Goal: Transaction & Acquisition: Purchase product/service

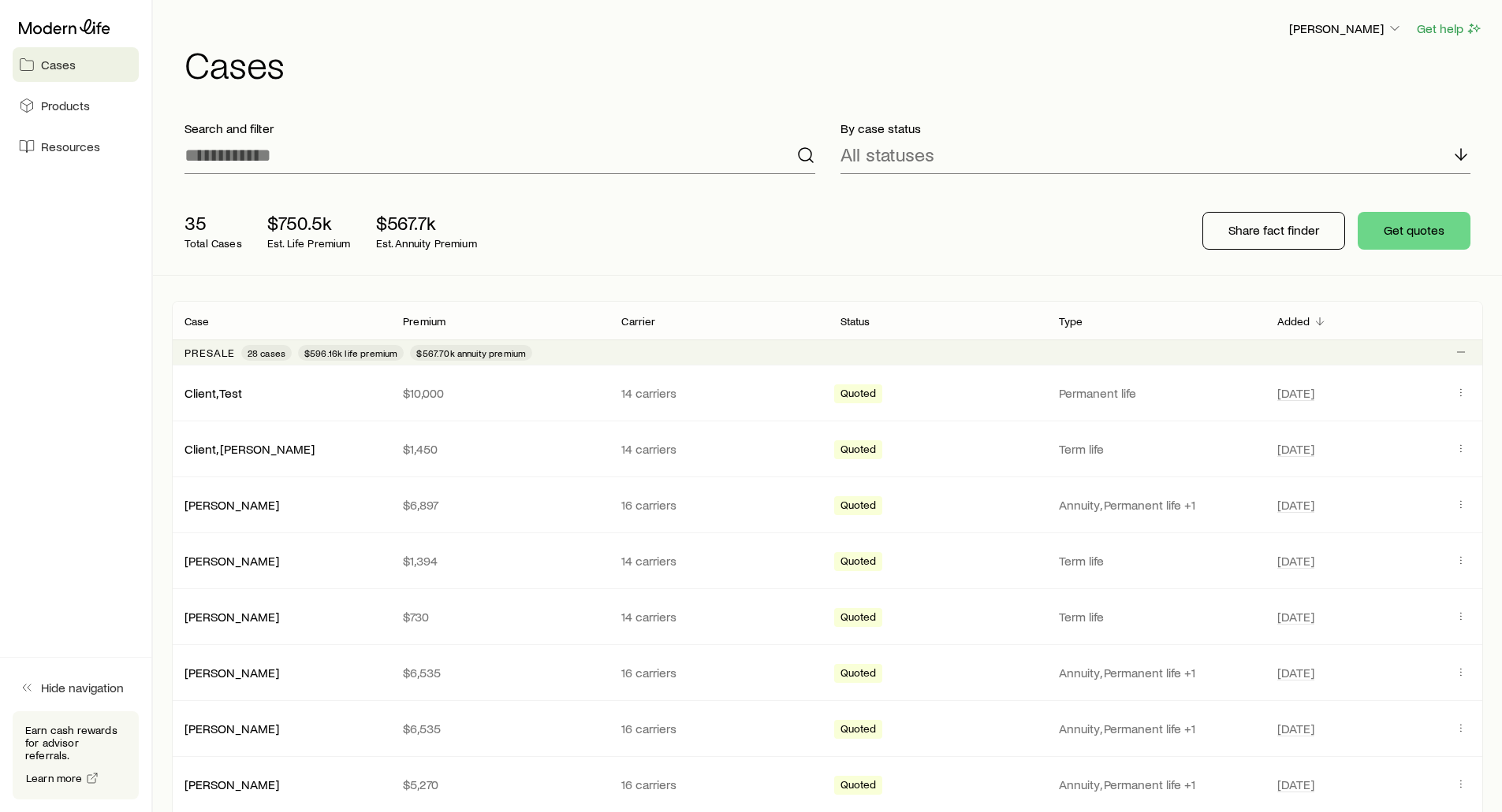
click at [546, 35] on div "[PERSON_NAME] Get help" at bounding box center [834, 29] width 1298 height 20
click at [739, 42] on header "[PERSON_NAME] Get help Cases" at bounding box center [827, 51] width 1311 height 64
click at [740, 84] on div "[PERSON_NAME] Get help Cases" at bounding box center [827, 51] width 1311 height 102
click at [766, 73] on h1 "Cases" at bounding box center [834, 64] width 1298 height 38
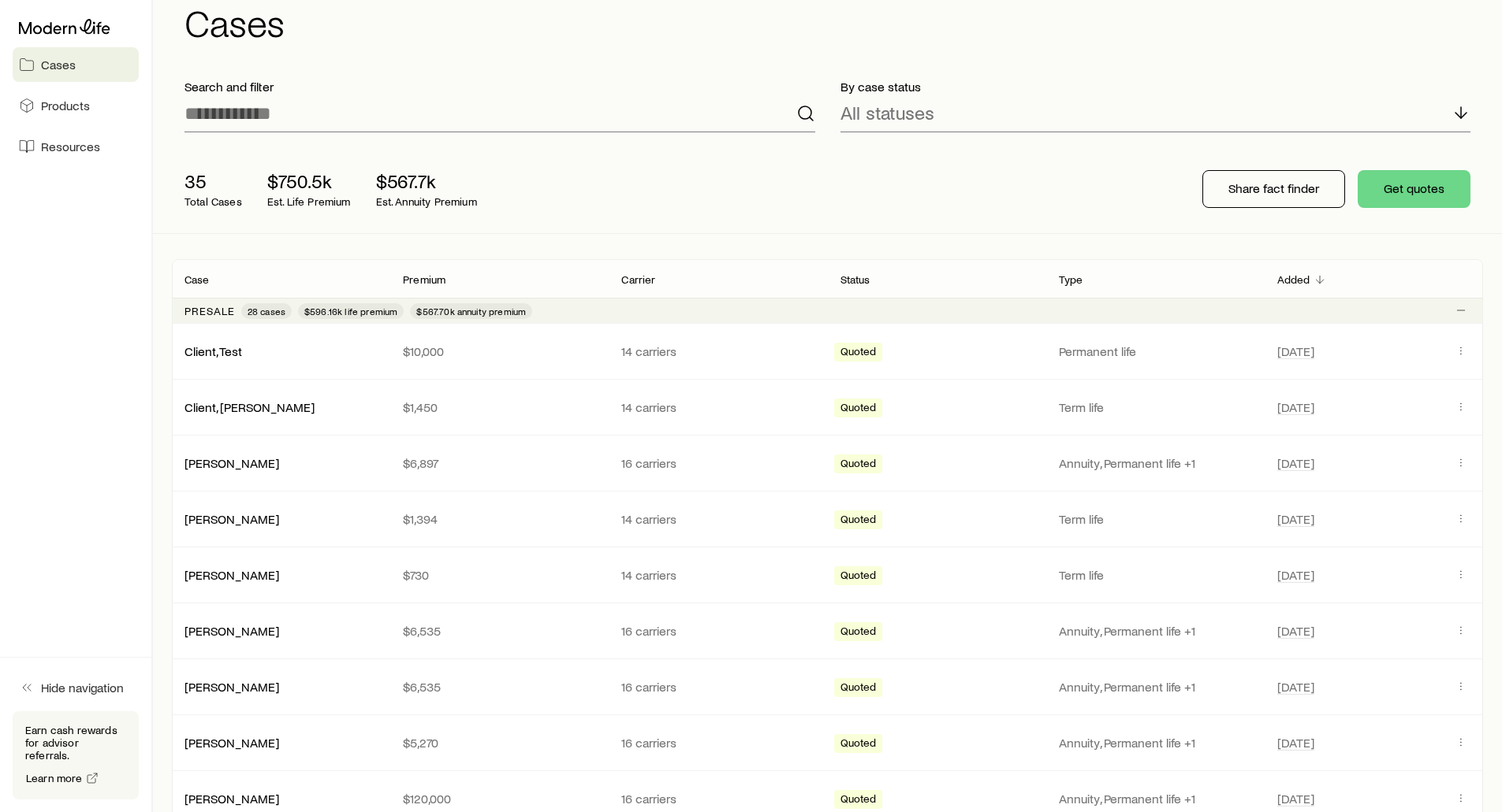
scroll to position [79, 0]
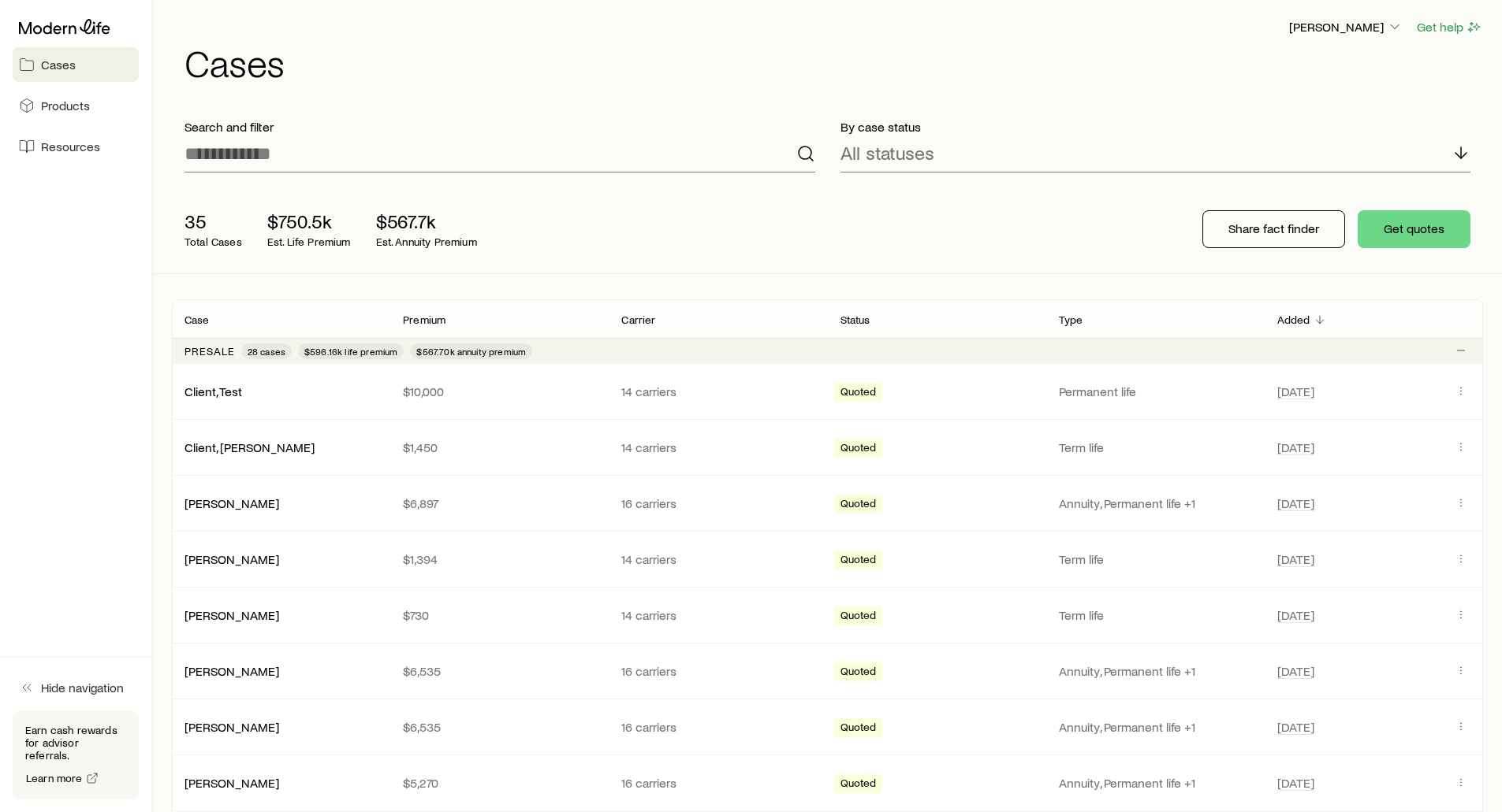
scroll to position [0, 0]
click at [733, 90] on div "[PERSON_NAME] Get help Cases" at bounding box center [827, 51] width 1311 height 102
click at [1311, 34] on p "[PERSON_NAME]" at bounding box center [1345, 28] width 114 height 16
click at [1315, 68] on span "Licenses and contracts" at bounding box center [1314, 71] width 129 height 16
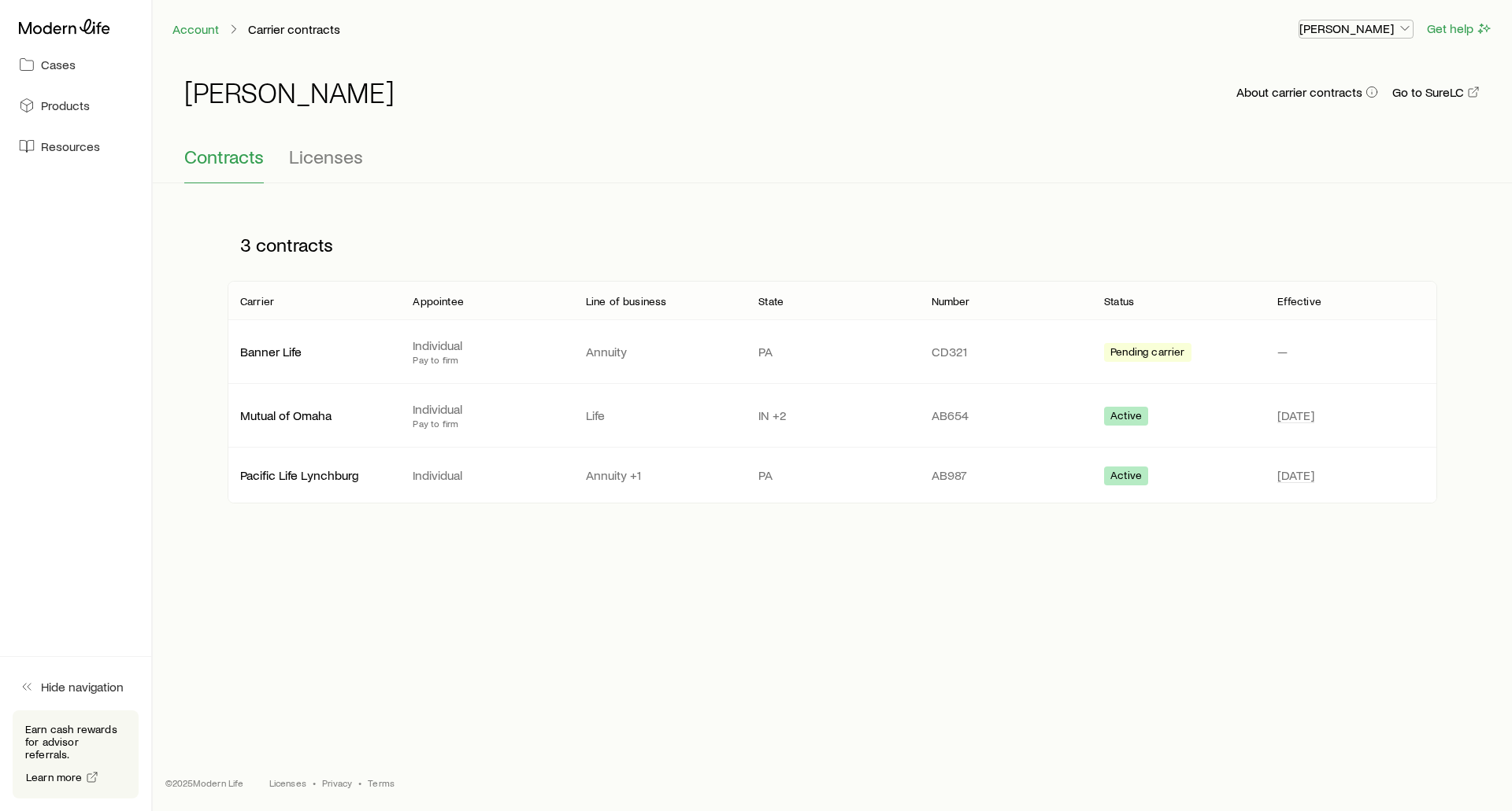
click at [1352, 24] on p "[PERSON_NAME]" at bounding box center [1356, 28] width 113 height 16
click at [1305, 70] on span "Licenses and contracts" at bounding box center [1325, 71] width 129 height 16
click at [338, 161] on span "Licenses" at bounding box center [325, 156] width 74 height 22
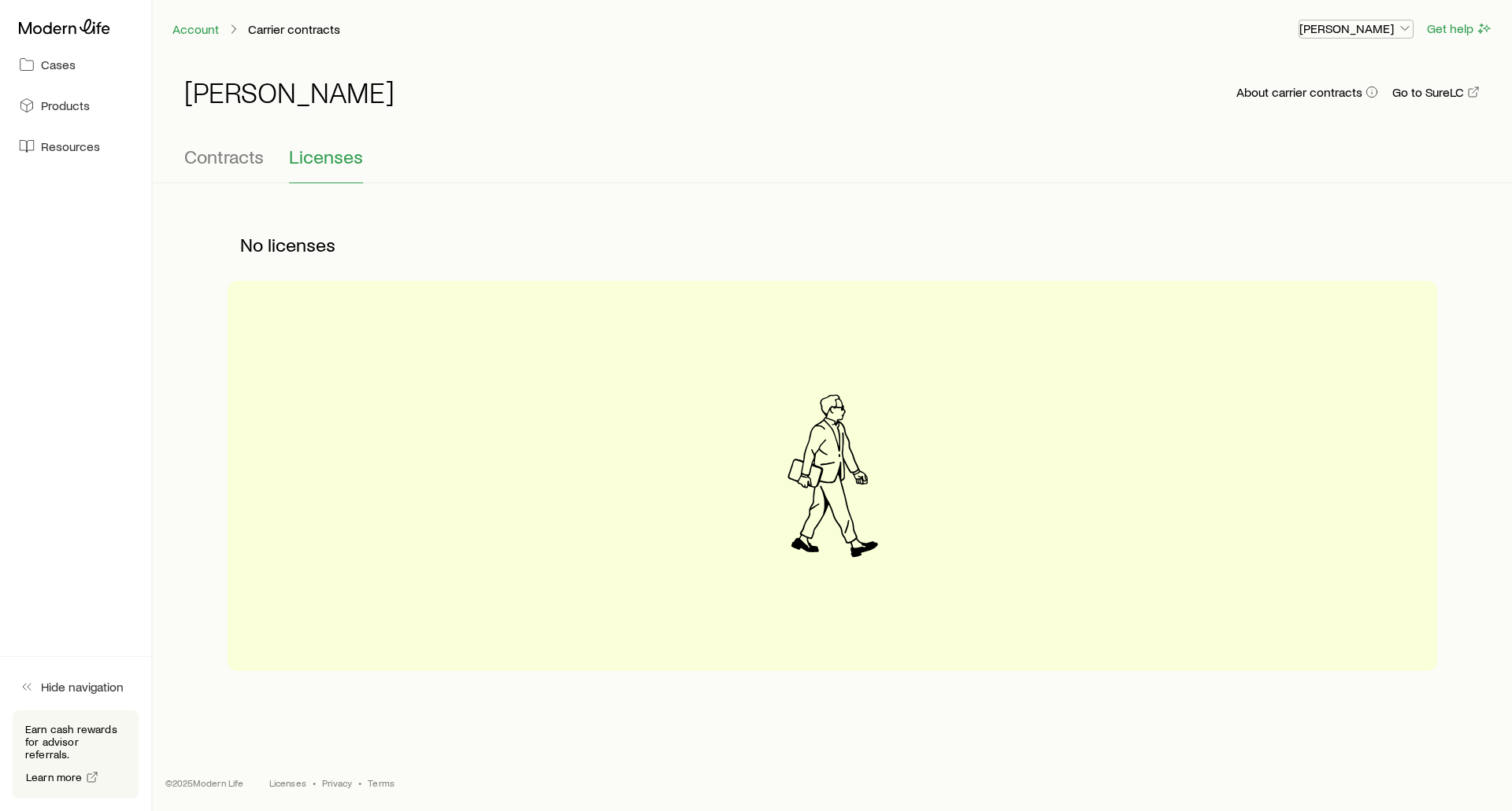
click at [1348, 34] on p "[PERSON_NAME]" at bounding box center [1356, 28] width 113 height 16
click at [1329, 103] on span "Commission schedule" at bounding box center [1321, 106] width 121 height 16
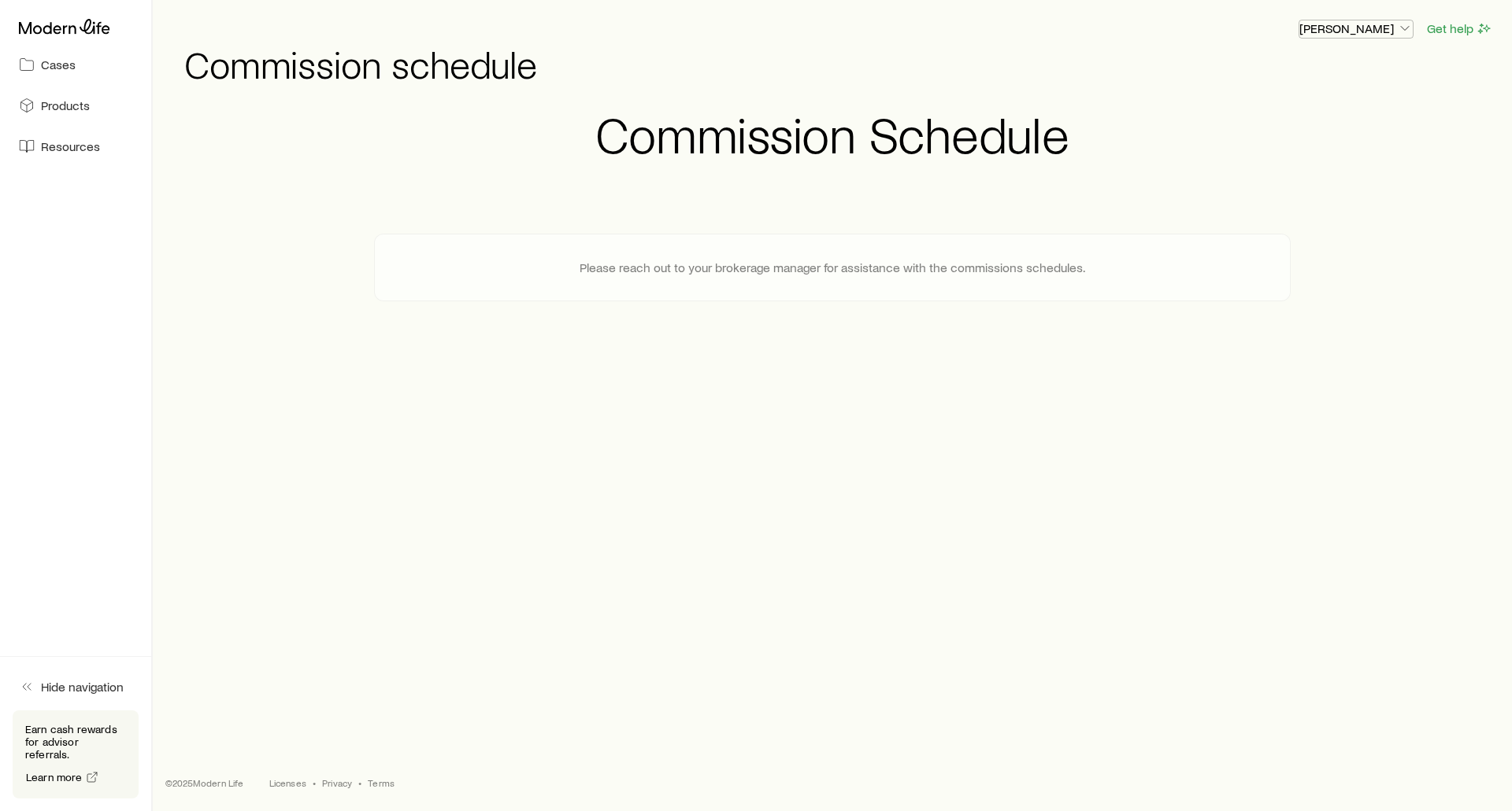
click at [1337, 33] on p "[PERSON_NAME]" at bounding box center [1356, 28] width 113 height 16
click at [40, 29] on icon at bounding box center [65, 26] width 91 height 16
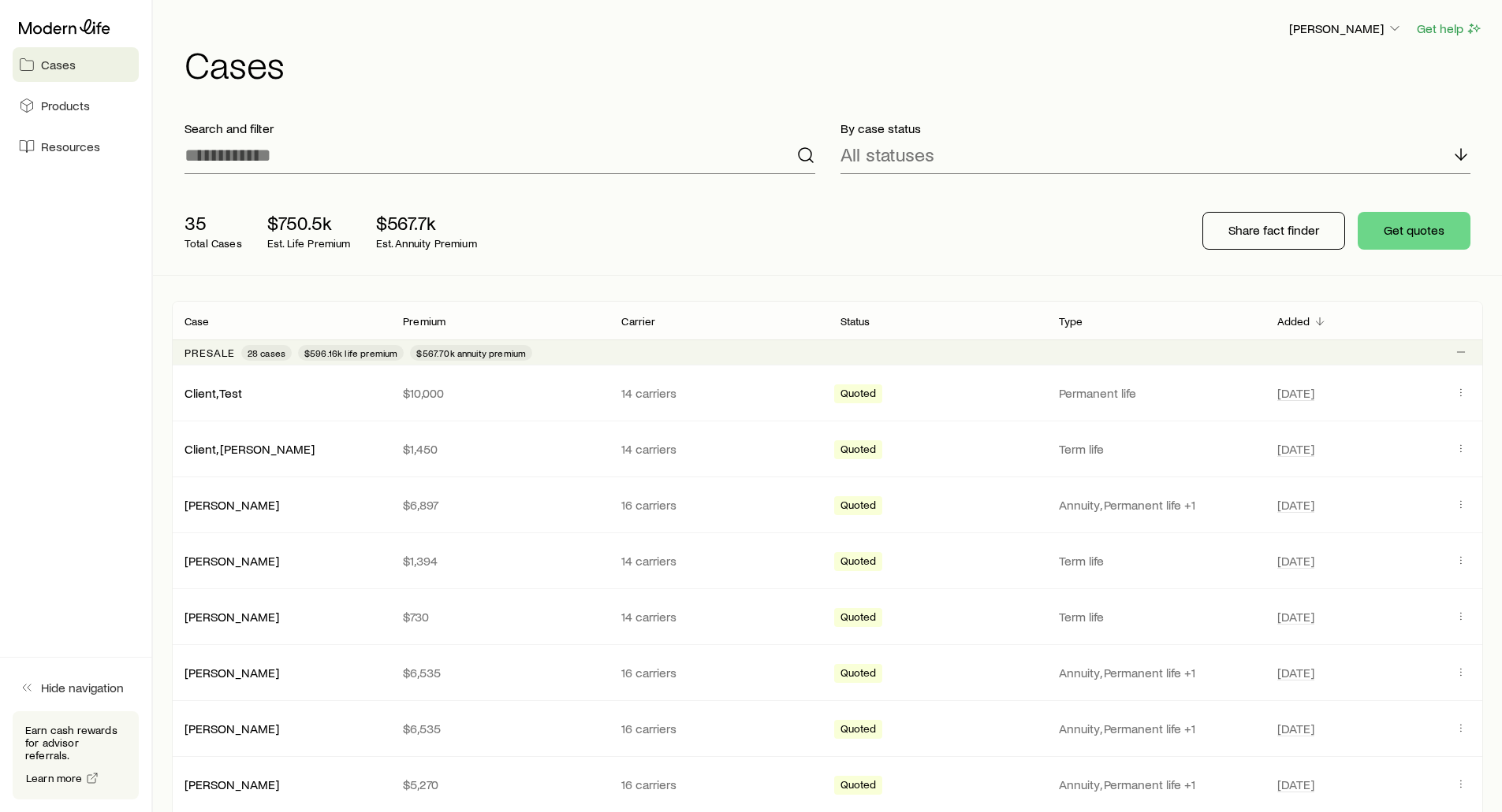
click at [494, 10] on div "[PERSON_NAME] Get help Cases" at bounding box center [827, 51] width 1311 height 102
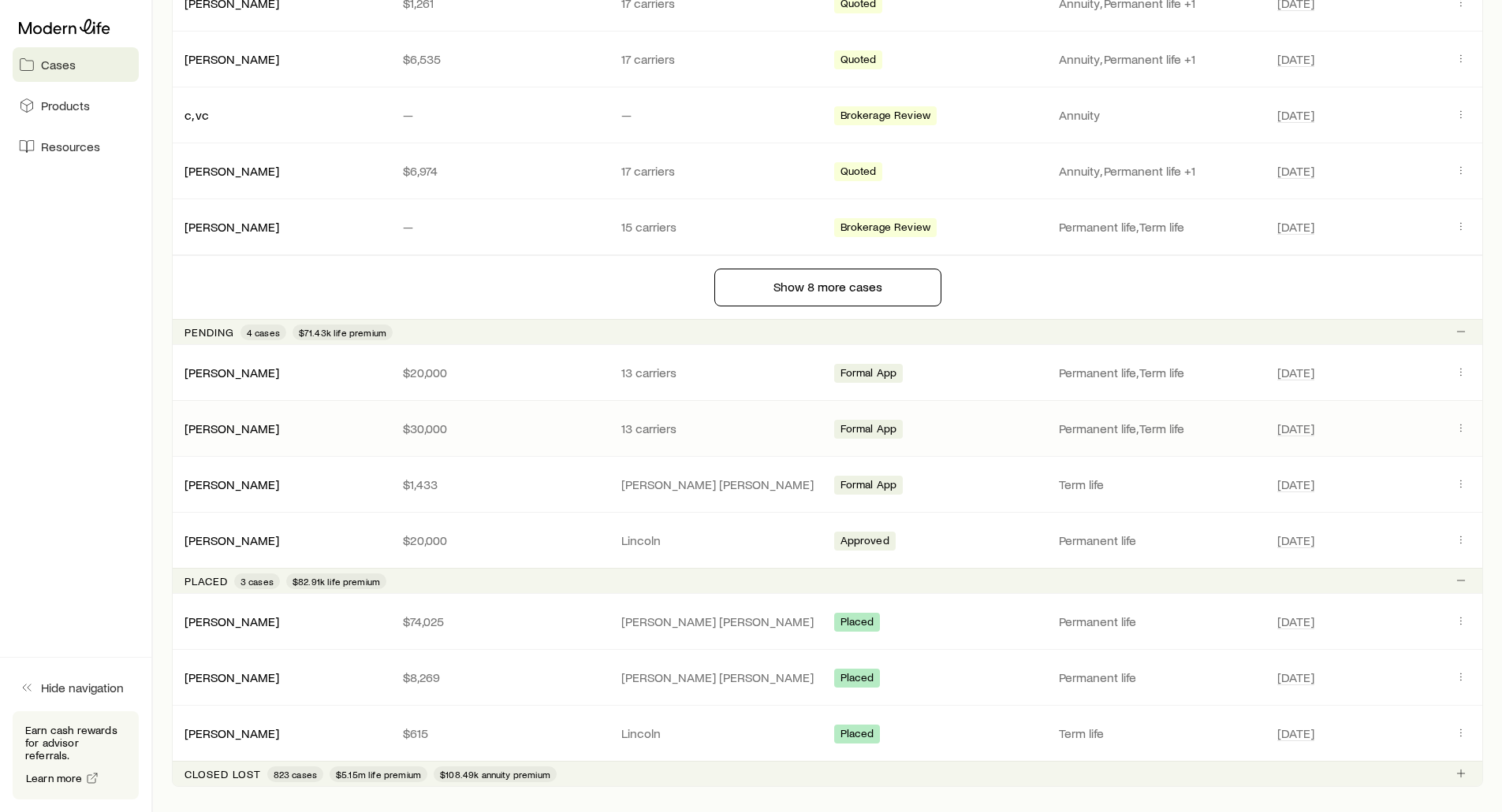
scroll to position [1340, 0]
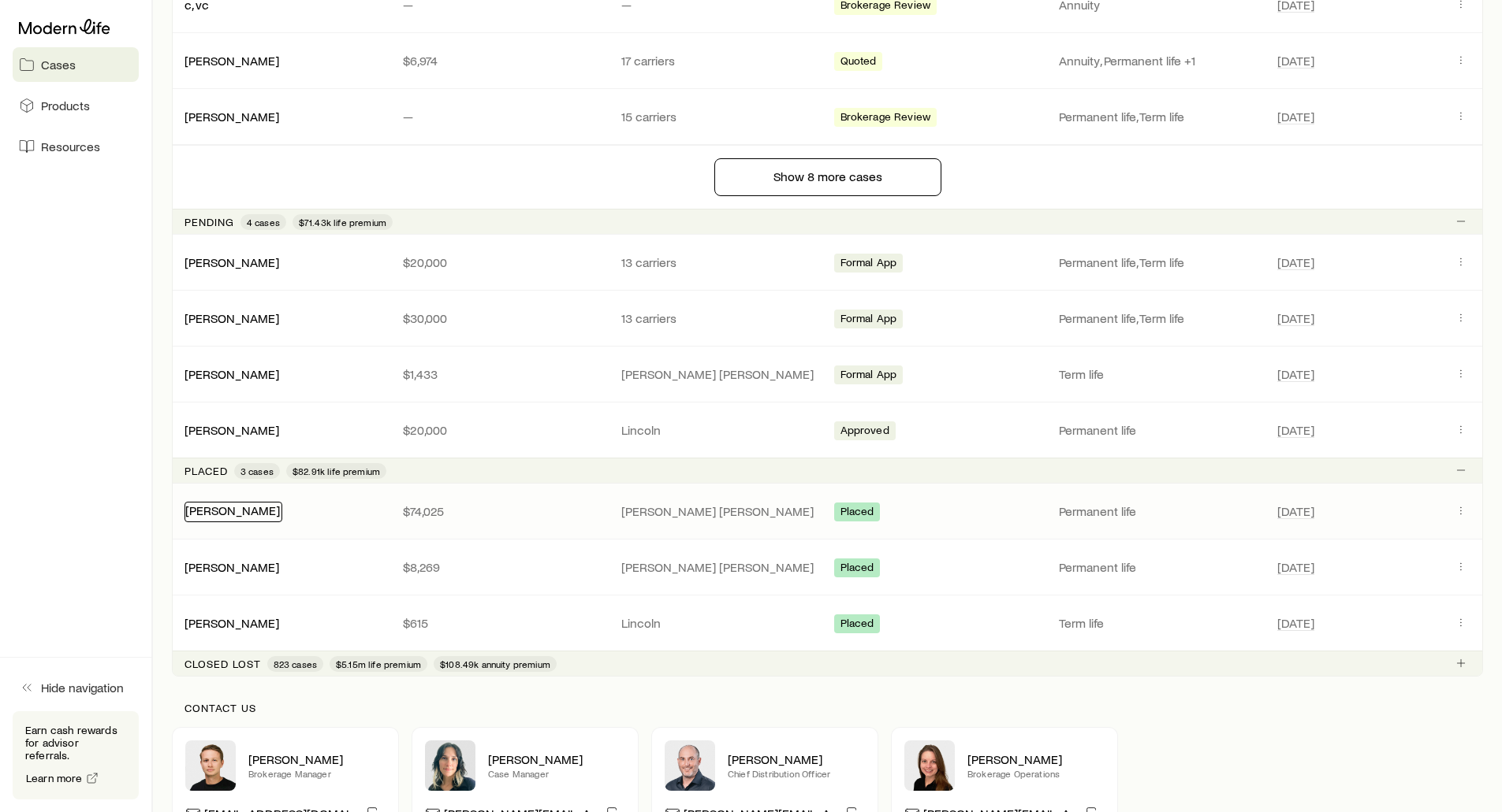
click at [214, 515] on link "[PERSON_NAME]" at bounding box center [232, 510] width 94 height 15
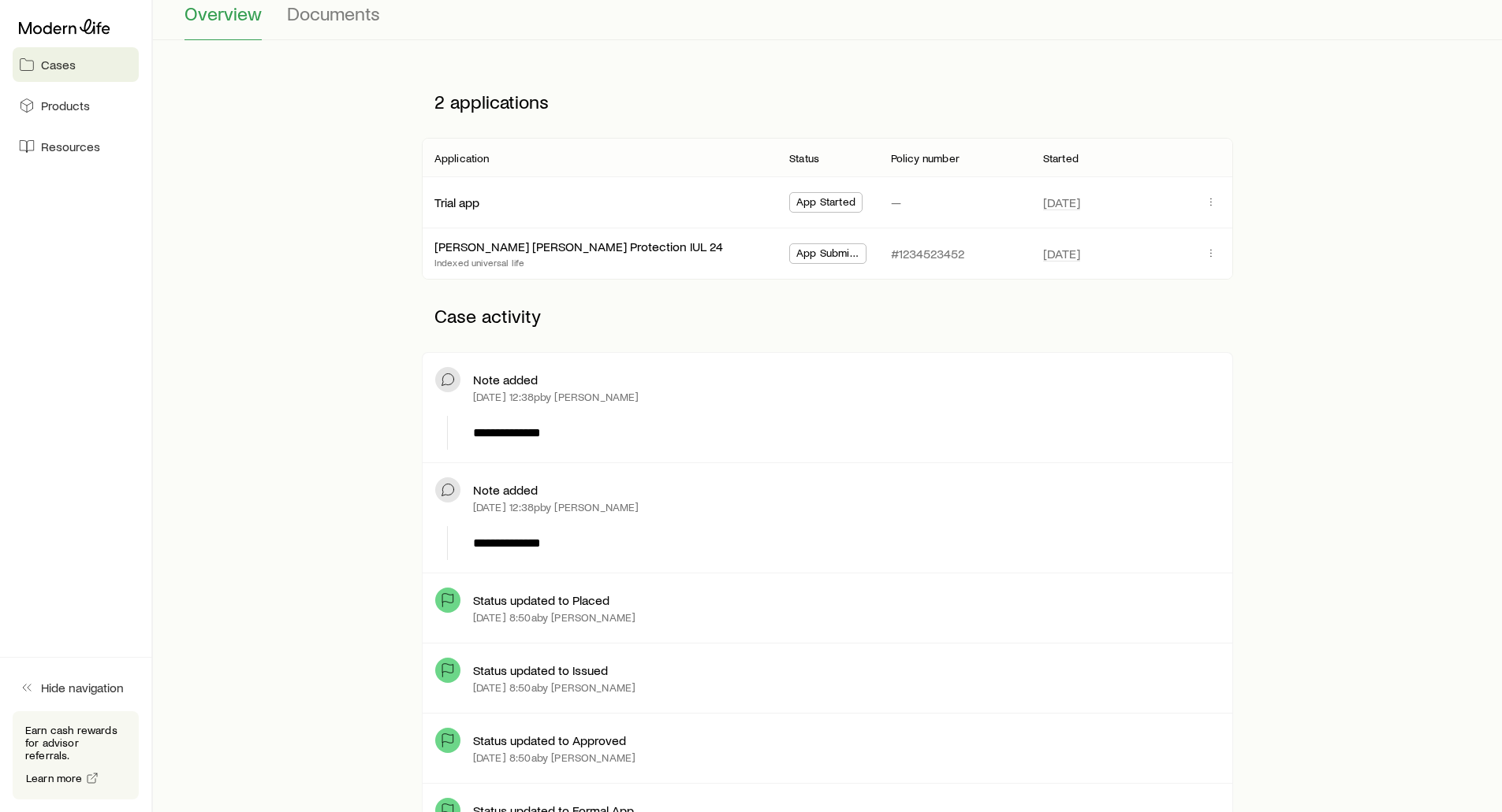
scroll to position [157, 0]
click at [356, 20] on span "Documents" at bounding box center [333, 15] width 93 height 22
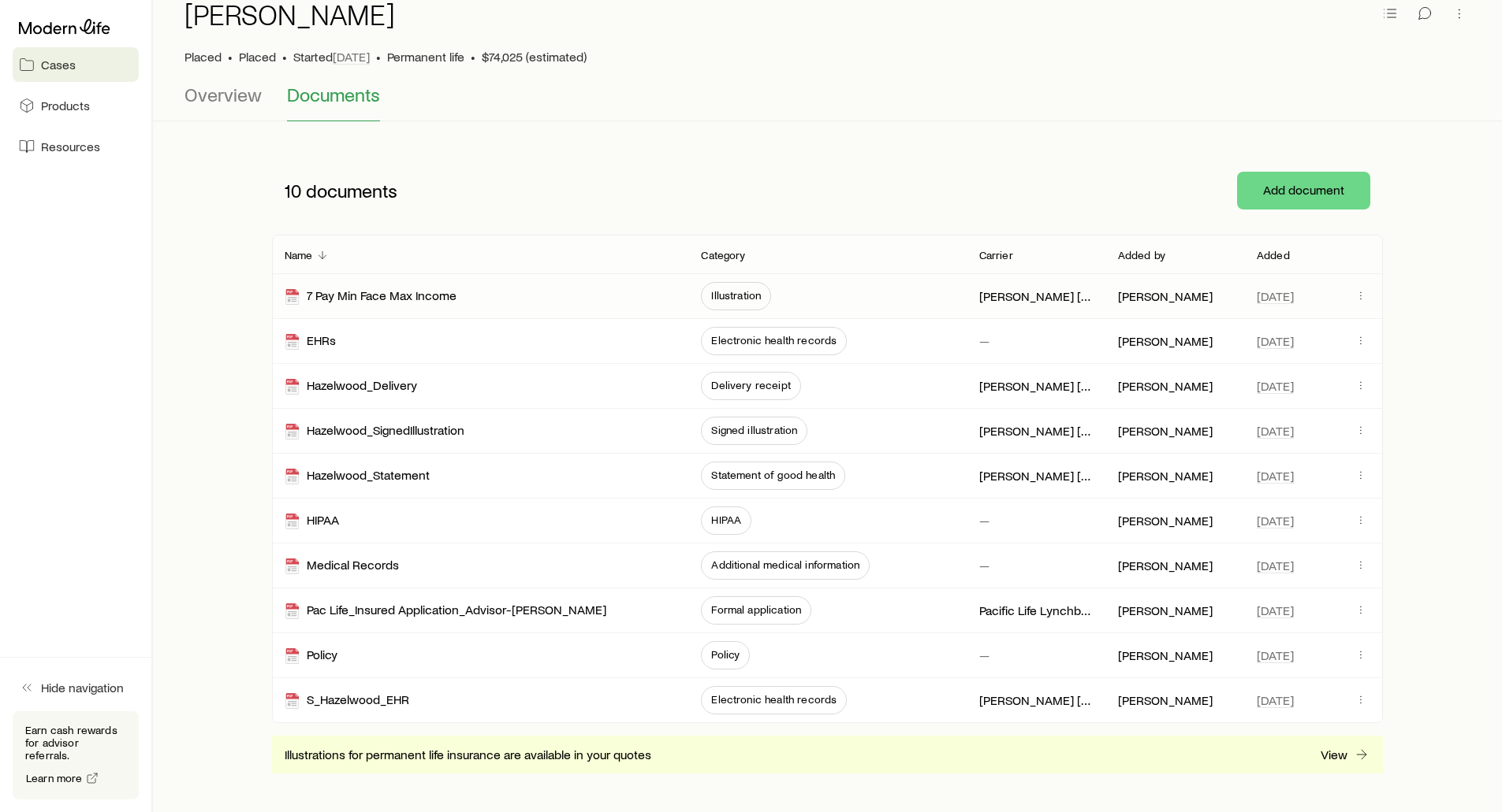
scroll to position [79, 0]
click at [322, 652] on div "Policy" at bounding box center [311, 655] width 53 height 18
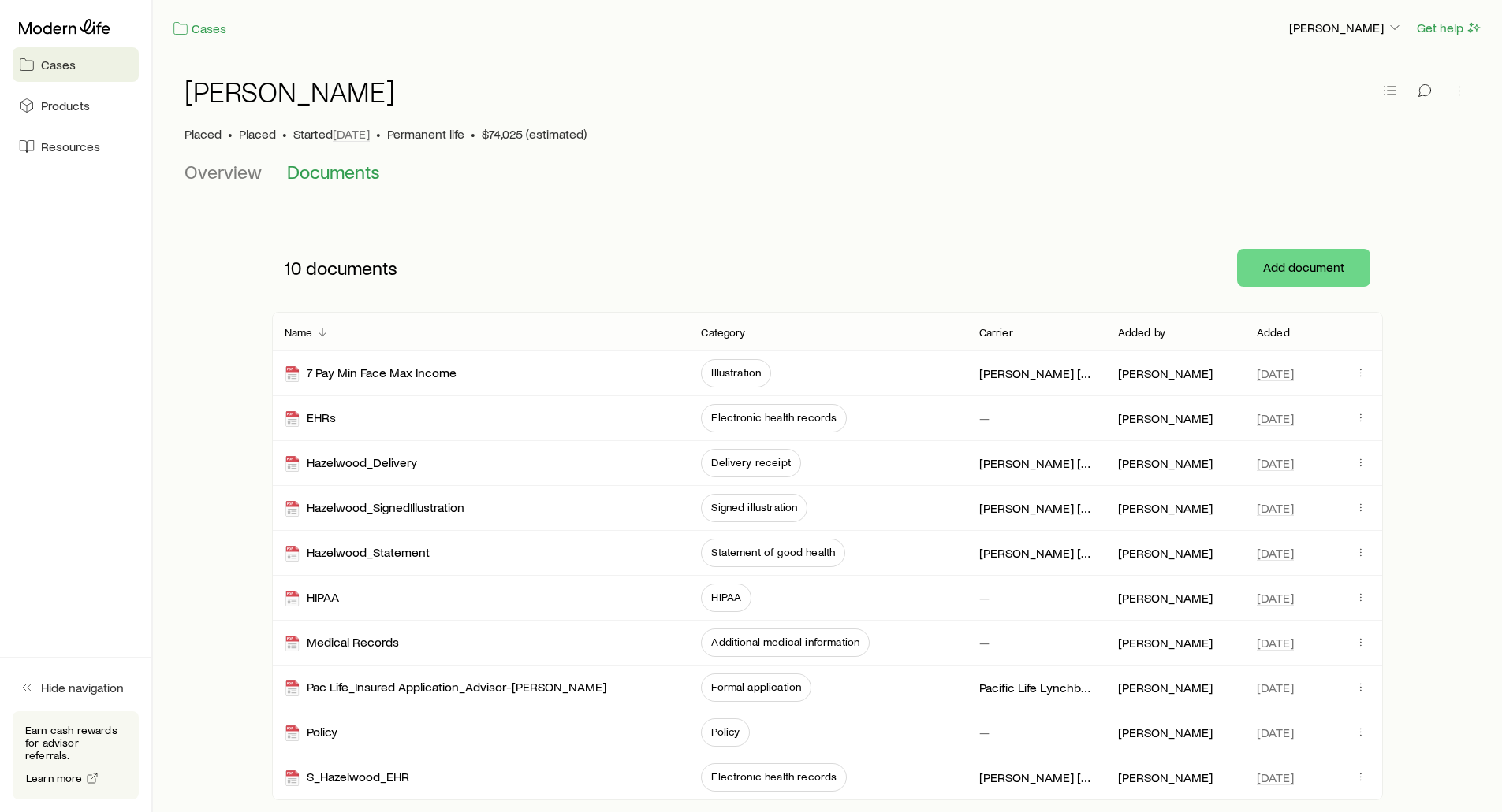
scroll to position [0, 0]
click at [222, 180] on span "Overview" at bounding box center [223, 172] width 77 height 22
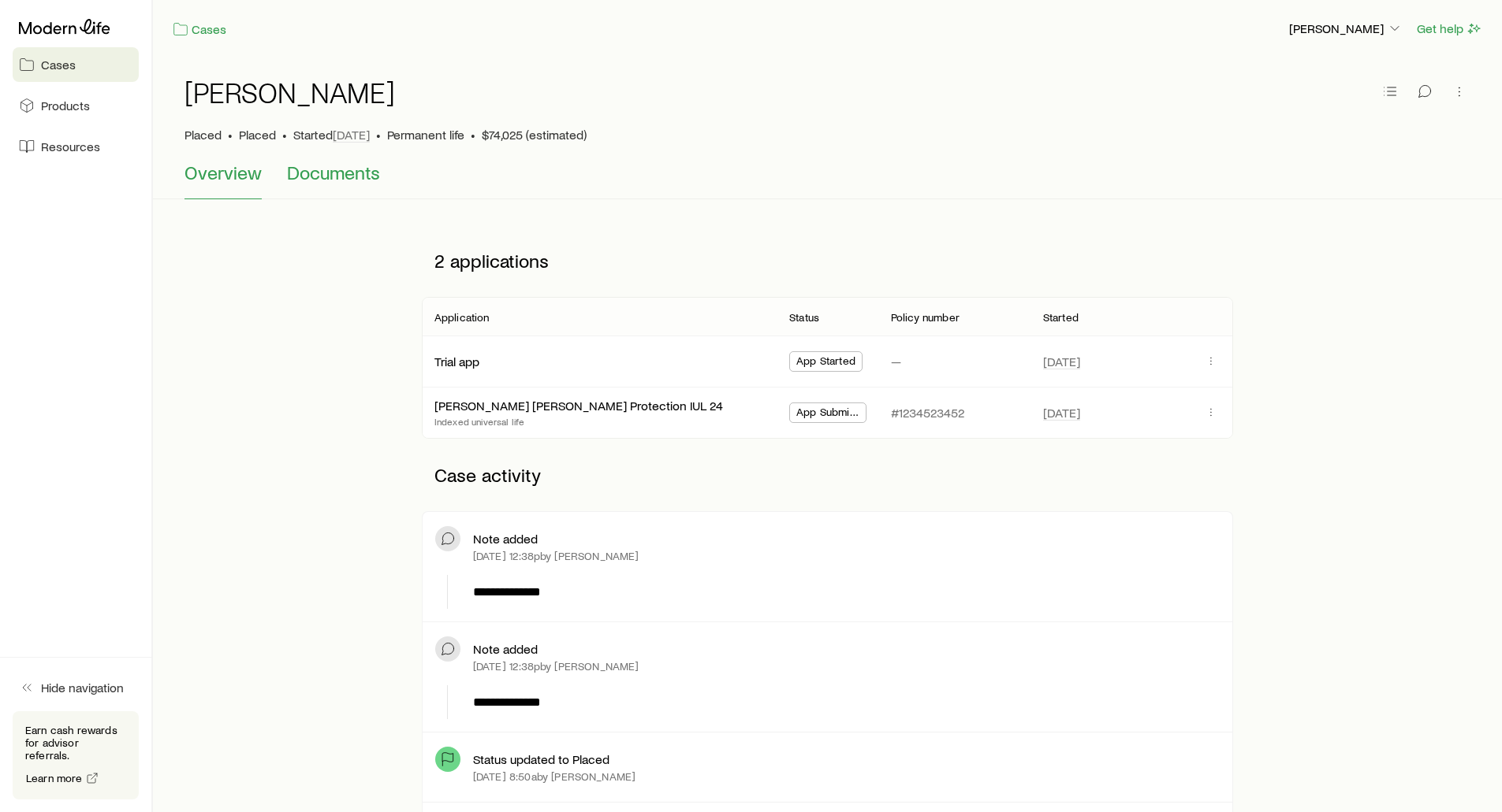
click at [327, 171] on span "Documents" at bounding box center [333, 172] width 93 height 22
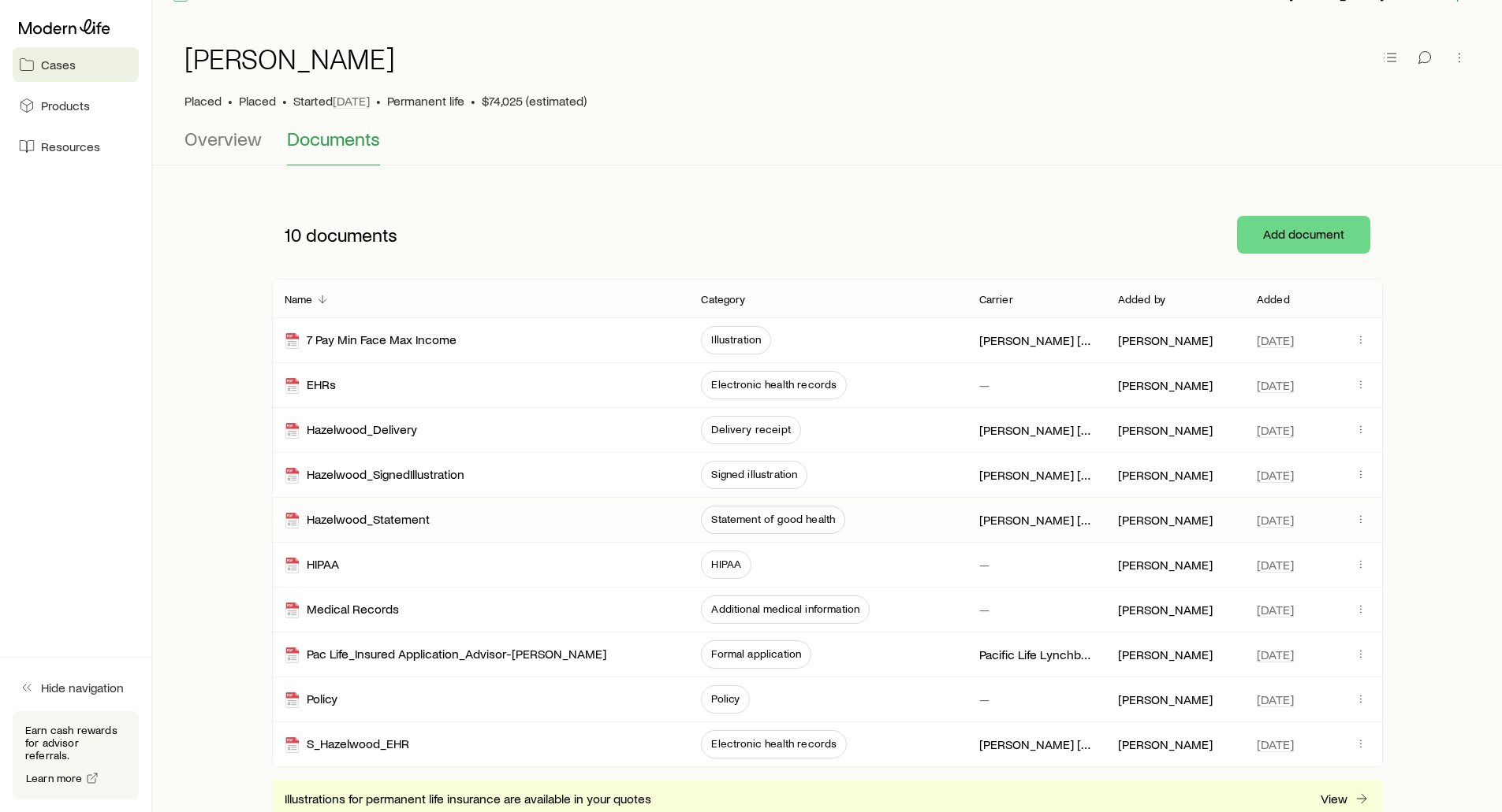
scroll to position [79, 0]
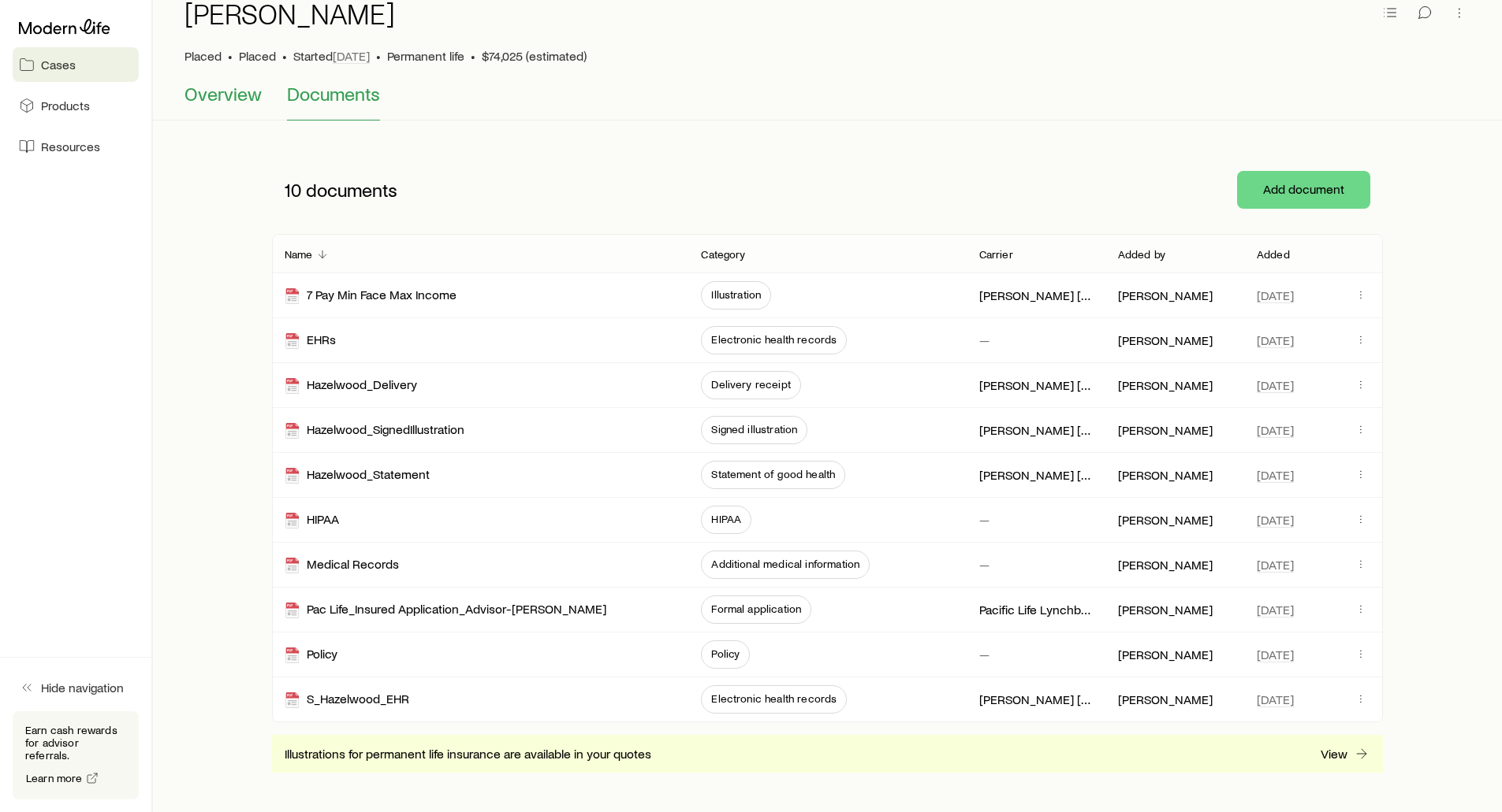
click at [204, 99] on span "Overview" at bounding box center [223, 94] width 77 height 22
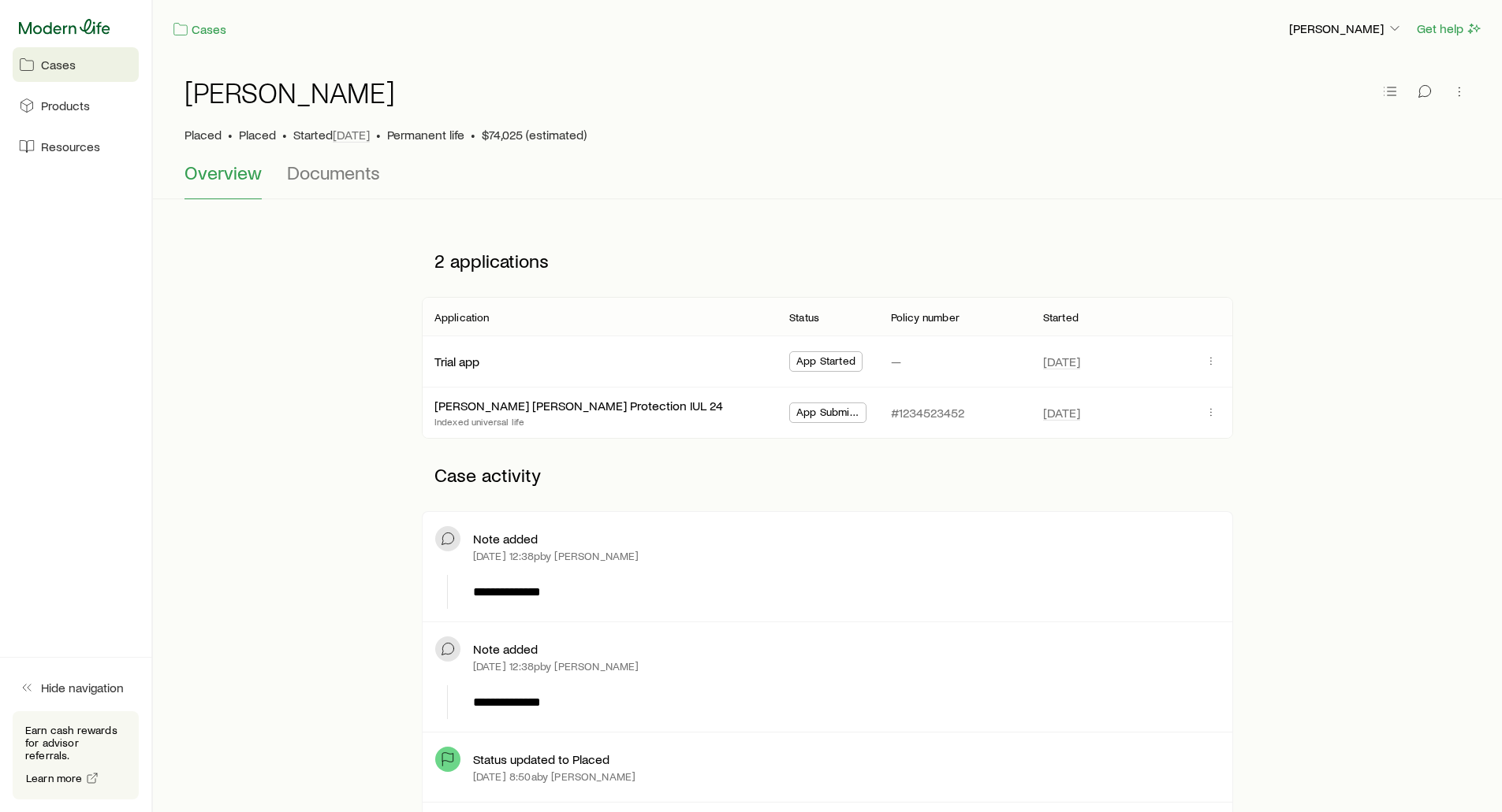
click at [56, 32] on icon at bounding box center [65, 27] width 91 height 16
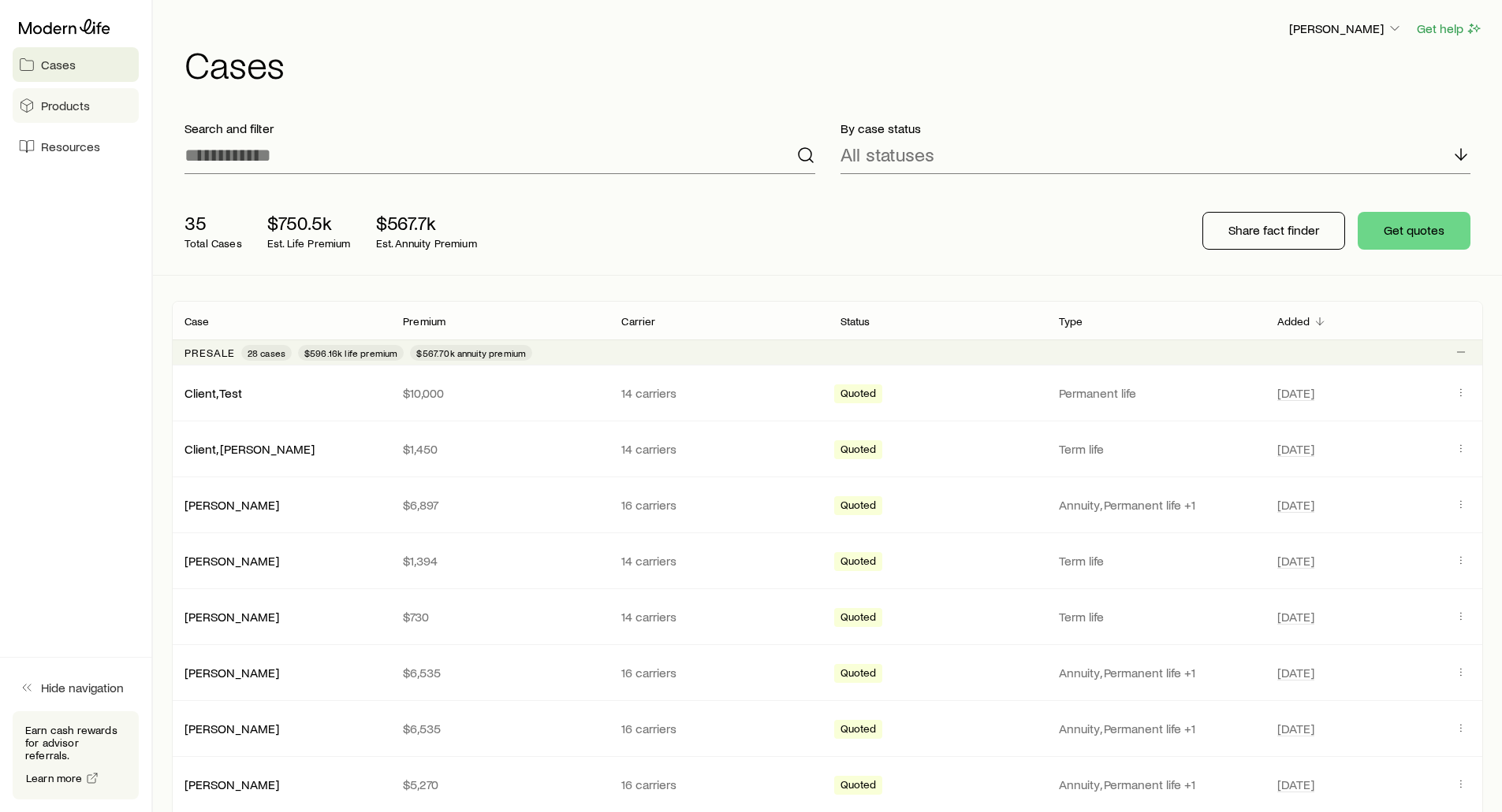
click at [88, 93] on link "Products" at bounding box center [75, 106] width 126 height 35
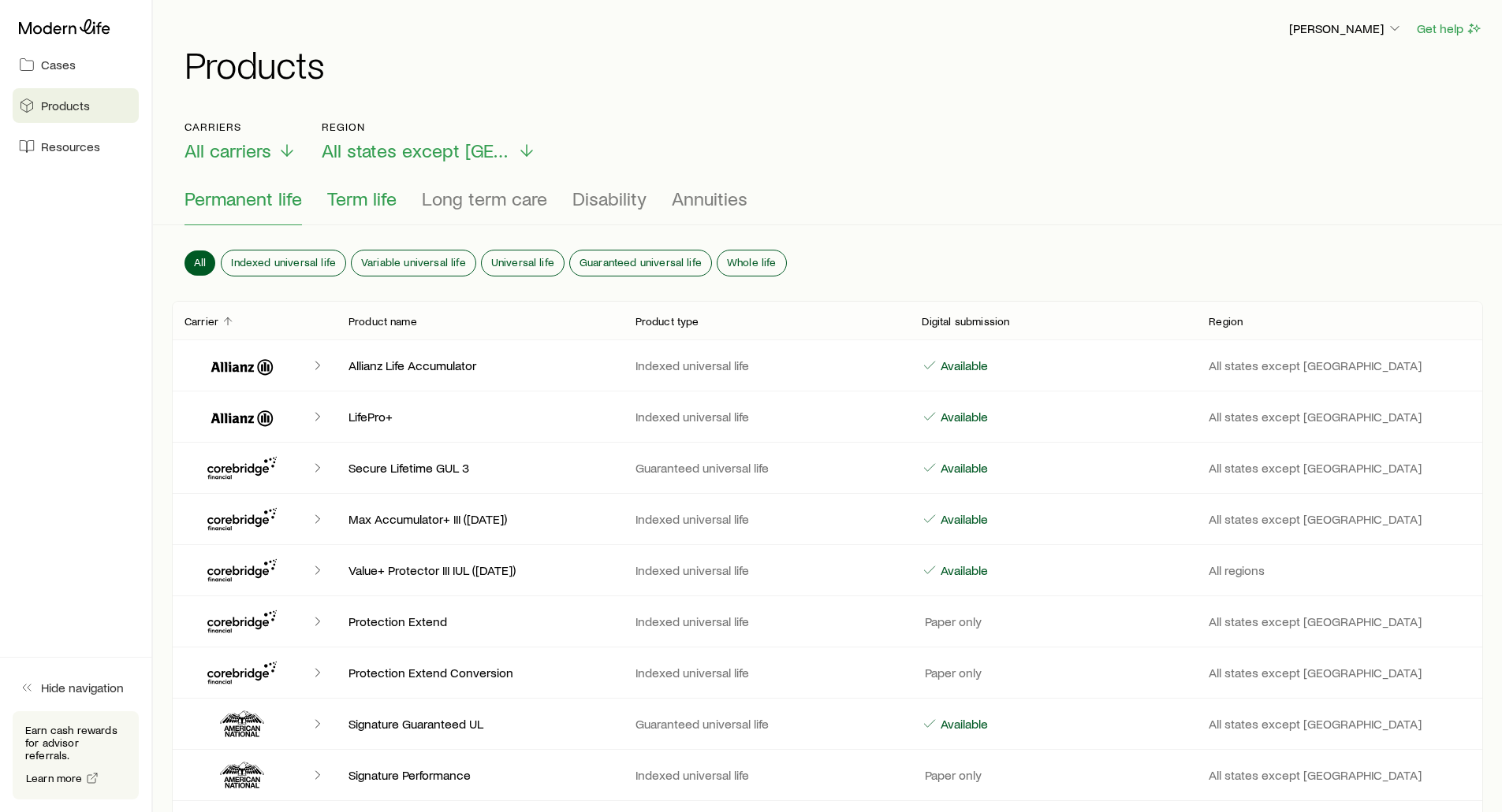
click at [361, 191] on span "Term life" at bounding box center [362, 198] width 70 height 22
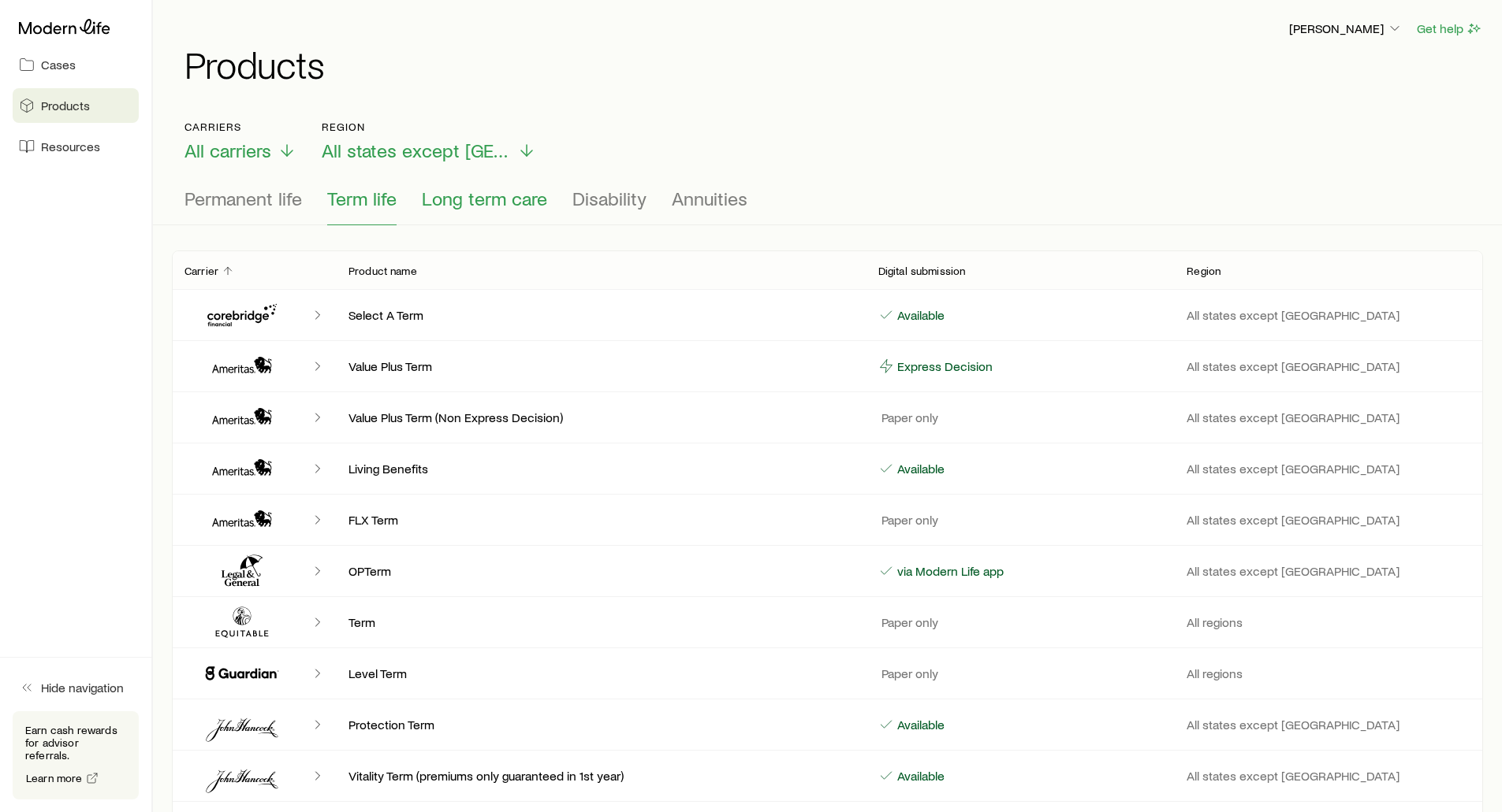
click at [468, 198] on span "Long term care" at bounding box center [484, 198] width 125 height 22
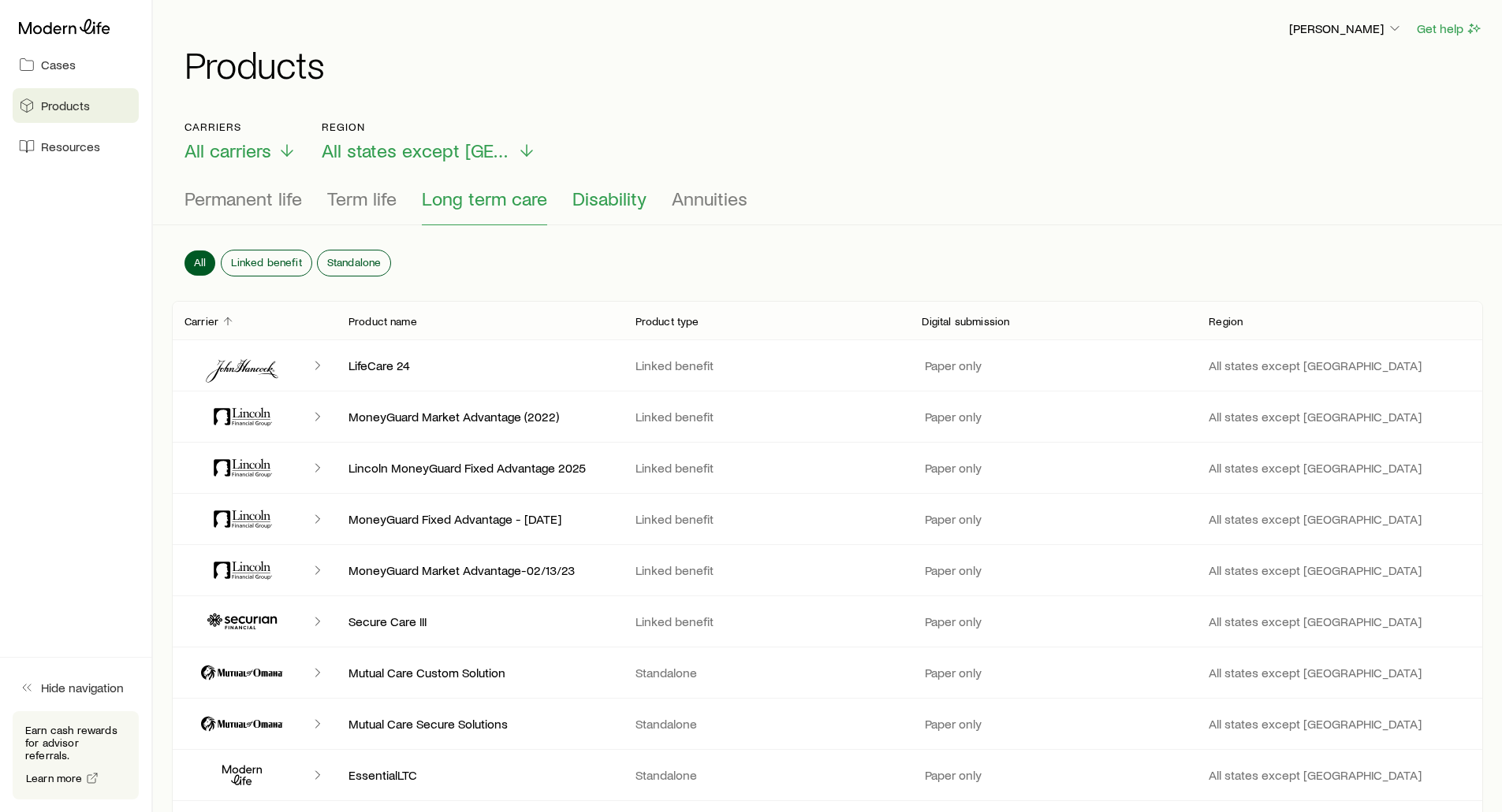
click at [603, 204] on span "Disability" at bounding box center [608, 198] width 74 height 22
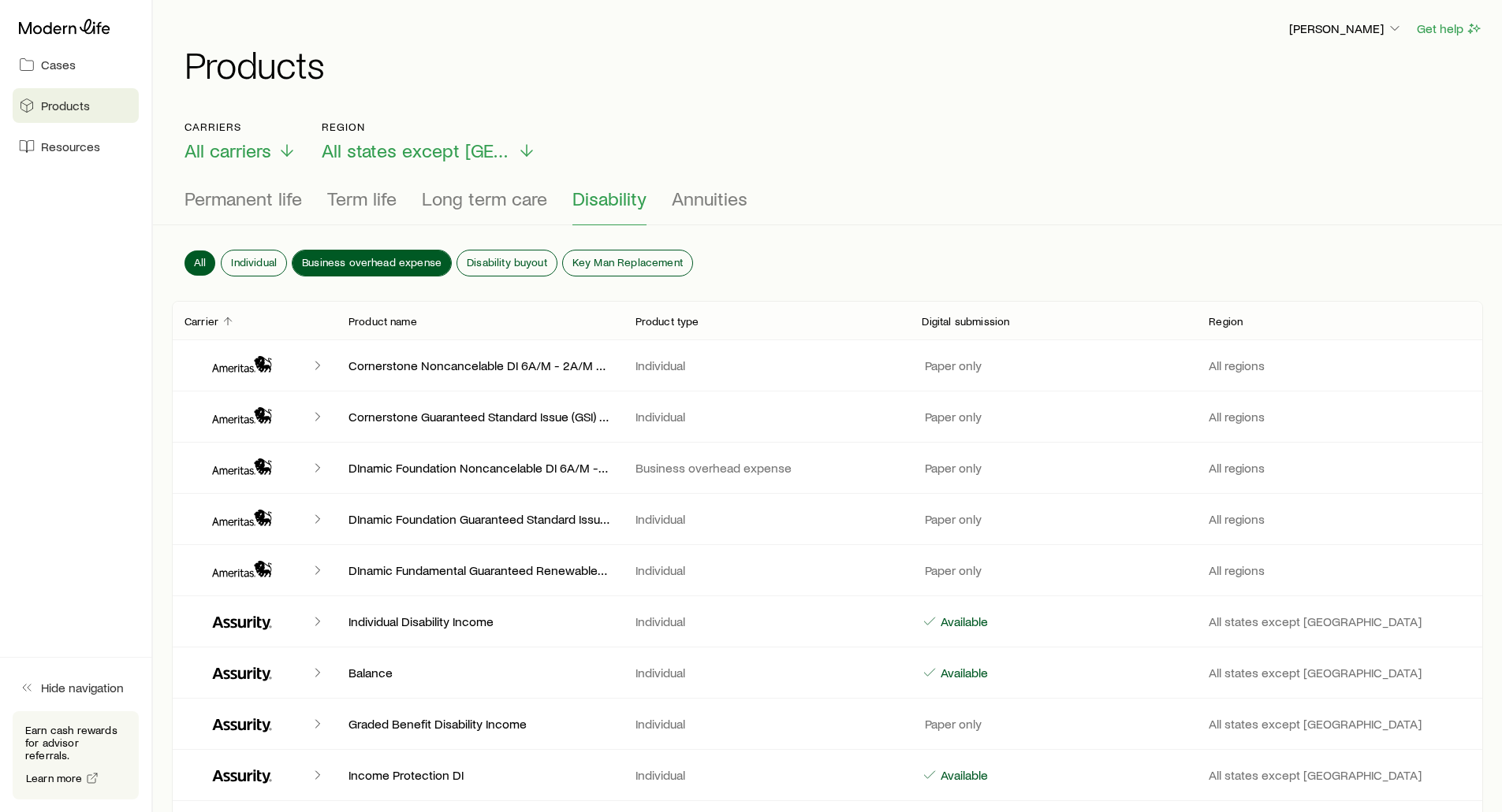
click at [321, 259] on span "Business overhead expense" at bounding box center [371, 262] width 139 height 12
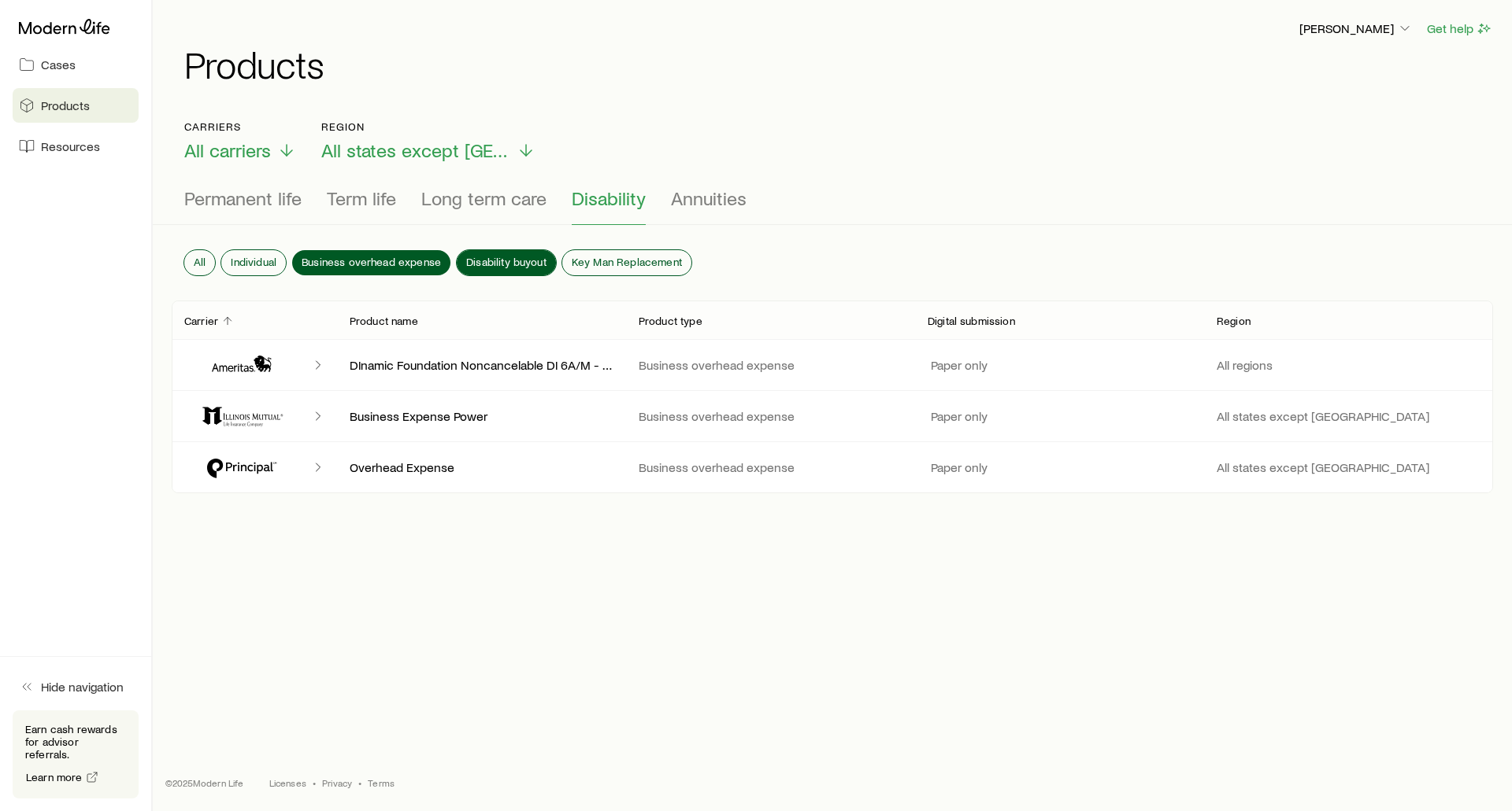
click at [475, 259] on span "Disability buyout" at bounding box center [506, 262] width 80 height 12
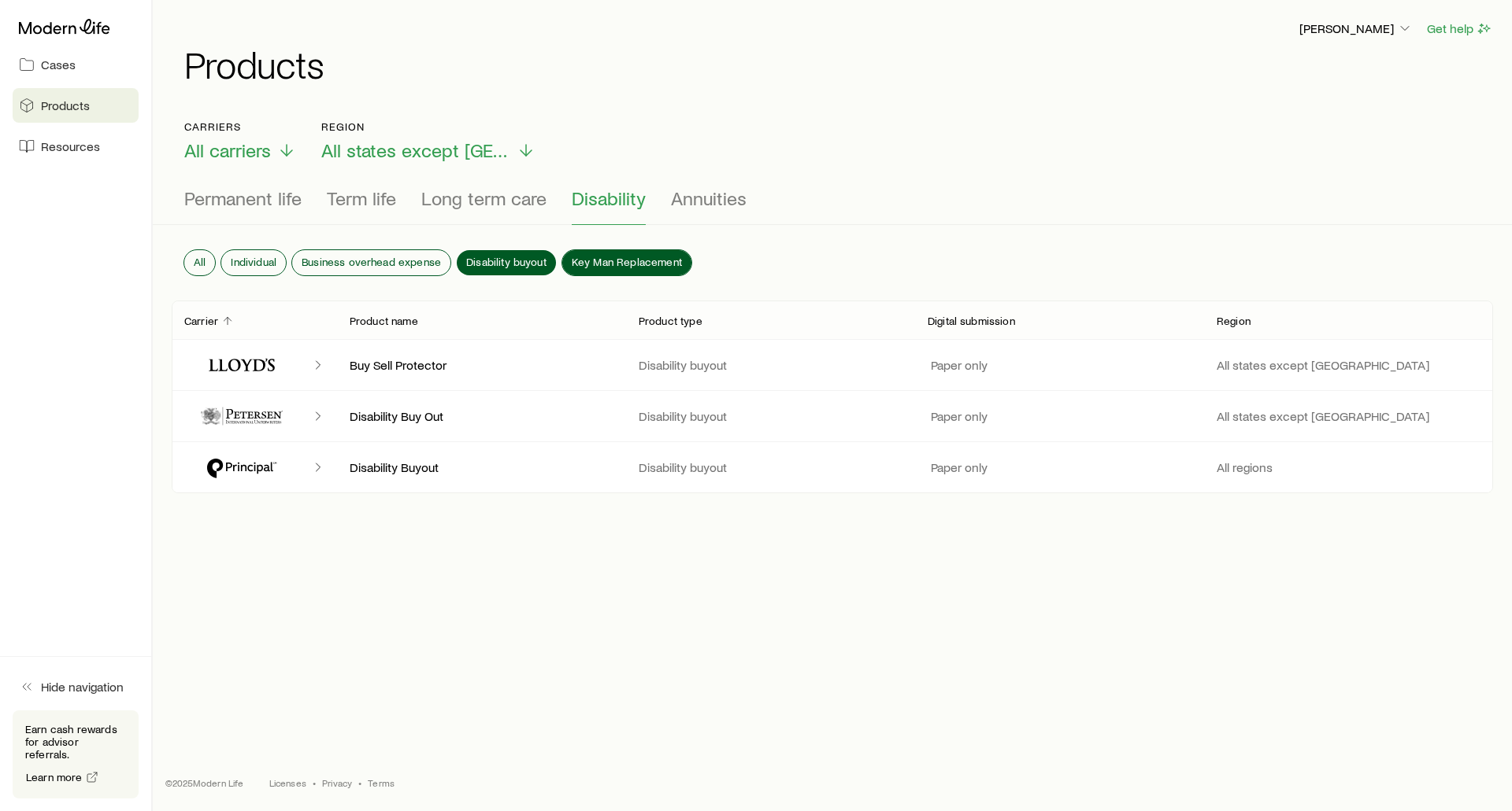
click at [590, 256] on span "Key Man Replacement" at bounding box center [626, 262] width 110 height 12
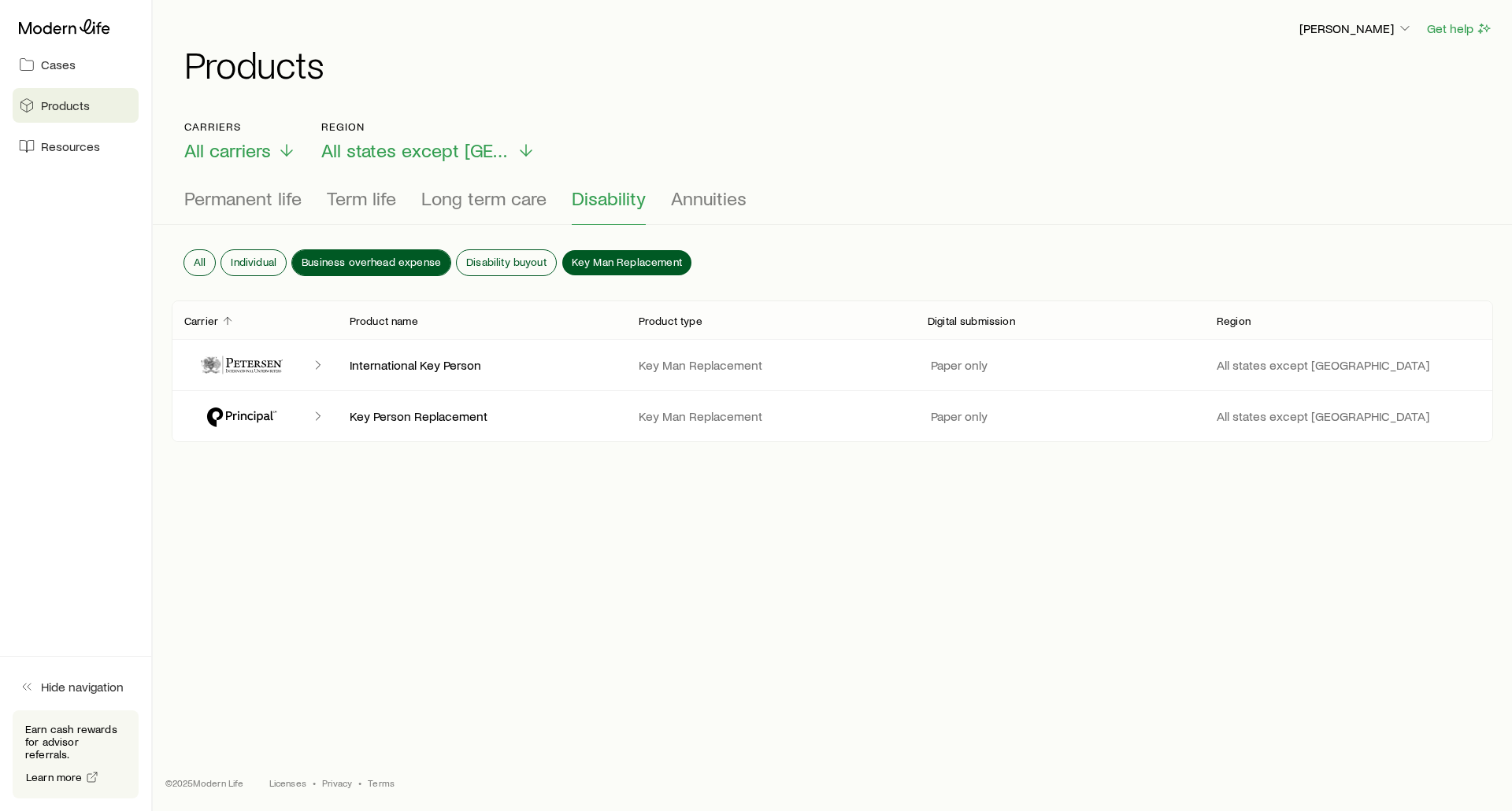
click at [331, 262] on span "Business overhead expense" at bounding box center [371, 262] width 139 height 12
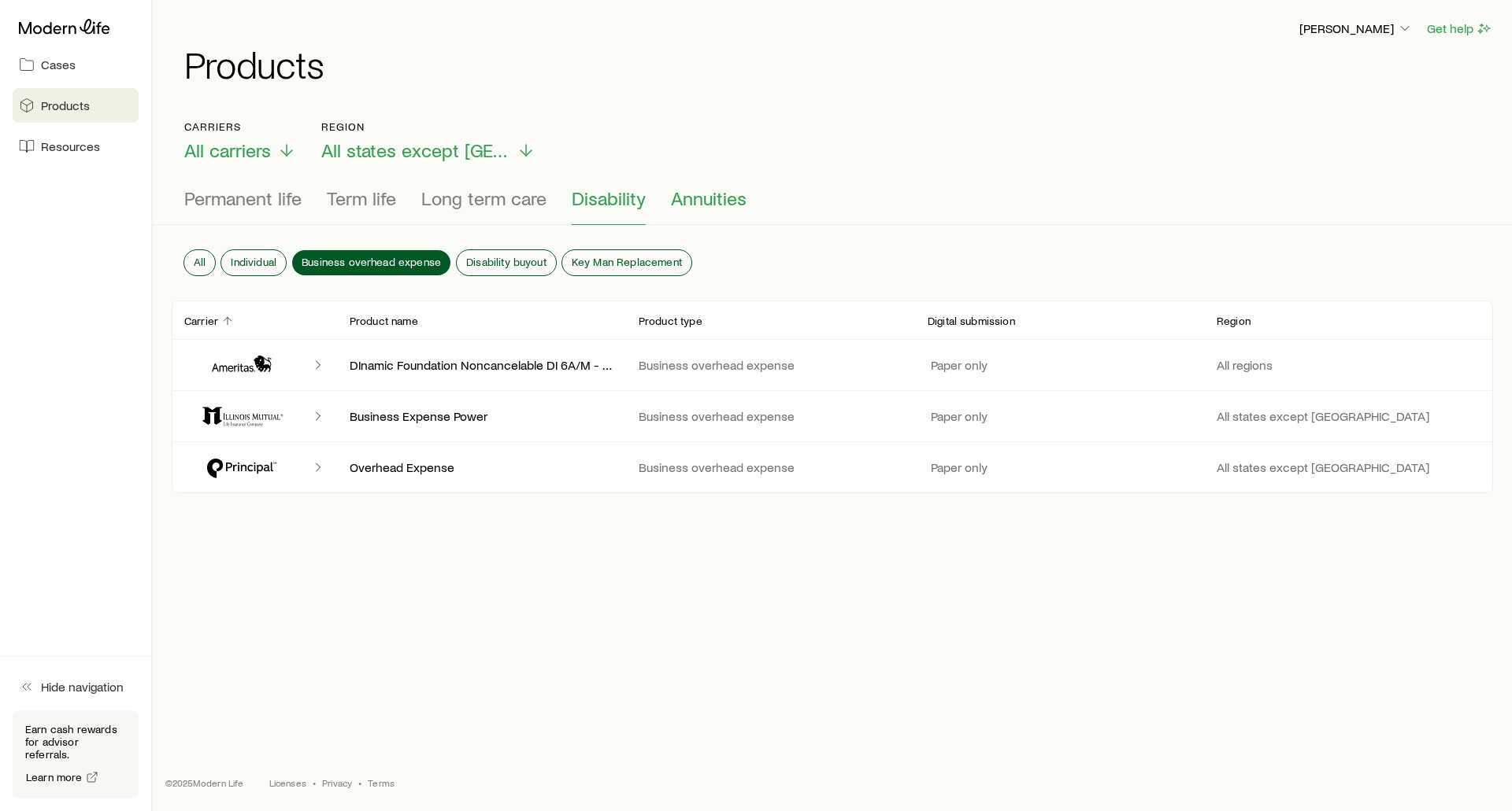
click at [691, 208] on span "Annuities" at bounding box center [708, 198] width 75 height 22
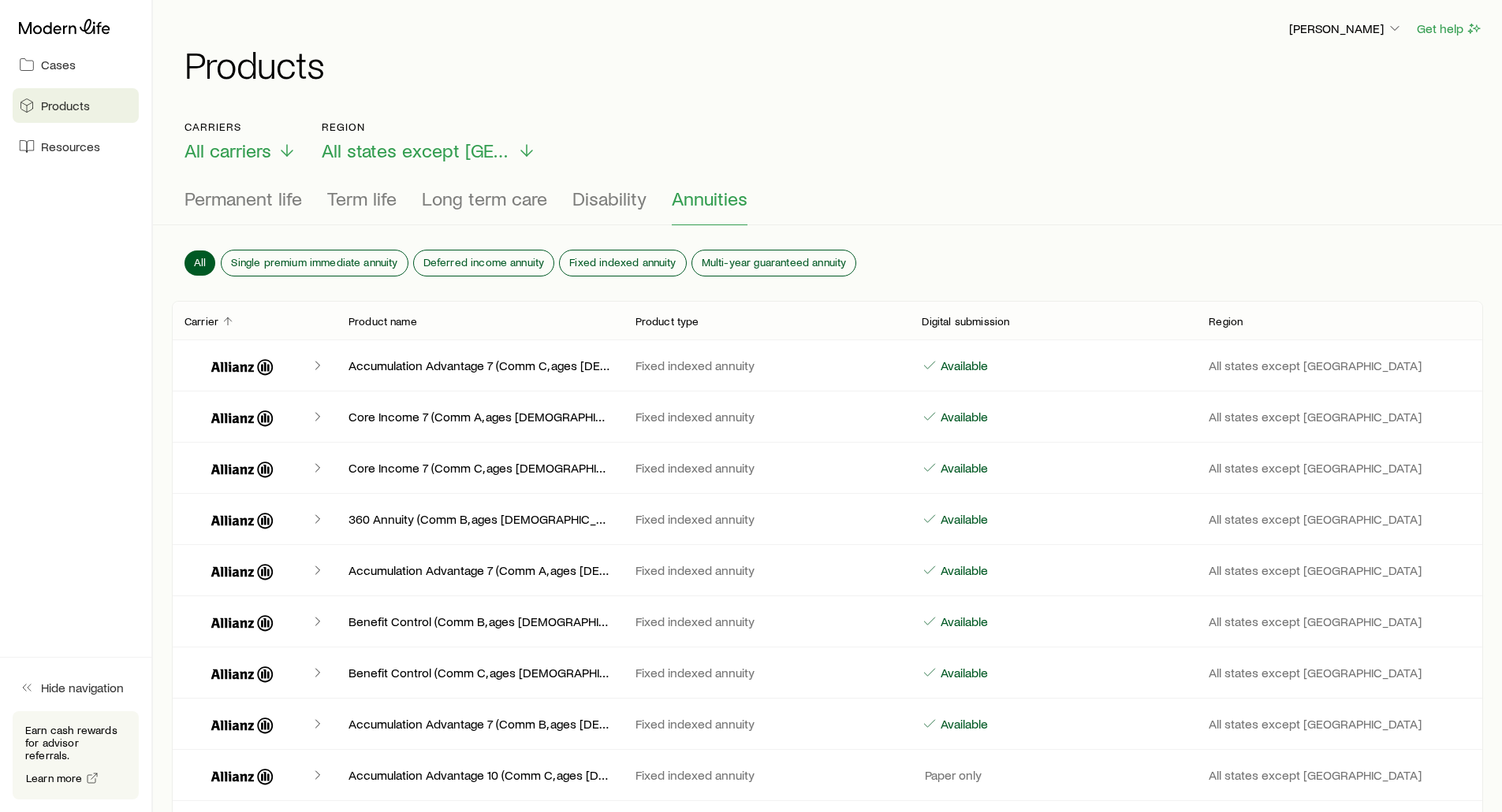
click at [79, 148] on span "Resources" at bounding box center [70, 146] width 59 height 16
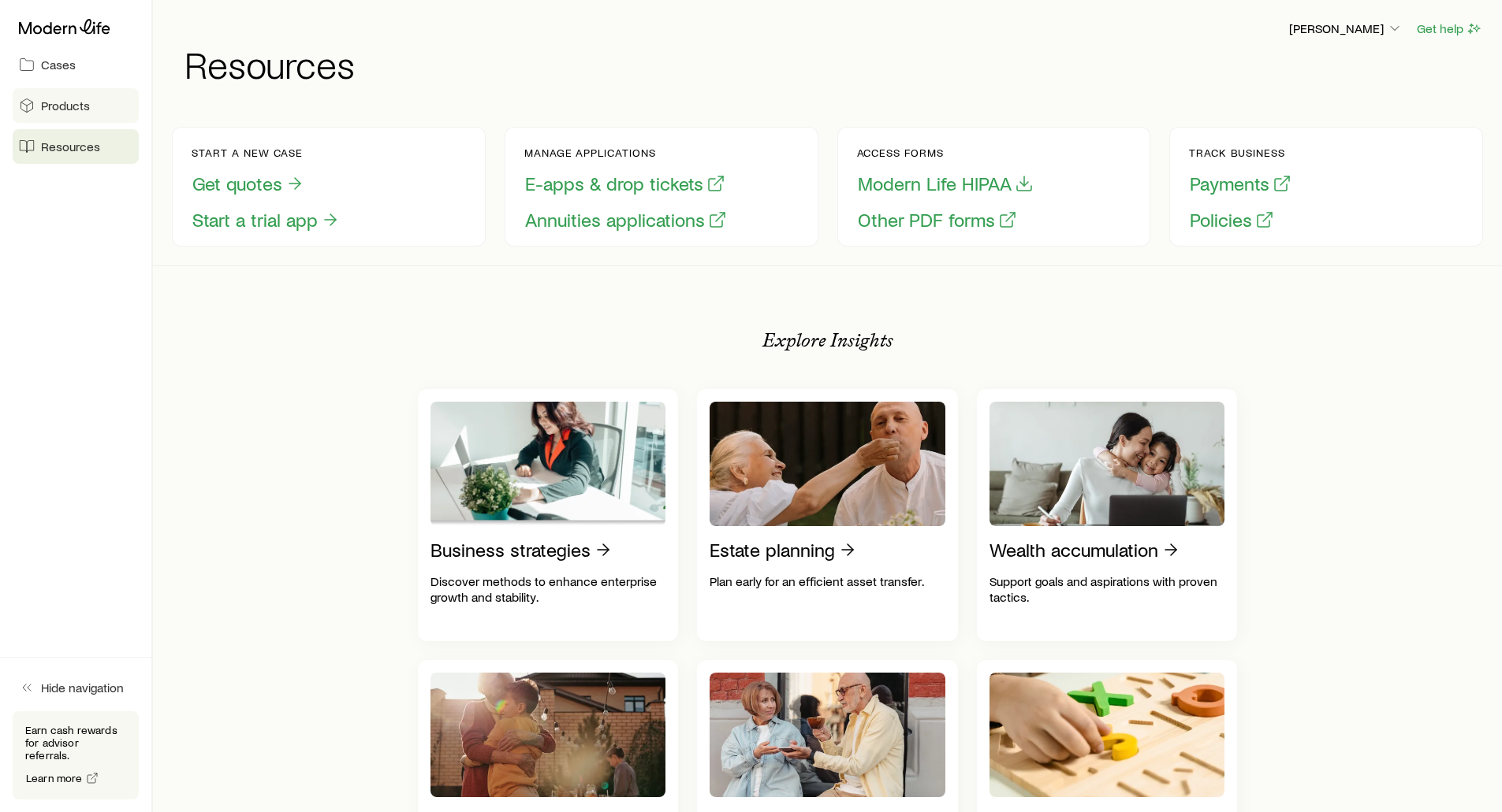
click at [53, 109] on span "Products" at bounding box center [65, 105] width 49 height 16
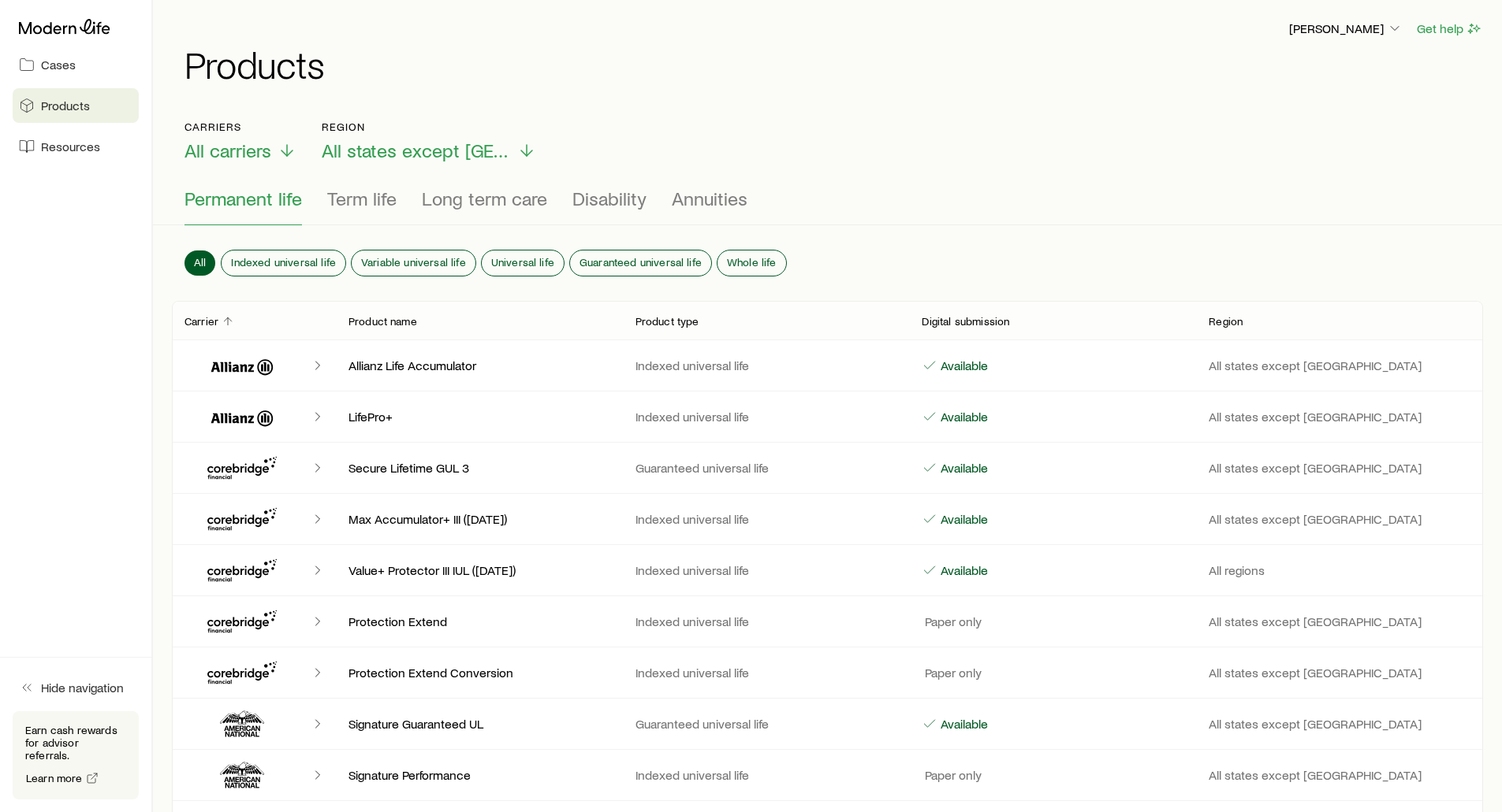
click at [555, 101] on div "[PERSON_NAME] Get help Products" at bounding box center [827, 51] width 1311 height 102
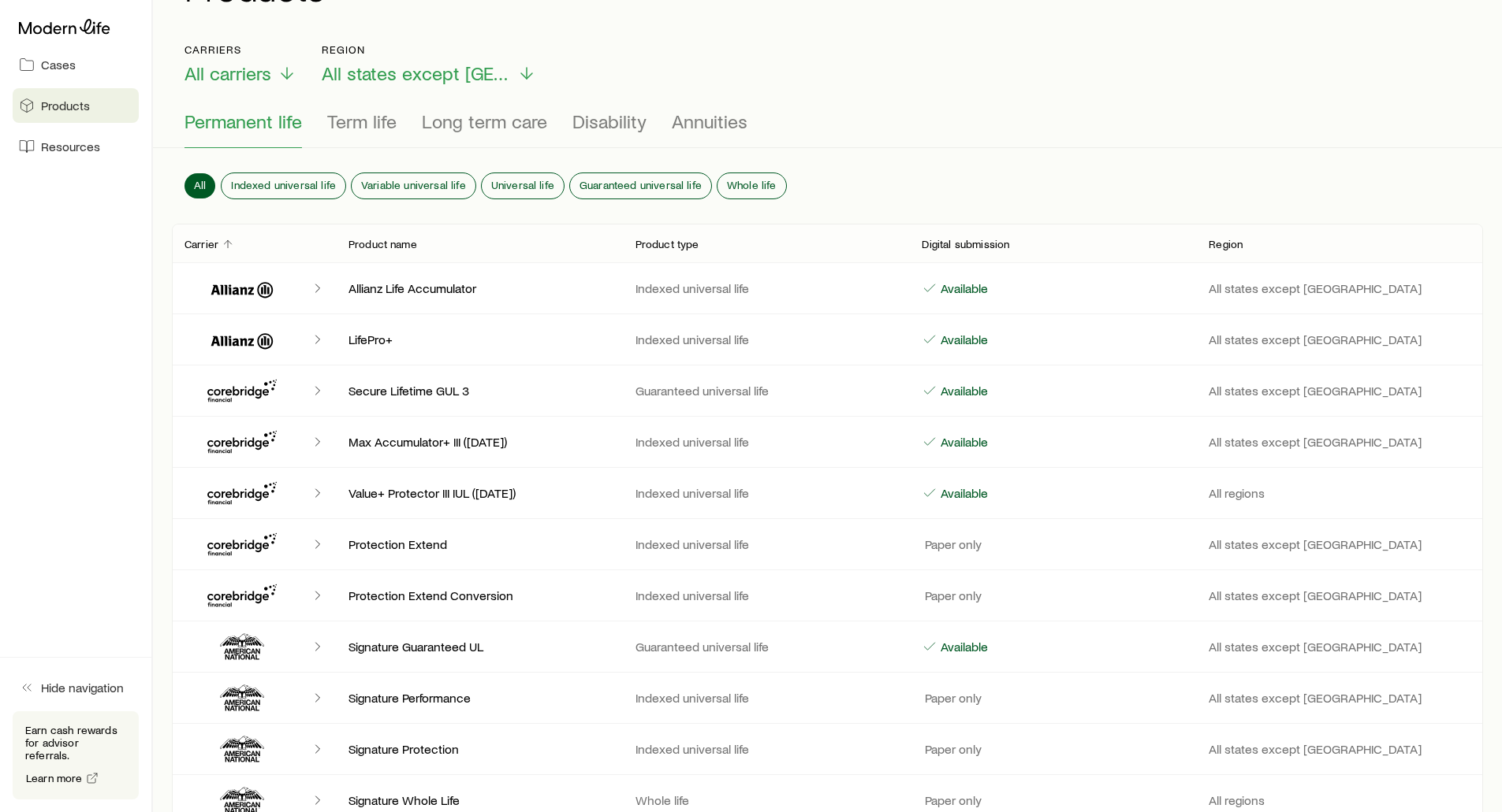
scroll to position [79, 0]
click at [69, 145] on span "Resources" at bounding box center [70, 146] width 59 height 16
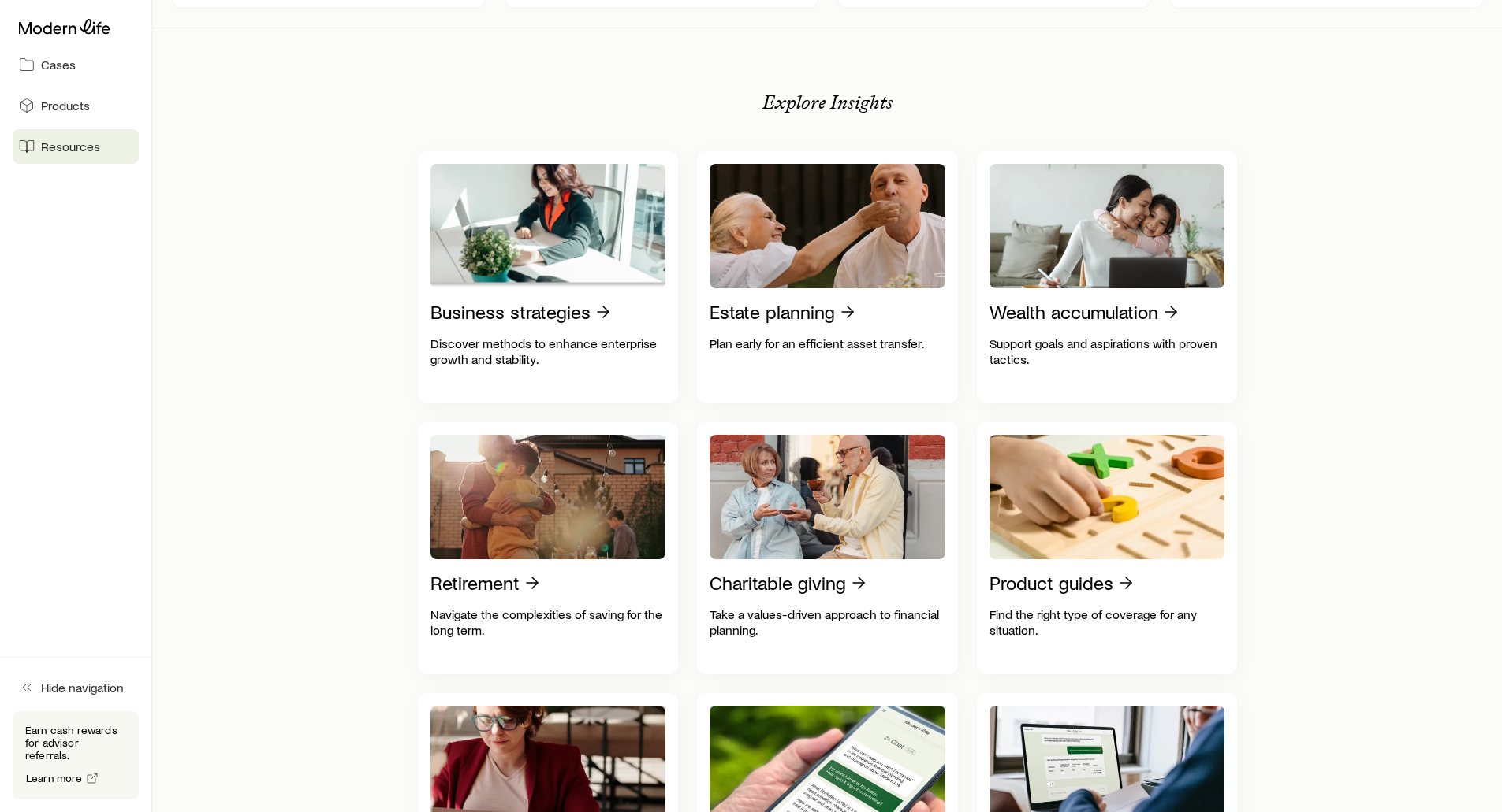
scroll to position [236, 0]
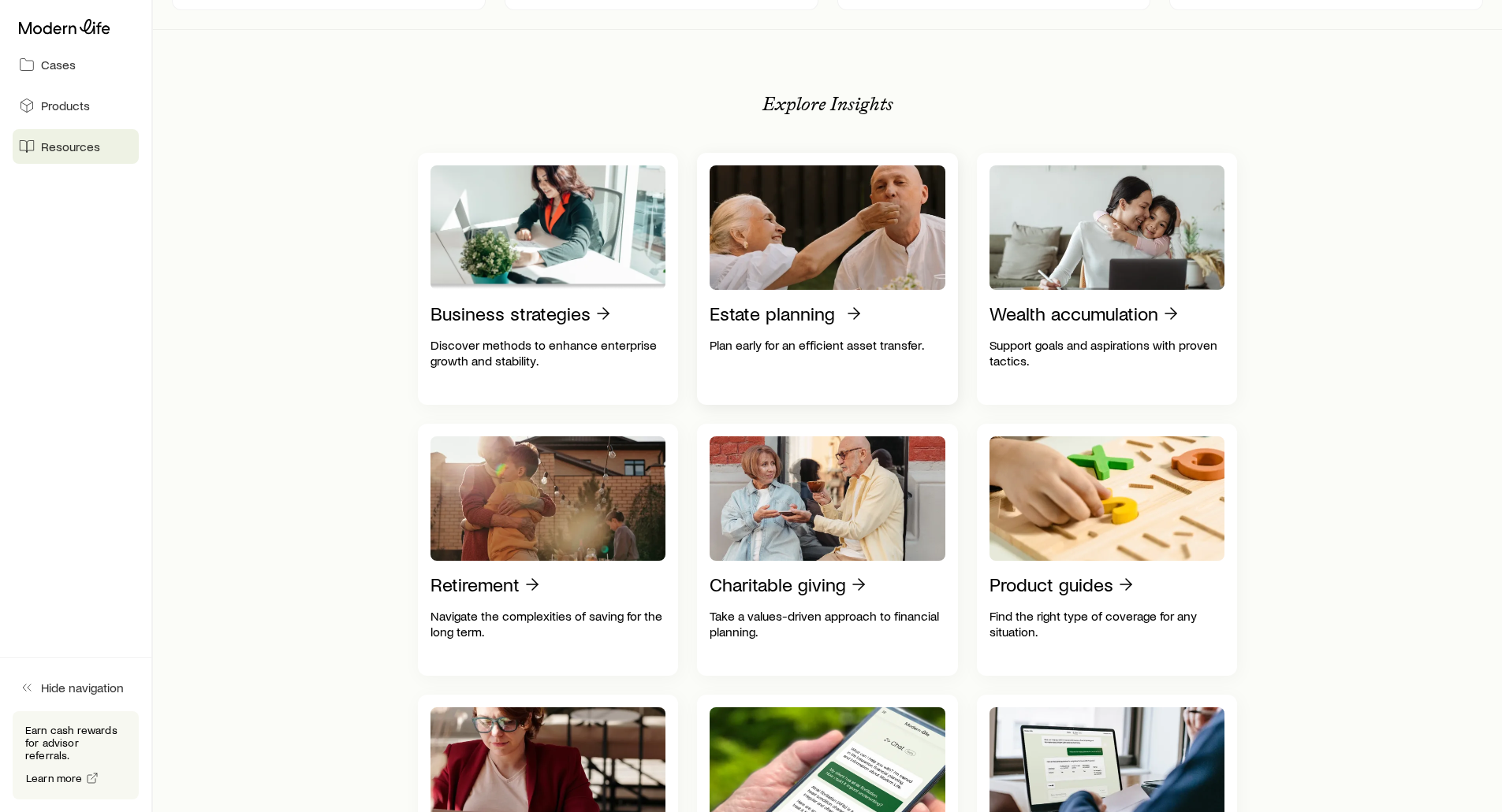
click at [807, 325] on p "Estate planning" at bounding box center [772, 313] width 125 height 22
click at [64, 70] on span "Cases" at bounding box center [58, 64] width 35 height 16
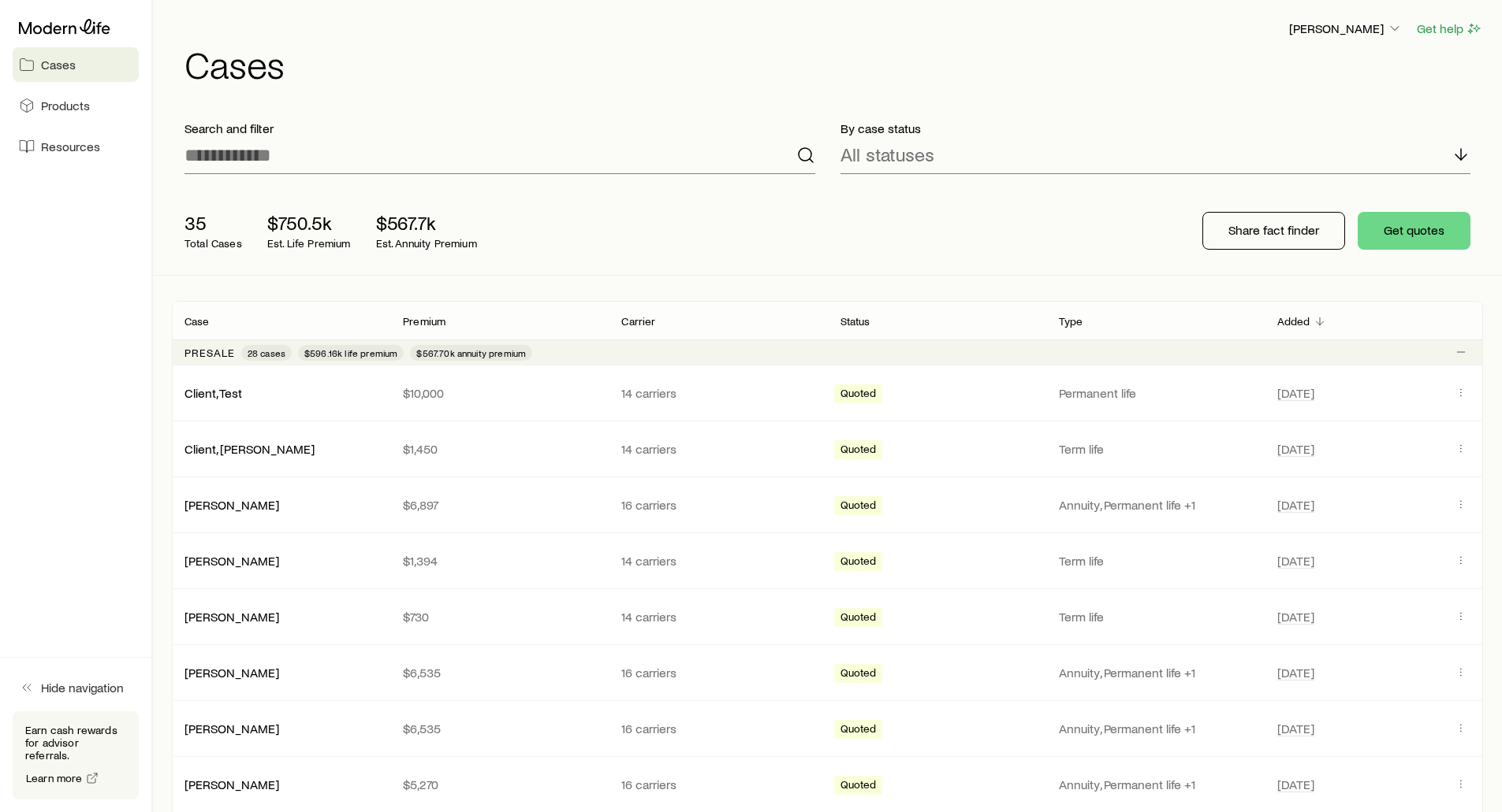
click at [435, 80] on h1 "Cases" at bounding box center [834, 64] width 1298 height 38
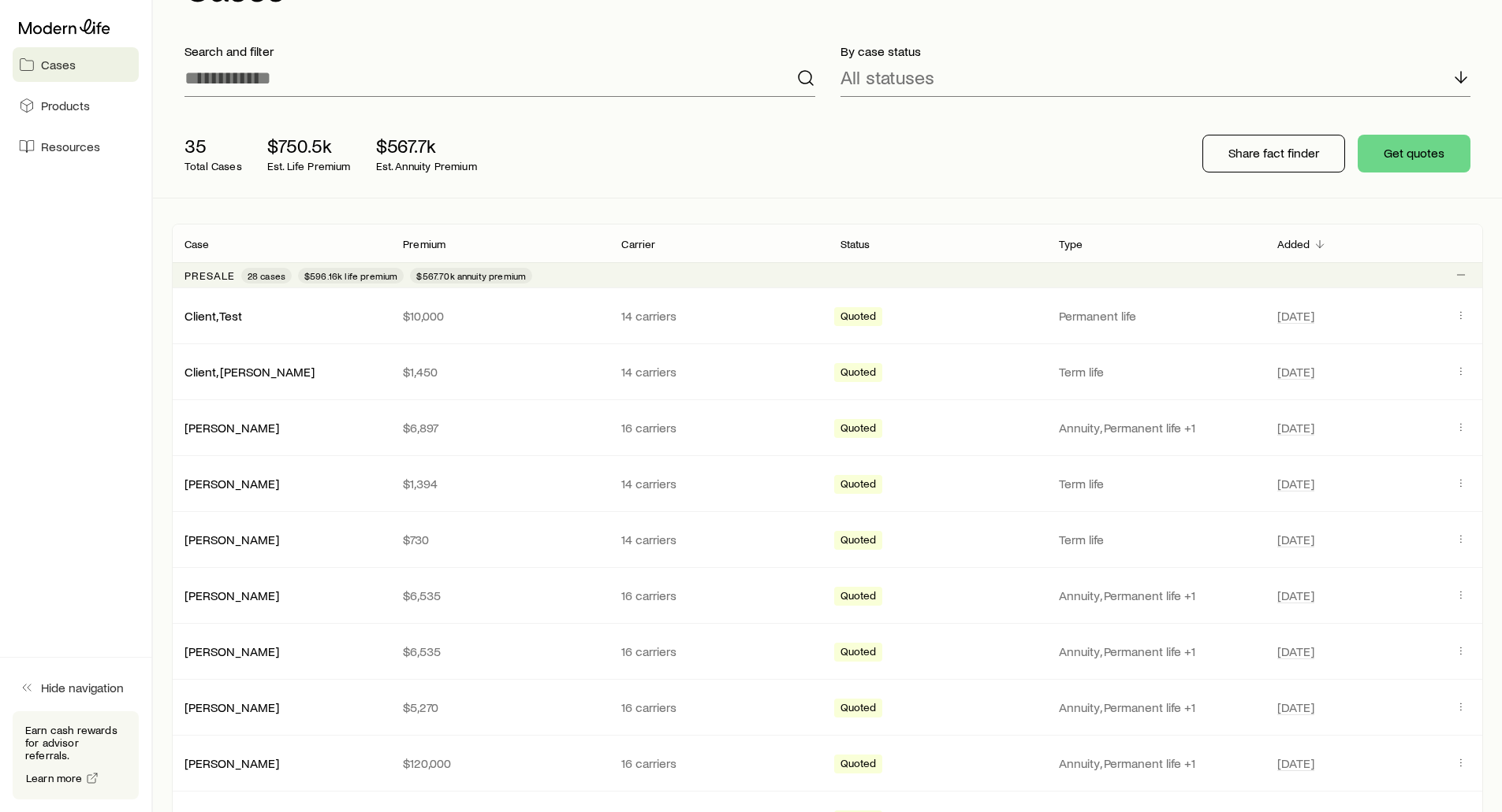
scroll to position [79, 0]
click at [1400, 162] on button "Get quotes" at bounding box center [1414, 152] width 113 height 38
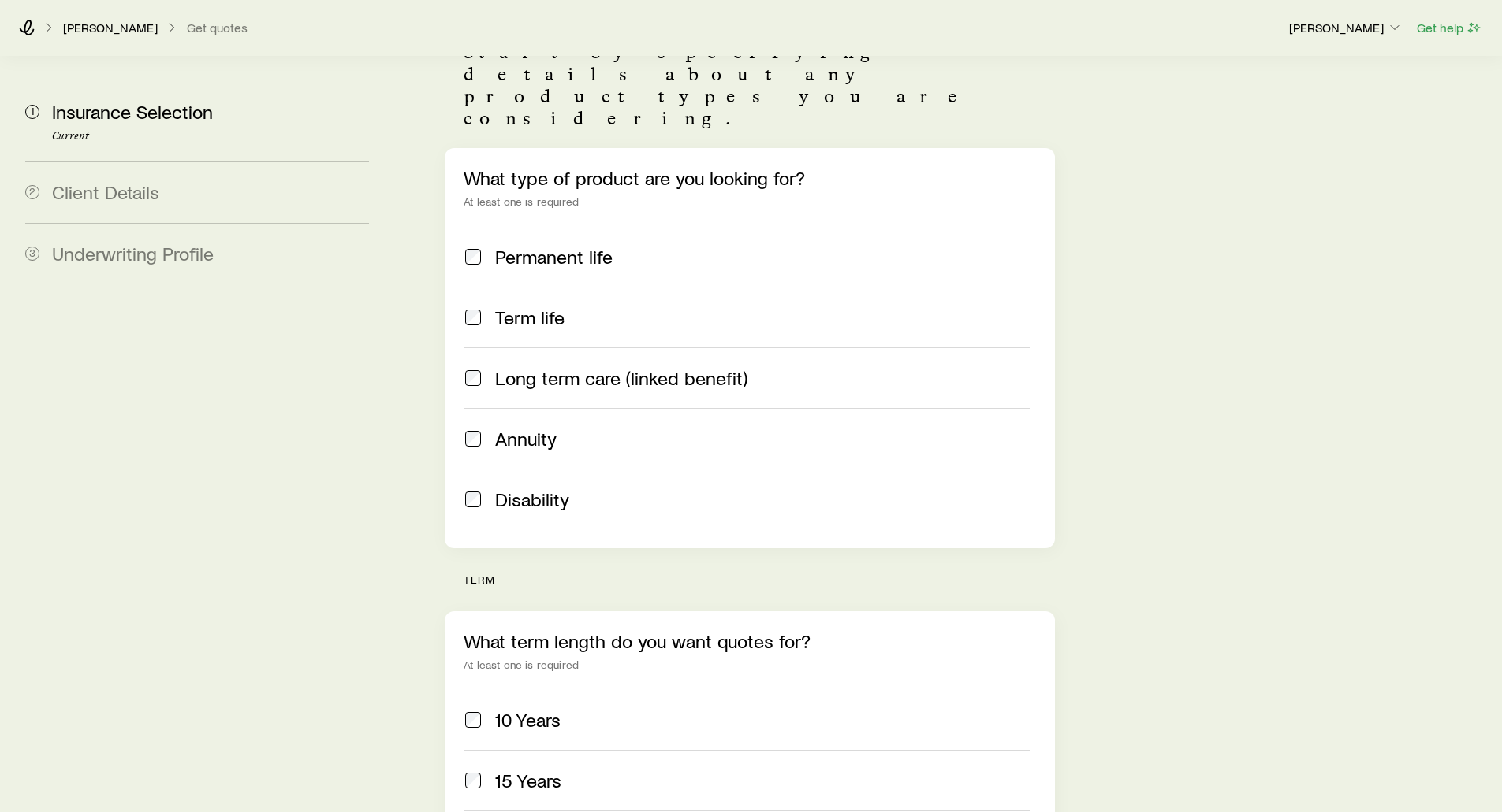
scroll to position [157, 0]
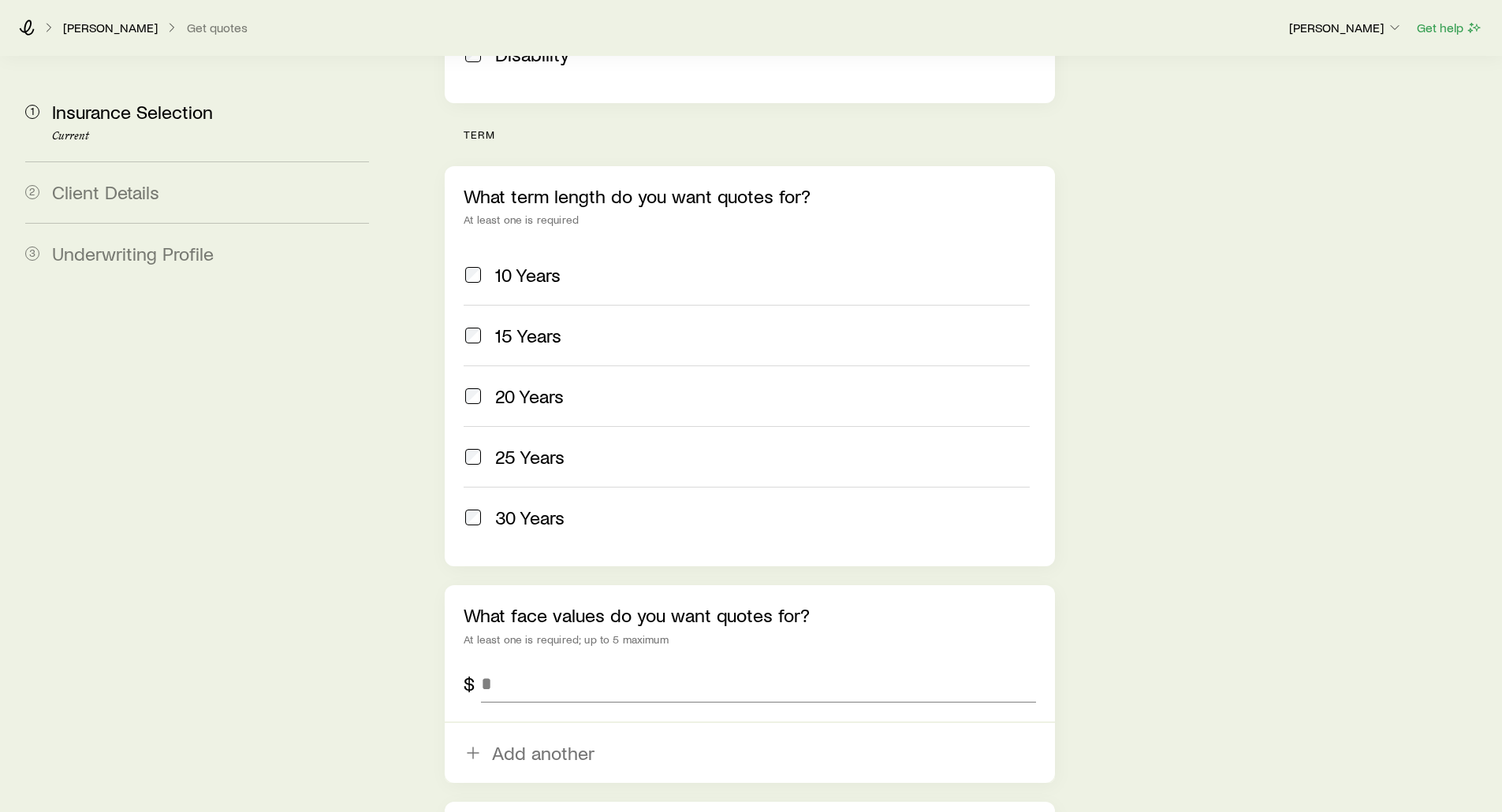
scroll to position [709, 0]
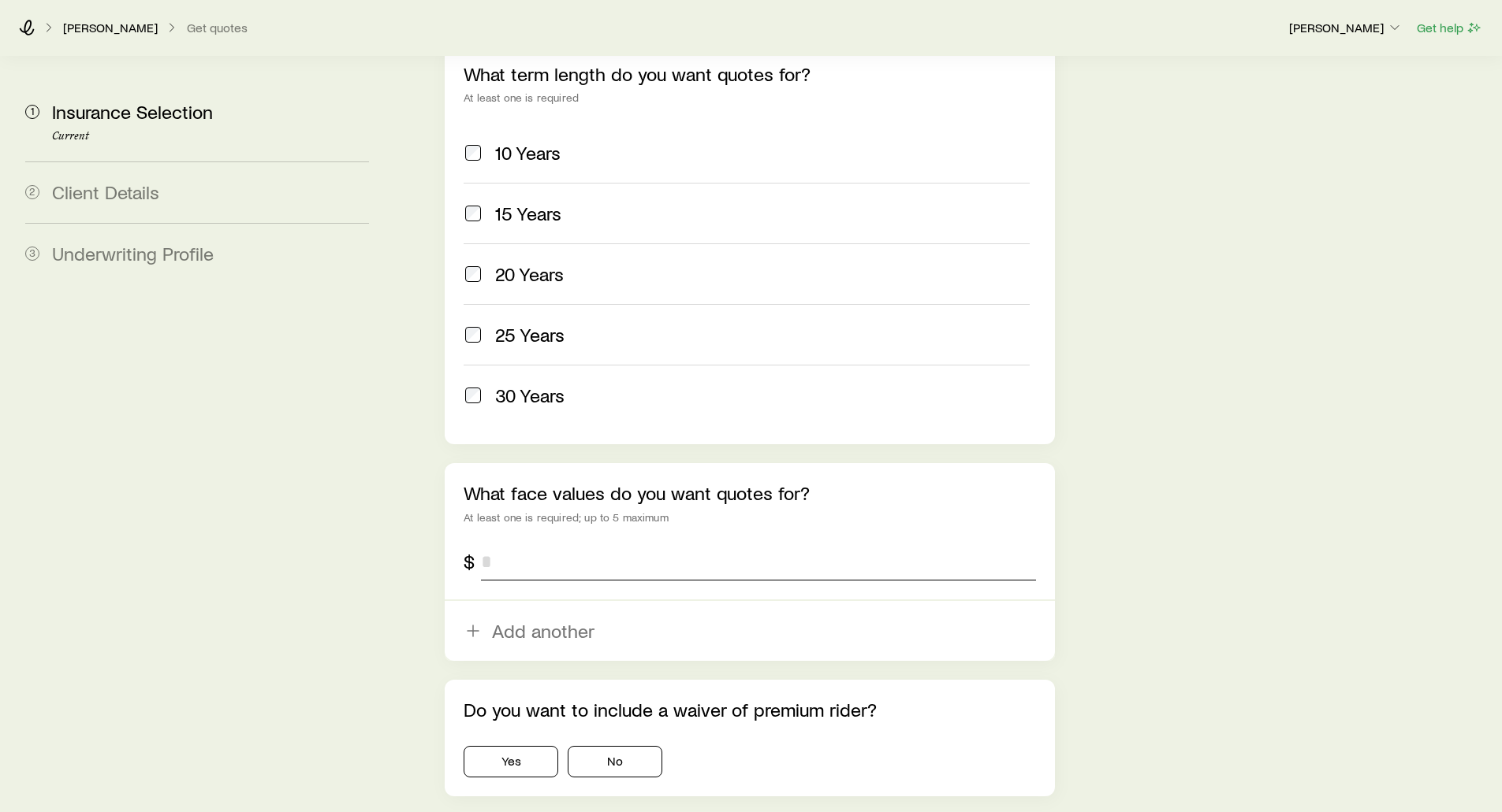
click at [507, 543] on input "tel" at bounding box center [758, 562] width 555 height 38
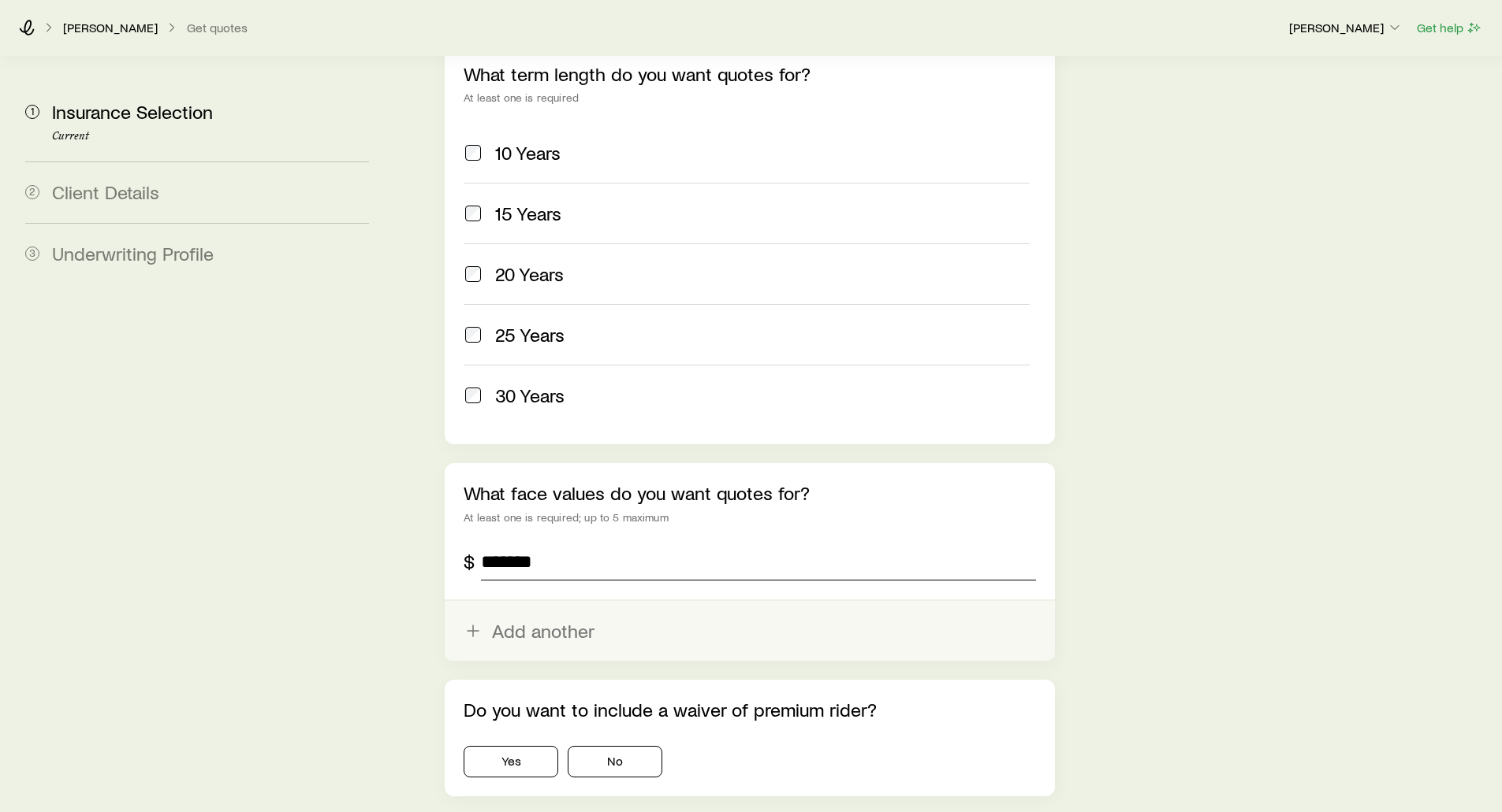
type input "*******"
click at [514, 602] on button "Add another" at bounding box center [749, 631] width 609 height 60
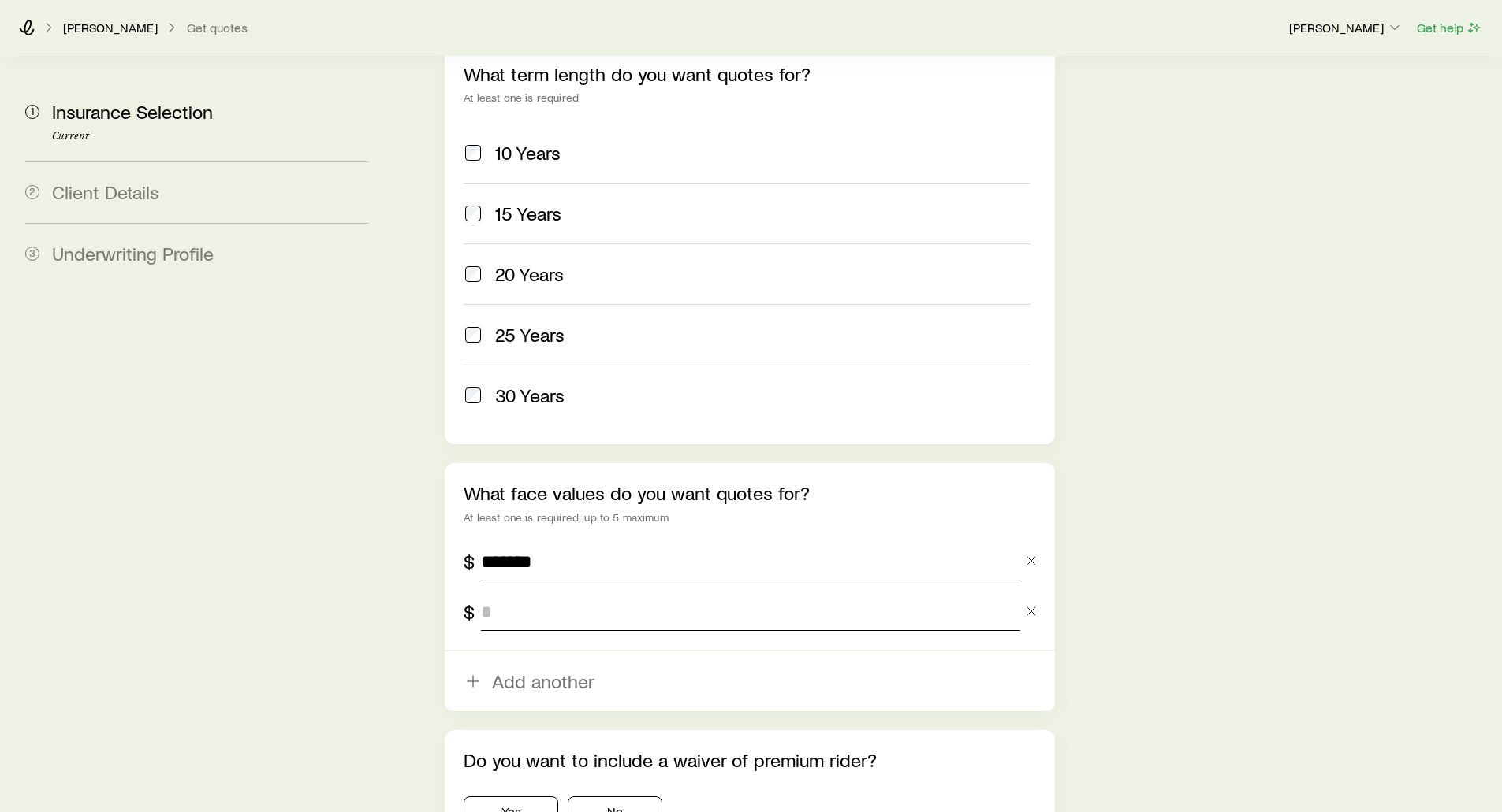
click at [523, 593] on input "tel" at bounding box center [750, 612] width 539 height 38
type input "*******"
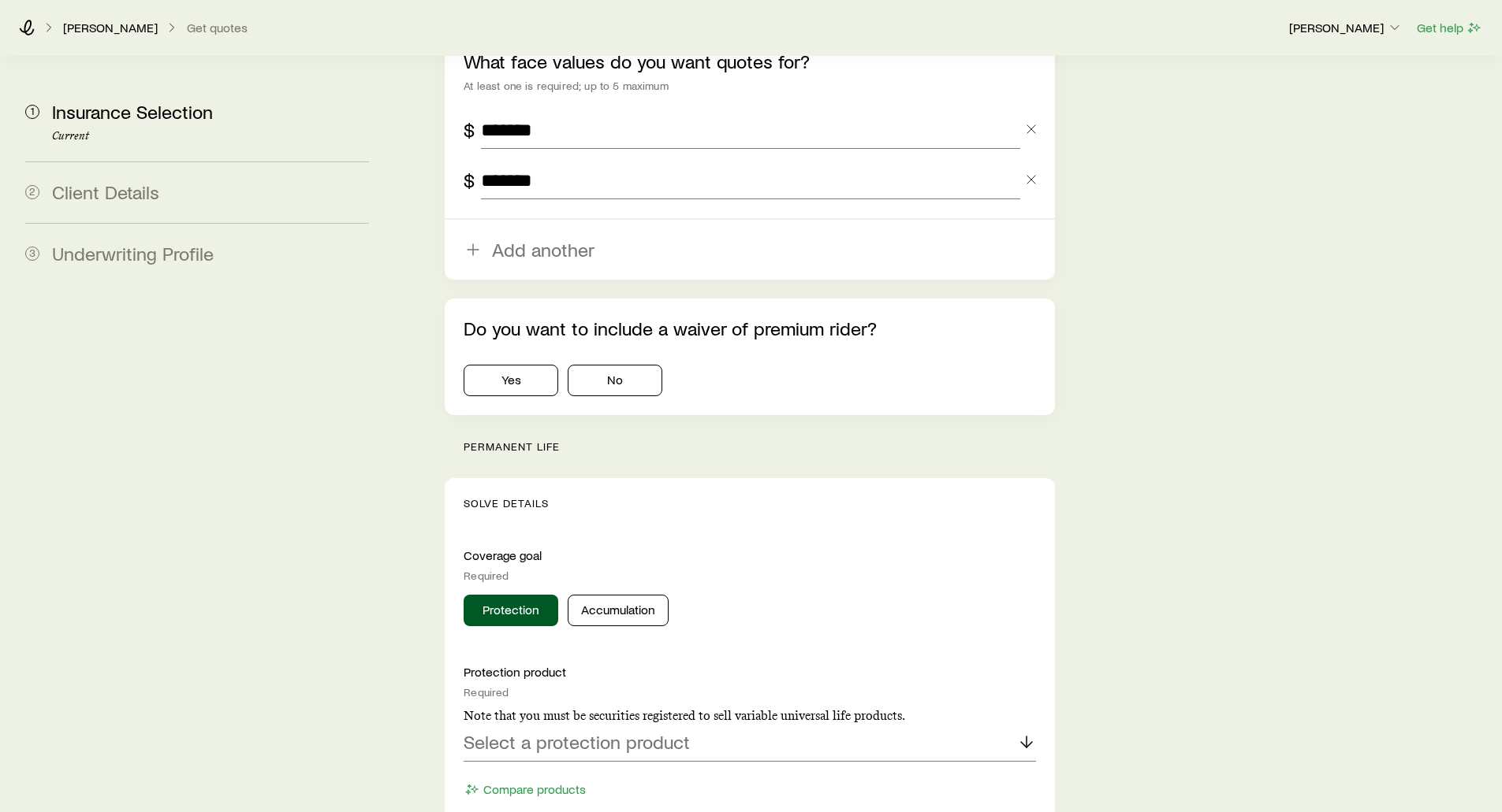
scroll to position [1182, 0]
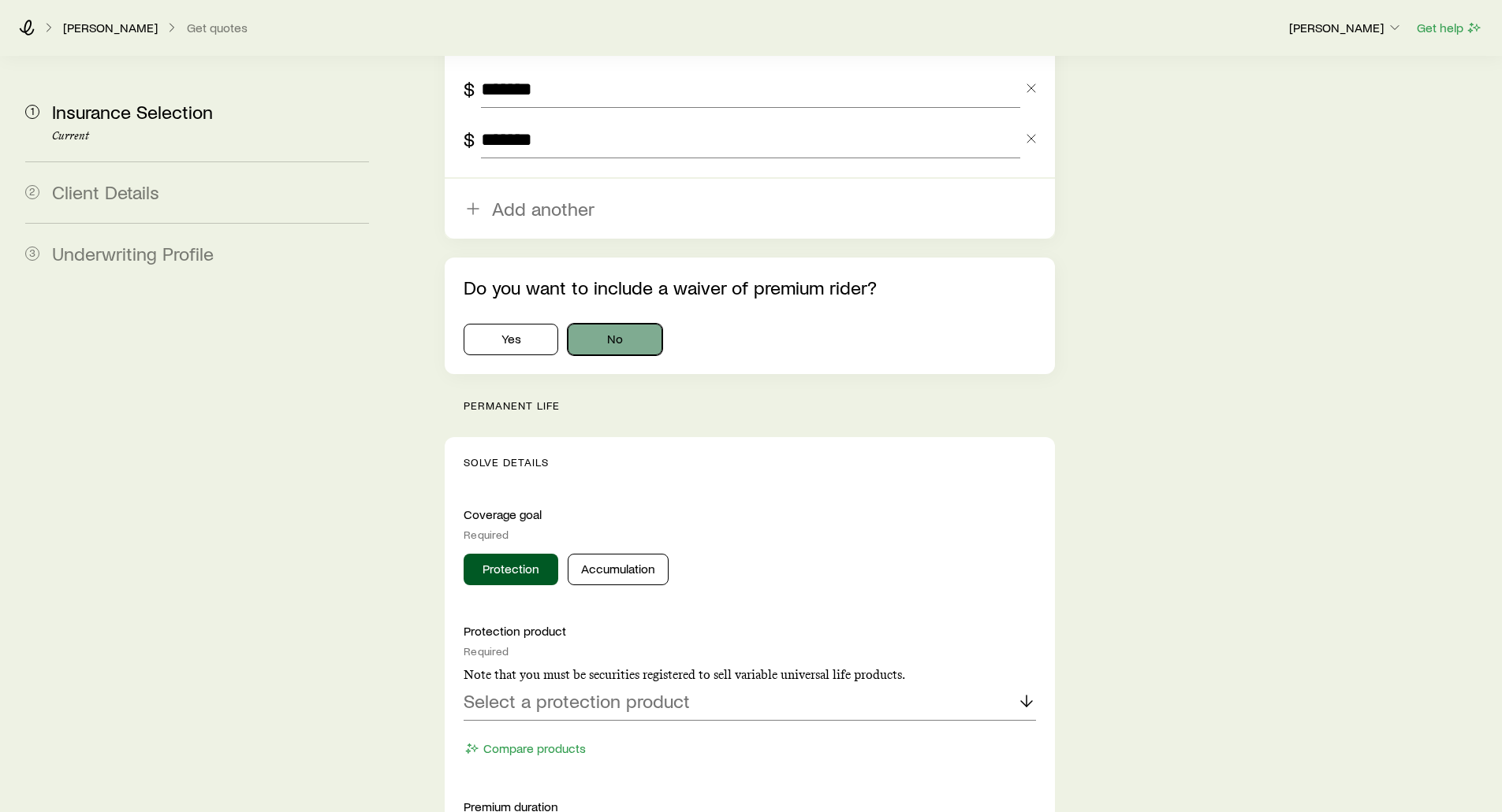
click at [613, 324] on button "No" at bounding box center [615, 340] width 94 height 31
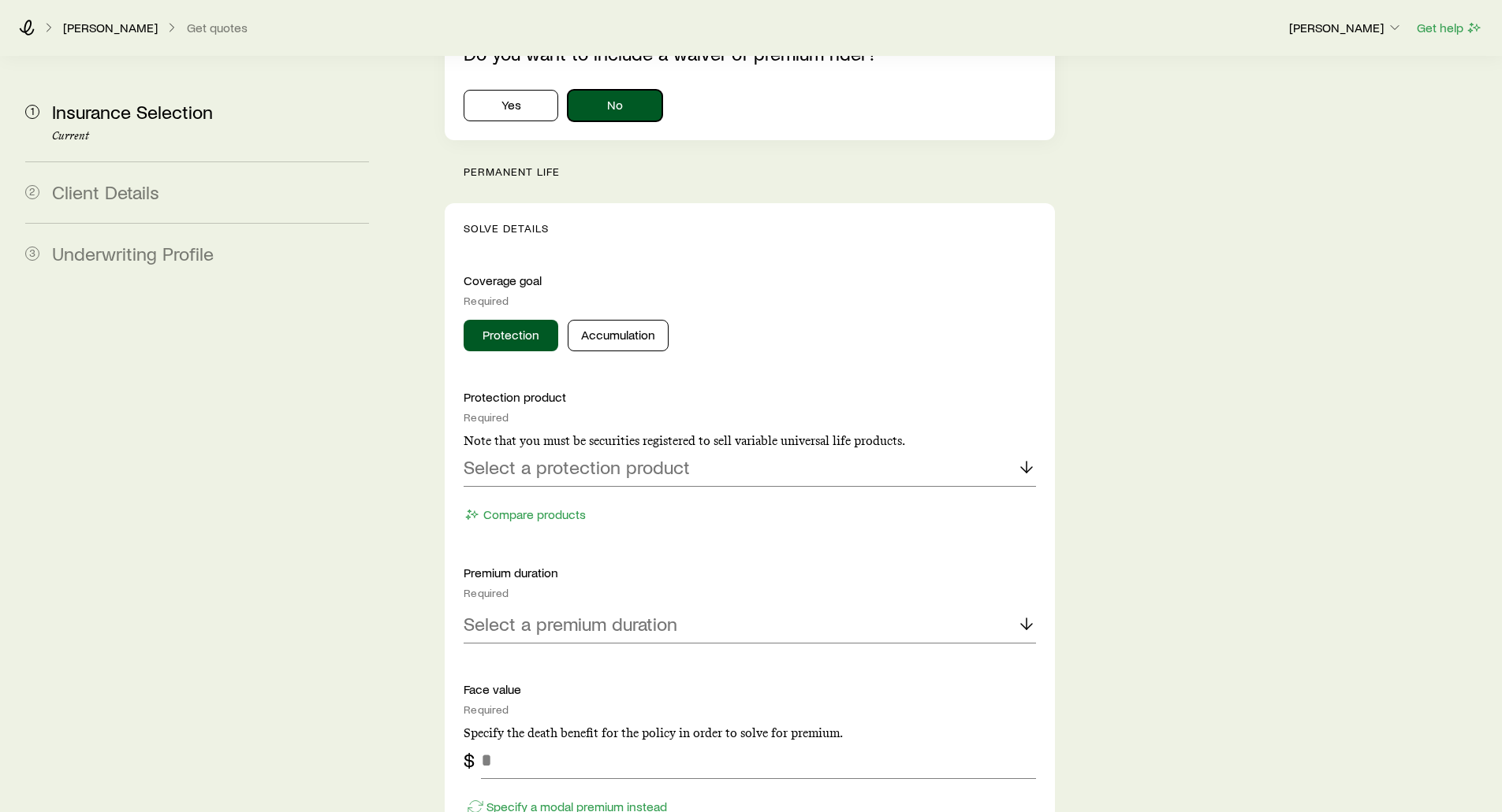
scroll to position [1419, 0]
click at [487, 163] on p "permanent life" at bounding box center [758, 169] width 590 height 12
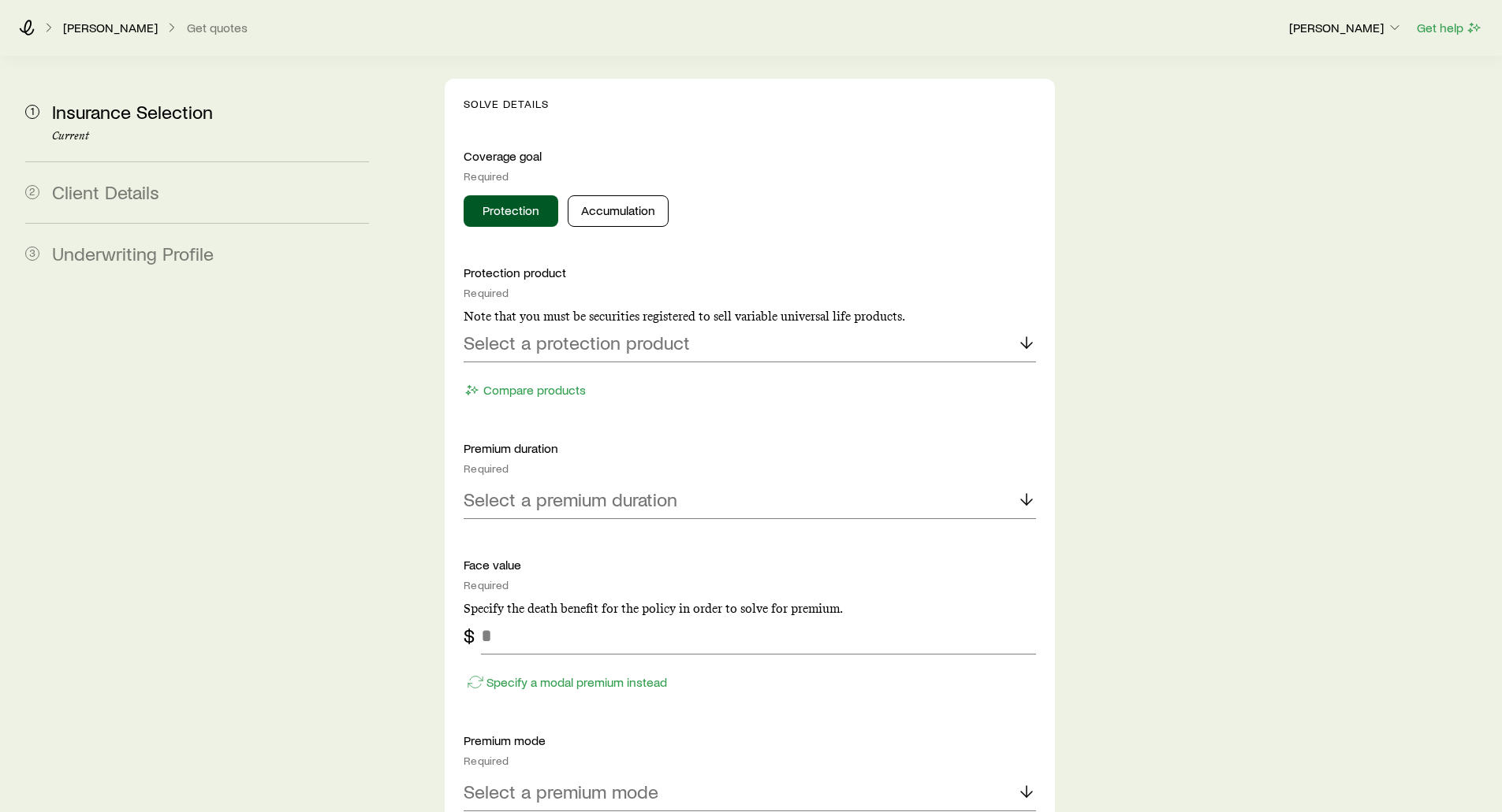
scroll to position [1576, 0]
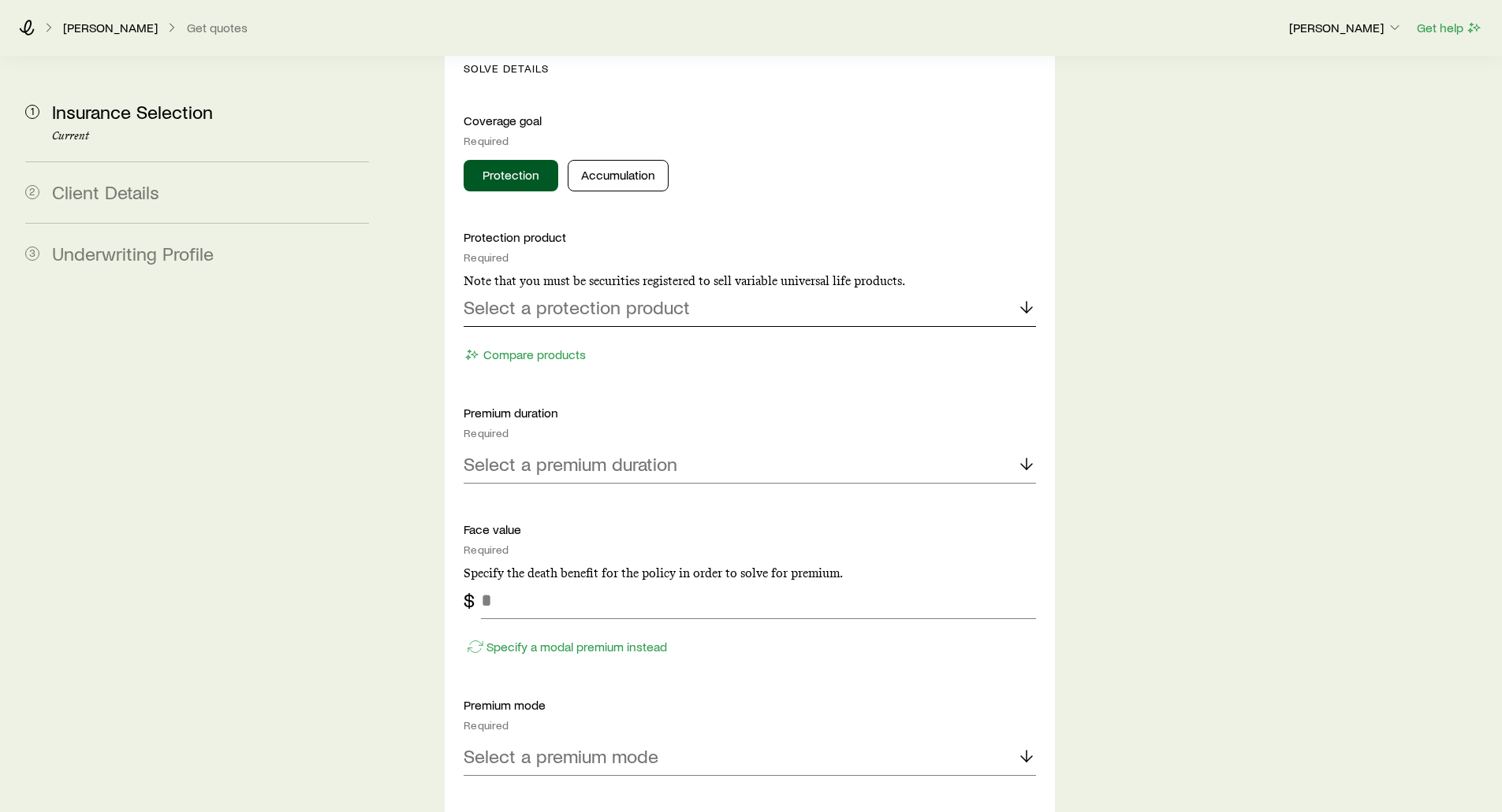
click at [477, 297] on p "Select a protection product" at bounding box center [576, 307] width 226 height 22
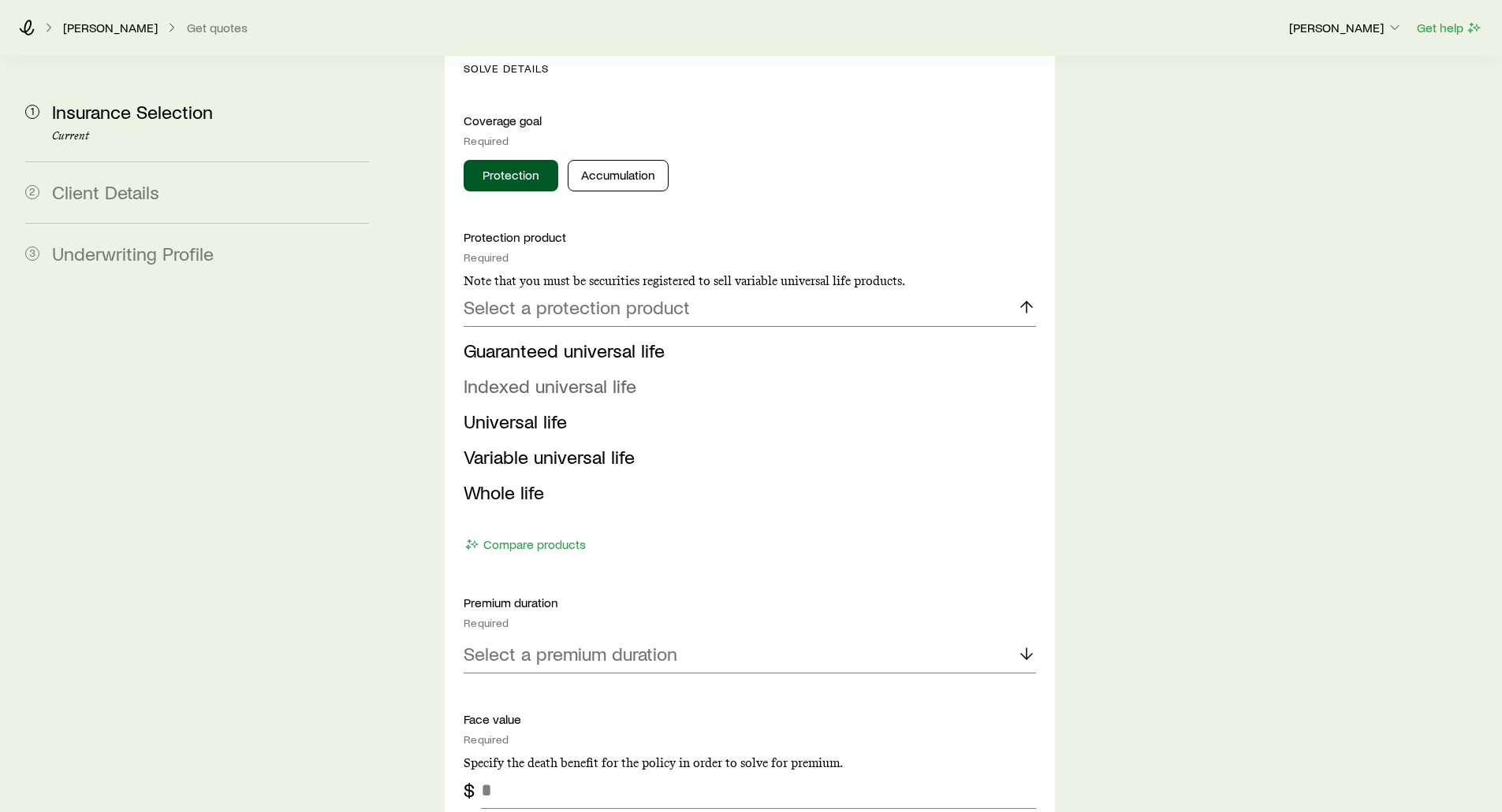
click at [488, 375] on span "Indexed universal life" at bounding box center [550, 386] width 172 height 23
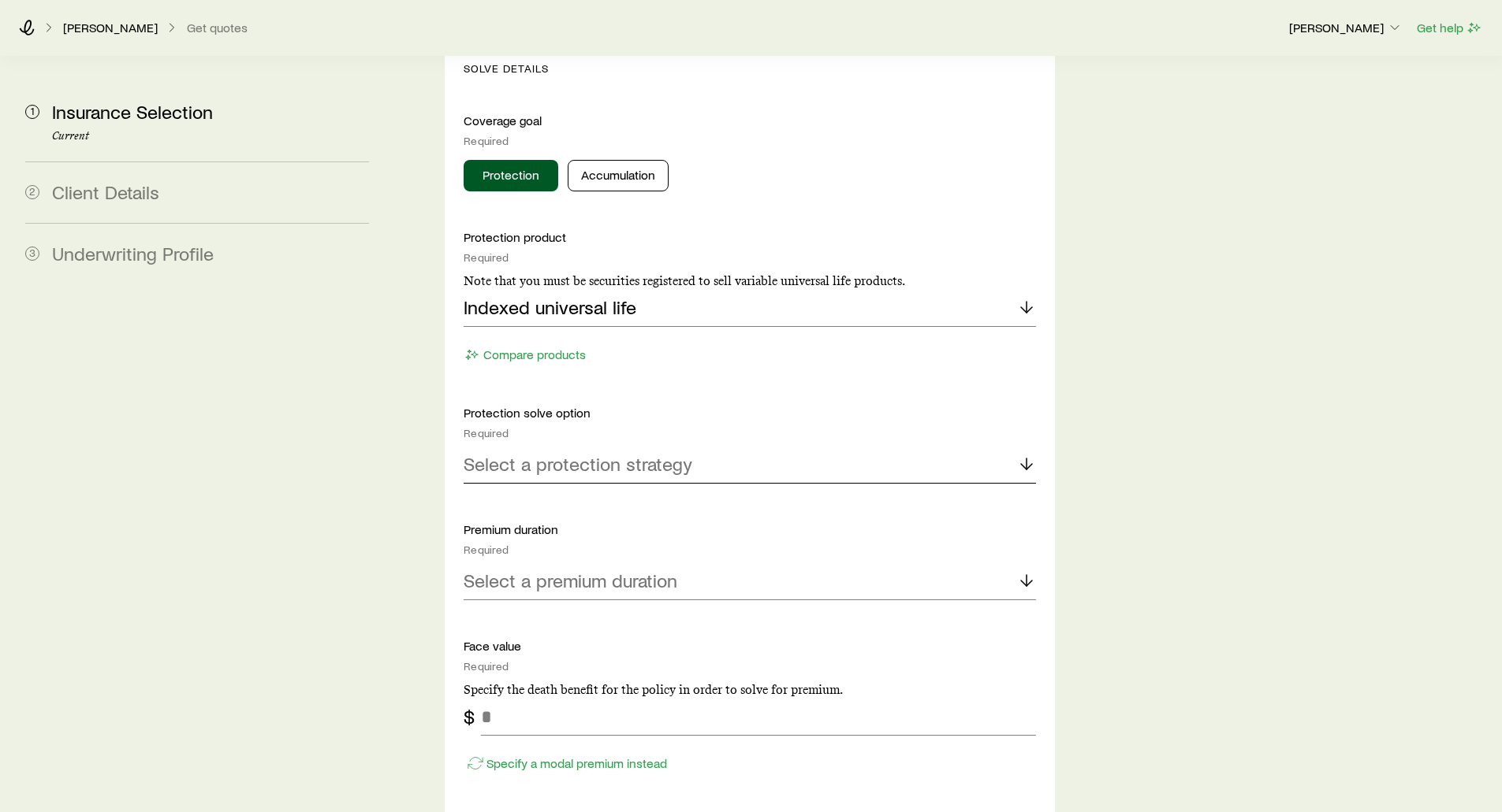
click at [490, 453] on p "Select a protection strategy" at bounding box center [578, 464] width 229 height 22
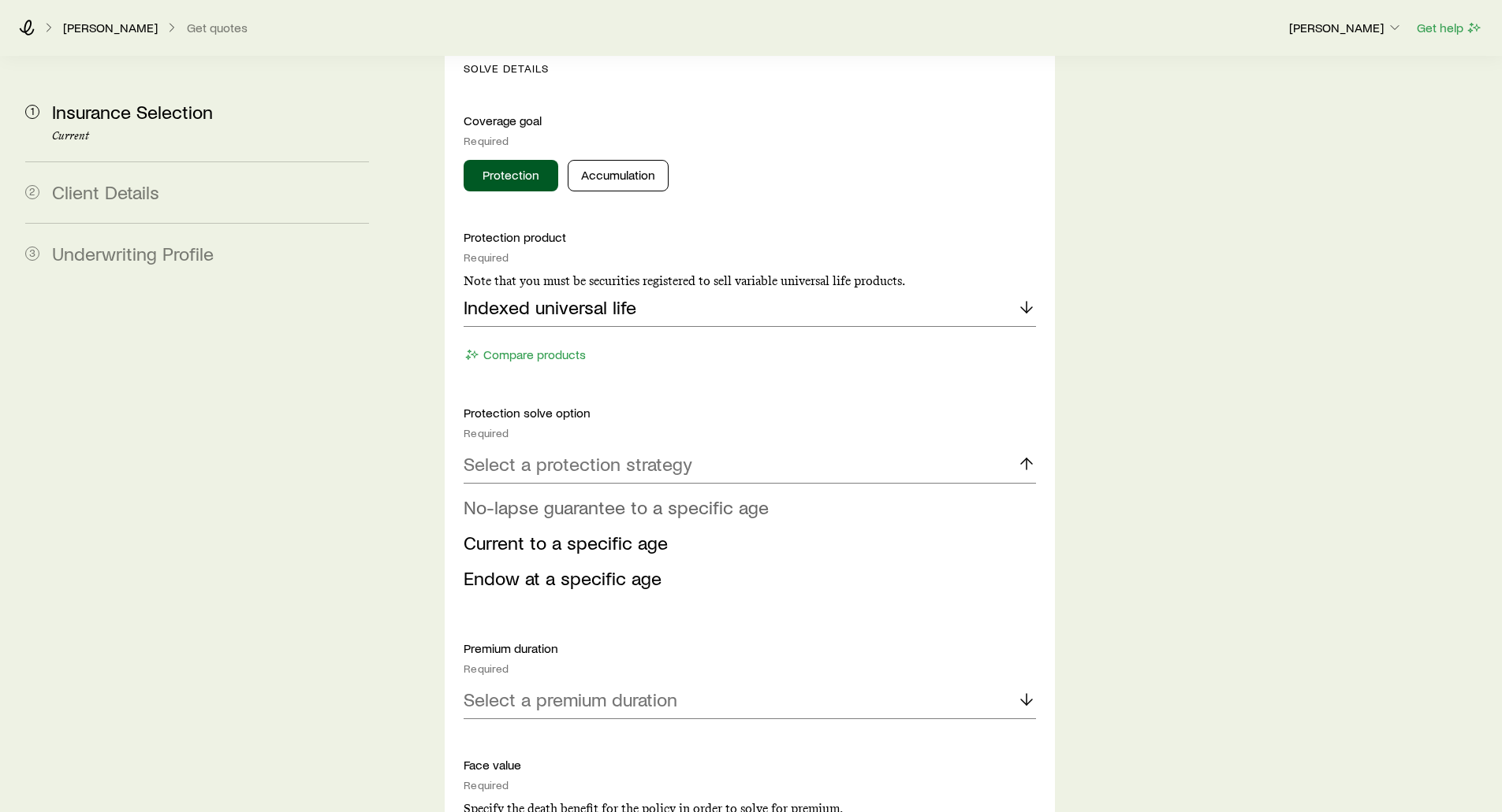
click at [506, 495] on span "No-lapse guarantee to a specific age" at bounding box center [616, 507] width 305 height 23
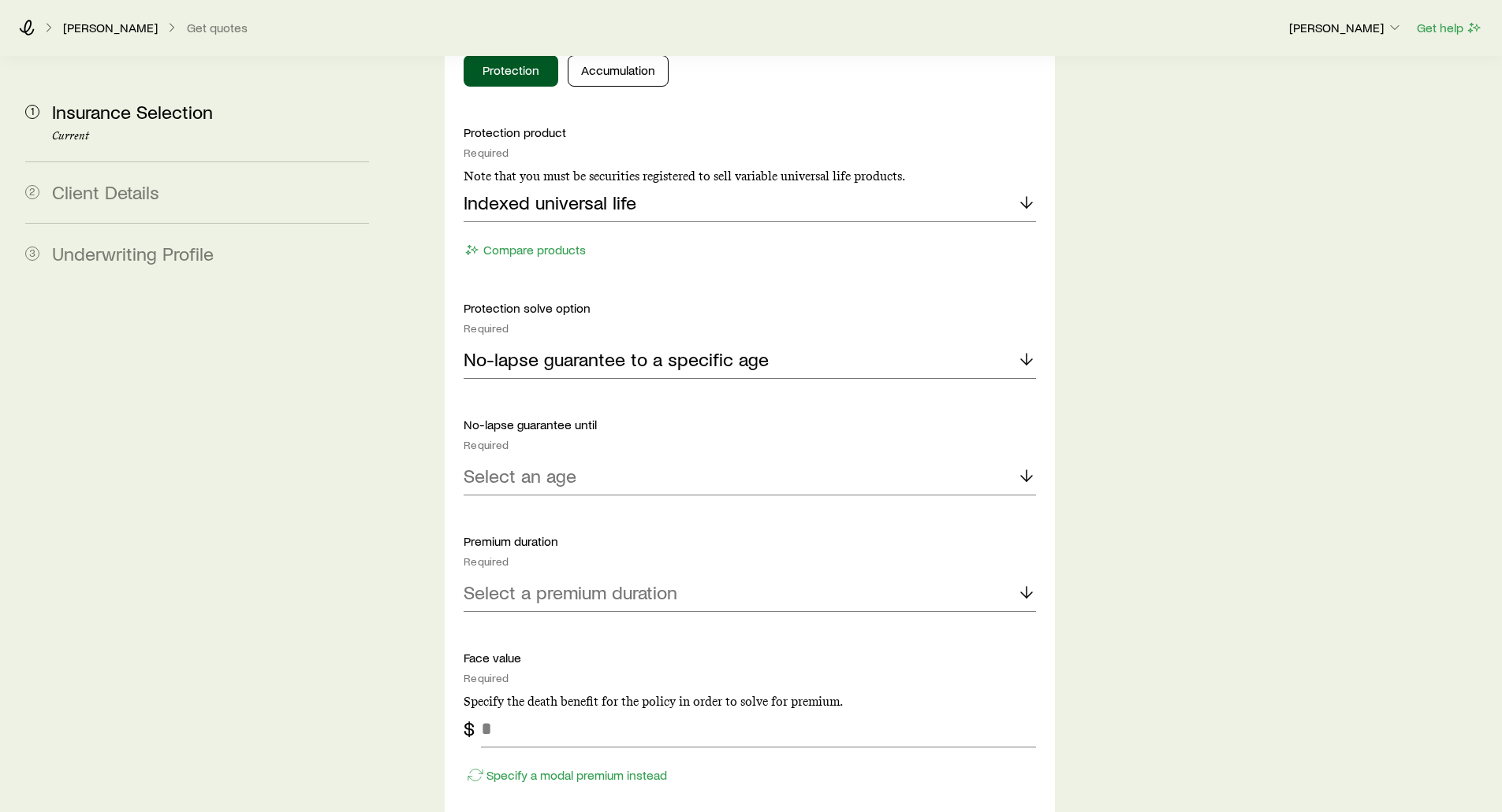
scroll to position [1733, 0]
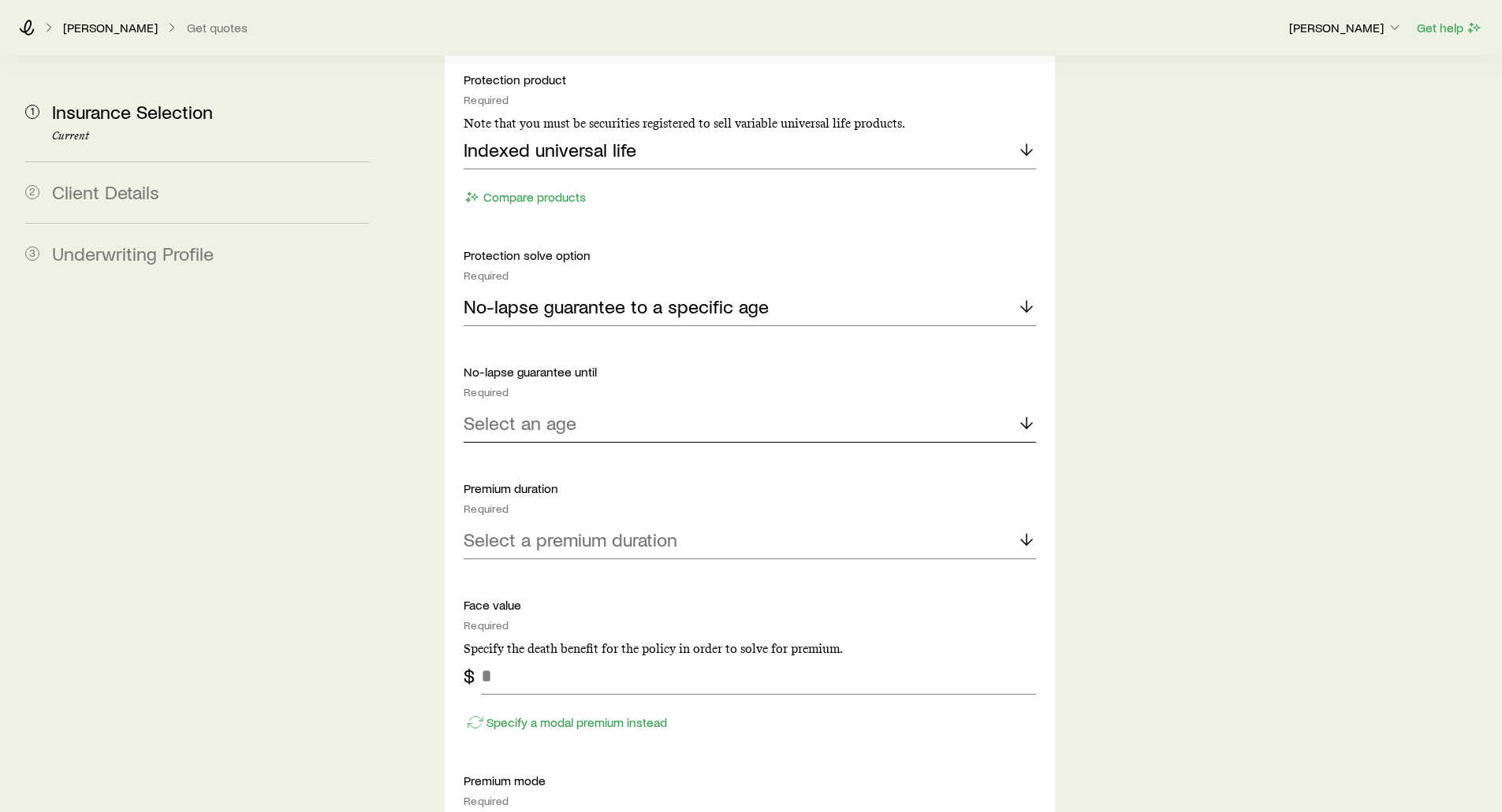
click at [492, 412] on p "Select an age" at bounding box center [520, 423] width 113 height 22
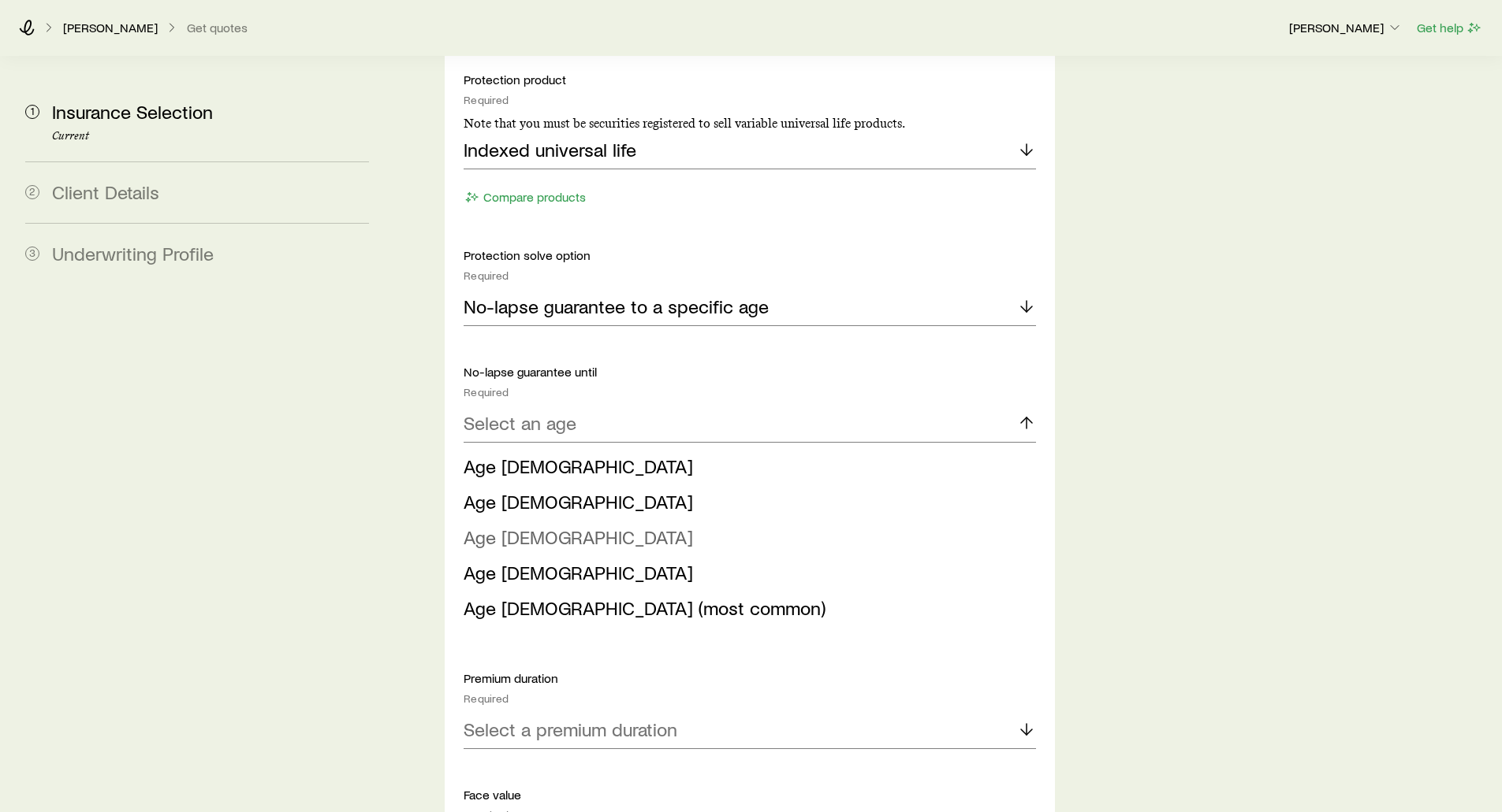
click at [503, 525] on span "Age [DEMOGRAPHIC_DATA]" at bounding box center [578, 537] width 230 height 23
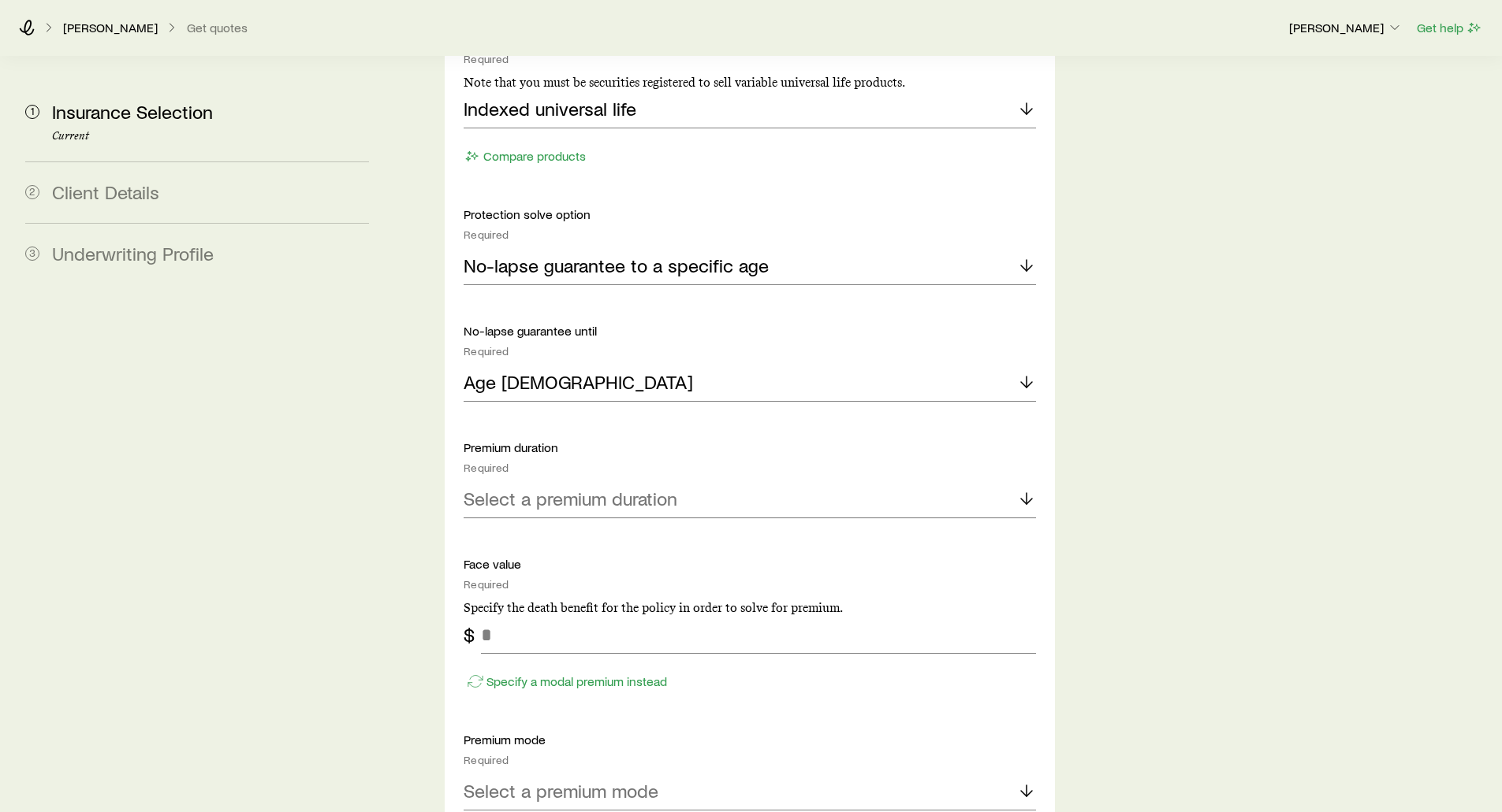
scroll to position [1812, 0]
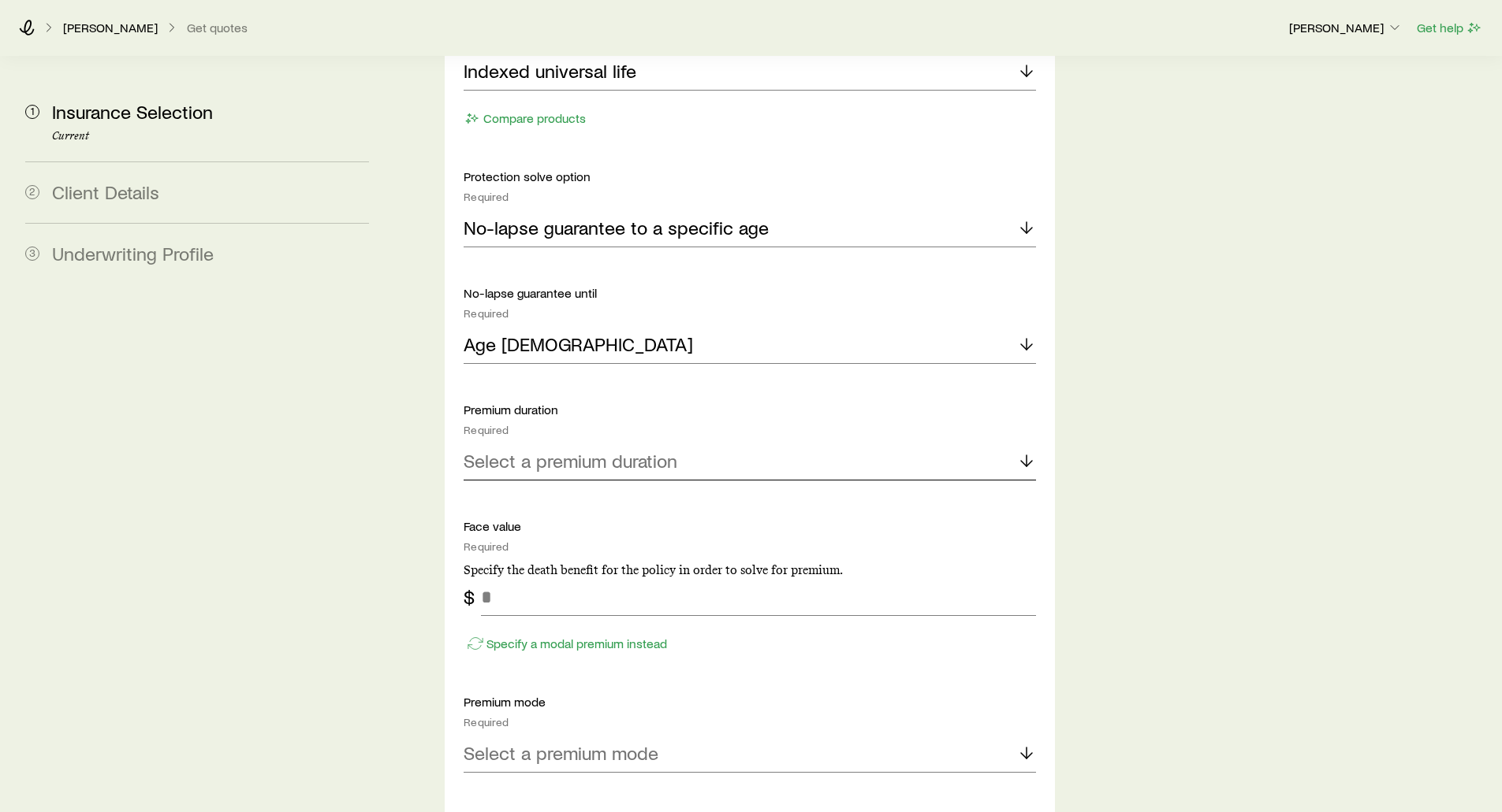
click at [594, 450] on p "Select a premium duration" at bounding box center [570, 461] width 214 height 22
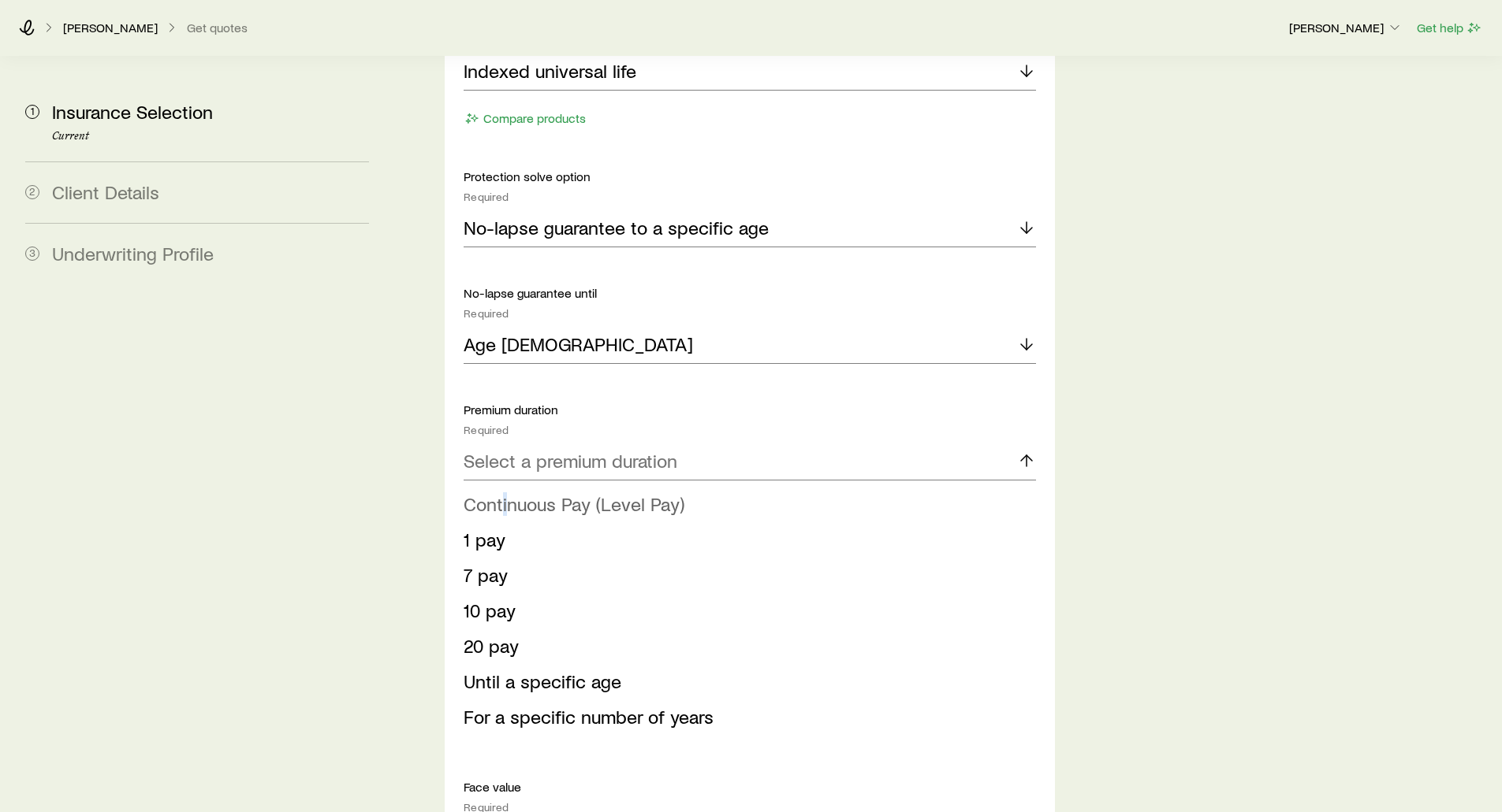
drag, startPoint x: 501, startPoint y: 461, endPoint x: 505, endPoint y: 452, distance: 9.8
click at [505, 492] on span "Continuous Pay (Level Pay)" at bounding box center [574, 504] width 220 height 23
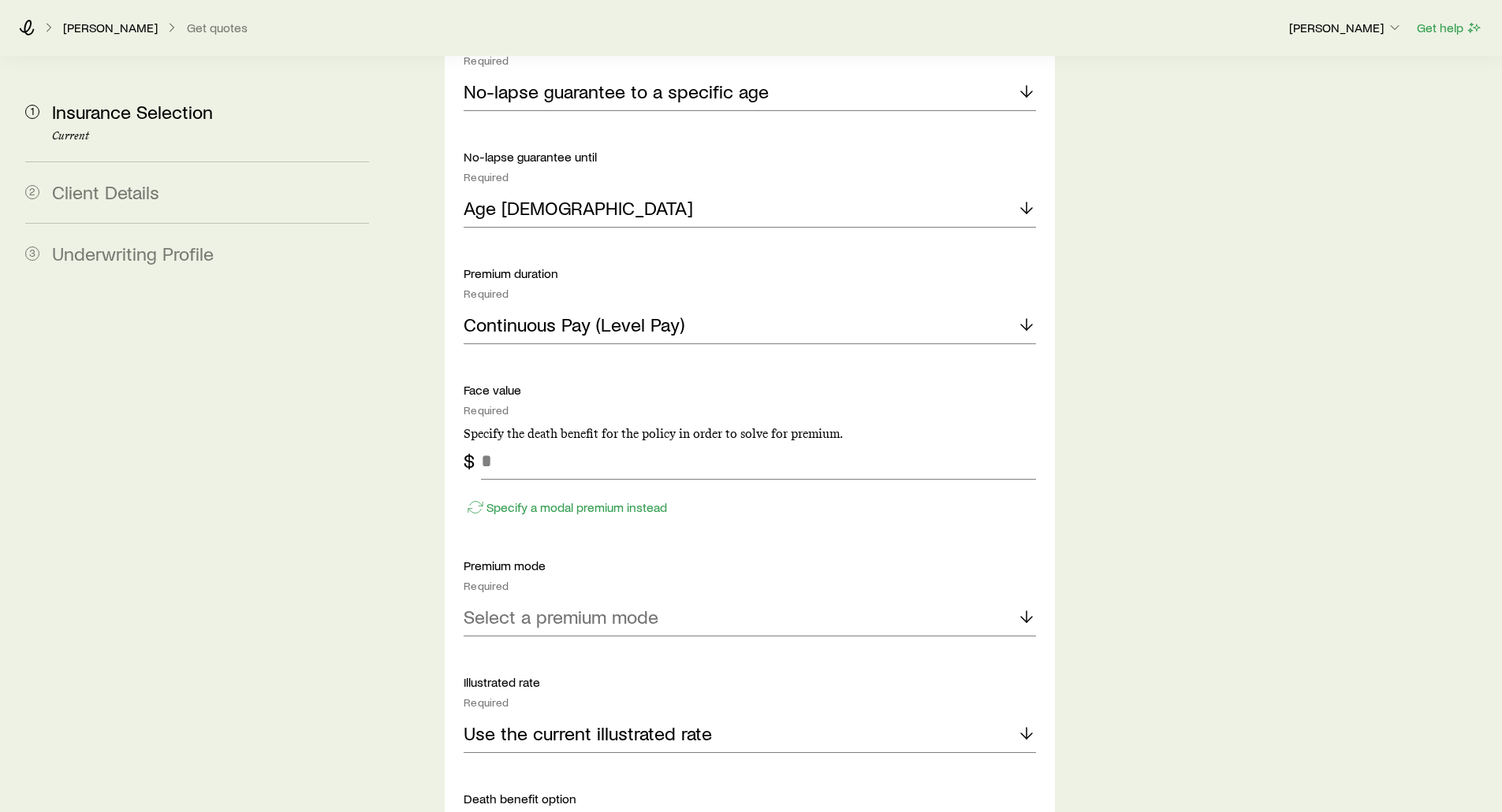
scroll to position [1970, 0]
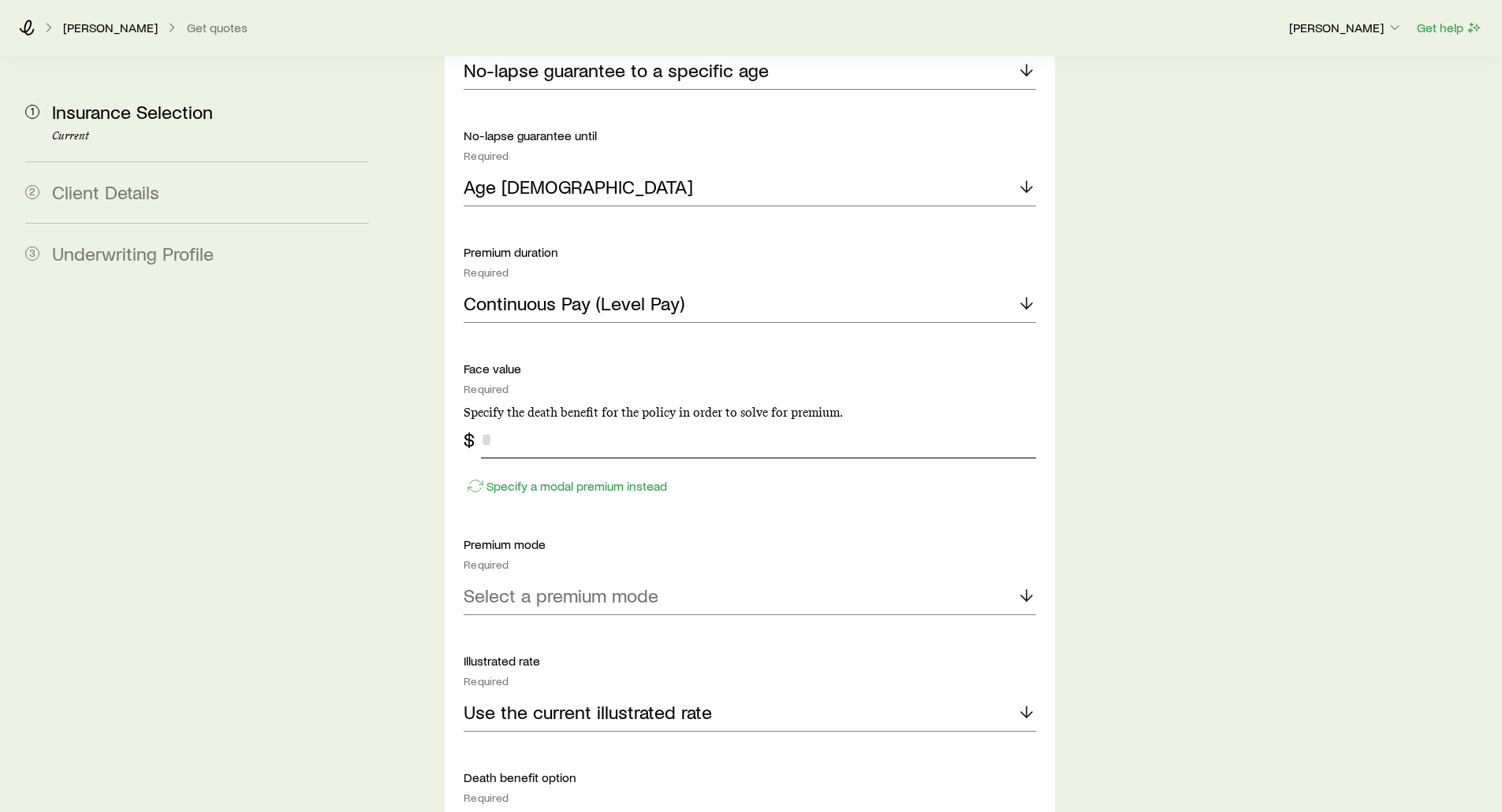
click at [492, 421] on input "tel" at bounding box center [758, 440] width 555 height 38
type input "*******"
click at [506, 478] on p "Specify a modal premium instead" at bounding box center [577, 486] width 181 height 16
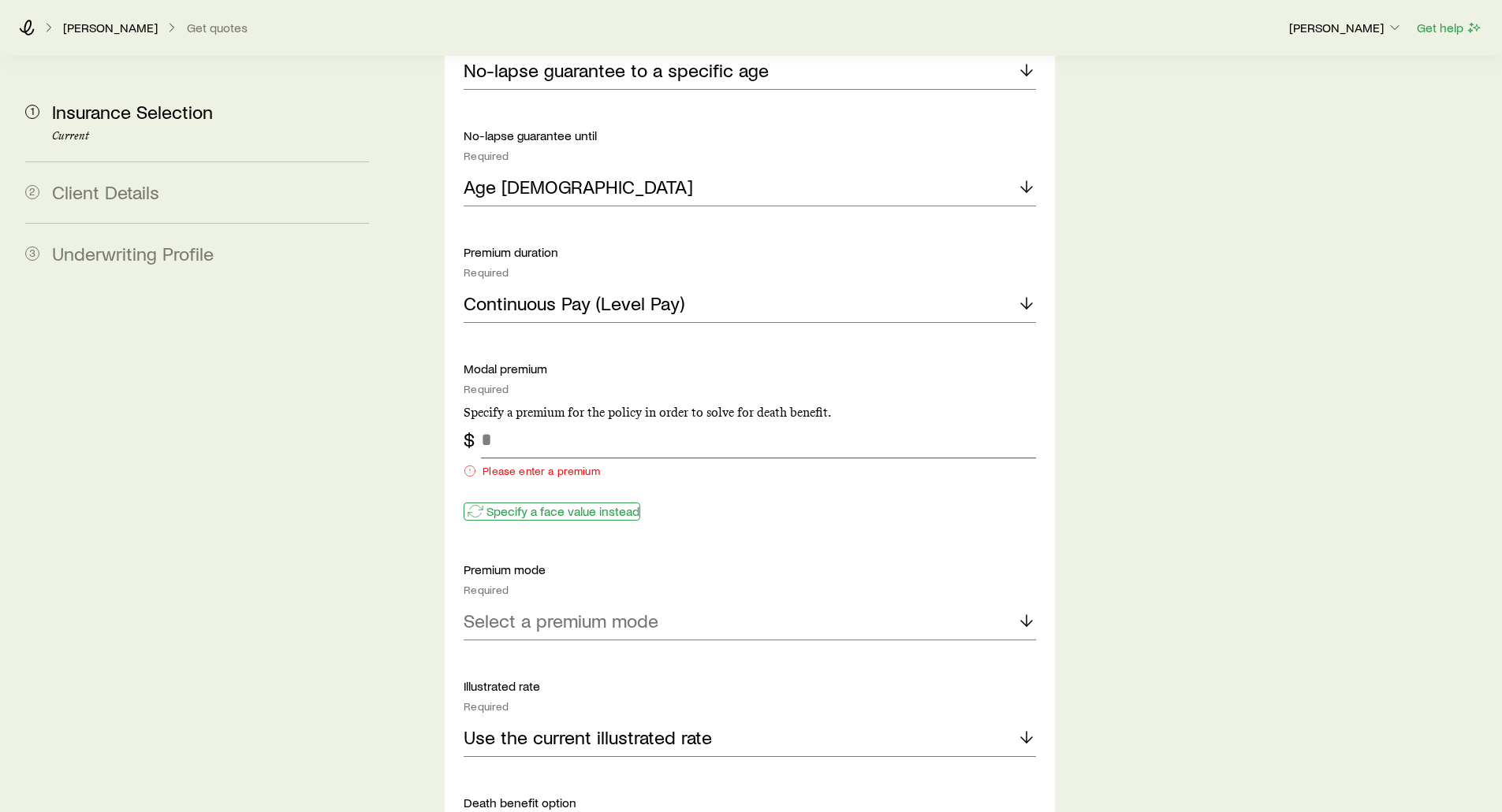
click at [510, 504] on p "Specify a face value instead" at bounding box center [563, 511] width 153 height 16
click at [510, 504] on p "Specify a modal premium instead" at bounding box center [577, 511] width 181 height 16
click at [510, 504] on p "Specify a face value instead" at bounding box center [563, 511] width 153 height 16
click at [513, 421] on input "tel" at bounding box center [758, 440] width 555 height 38
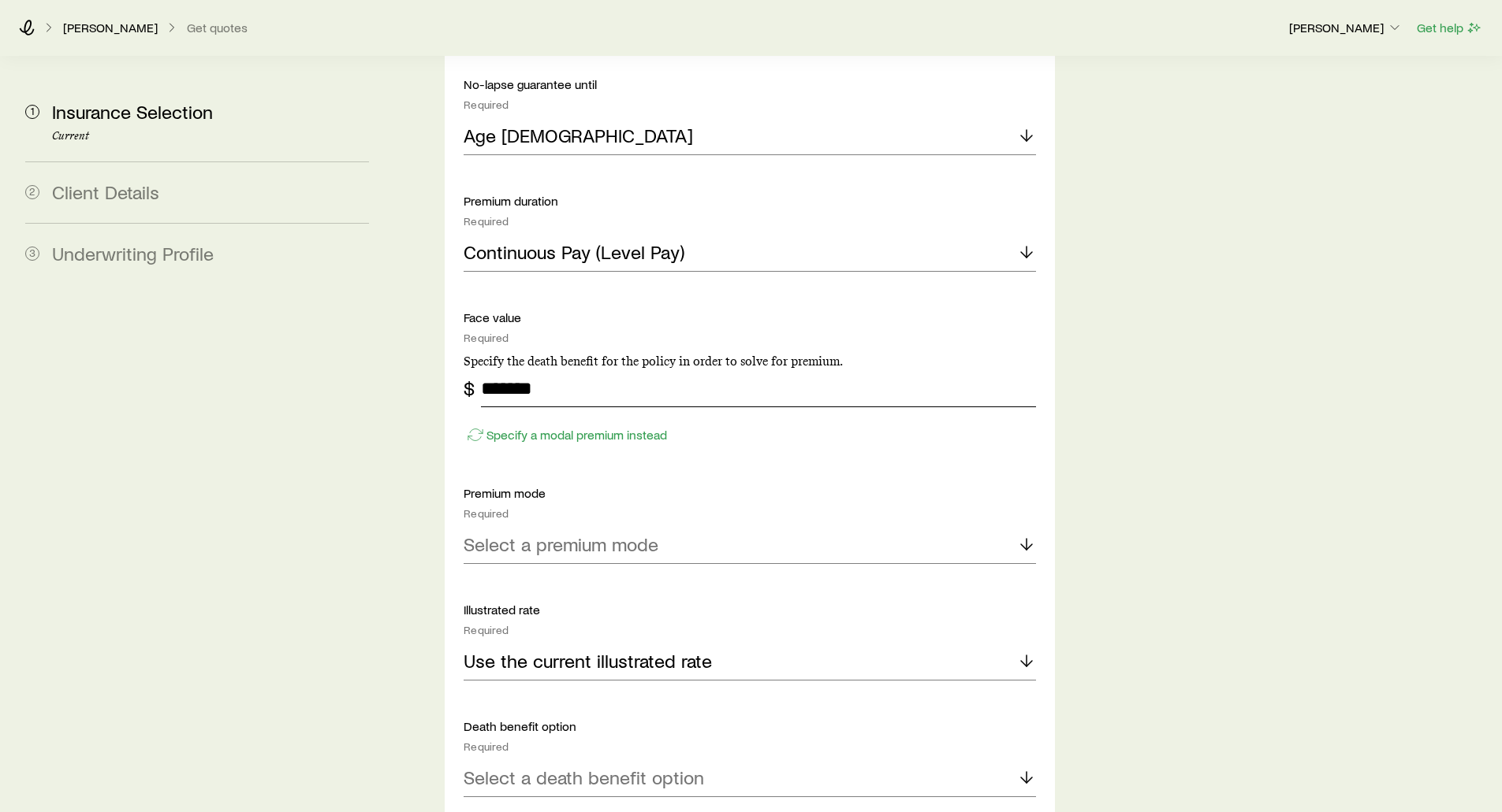
scroll to position [2128, 0]
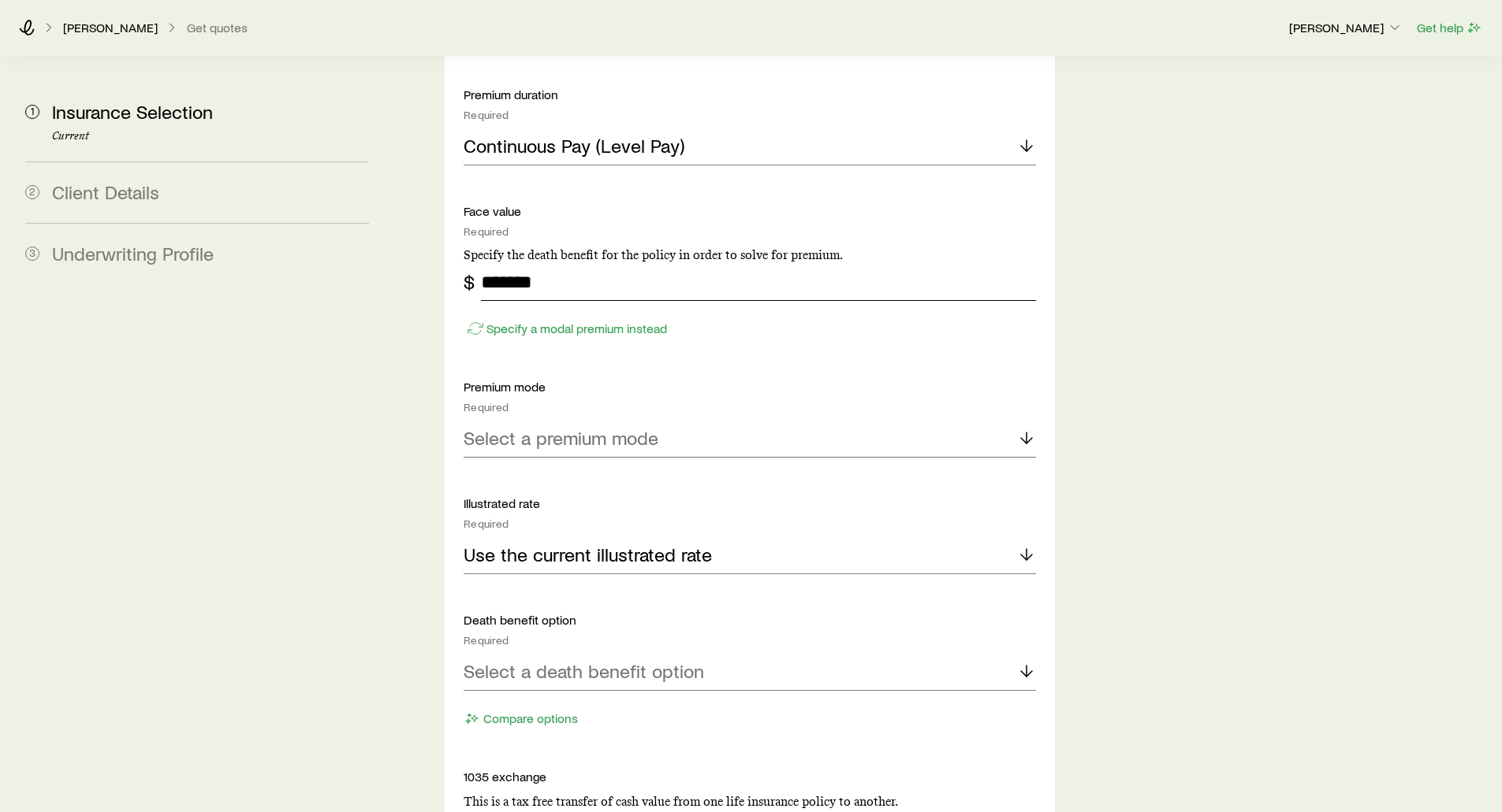
type input "*******"
click at [506, 427] on p "Select a premium mode" at bounding box center [560, 437] width 195 height 22
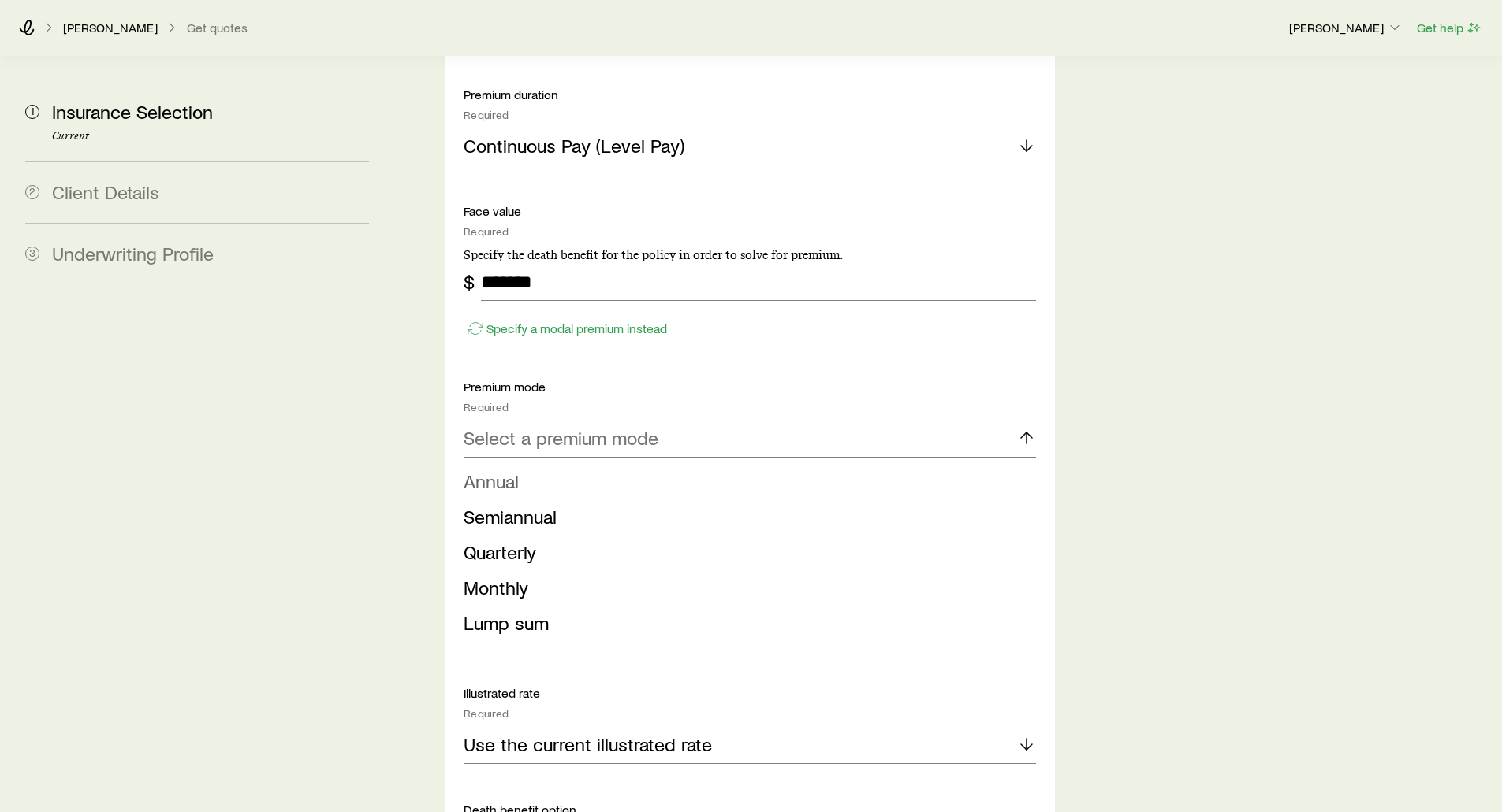
click at [511, 470] on span "Annual" at bounding box center [491, 481] width 56 height 23
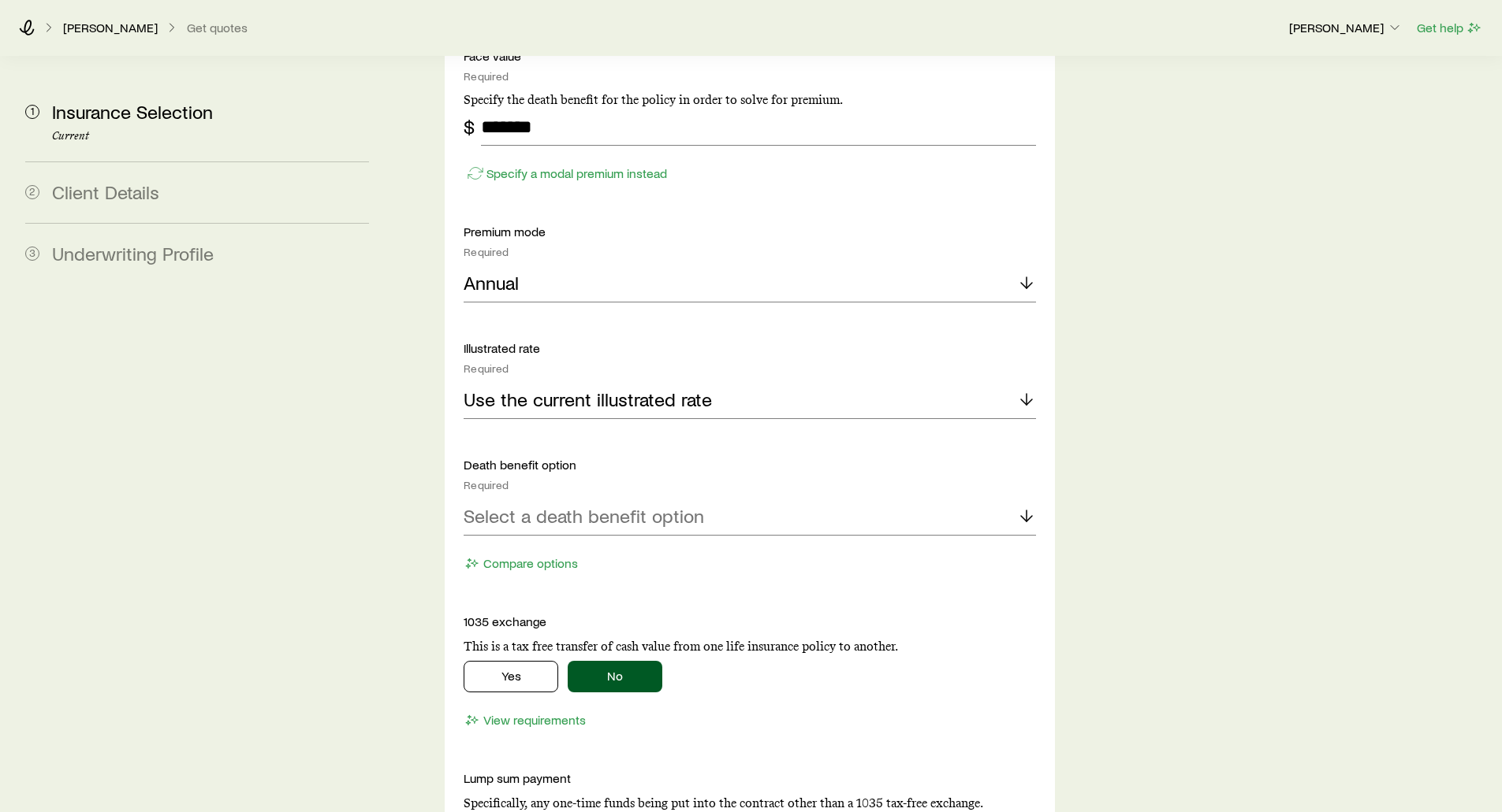
scroll to position [2285, 0]
click at [507, 503] on p "Select a death benefit option" at bounding box center [584, 514] width 240 height 22
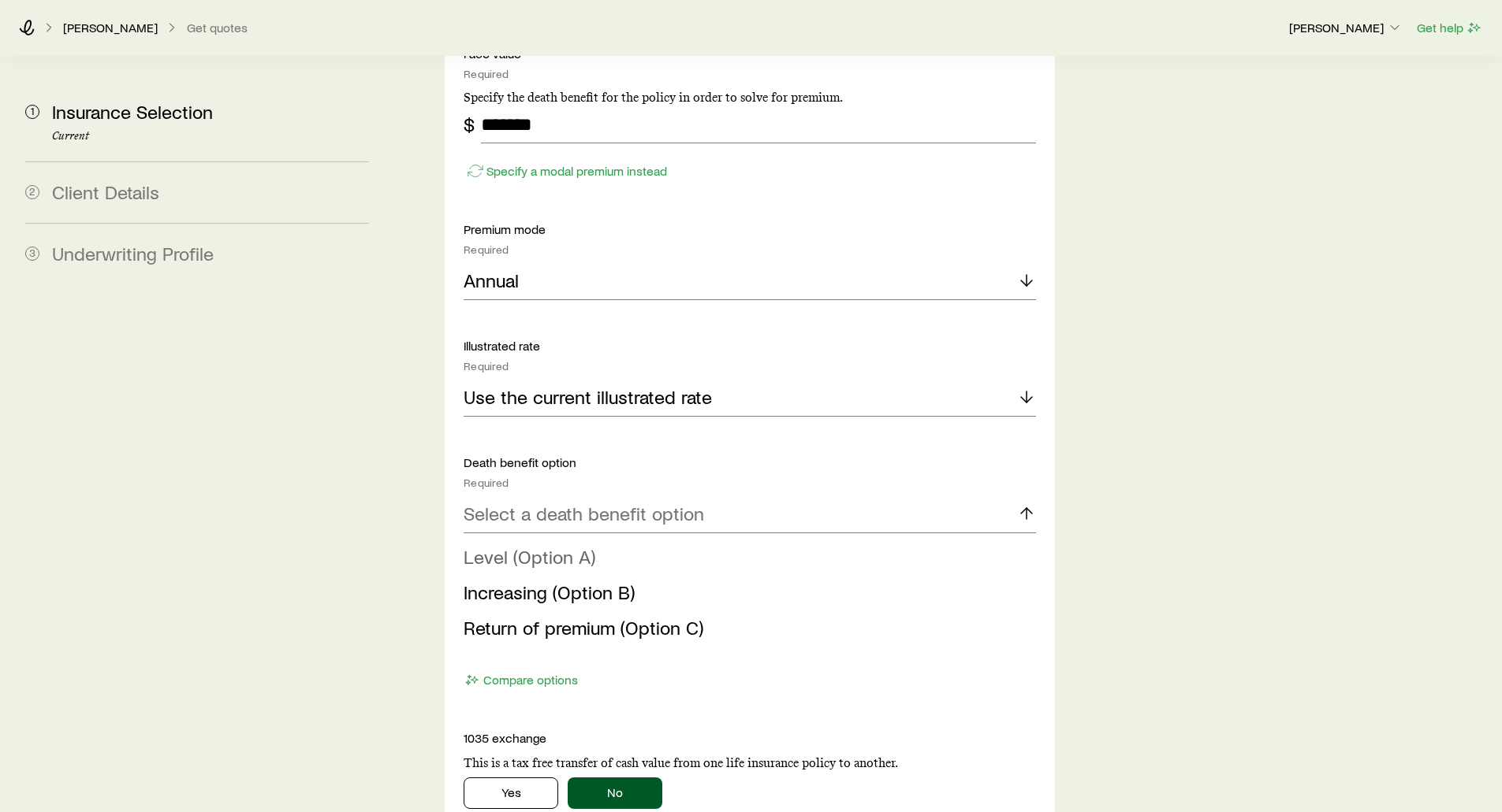
click at [531, 545] on span "Level (Option A)" at bounding box center [529, 557] width 132 height 23
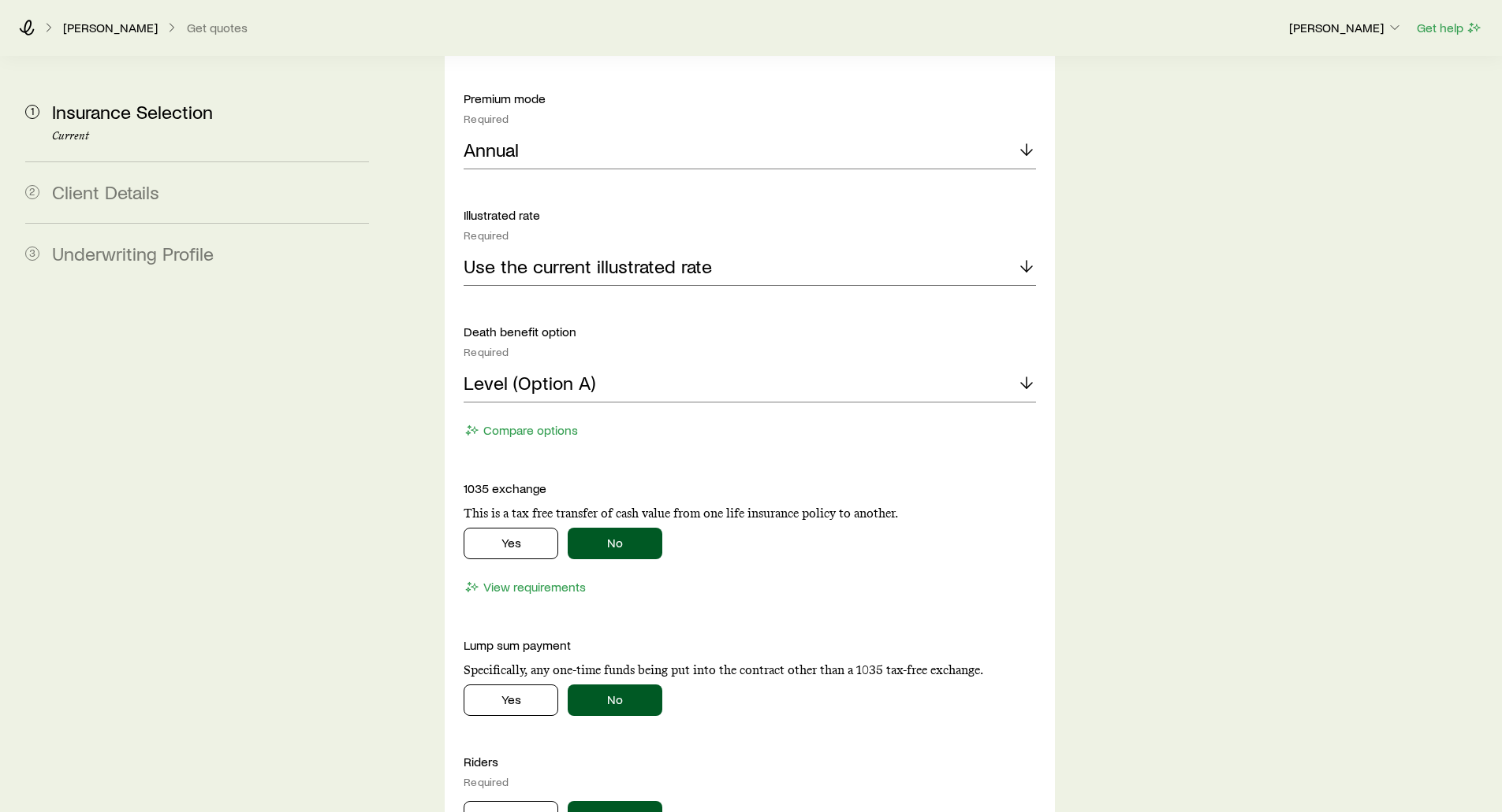
scroll to position [2443, 0]
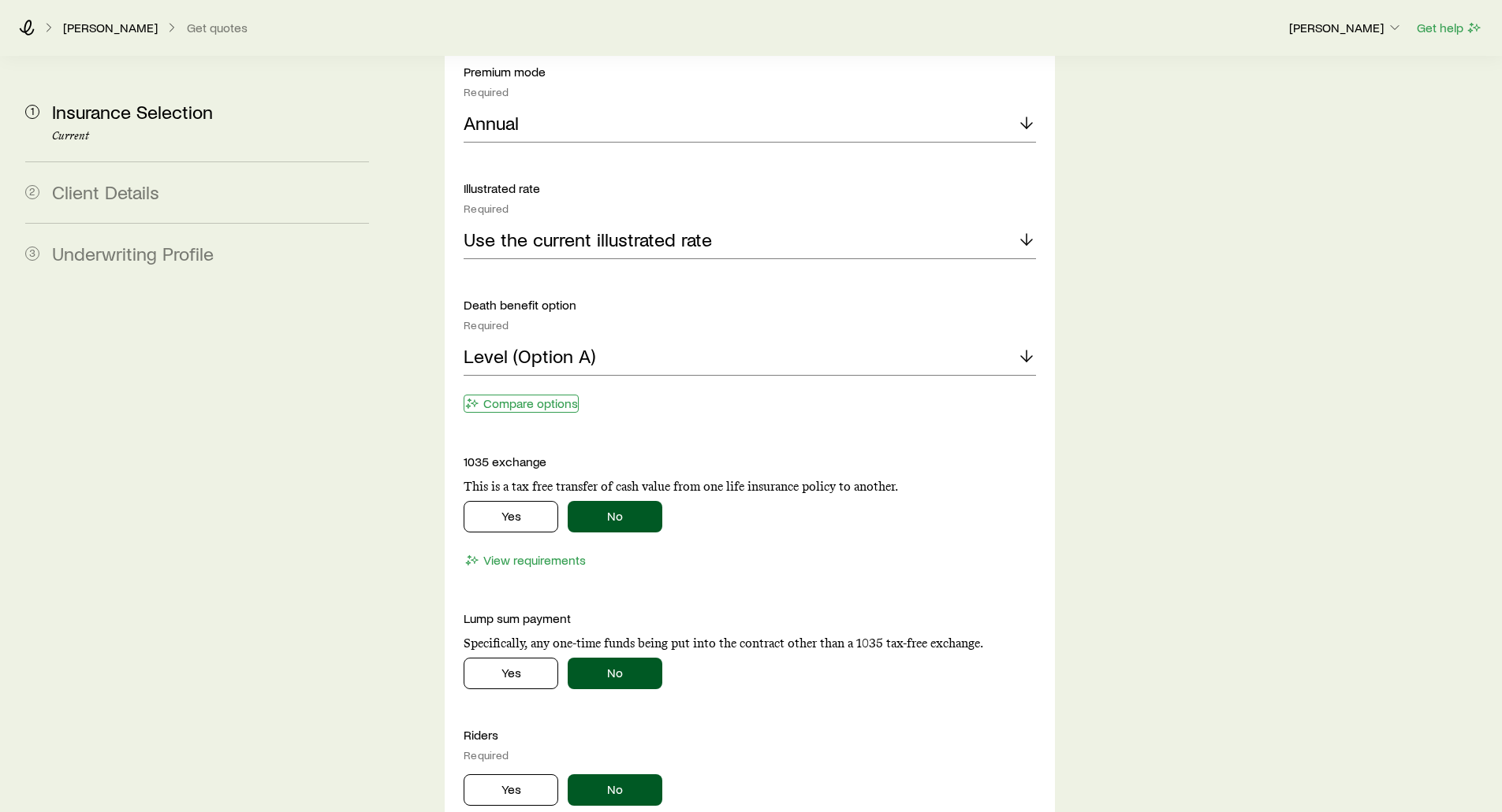
click at [502, 394] on button "Compare options" at bounding box center [521, 404] width 115 height 18
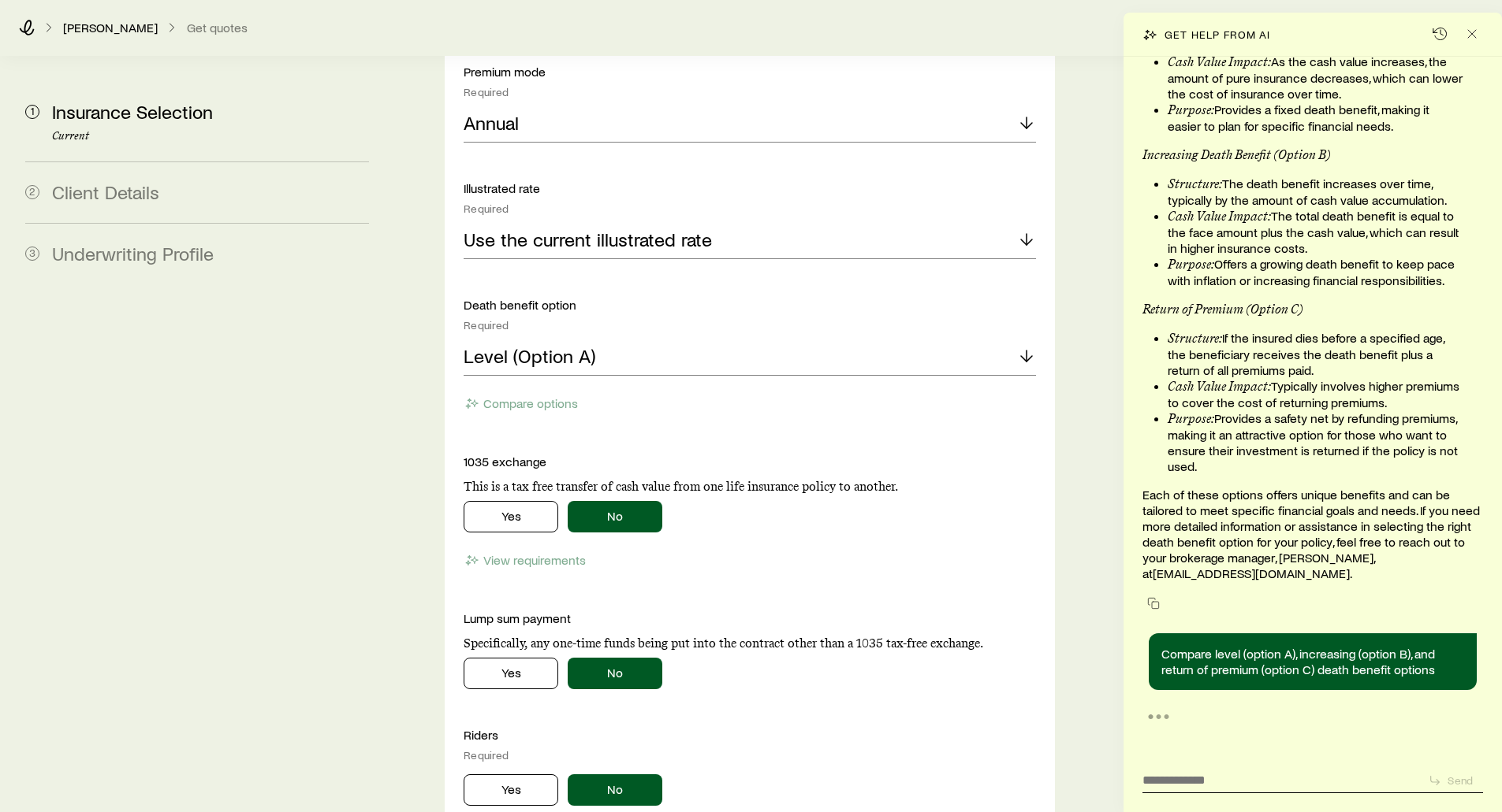
scroll to position [30059, 0]
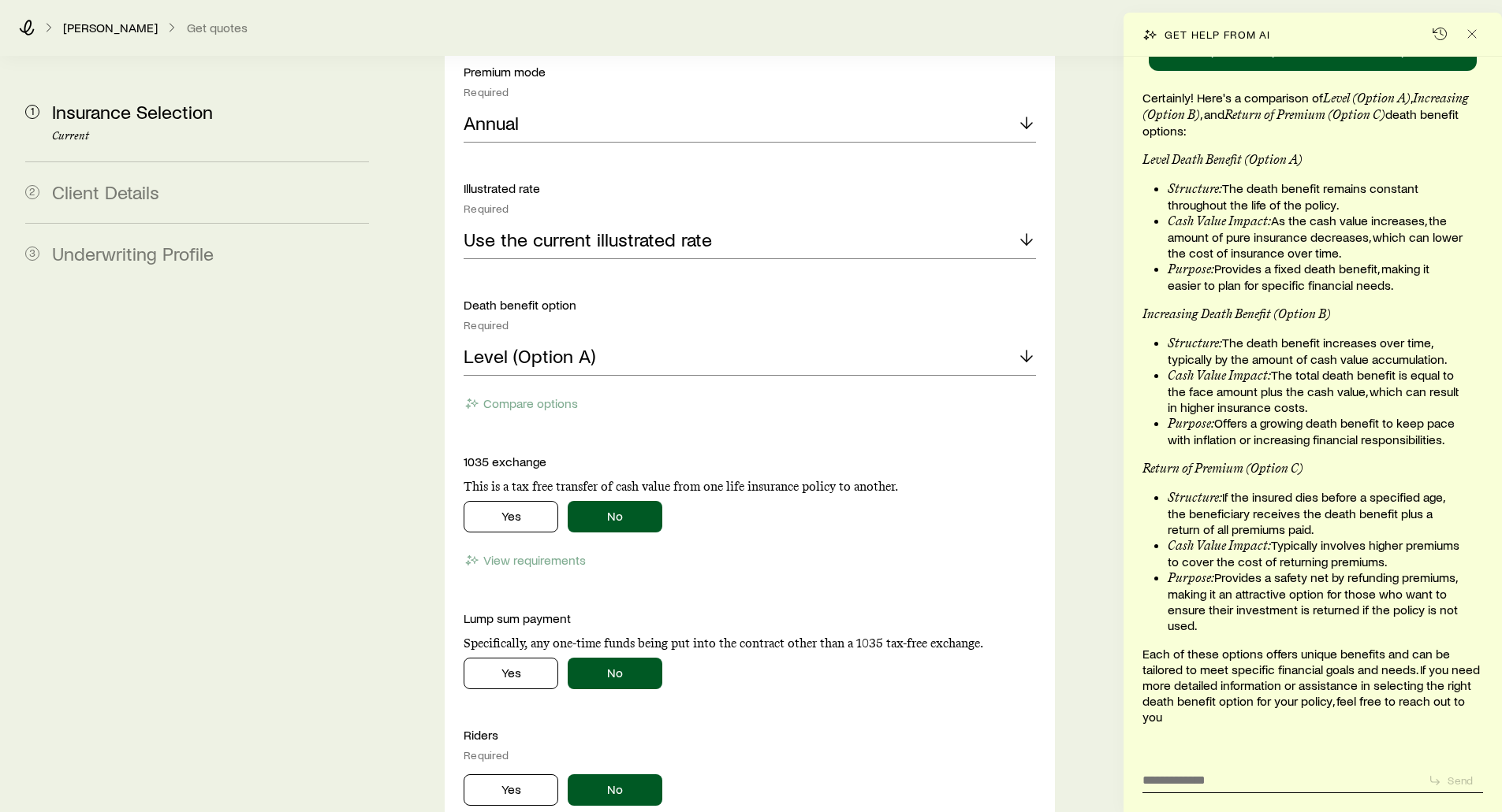
click at [1233, 390] on li "Cash Value Impact: The total death benefit is equal to the face amount plus the…" at bounding box center [1315, 391] width 297 height 48
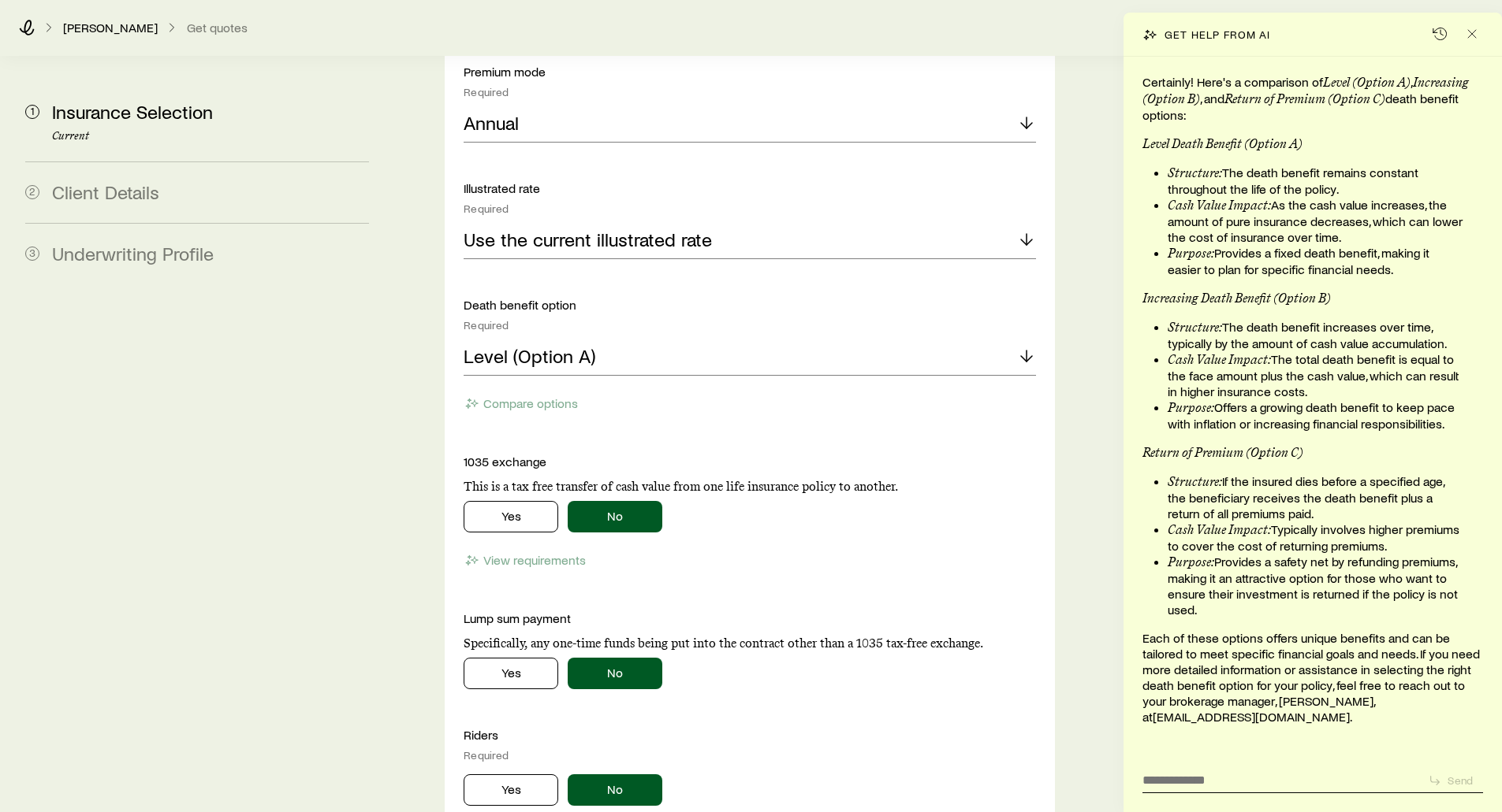
scroll to position [30743, 0]
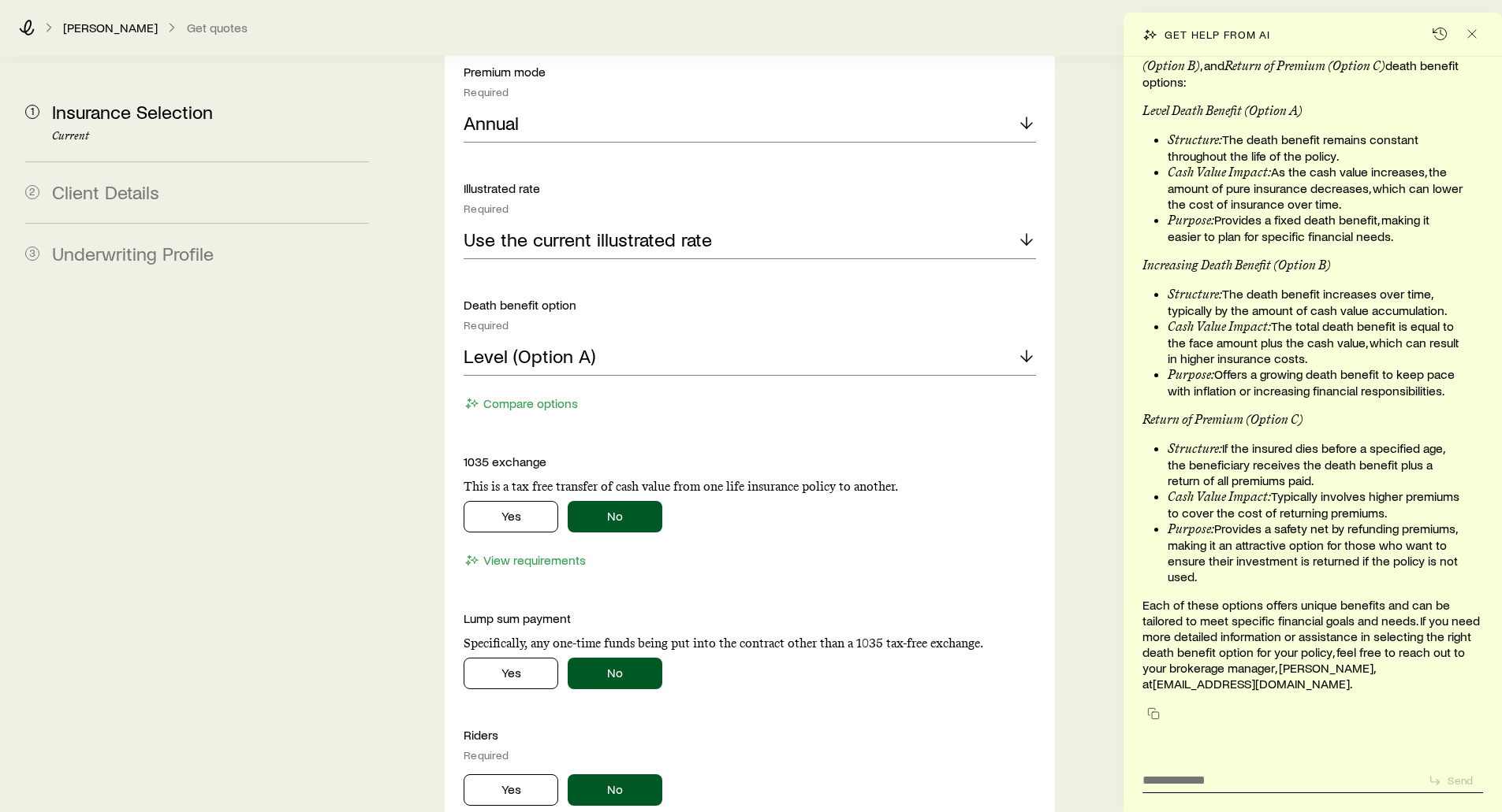
click at [1223, 537] on li "Purpose: Provides a safety net by refunding premiums, making it an attractive o…" at bounding box center [1315, 553] width 297 height 64
click at [1186, 783] on textarea at bounding box center [1278, 776] width 273 height 24
click at [1472, 33] on line "Close" at bounding box center [1472, 34] width 8 height 8
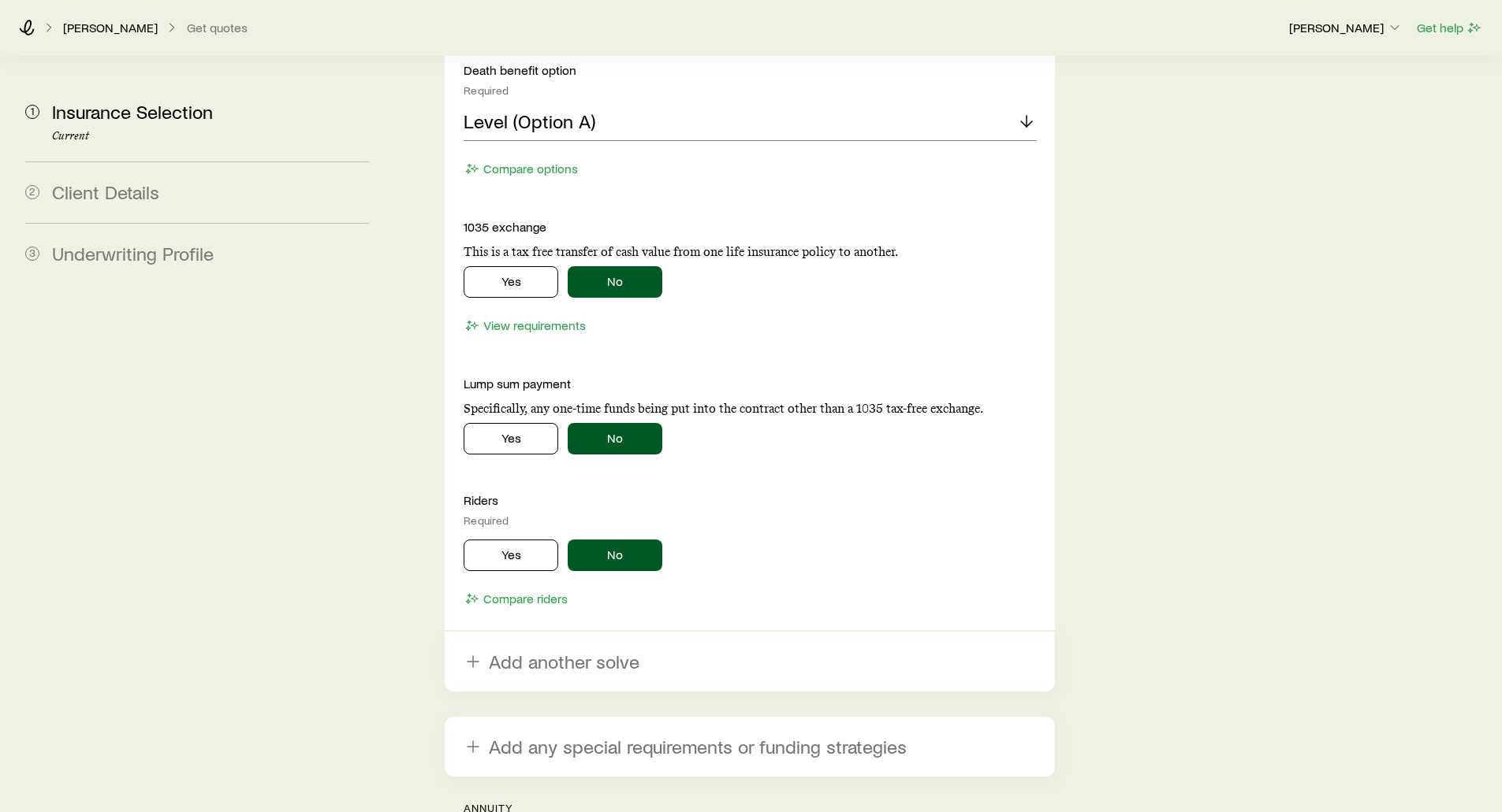
scroll to position [2679, 0]
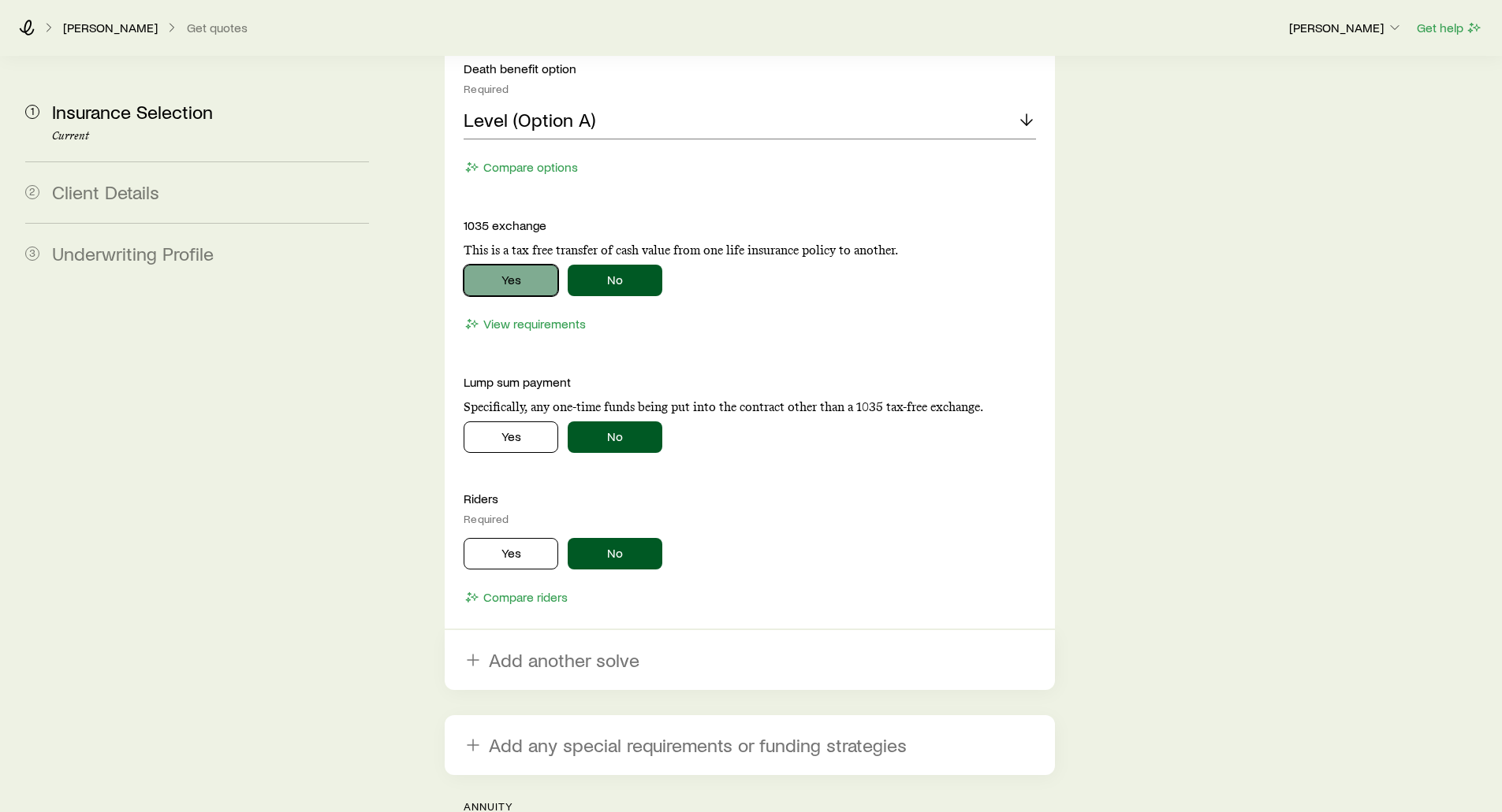
click at [528, 265] on button "Yes" at bounding box center [511, 281] width 94 height 31
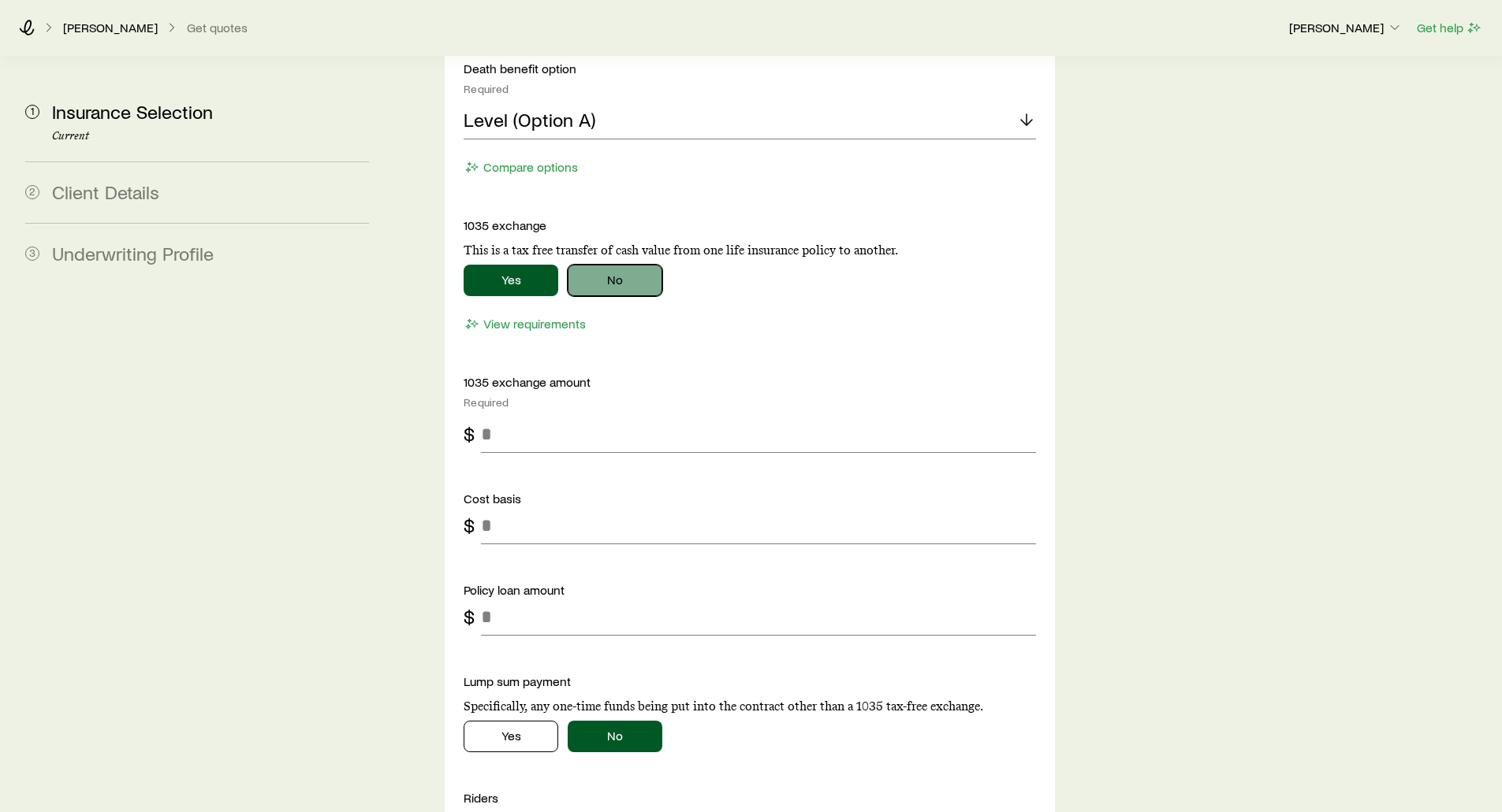
click at [621, 265] on button "No" at bounding box center [615, 281] width 94 height 31
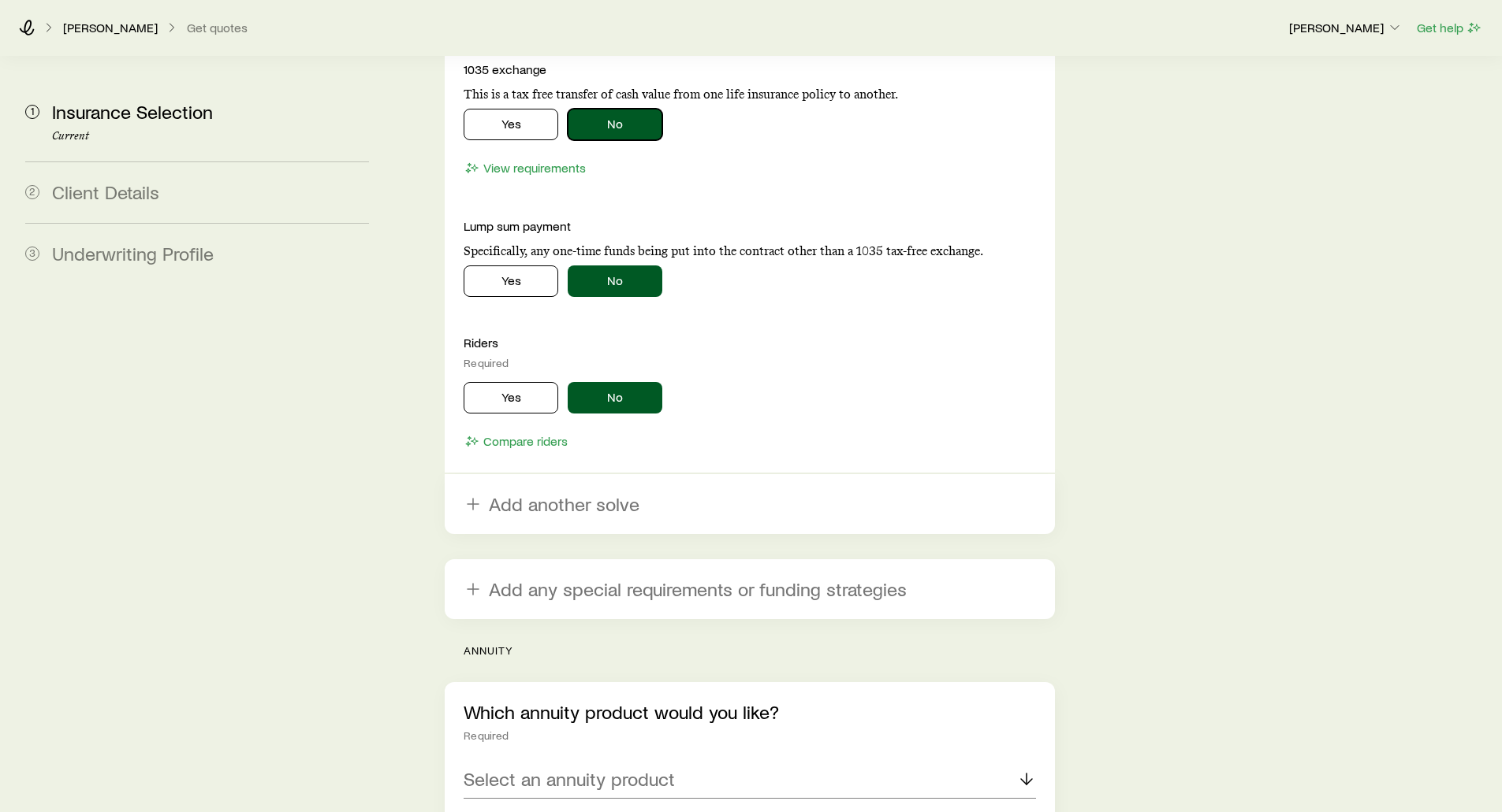
scroll to position [2837, 0]
click at [496, 380] on button "Yes" at bounding box center [511, 396] width 94 height 31
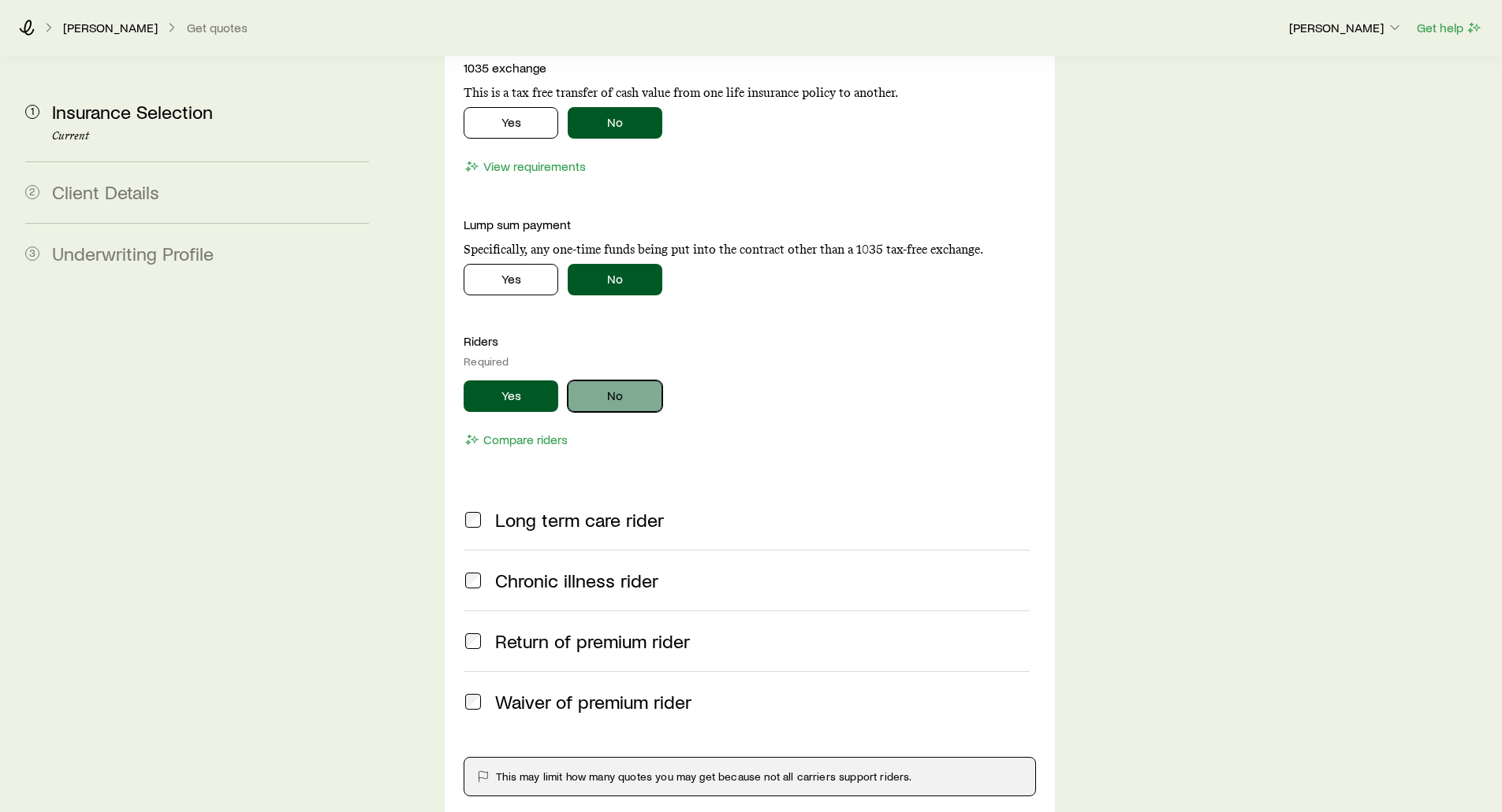
click at [593, 380] on button "No" at bounding box center [615, 396] width 94 height 31
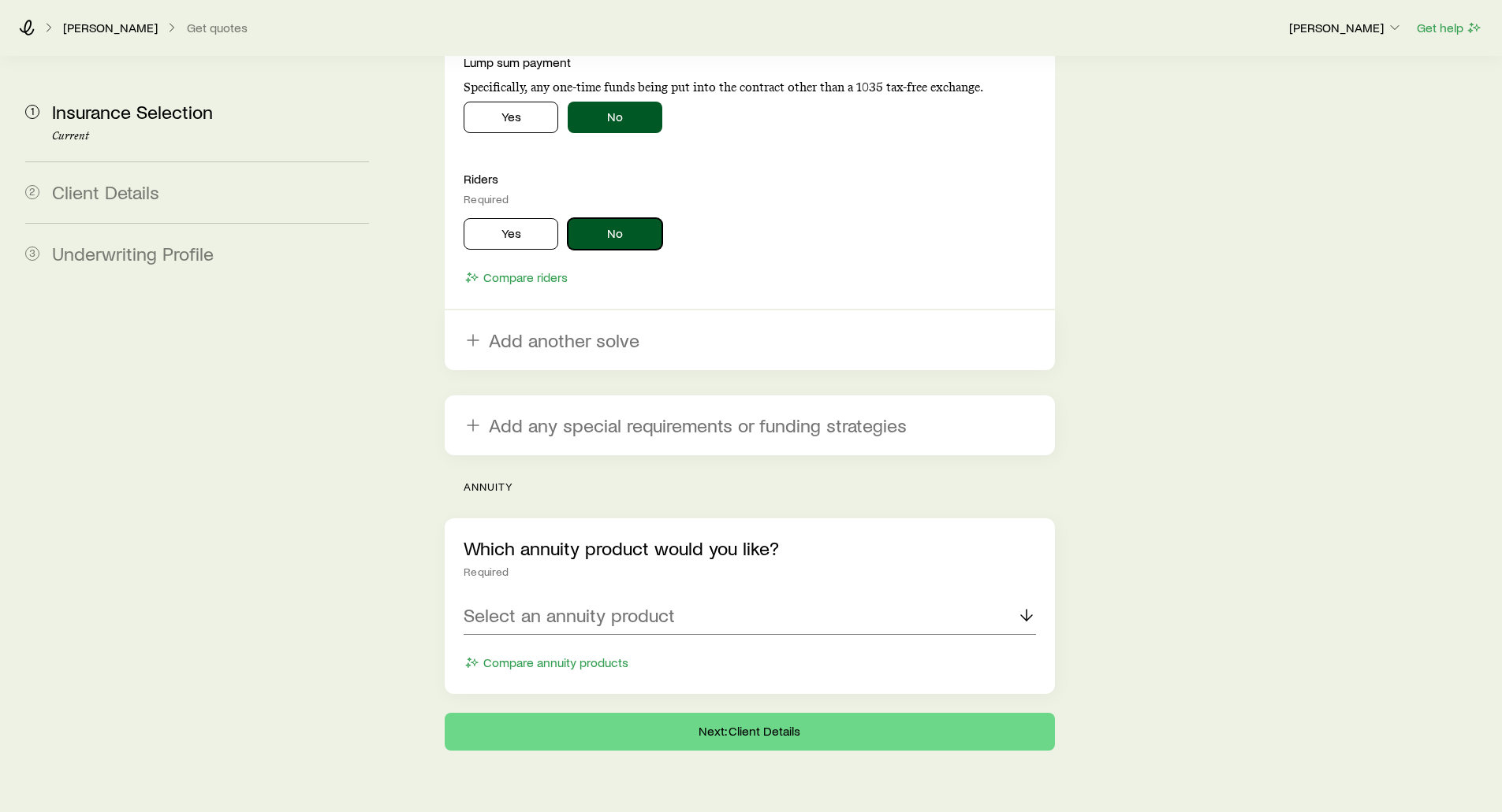
scroll to position [3000, 0]
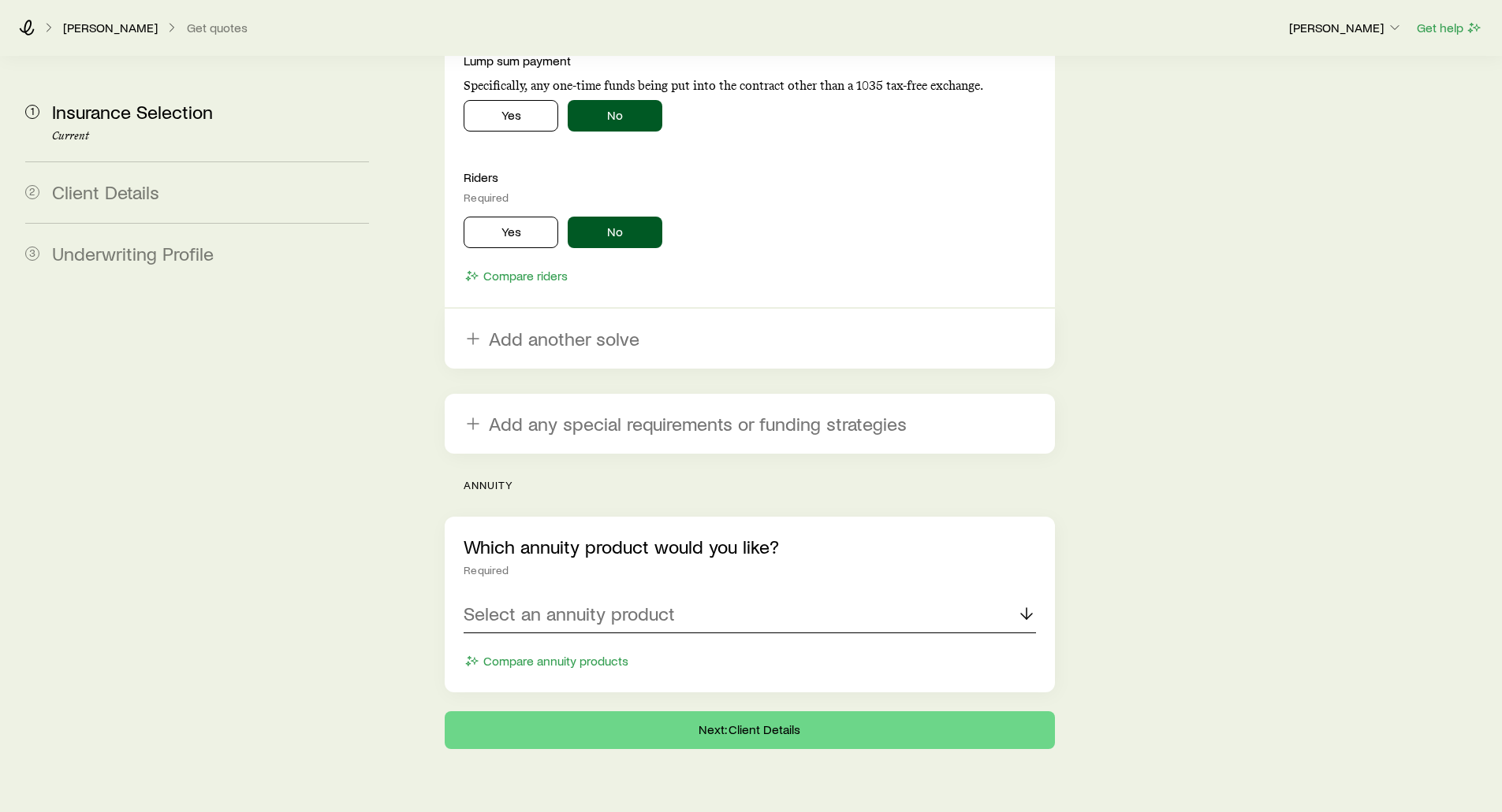
click at [531, 603] on p "Select an annuity product" at bounding box center [569, 614] width 211 height 22
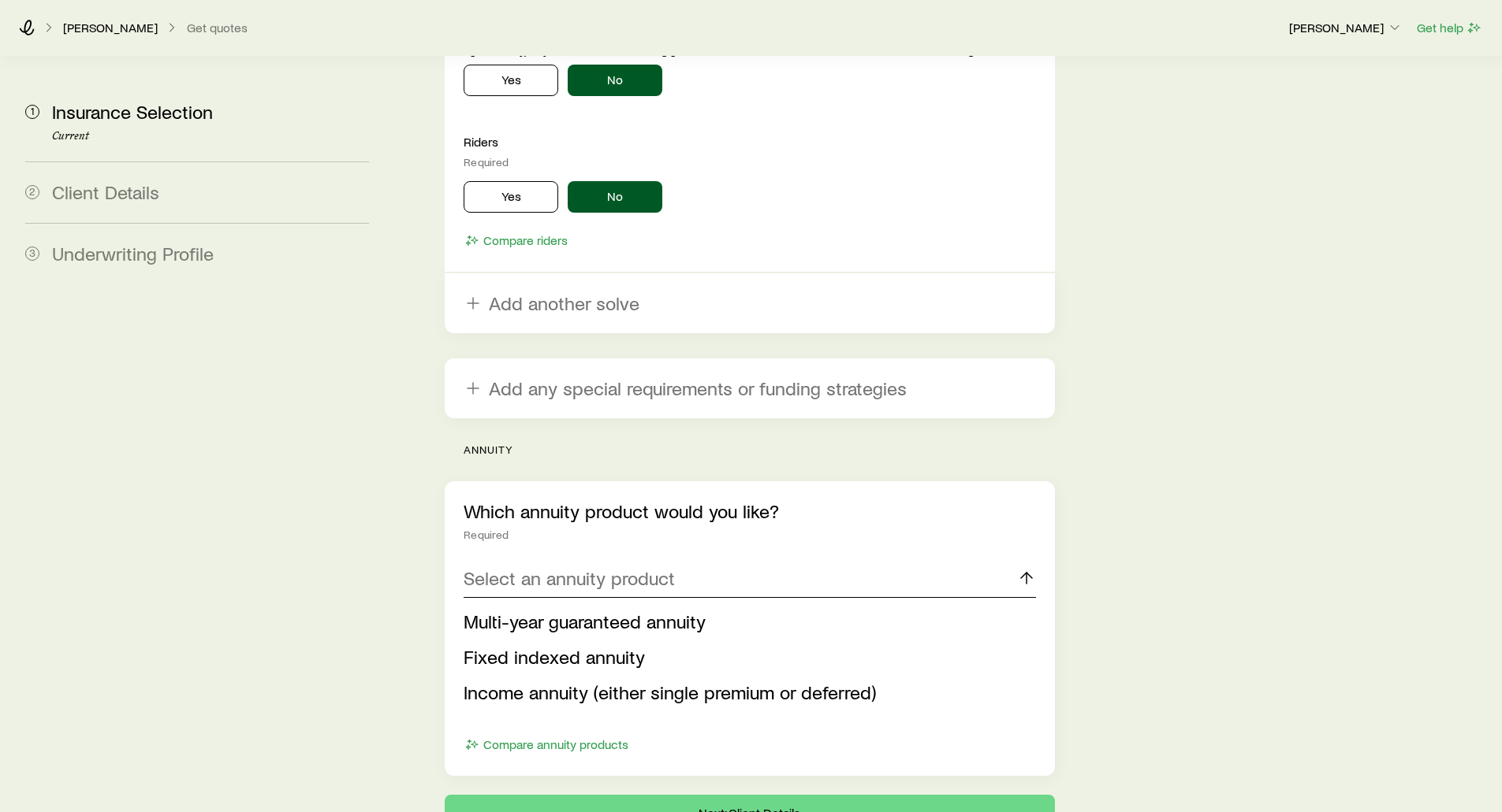
scroll to position [3120, 0]
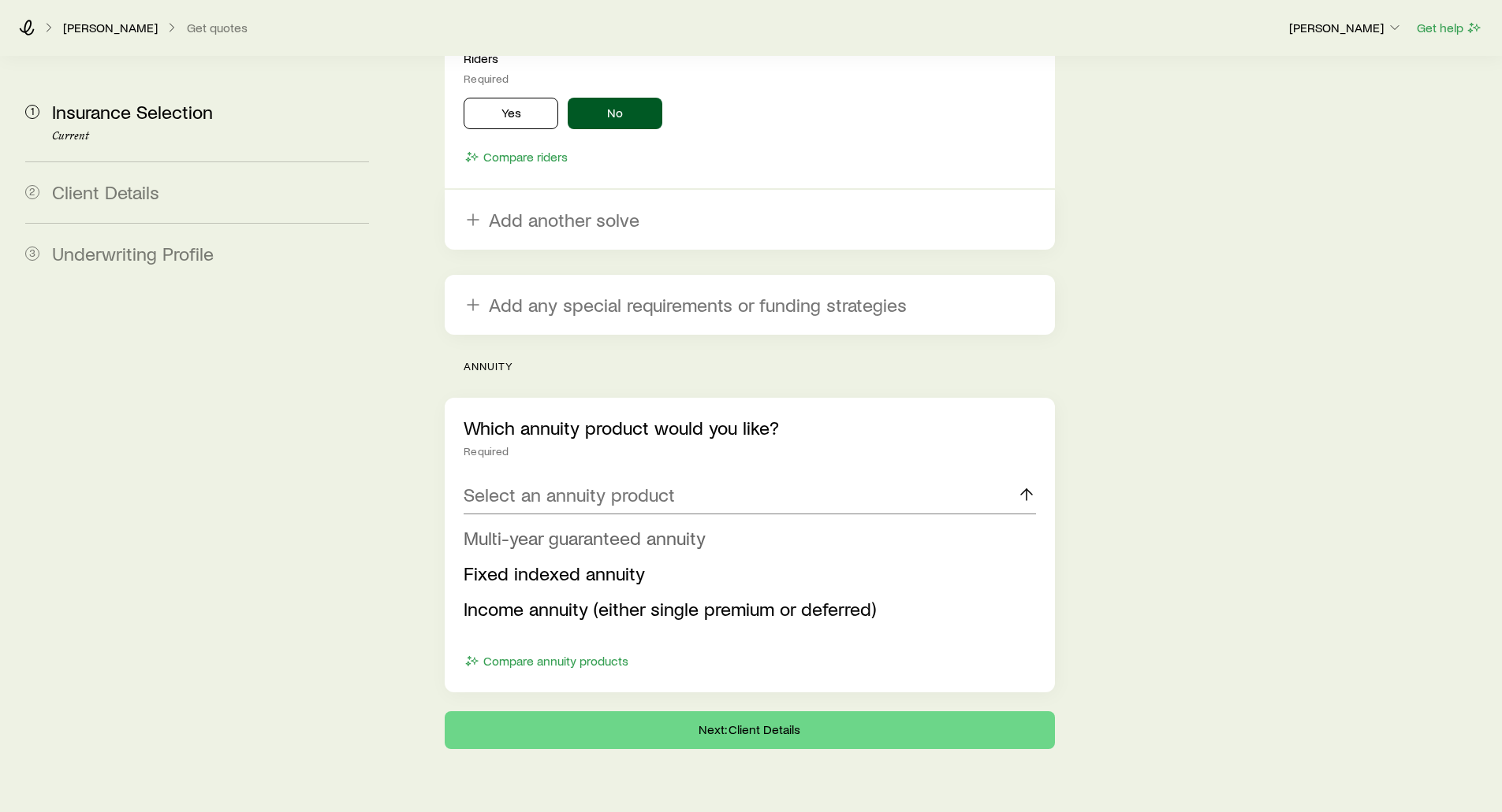
click at [515, 526] on span "Multi-year guaranteed annuity" at bounding box center [584, 538] width 242 height 23
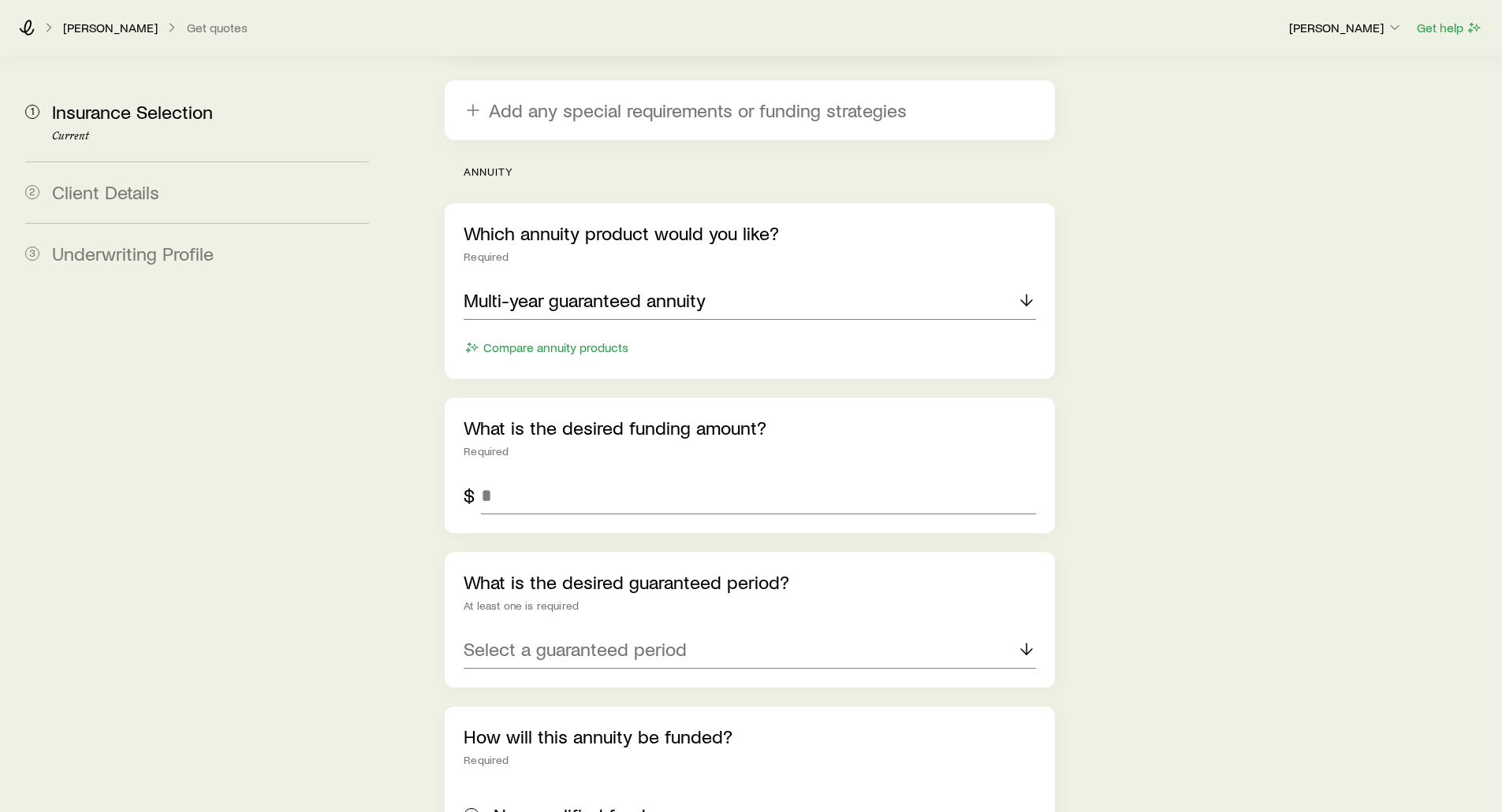
scroll to position [3356, 0]
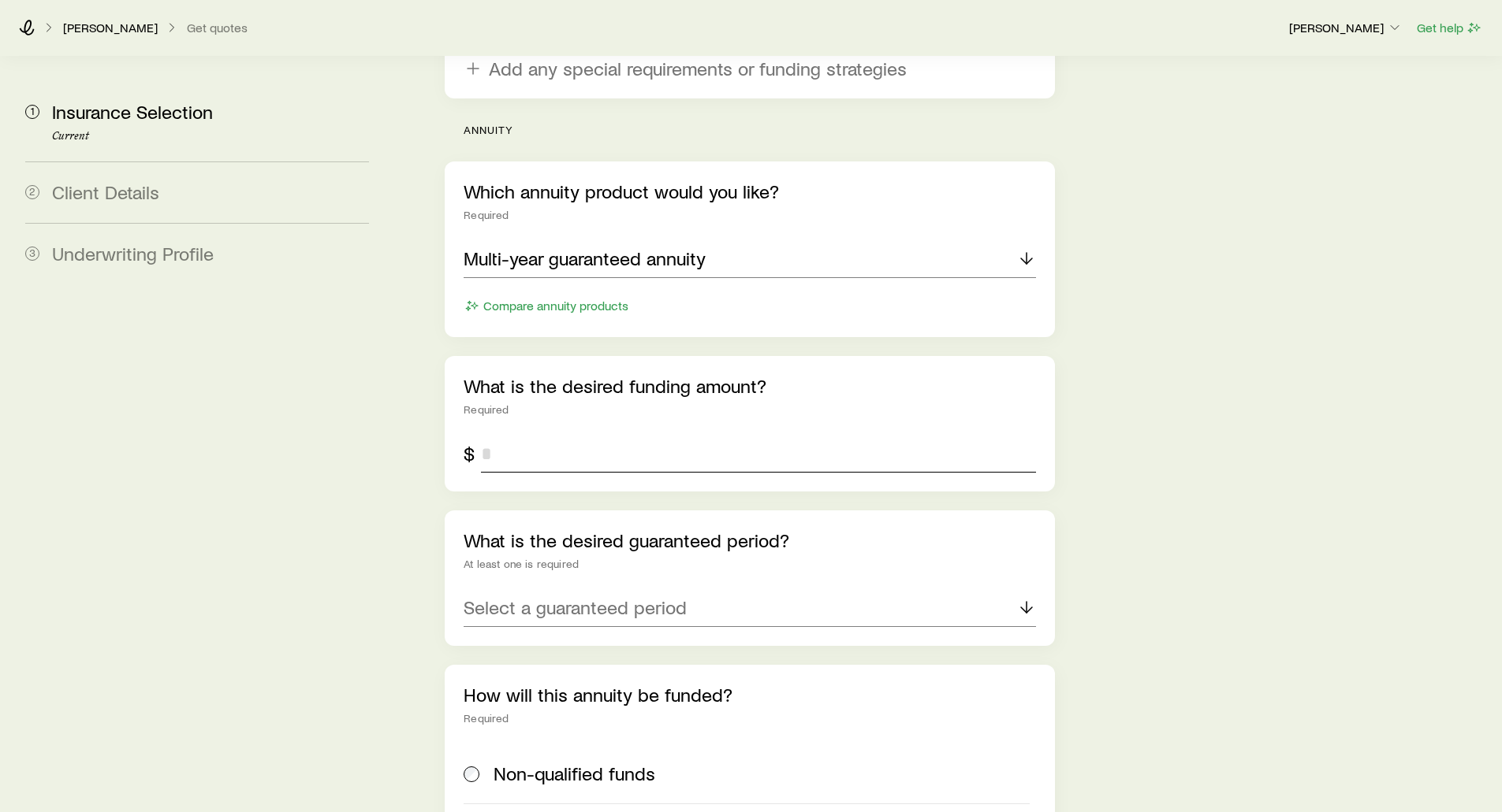
click at [536, 435] on input "tel" at bounding box center [758, 454] width 555 height 38
type input "*******"
click at [553, 597] on p "Select a guaranteed period" at bounding box center [574, 607] width 223 height 22
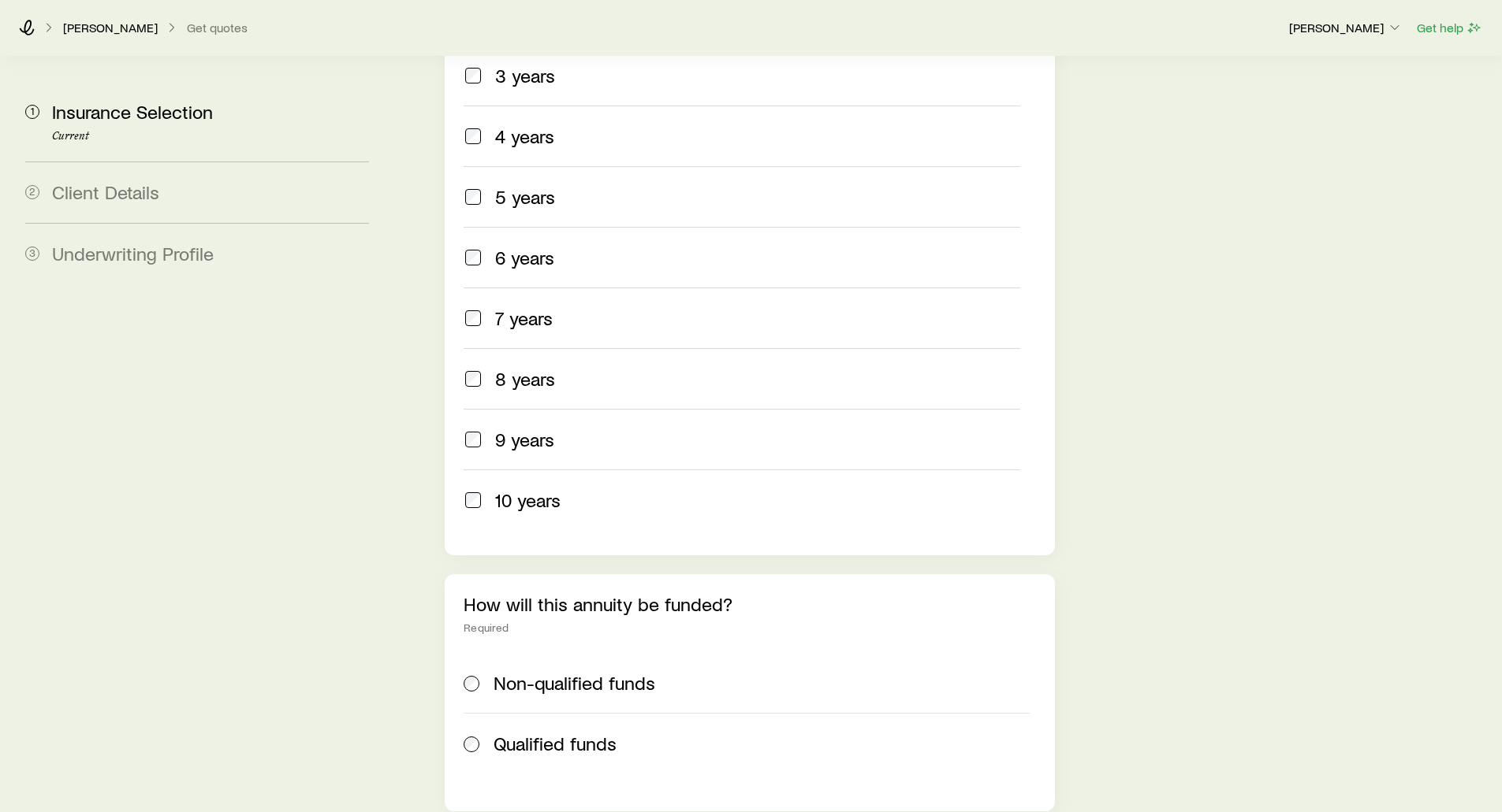
scroll to position [3565, 0]
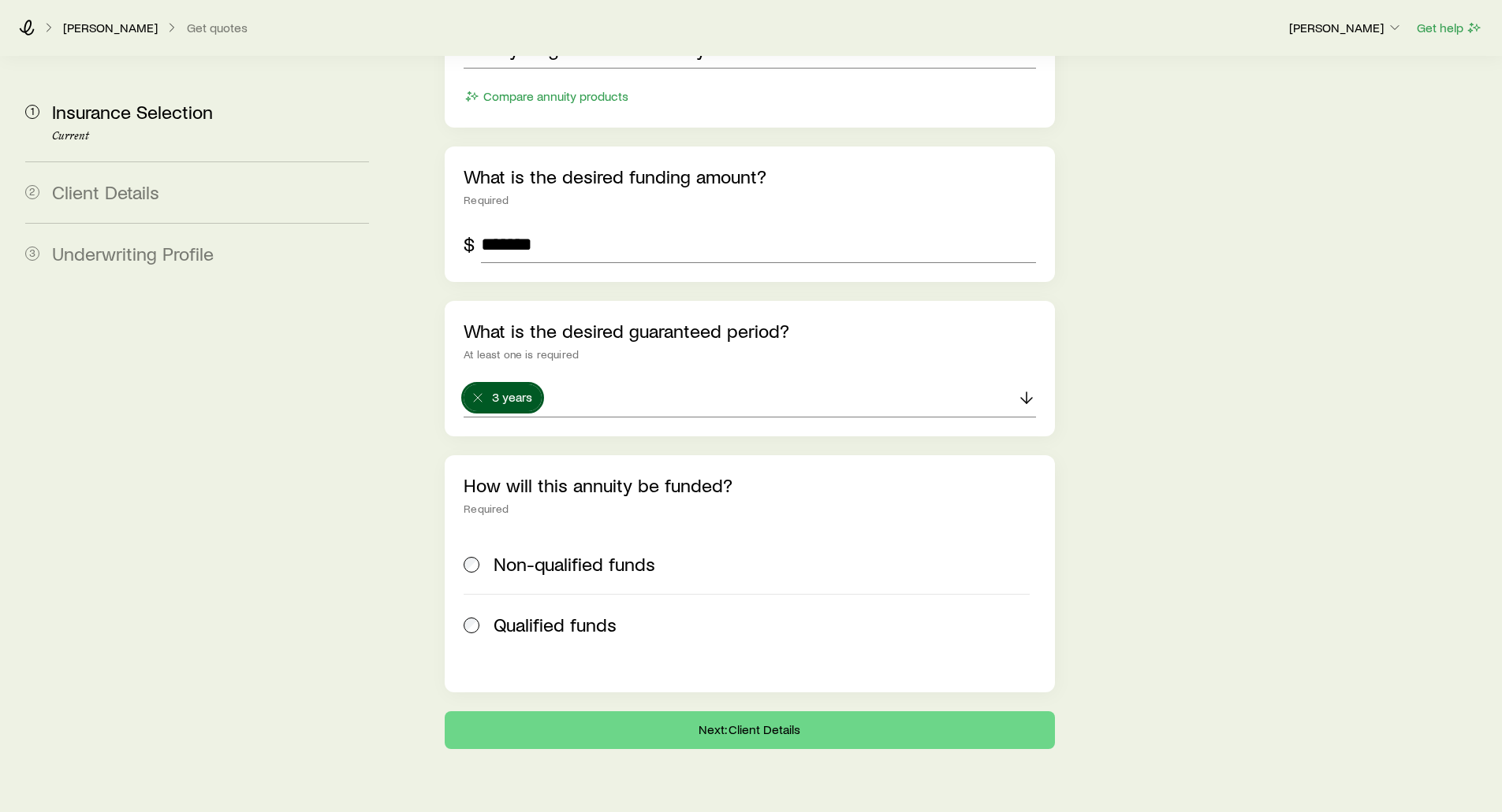
click at [470, 553] on span at bounding box center [472, 564] width 17 height 22
click at [715, 712] on button "Next: Client Details" at bounding box center [749, 731] width 609 height 38
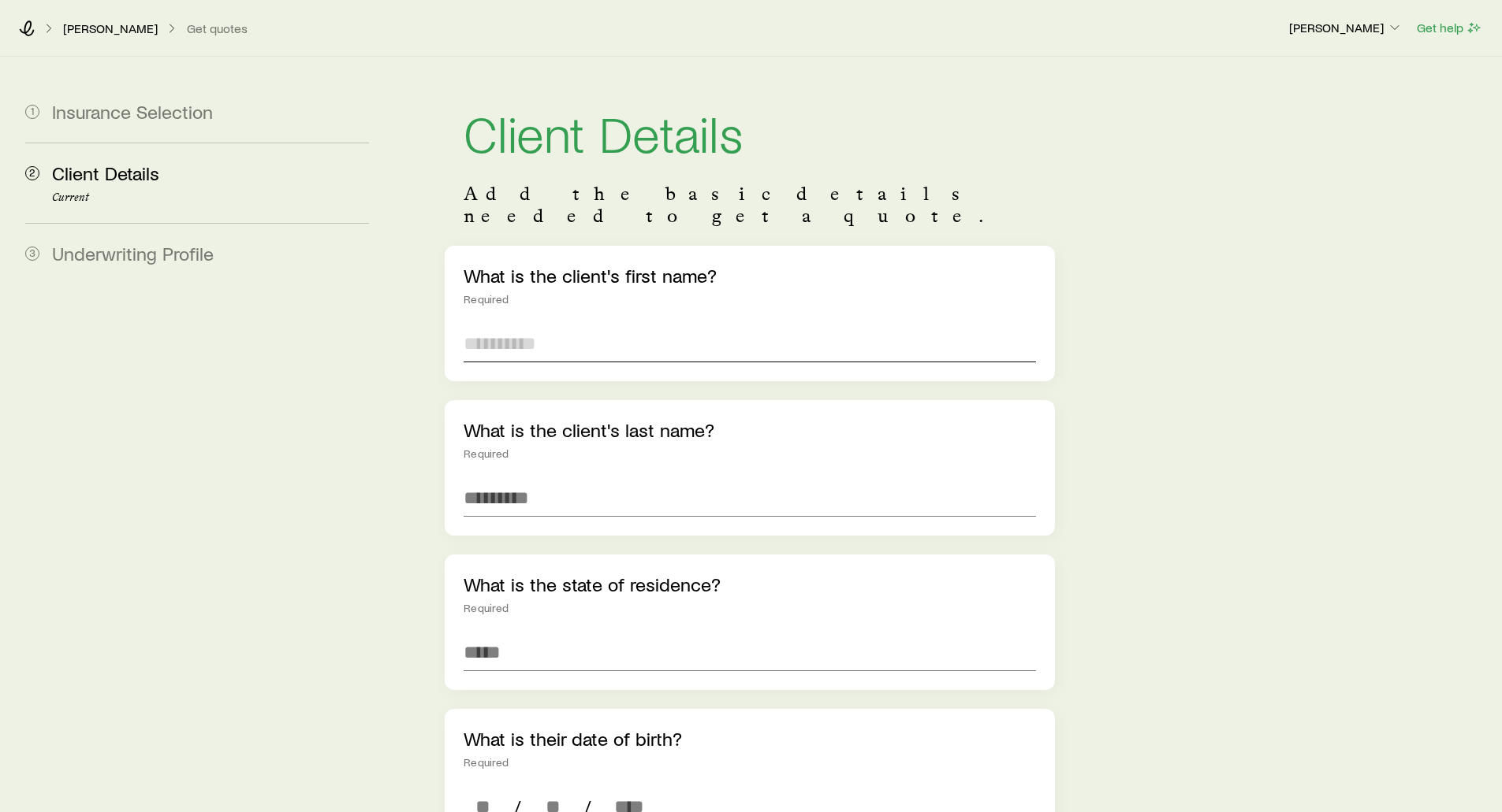
click at [490, 325] on input "text" at bounding box center [749, 344] width 571 height 38
type input "***"
type input "*****"
click at [492, 634] on input at bounding box center [749, 653] width 571 height 38
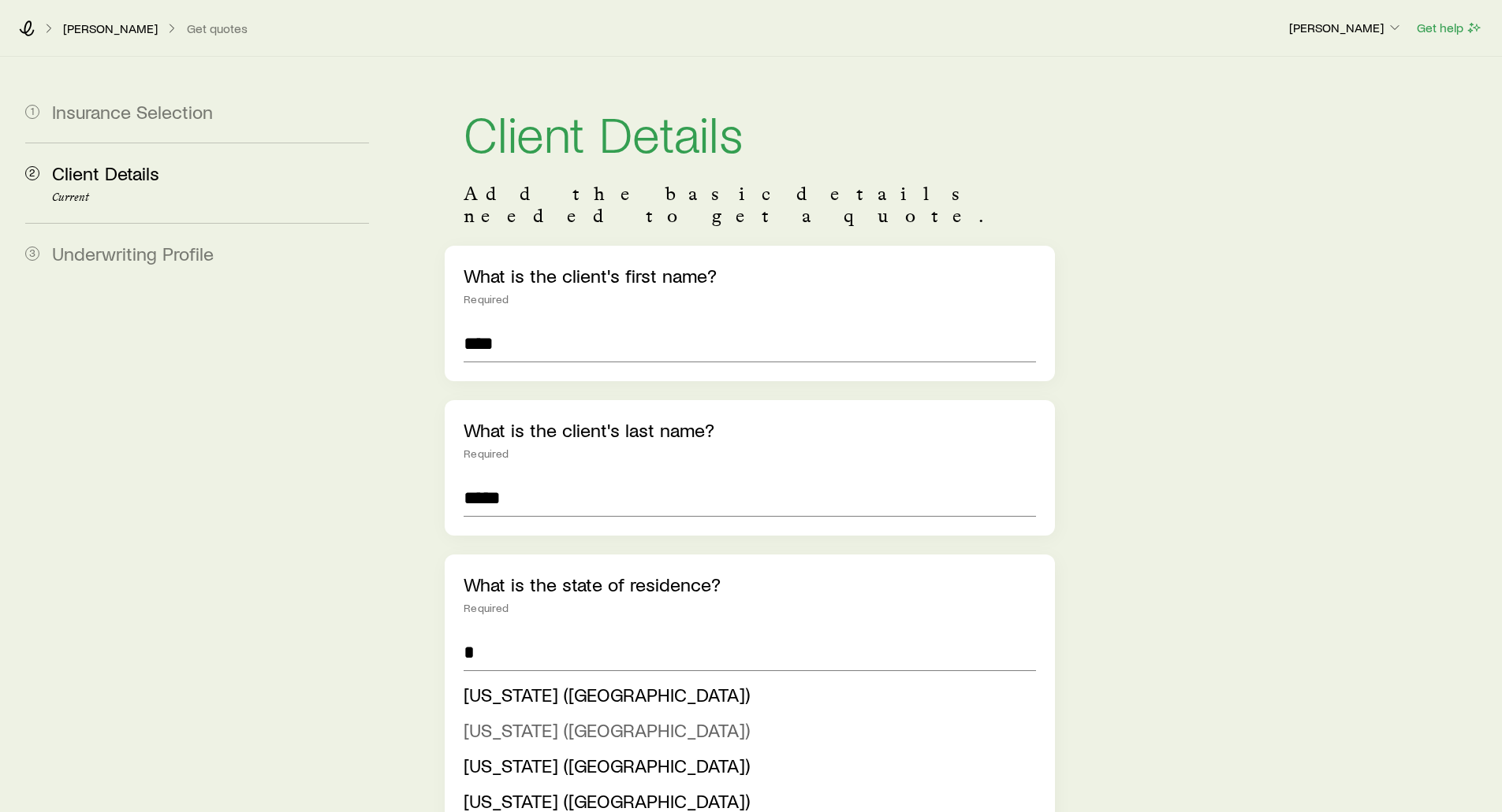
click at [507, 718] on span "[US_STATE] ([GEOGRAPHIC_DATA])" at bounding box center [606, 730] width 286 height 23
type input "**********"
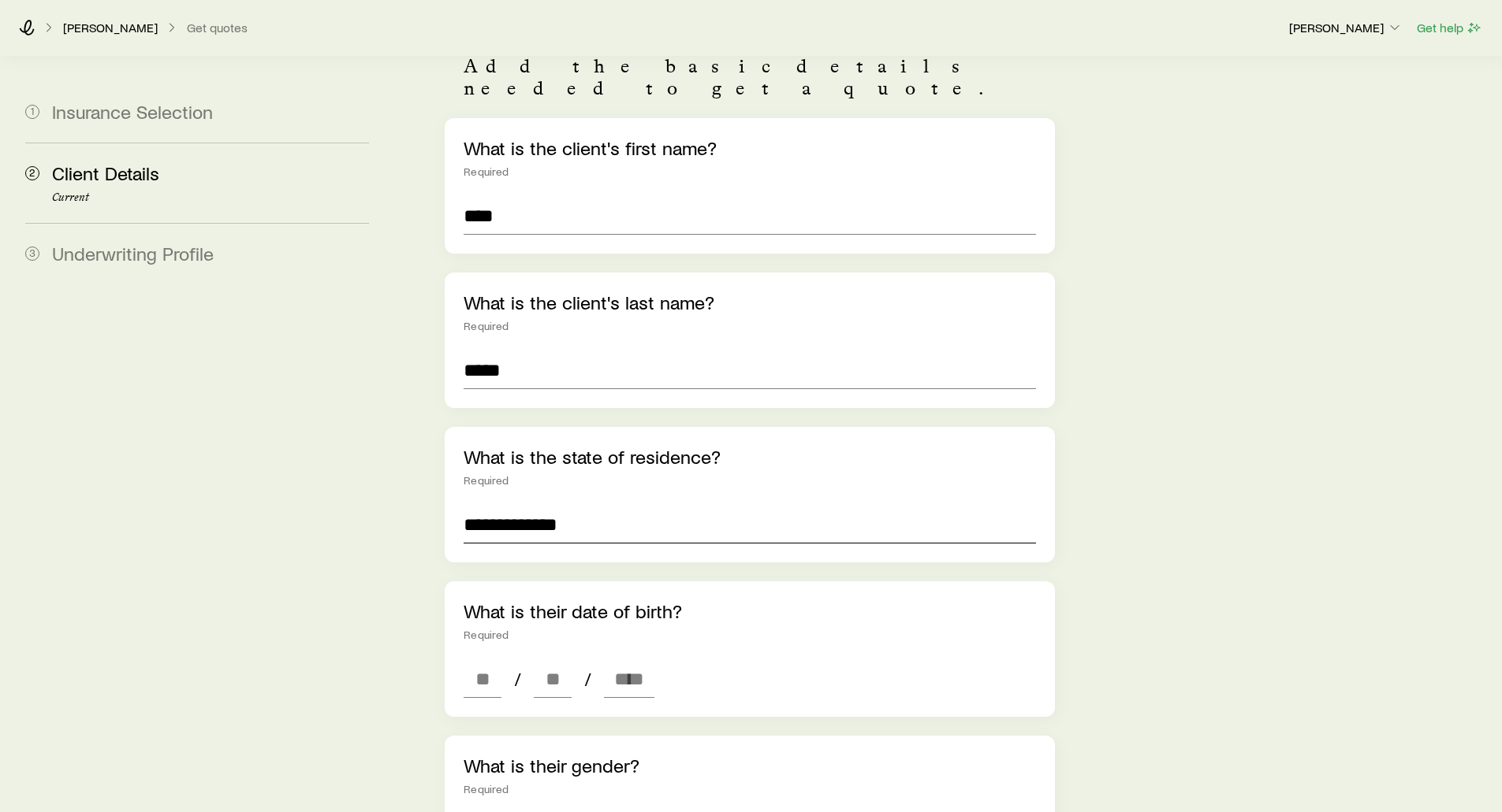
scroll to position [157, 0]
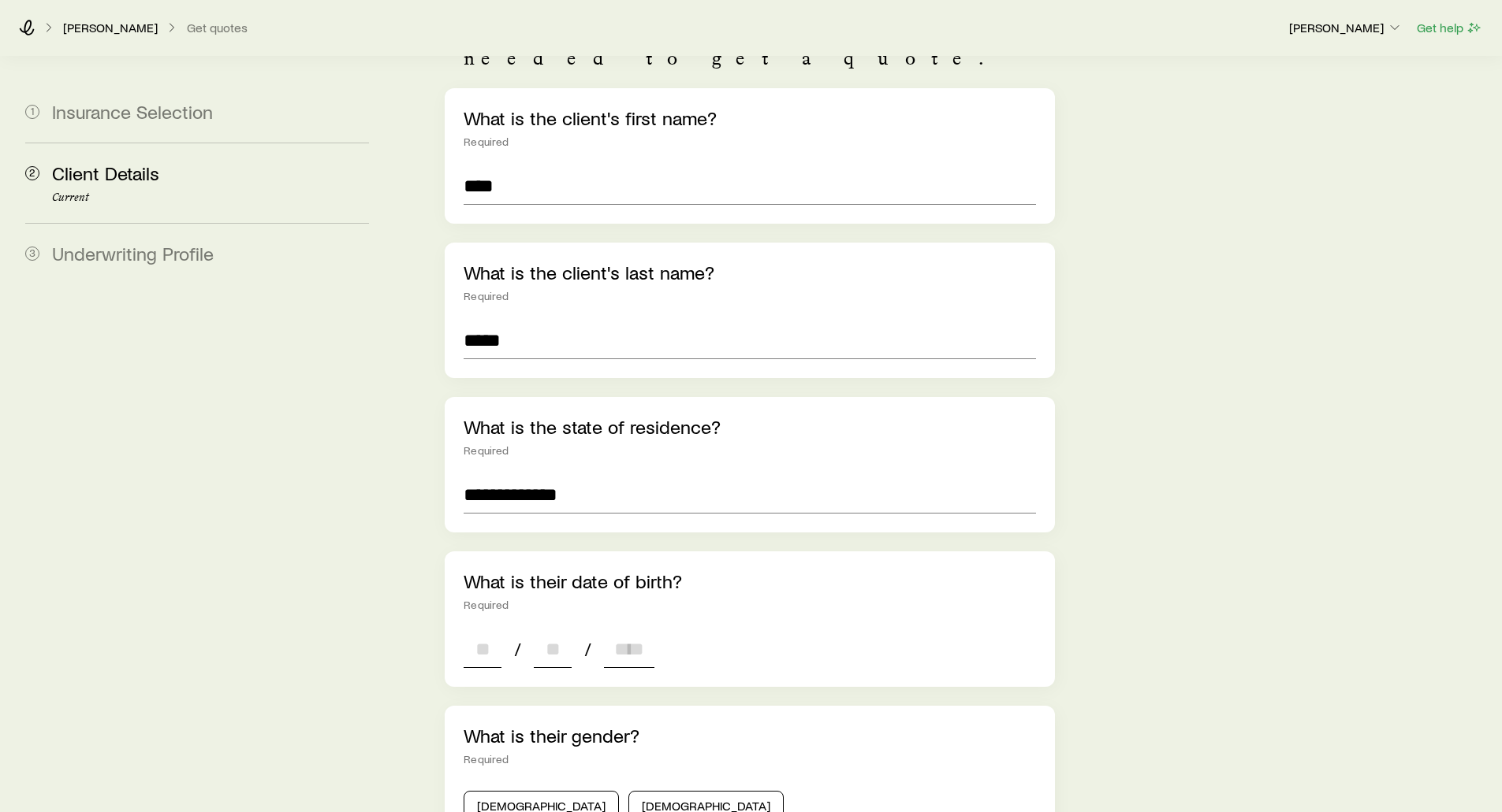
click at [482, 631] on input at bounding box center [482, 650] width 38 height 38
type input "**"
type input "****"
type input "*"
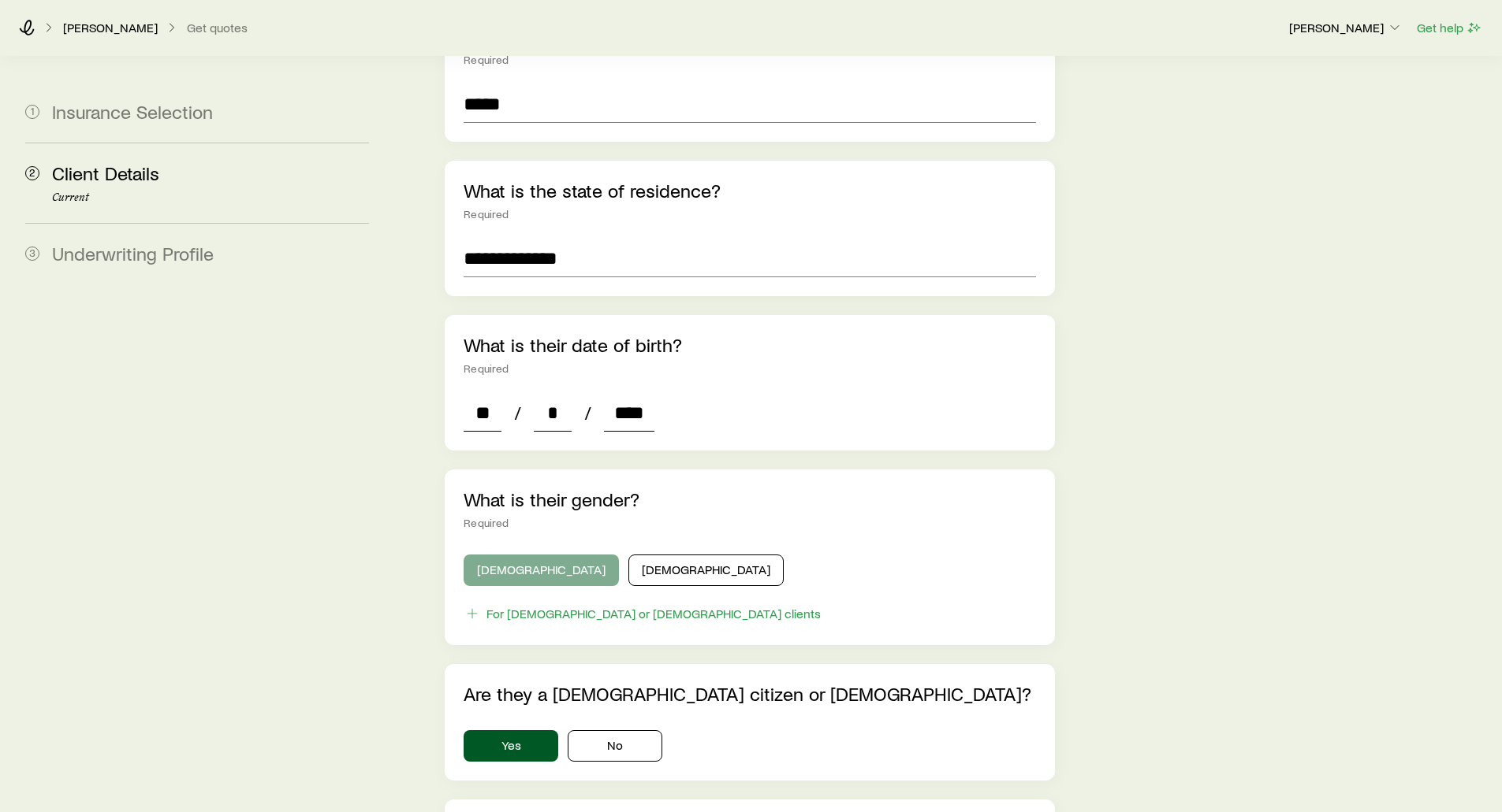
type input "****"
click at [517, 561] on button "[DEMOGRAPHIC_DATA]" at bounding box center [540, 571] width 155 height 31
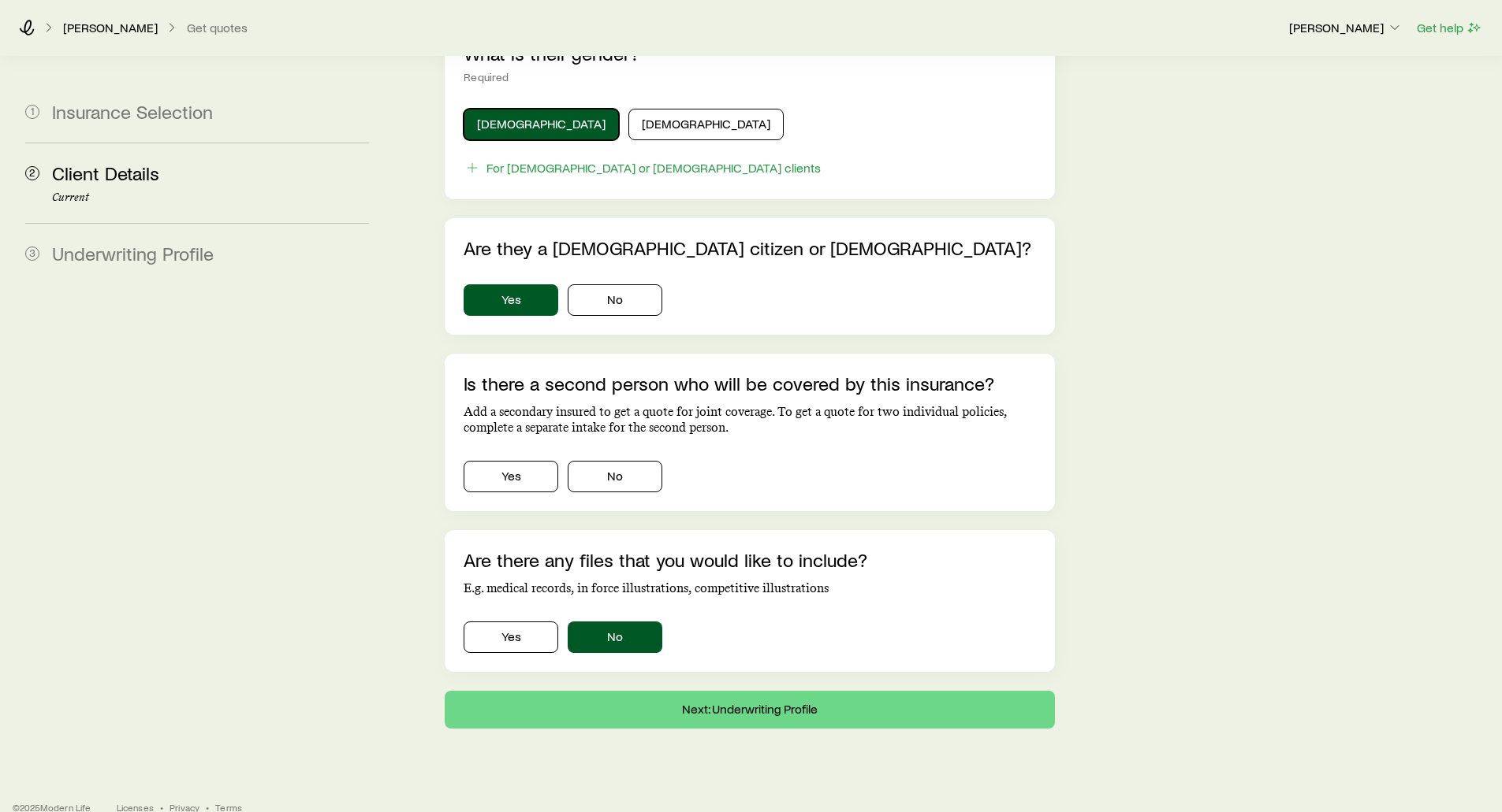
scroll to position [842, 0]
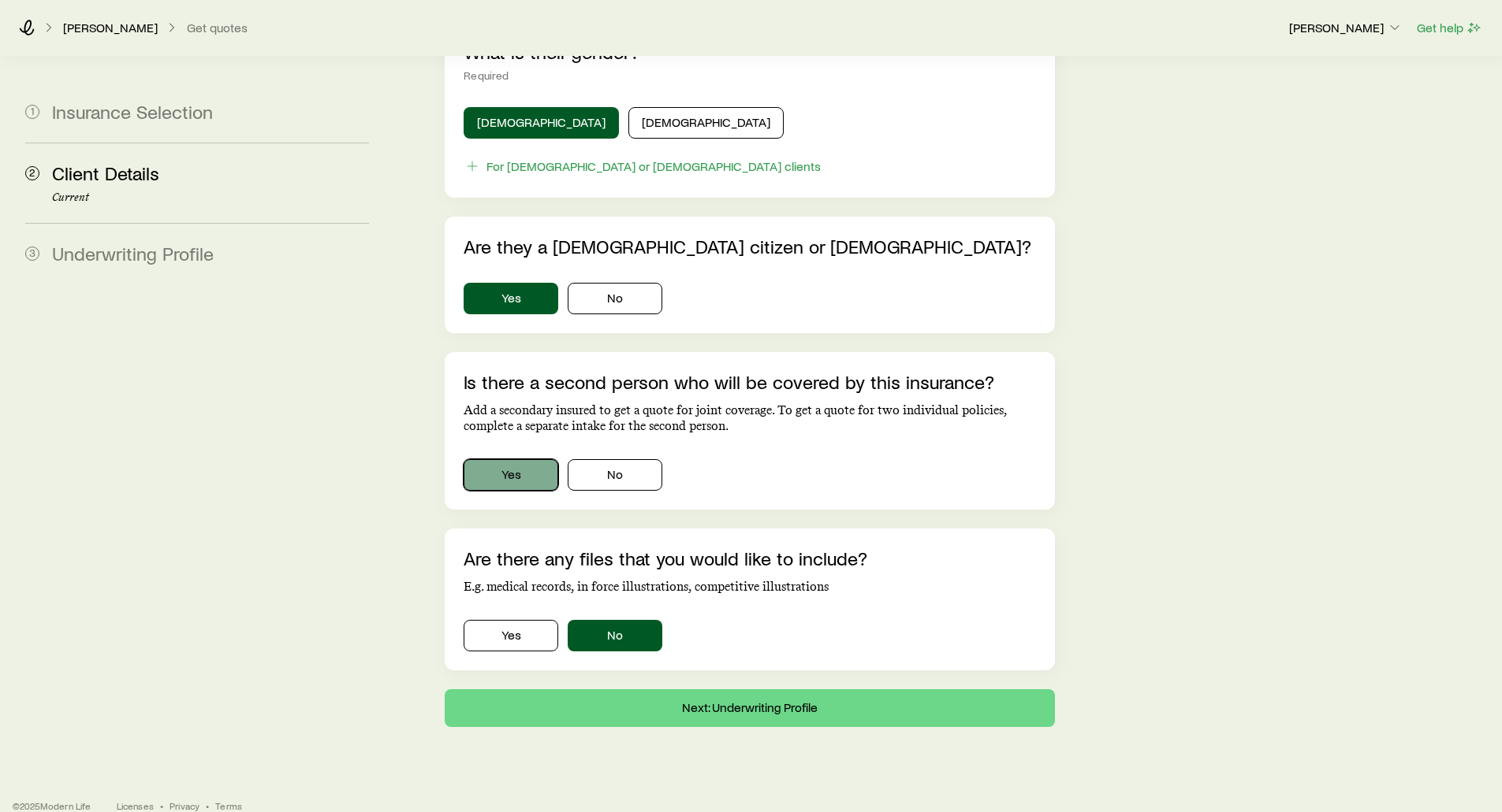
click at [503, 460] on button "Yes" at bounding box center [511, 475] width 94 height 31
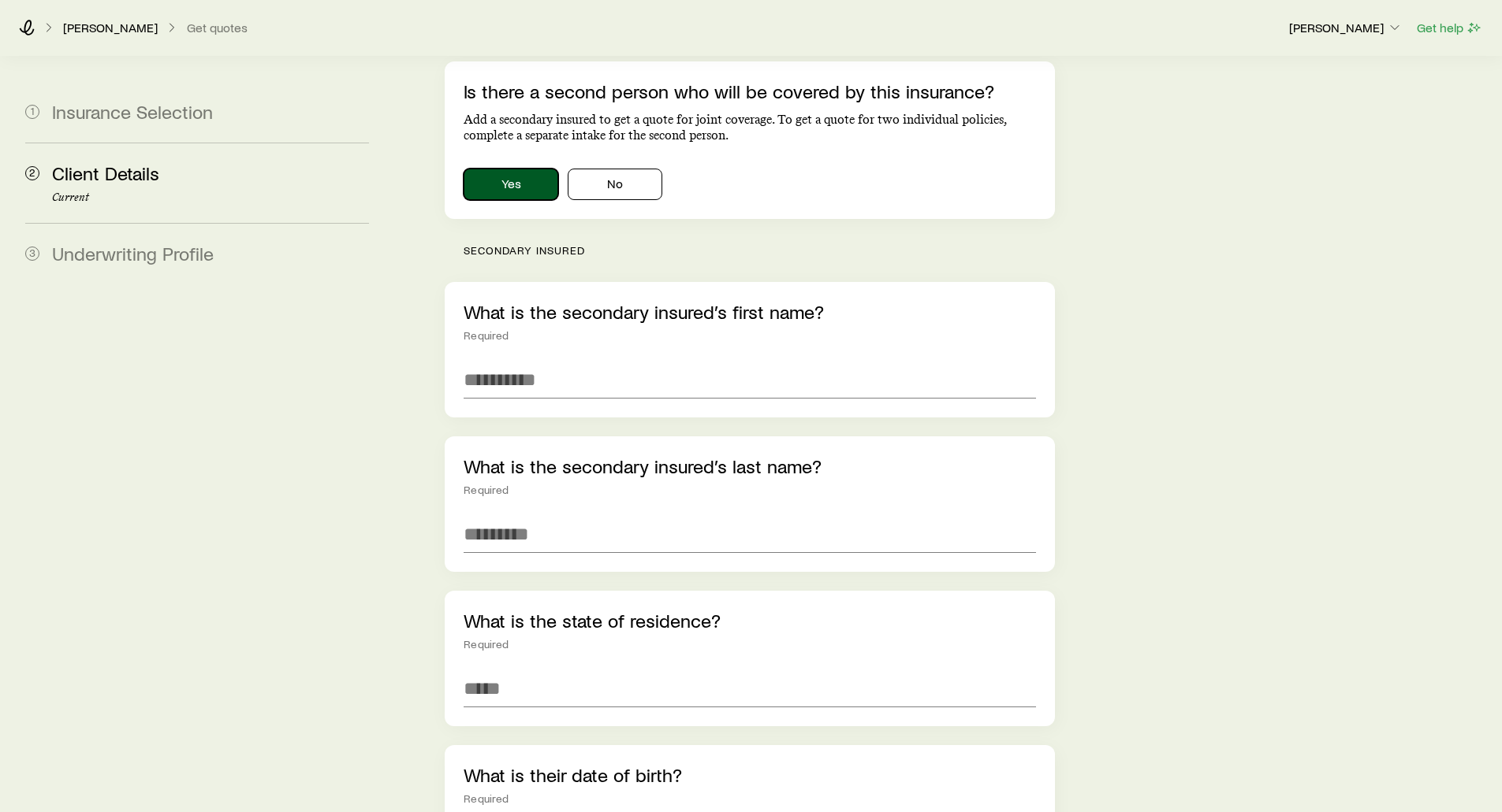
scroll to position [1157, 0]
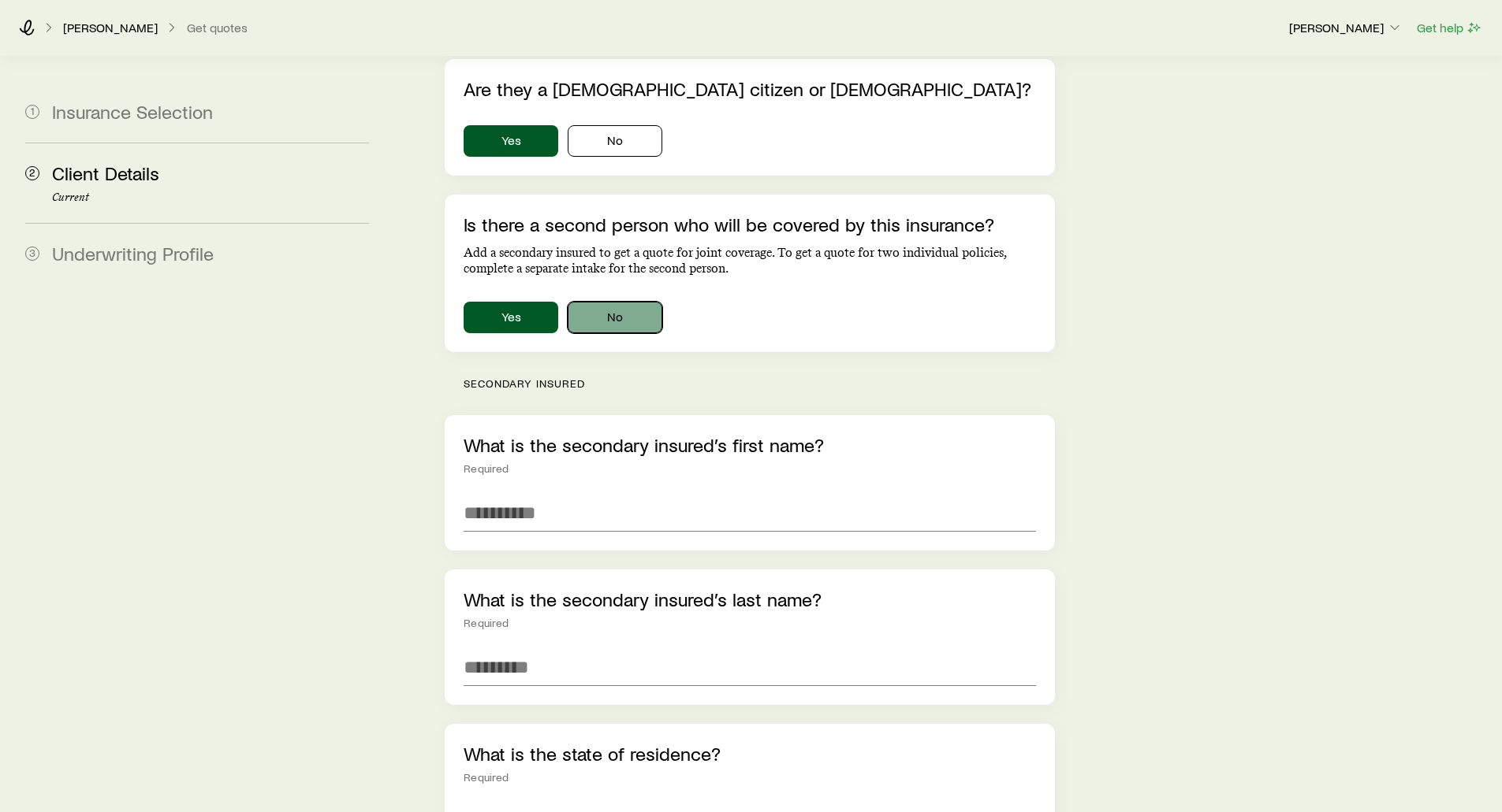
click at [614, 302] on button "No" at bounding box center [615, 317] width 94 height 31
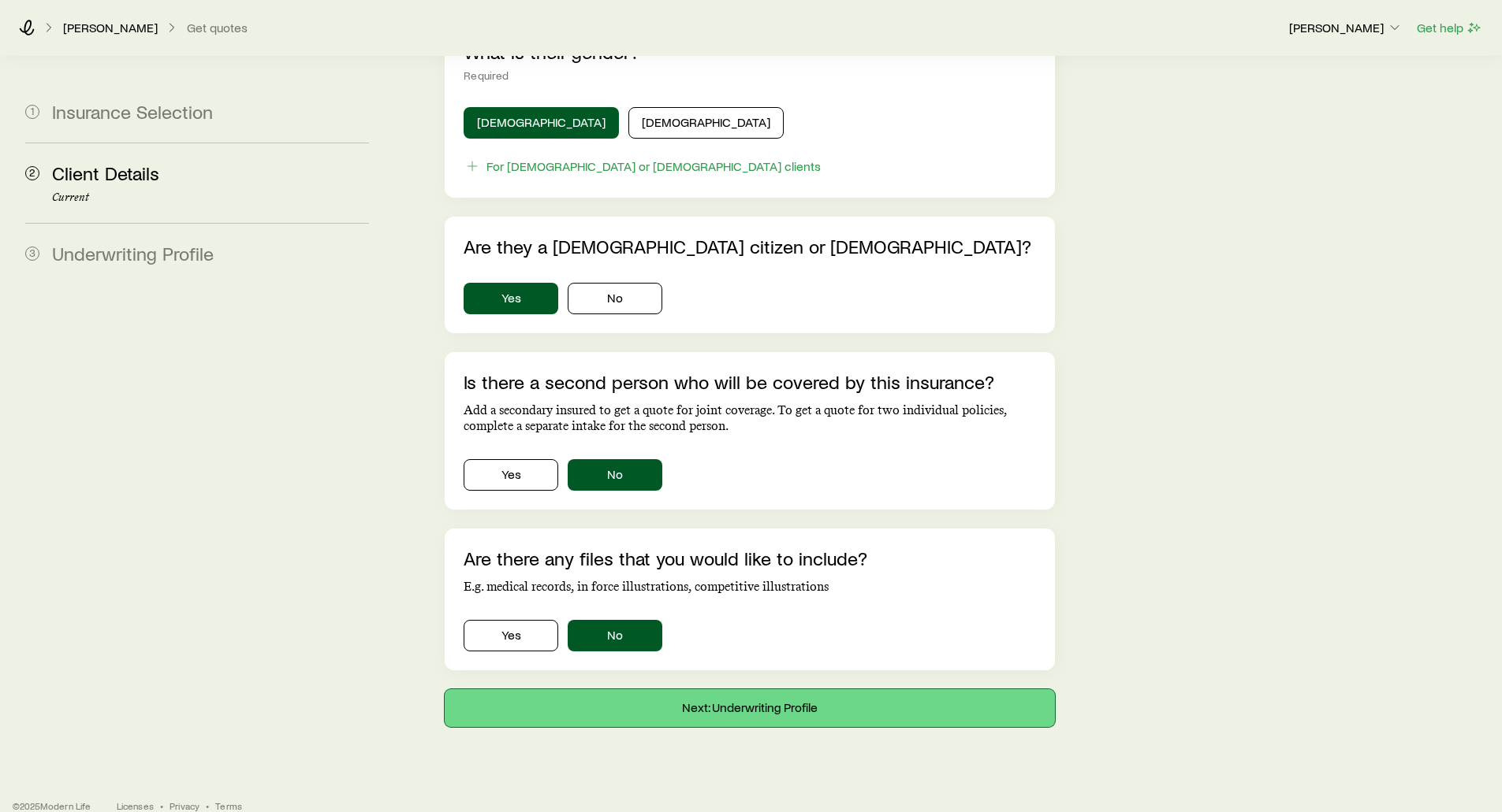
click at [744, 689] on button "Next: Underwriting Profile" at bounding box center [749, 708] width 609 height 38
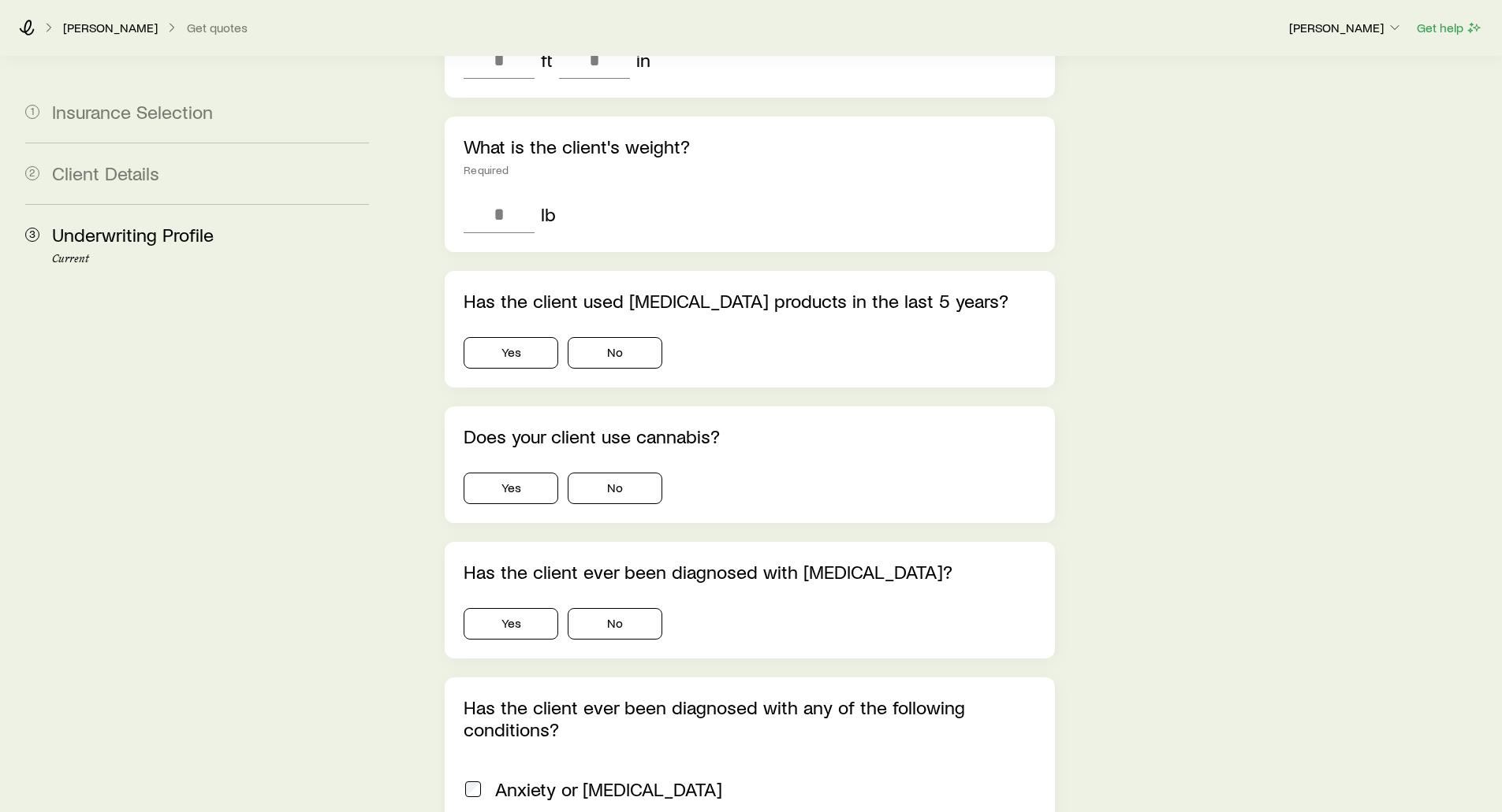
scroll to position [631, 0]
click at [491, 335] on button "Yes" at bounding box center [511, 350] width 94 height 31
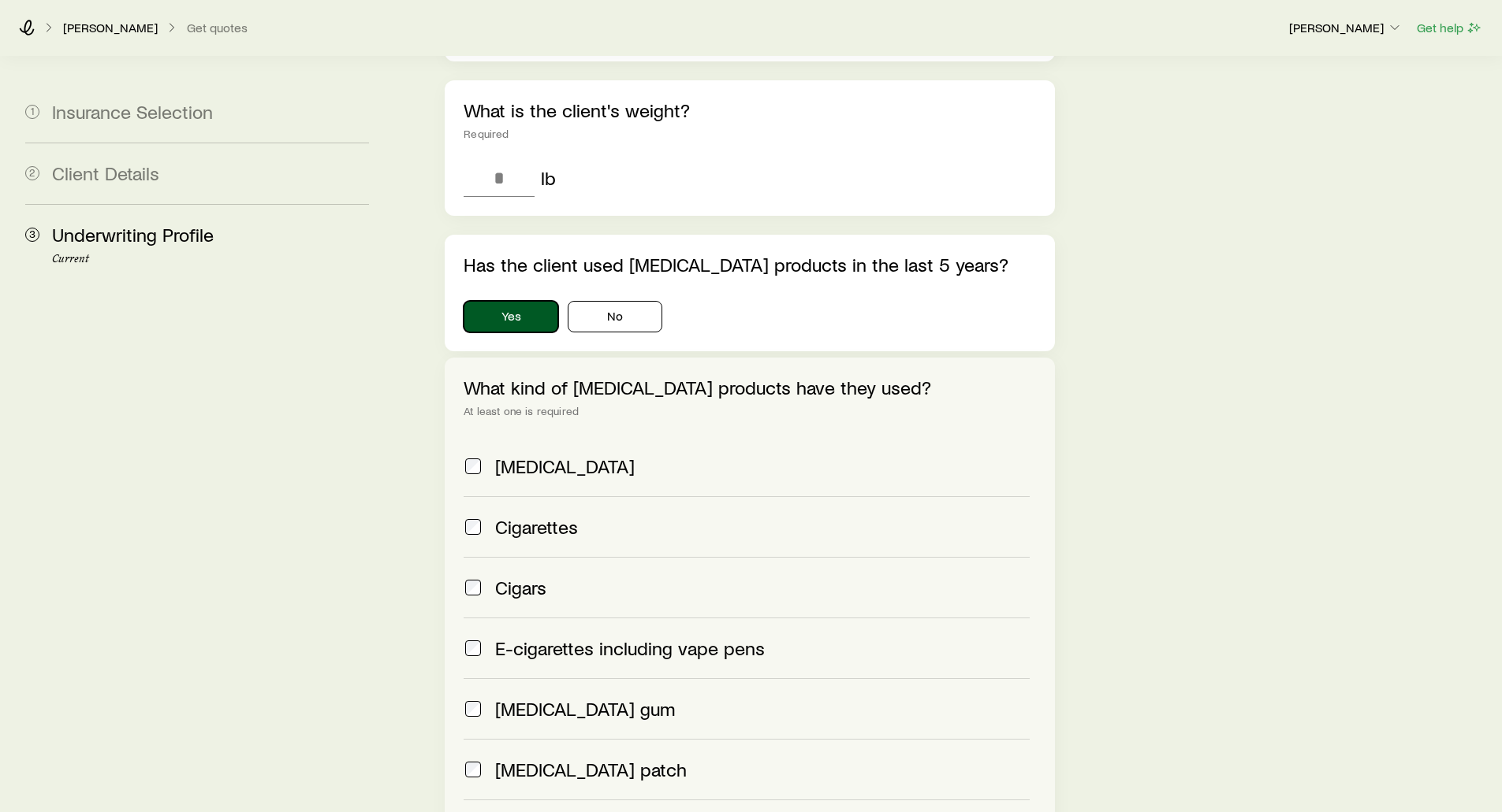
scroll to position [709, 0]
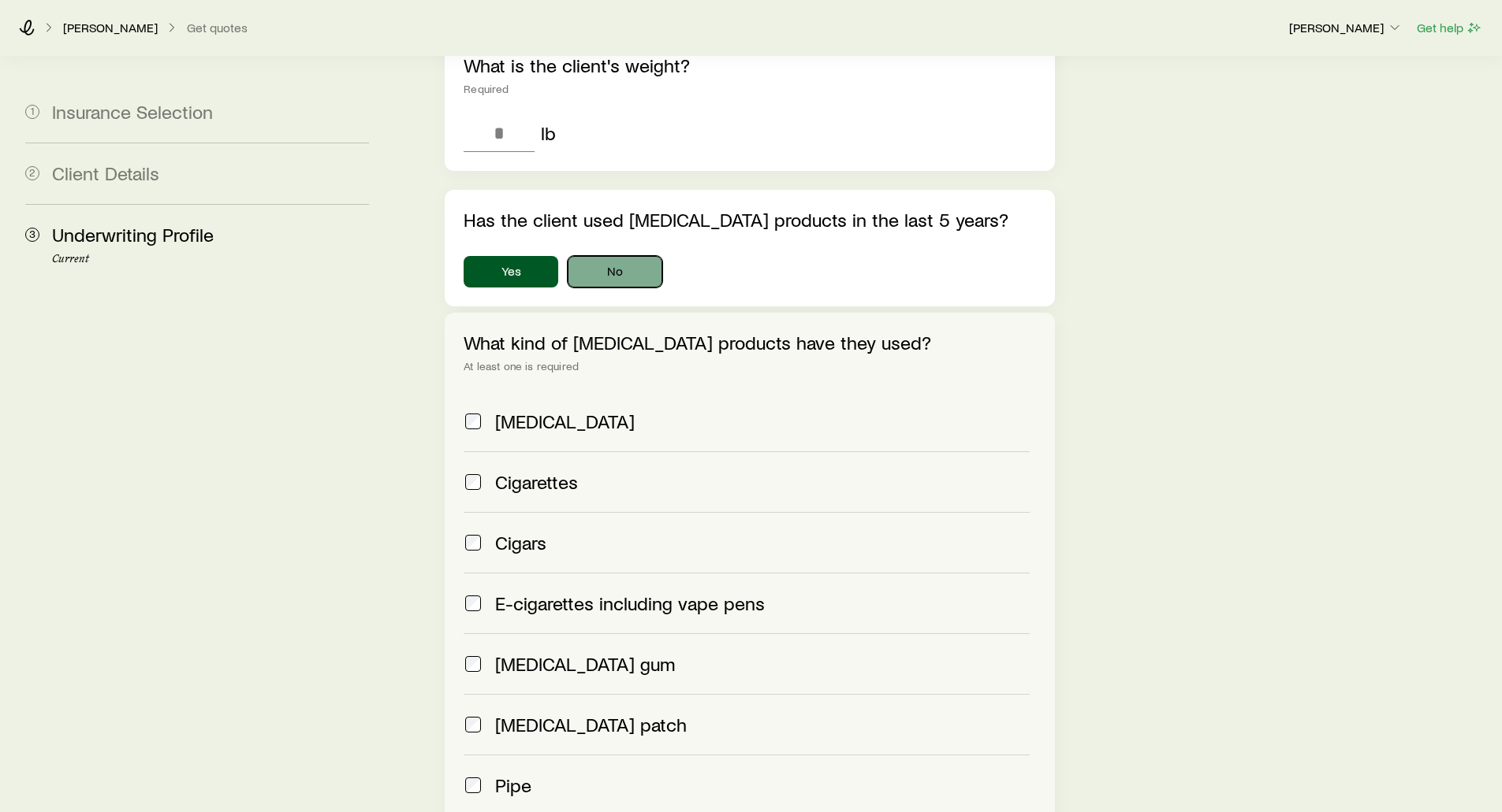
click at [601, 256] on button "No" at bounding box center [615, 272] width 94 height 31
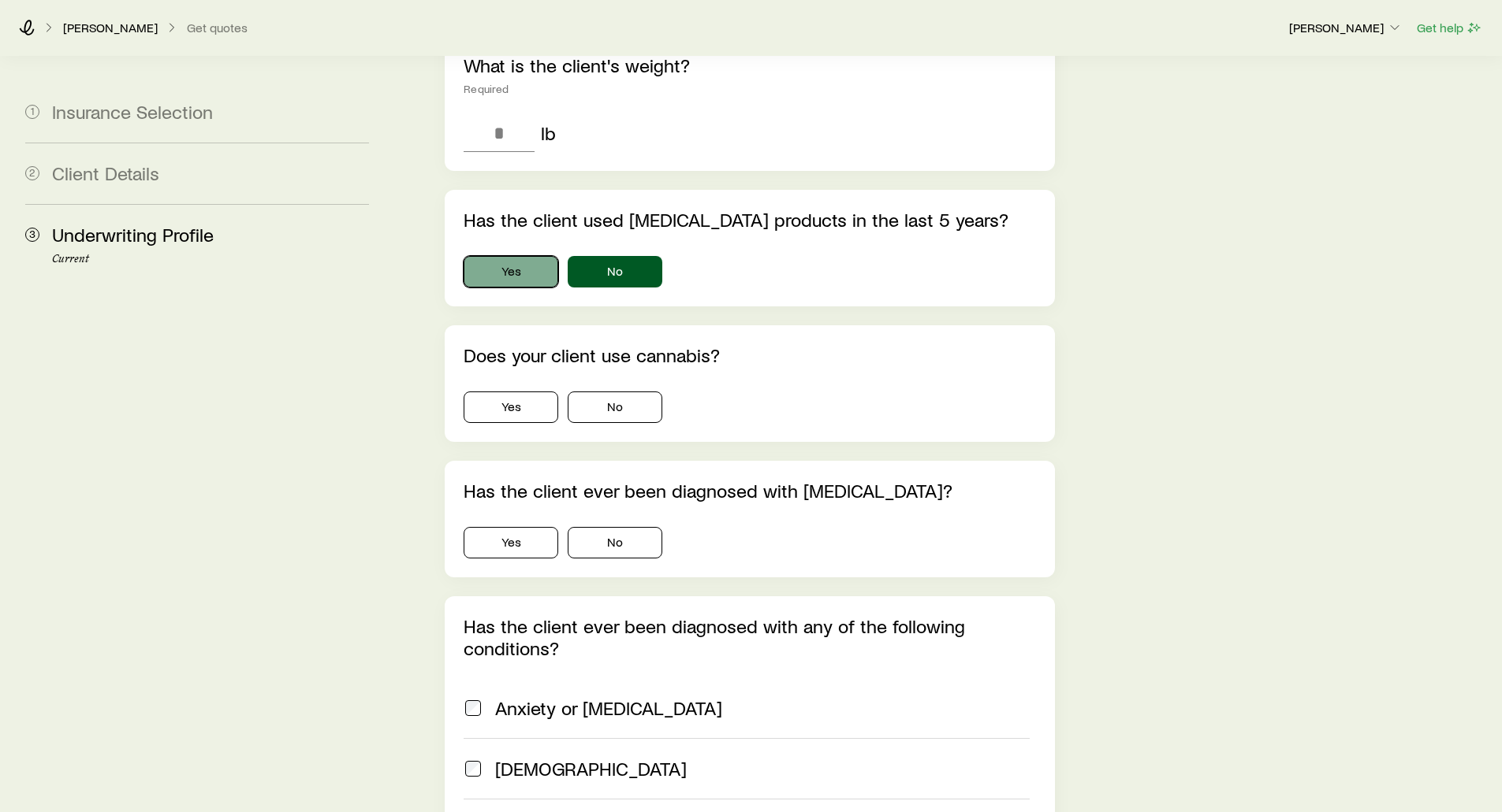
click at [519, 256] on button "Yes" at bounding box center [511, 272] width 94 height 31
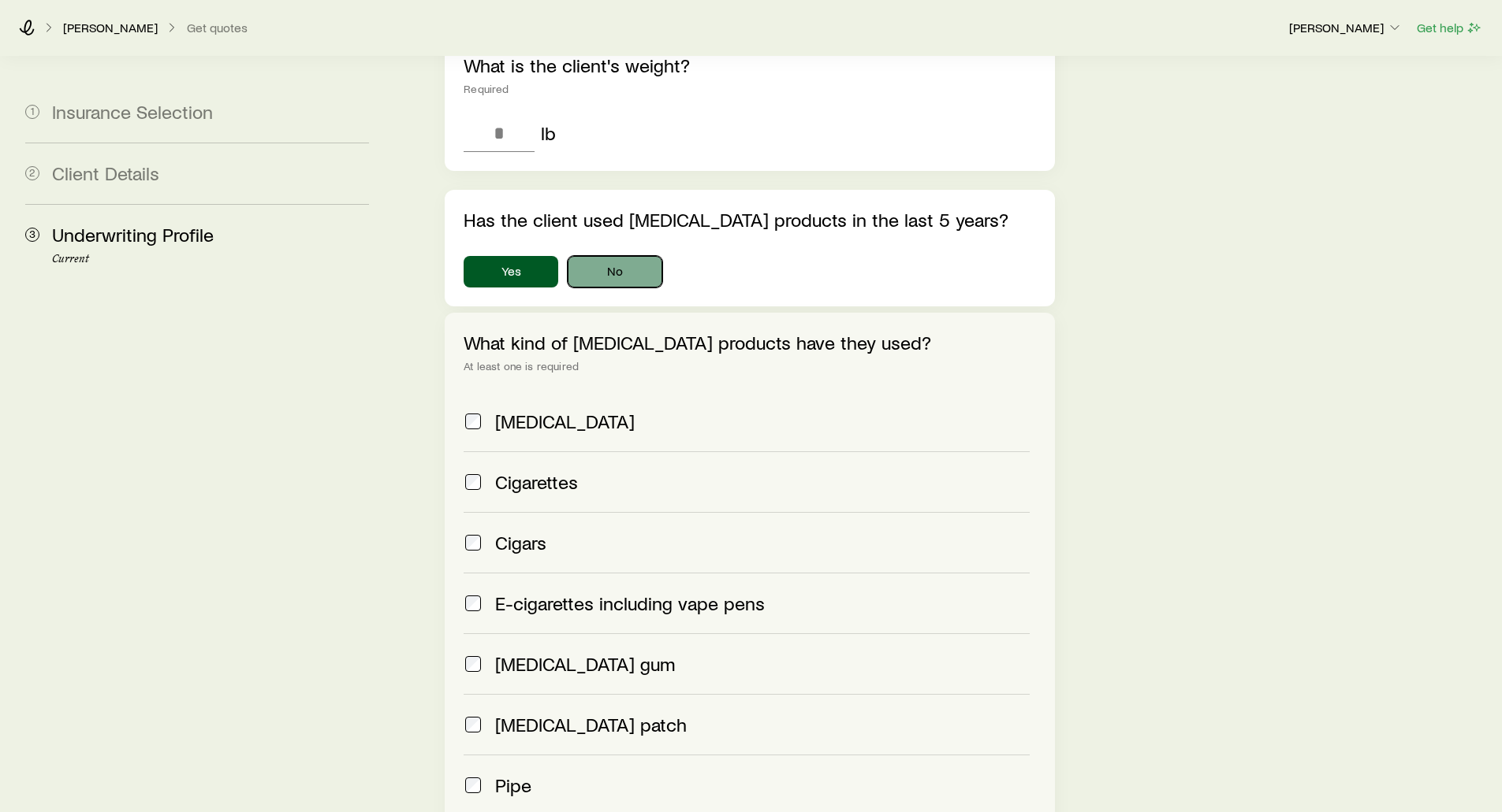
click at [601, 256] on button "No" at bounding box center [615, 272] width 94 height 31
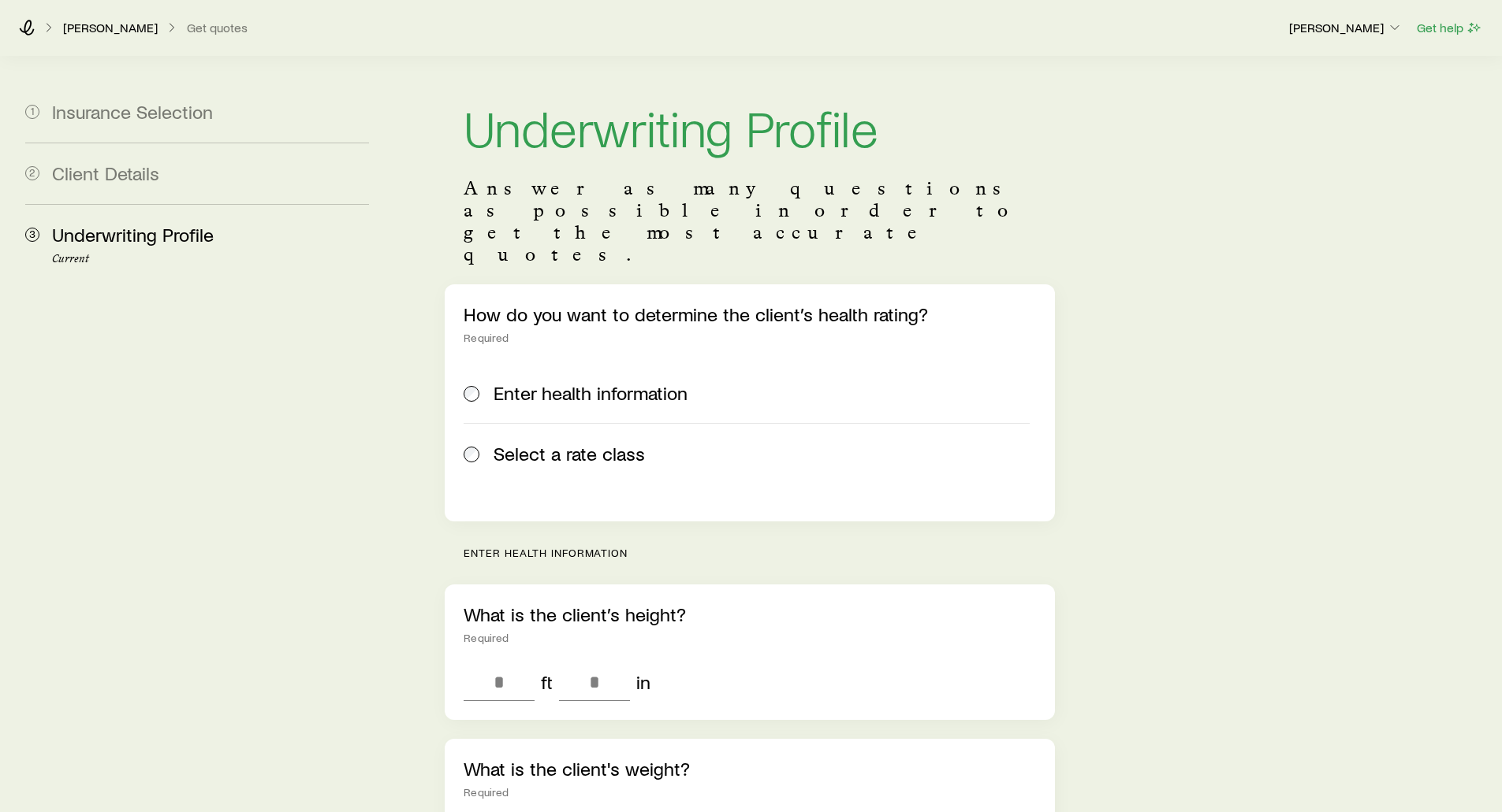
scroll to position [0, 0]
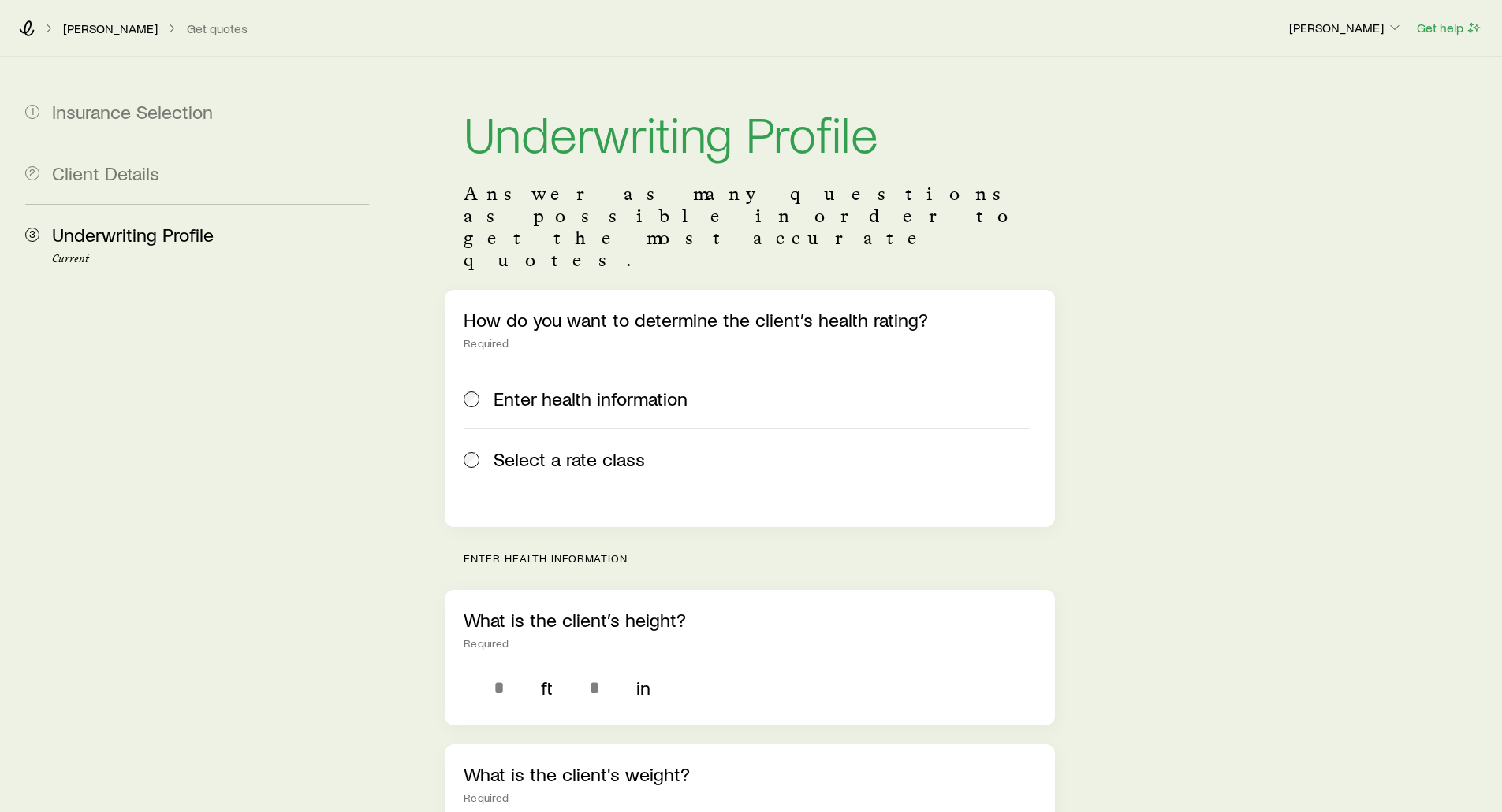
click at [562, 448] on span "Select a rate class" at bounding box center [569, 459] width 152 height 22
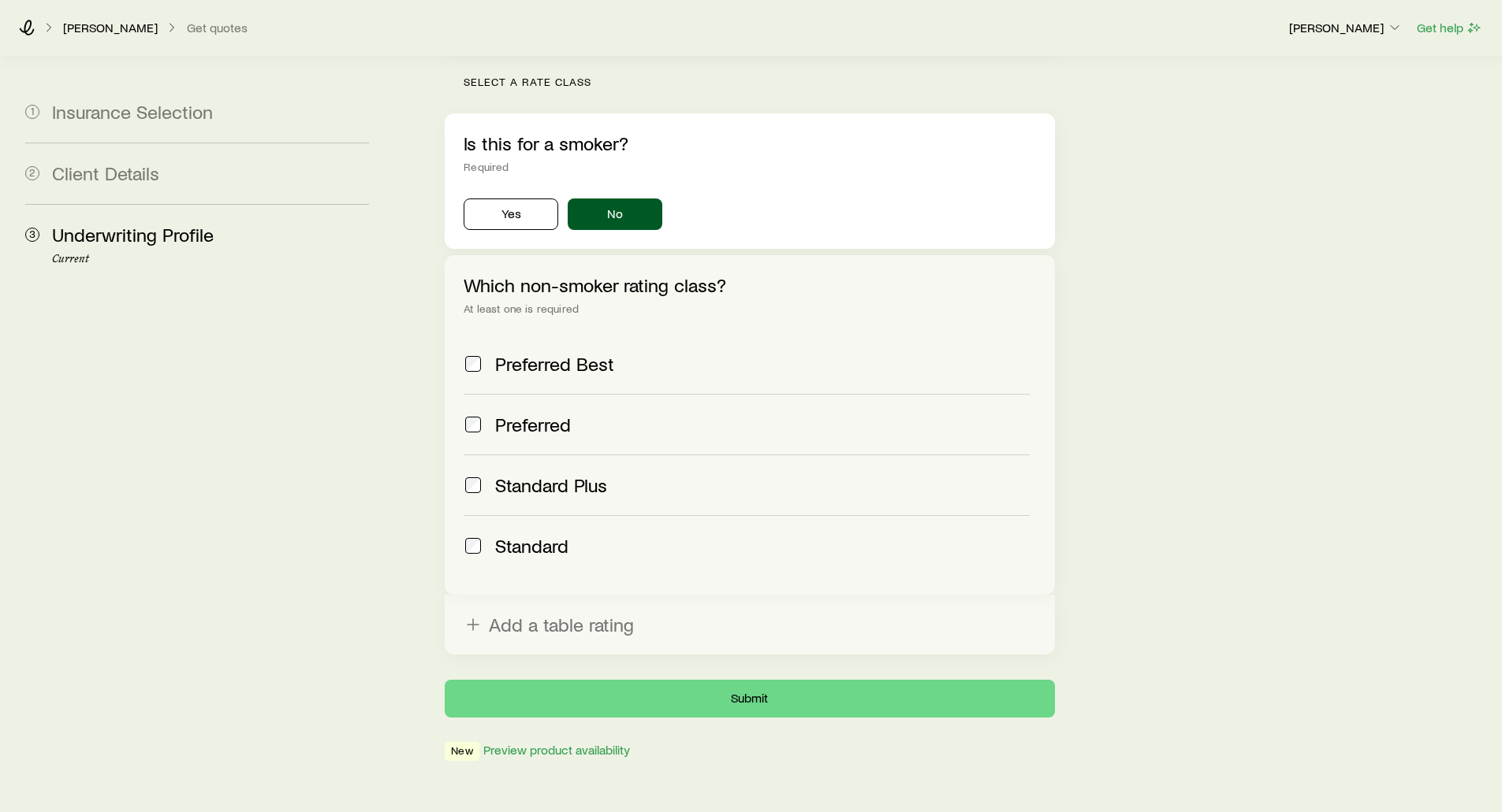
scroll to position [489, 0]
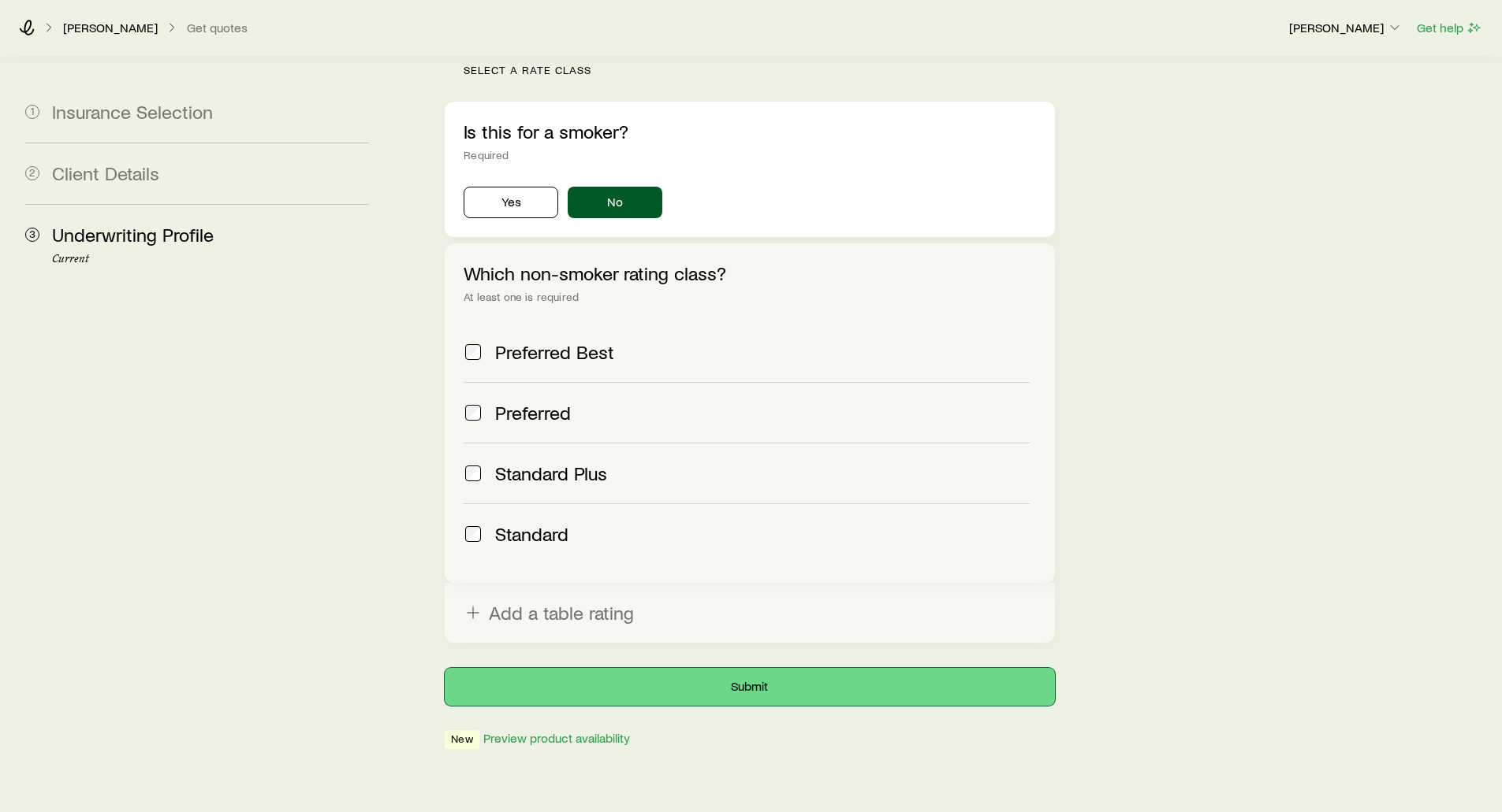
click at [710, 668] on button "Submit" at bounding box center [749, 687] width 609 height 38
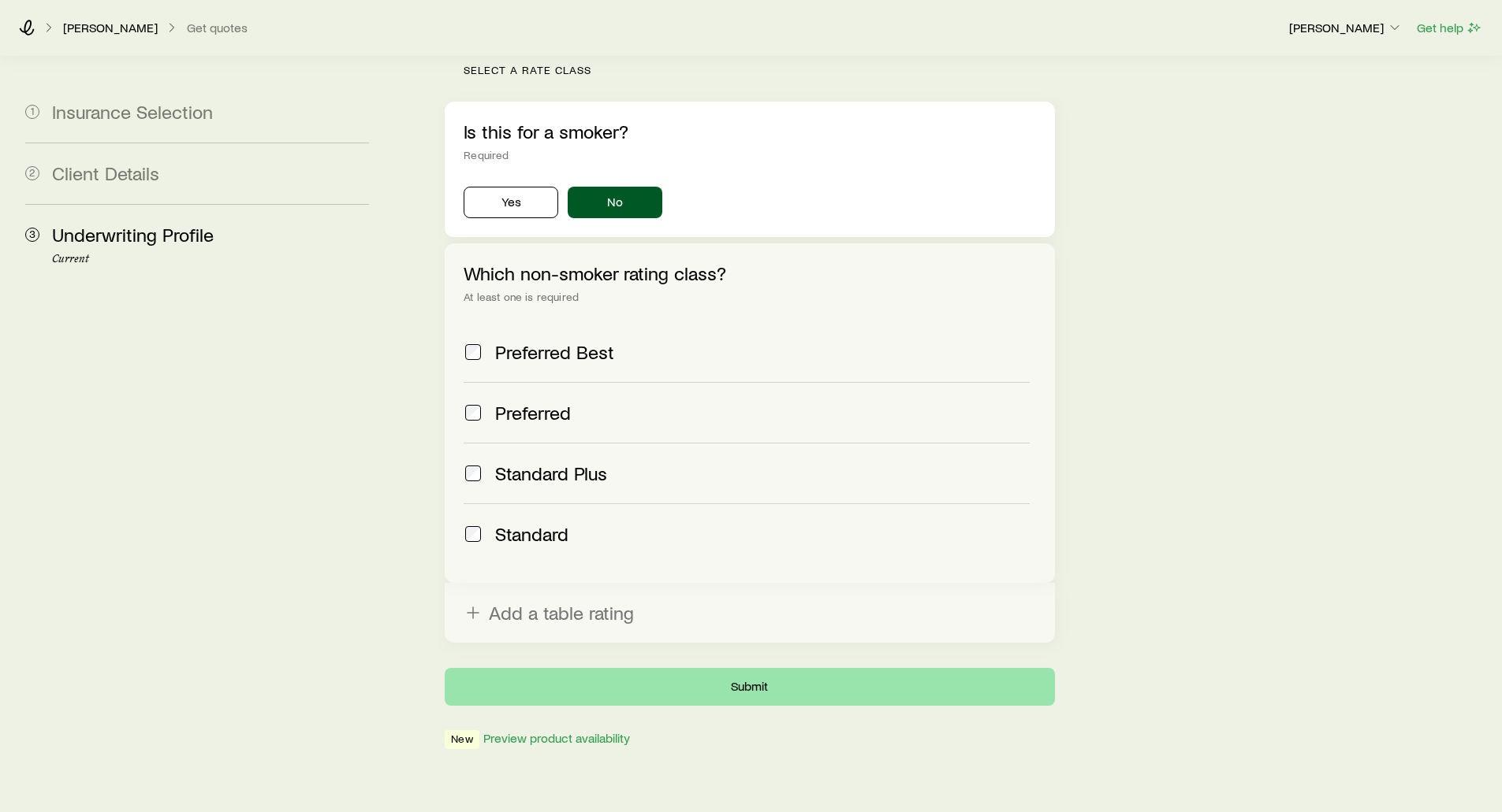
scroll to position [0, 0]
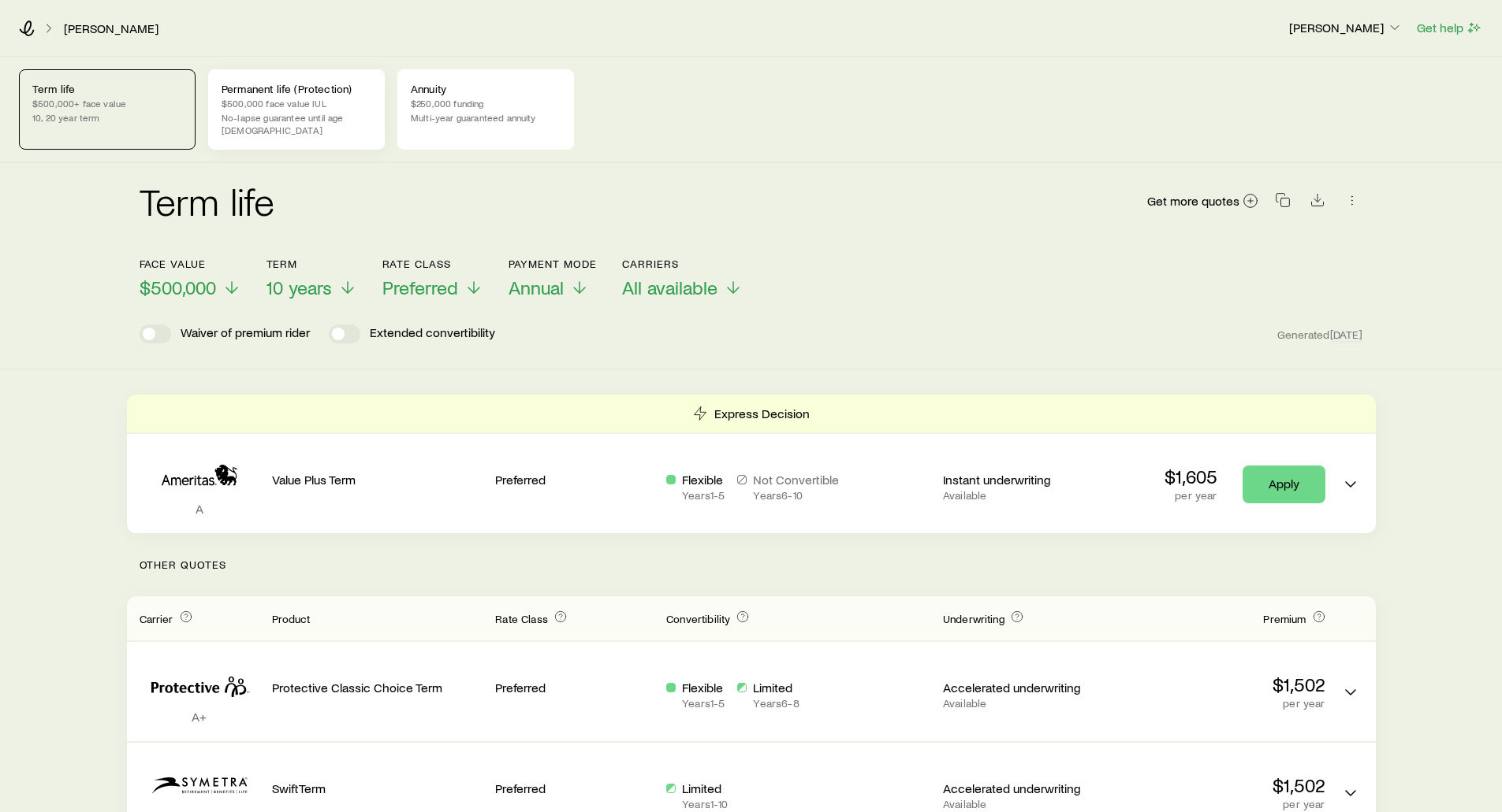
click at [244, 90] on p "Permanent life (Protection)" at bounding box center [296, 89] width 150 height 12
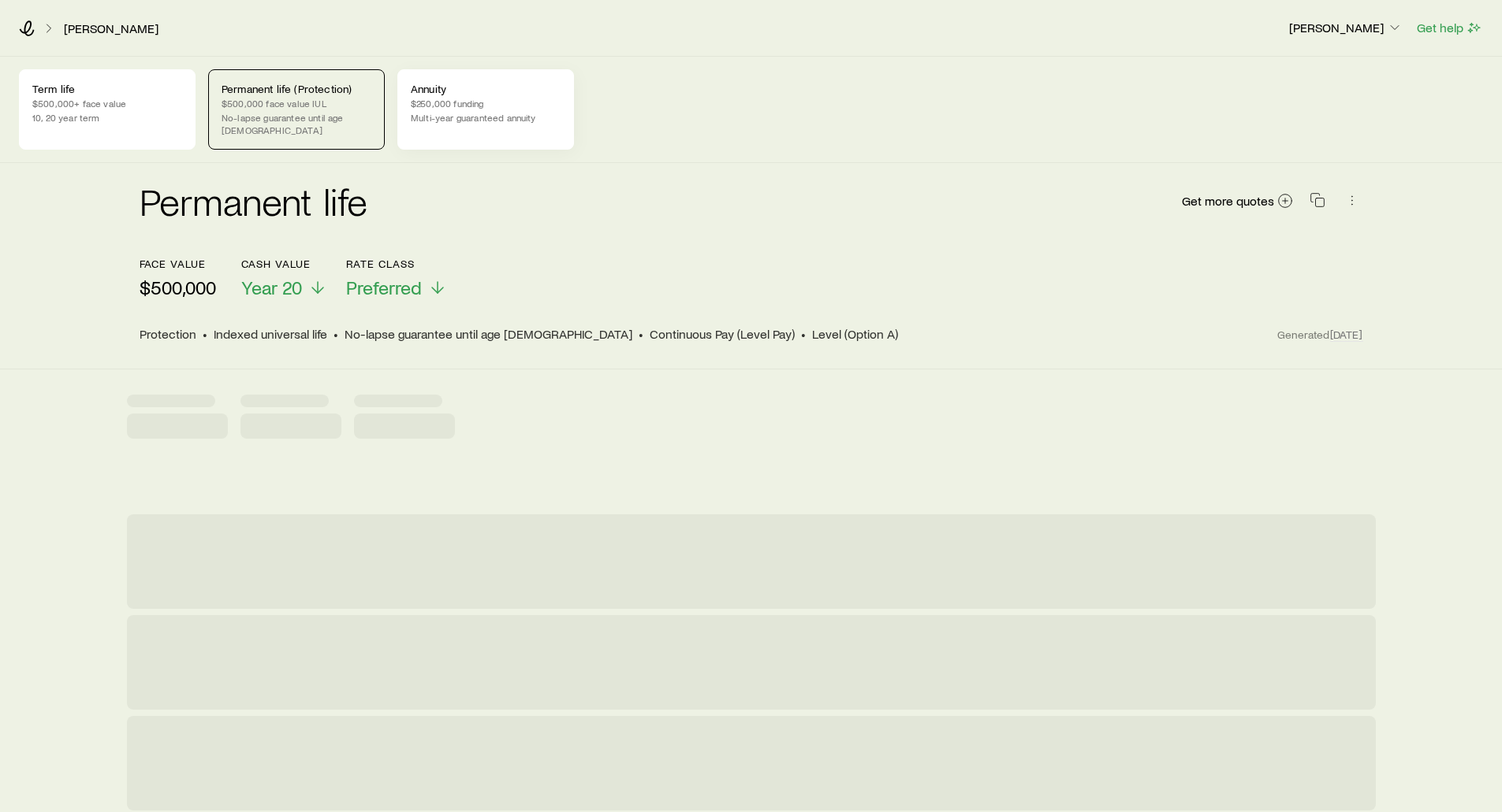
click at [513, 94] on p "Annuity" at bounding box center [485, 89] width 150 height 12
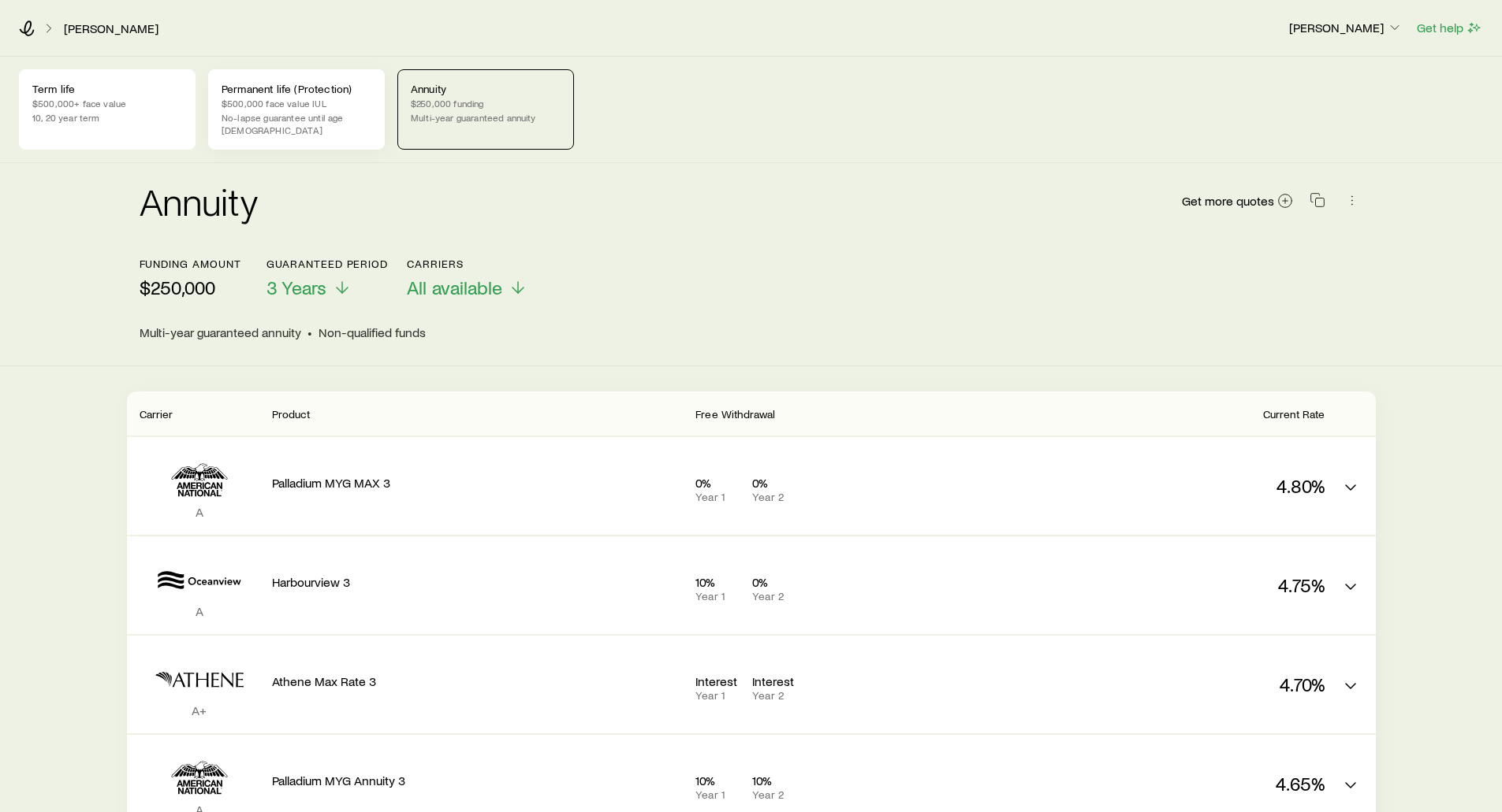
click at [294, 106] on p "$500,000 face value IUL" at bounding box center [296, 103] width 150 height 12
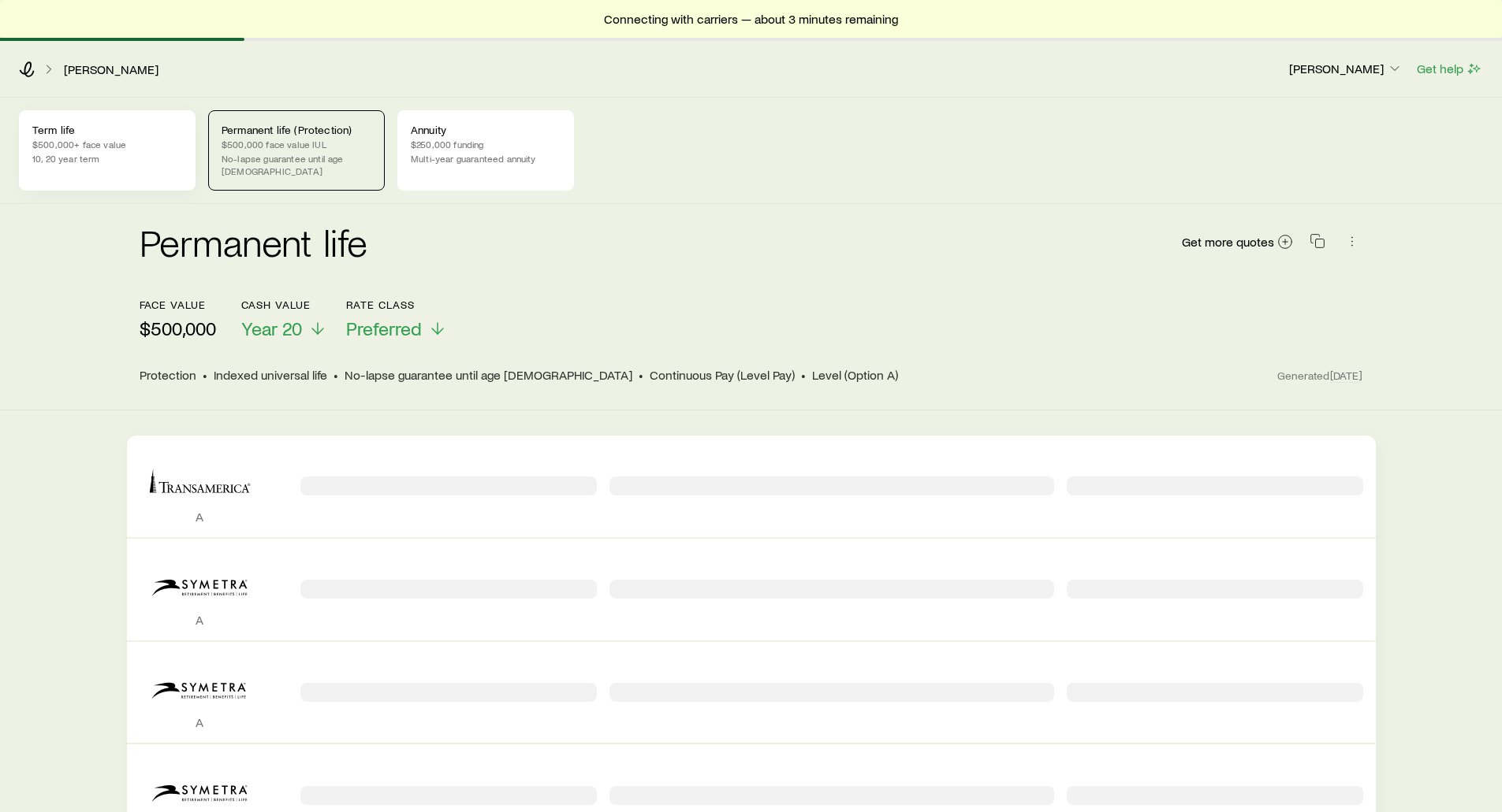
click at [104, 127] on p "Term life" at bounding box center [107, 129] width 150 height 12
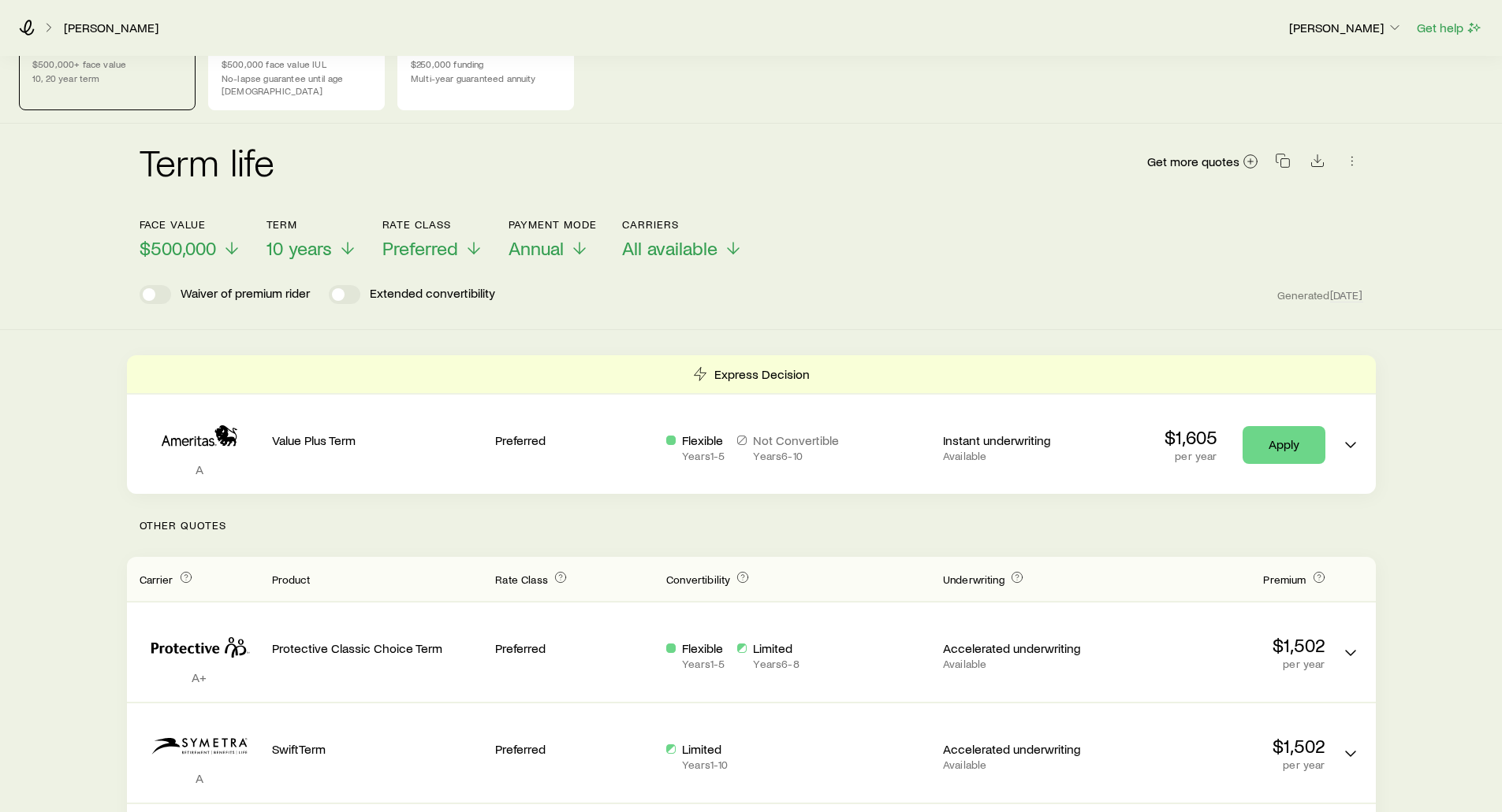
scroll to position [79, 0]
click at [154, 239] on span "$500,000" at bounding box center [177, 249] width 76 height 22
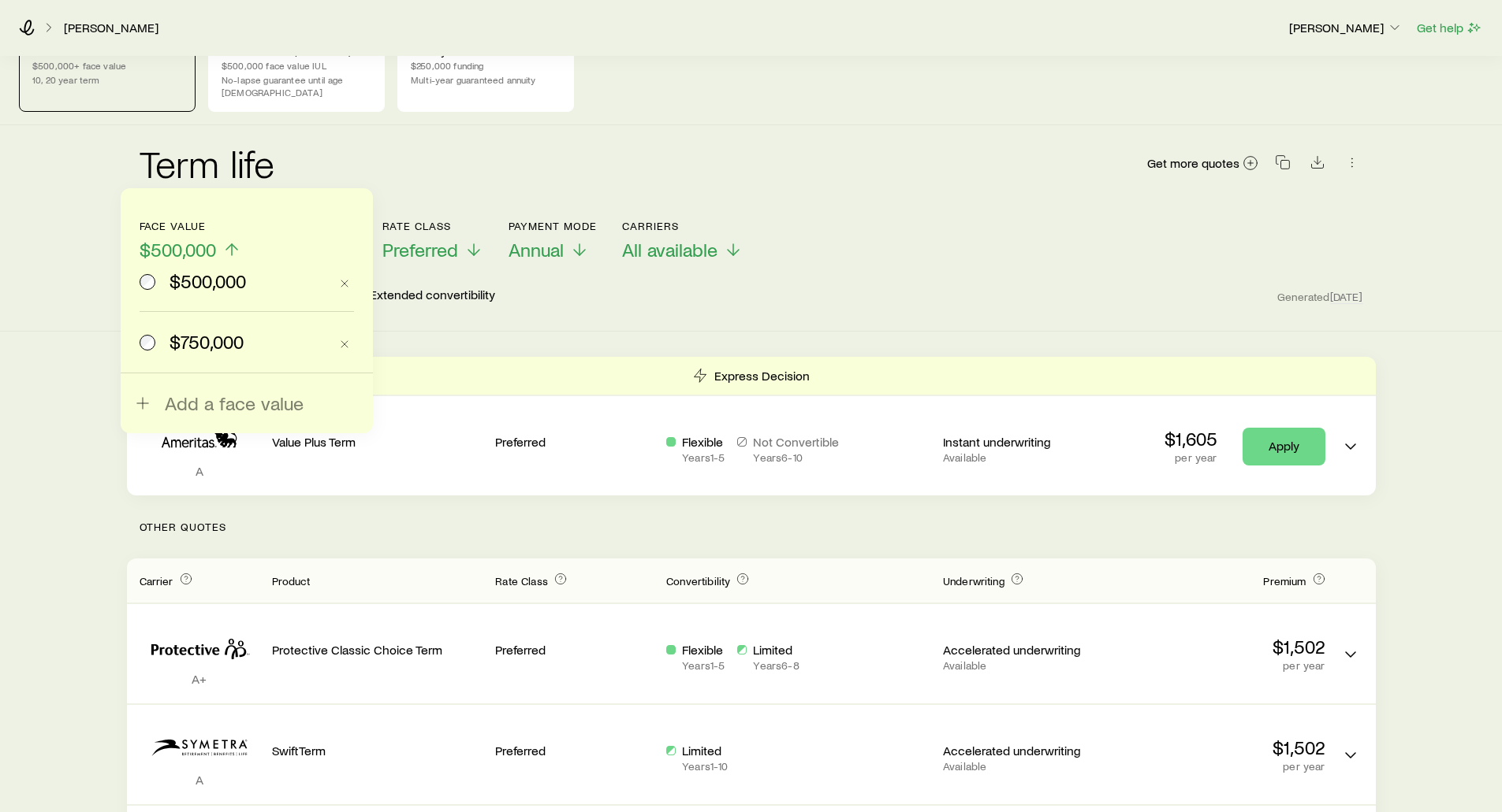
click at [538, 186] on div "Term life Get more quotes" at bounding box center [751, 172] width 1223 height 56
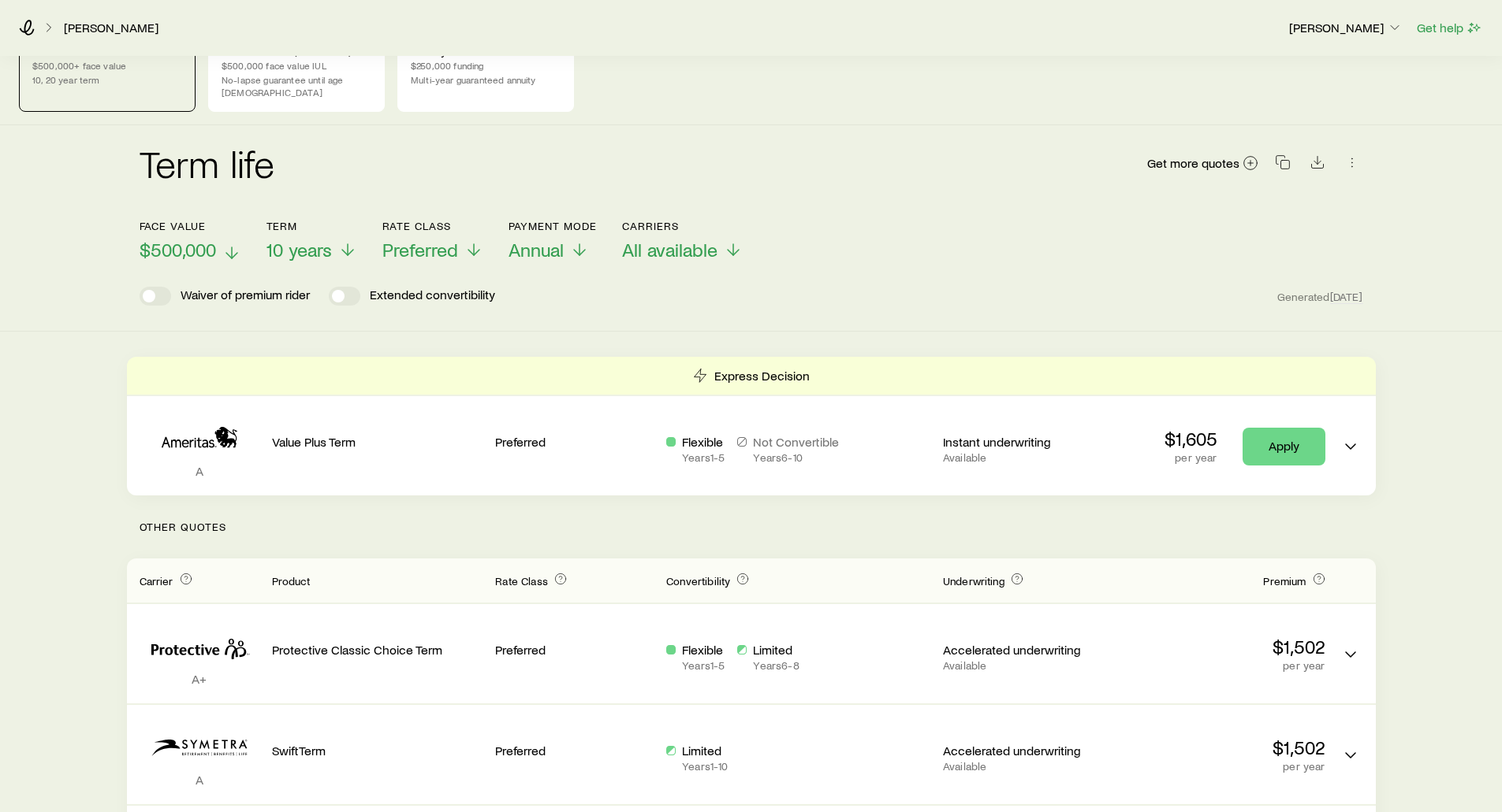
click at [199, 239] on span "$500,000" at bounding box center [177, 249] width 76 height 22
click at [288, 247] on span "10 years" at bounding box center [297, 249] width 65 height 22
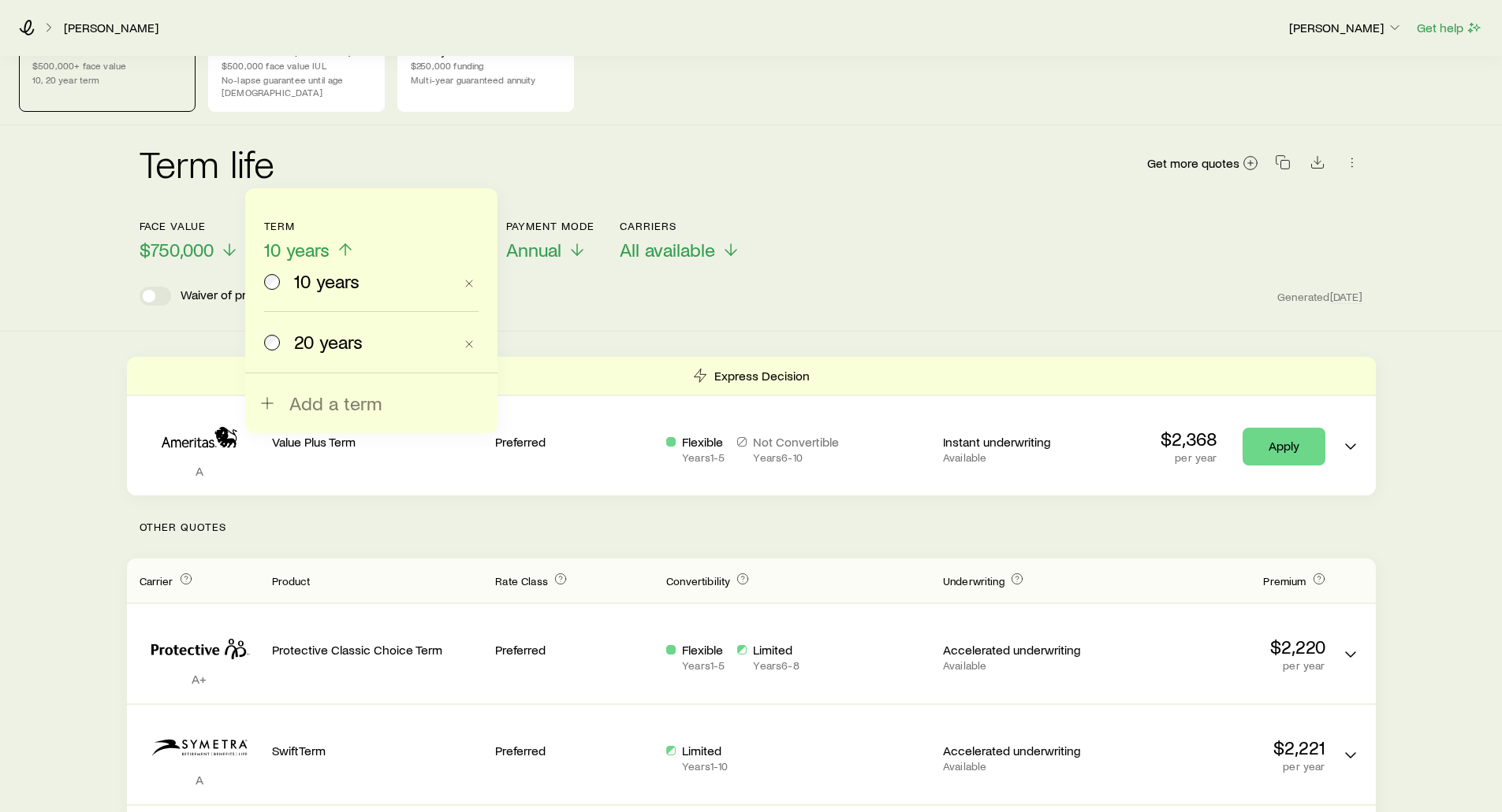
click at [280, 344] on span at bounding box center [273, 341] width 17 height 22
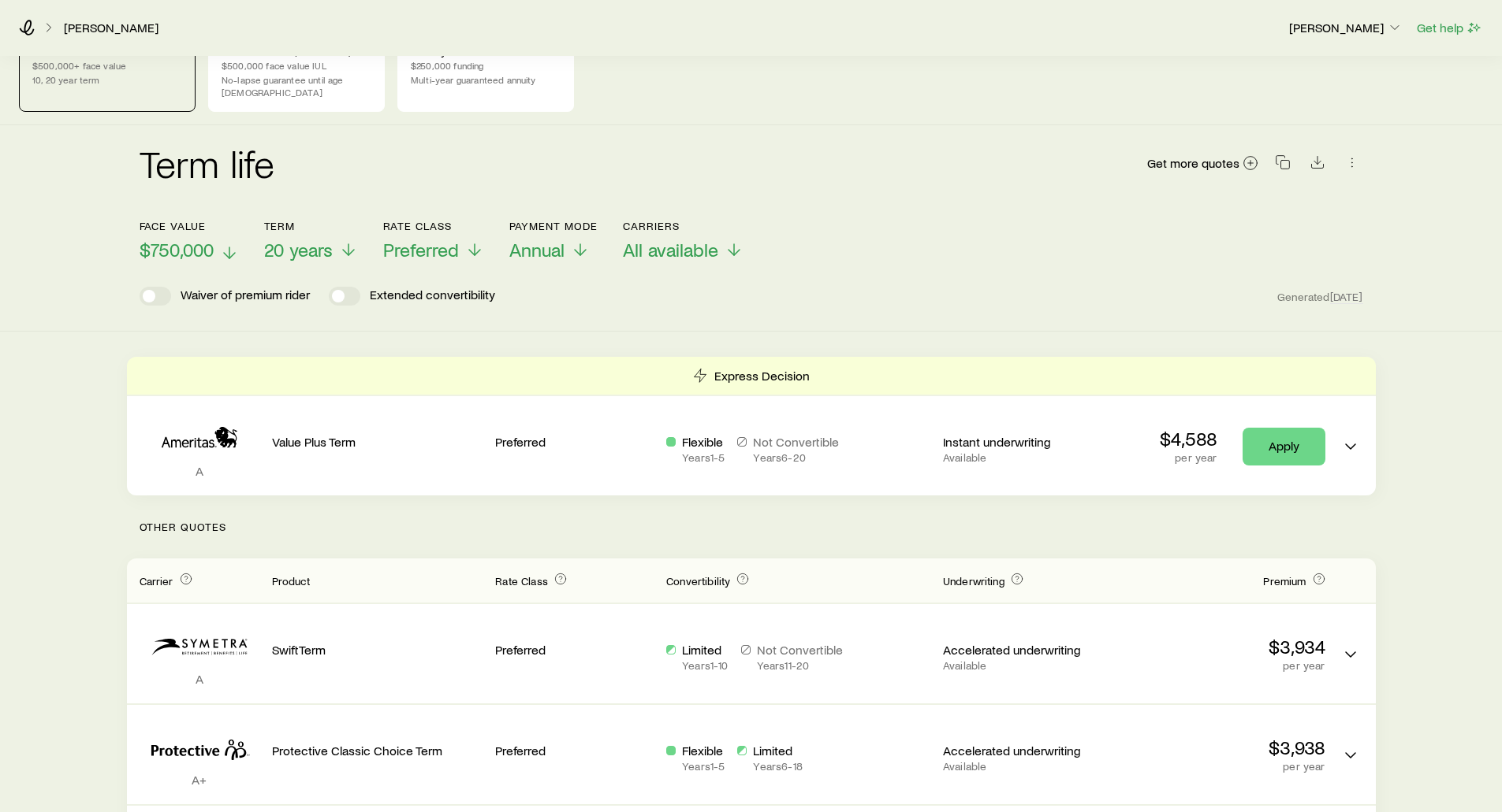
click at [200, 239] on span "$750,000" at bounding box center [176, 249] width 74 height 22
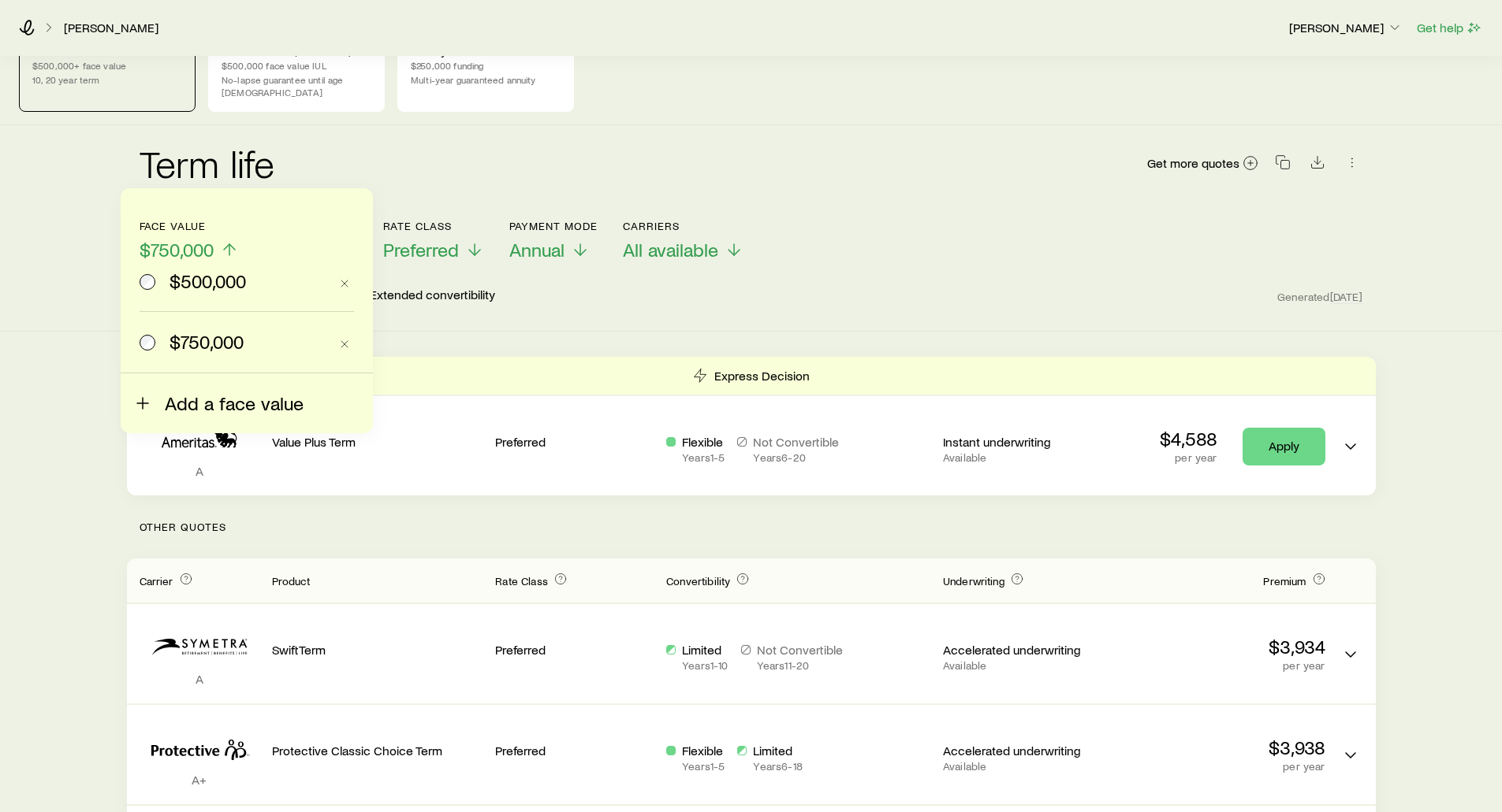
click at [189, 403] on span "Add a face value" at bounding box center [234, 404] width 138 height 22
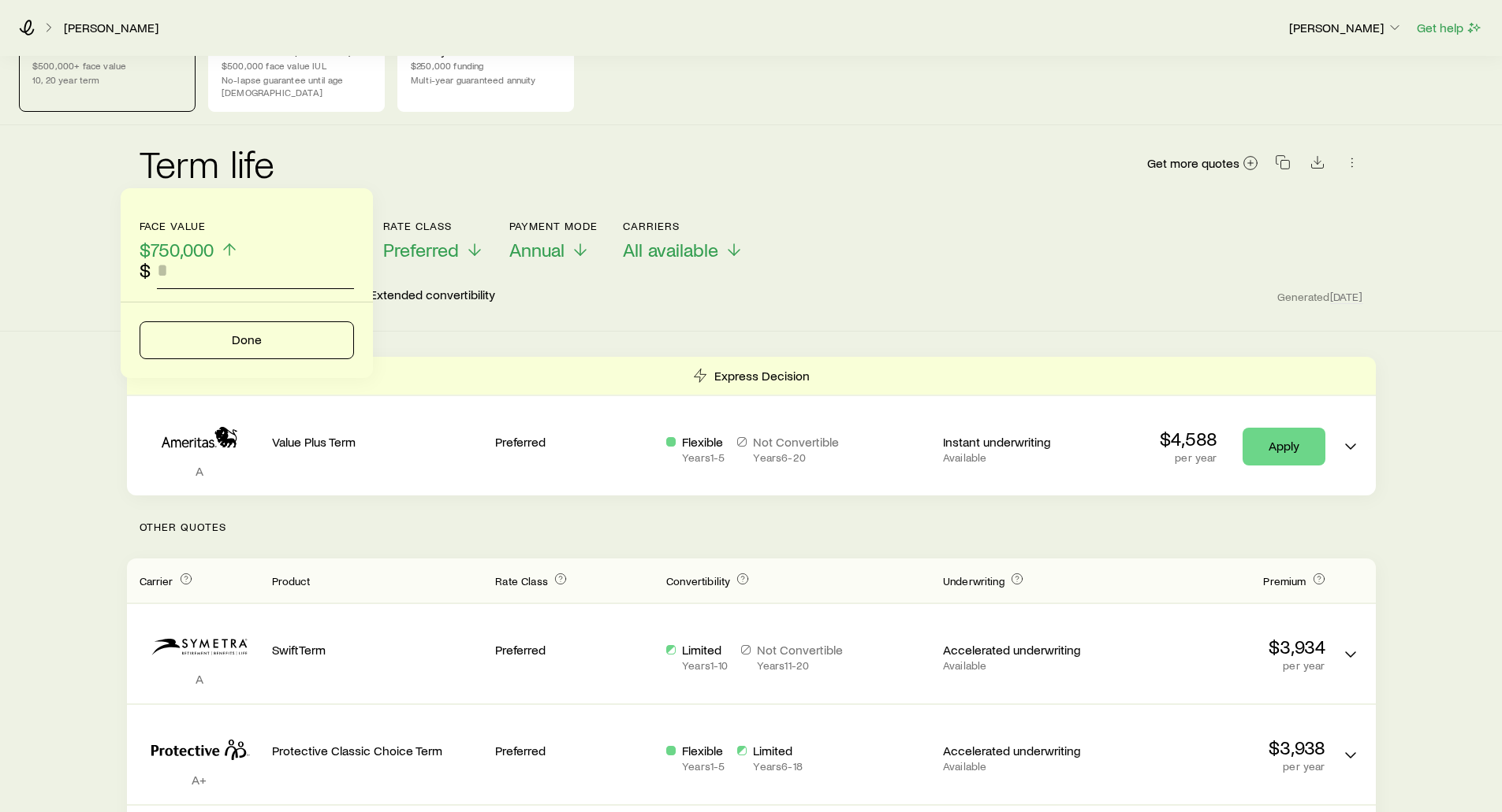
click at [187, 280] on input "faceAmount" at bounding box center [255, 270] width 197 height 38
type input "*********"
click at [206, 337] on button "Done" at bounding box center [246, 341] width 215 height 38
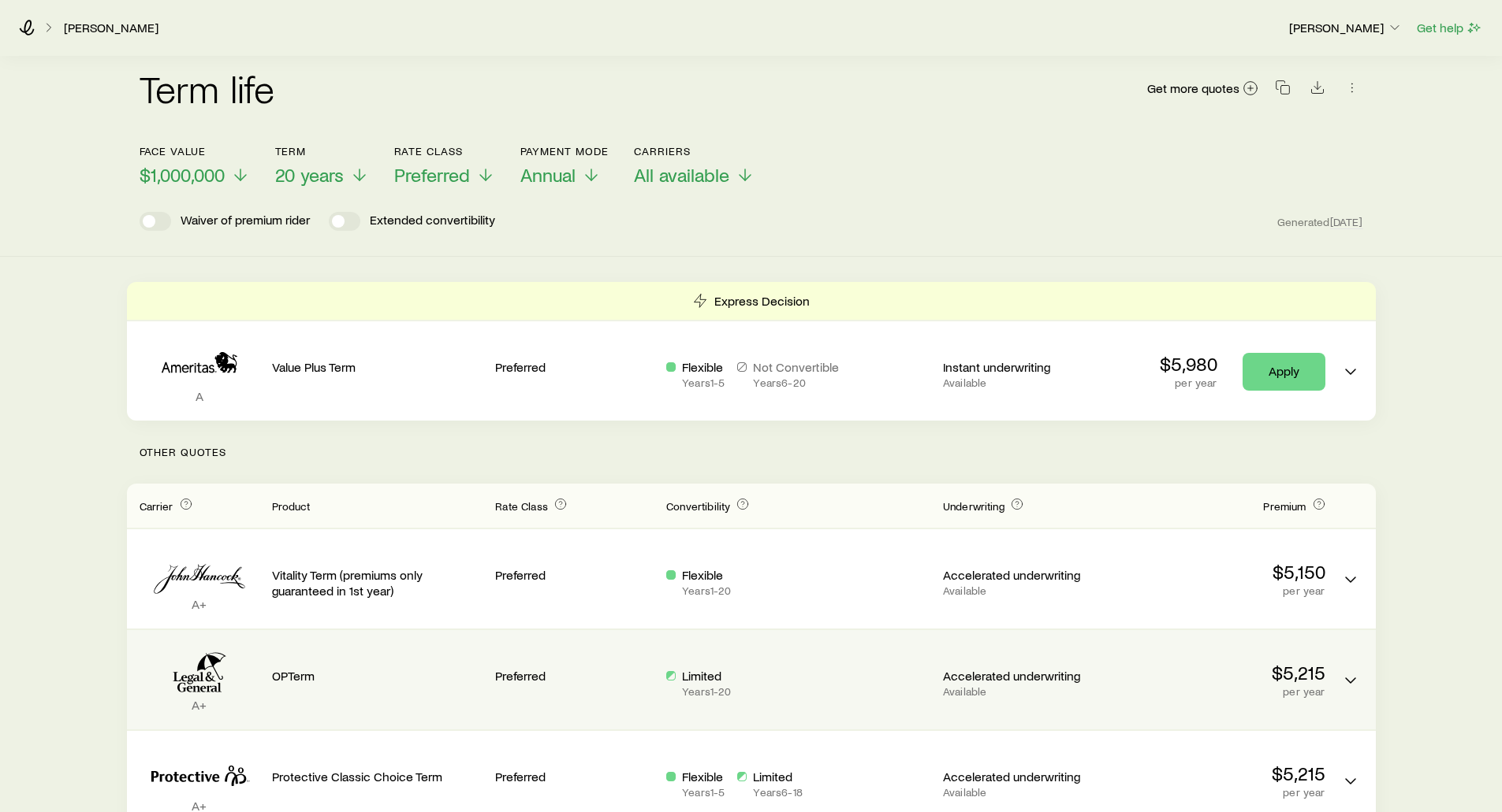
scroll to position [157, 0]
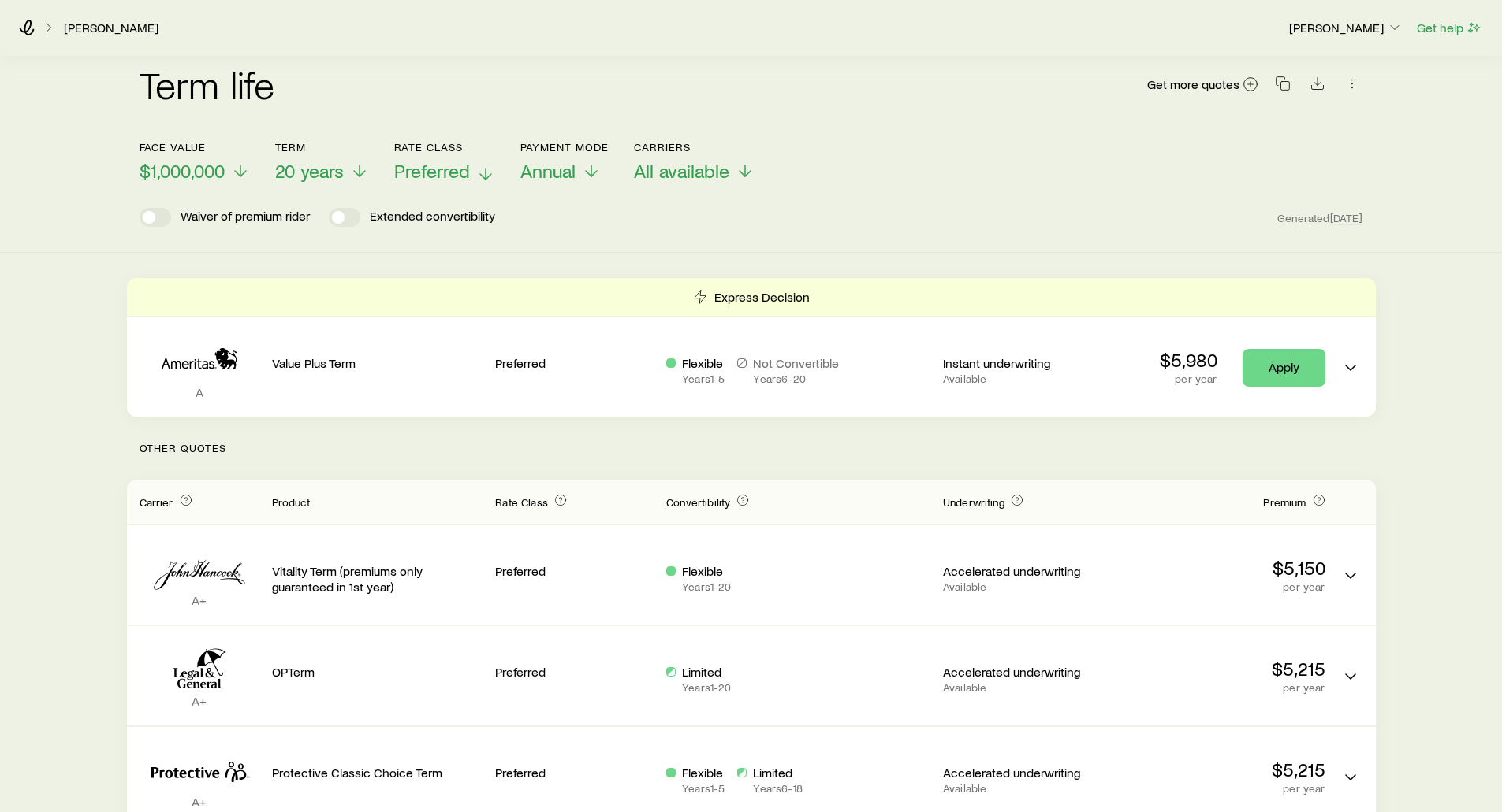
click at [421, 160] on span "Preferred" at bounding box center [432, 171] width 75 height 22
click at [553, 162] on span "Annual" at bounding box center [545, 171] width 56 height 22
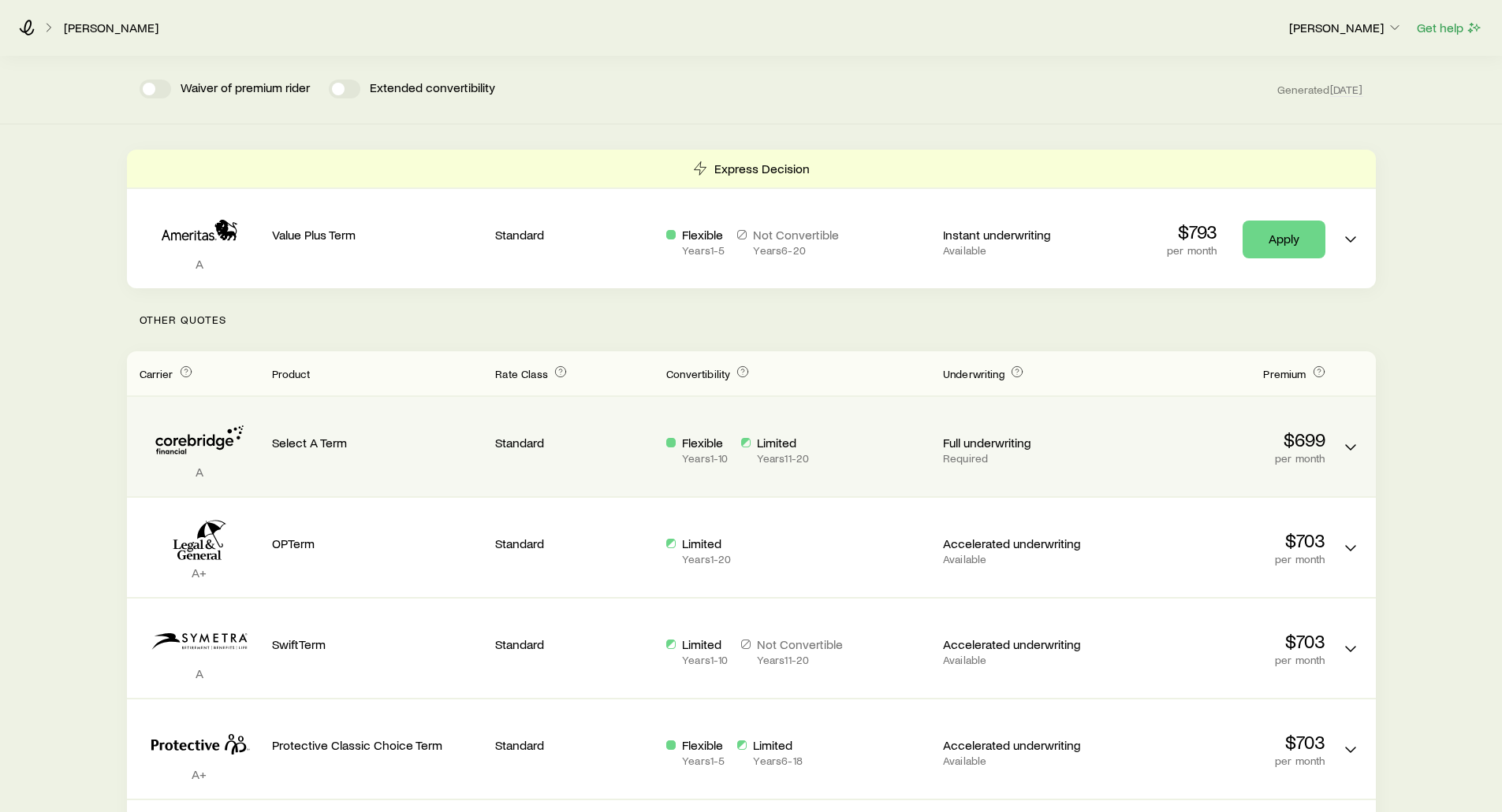
scroll to position [330, 0]
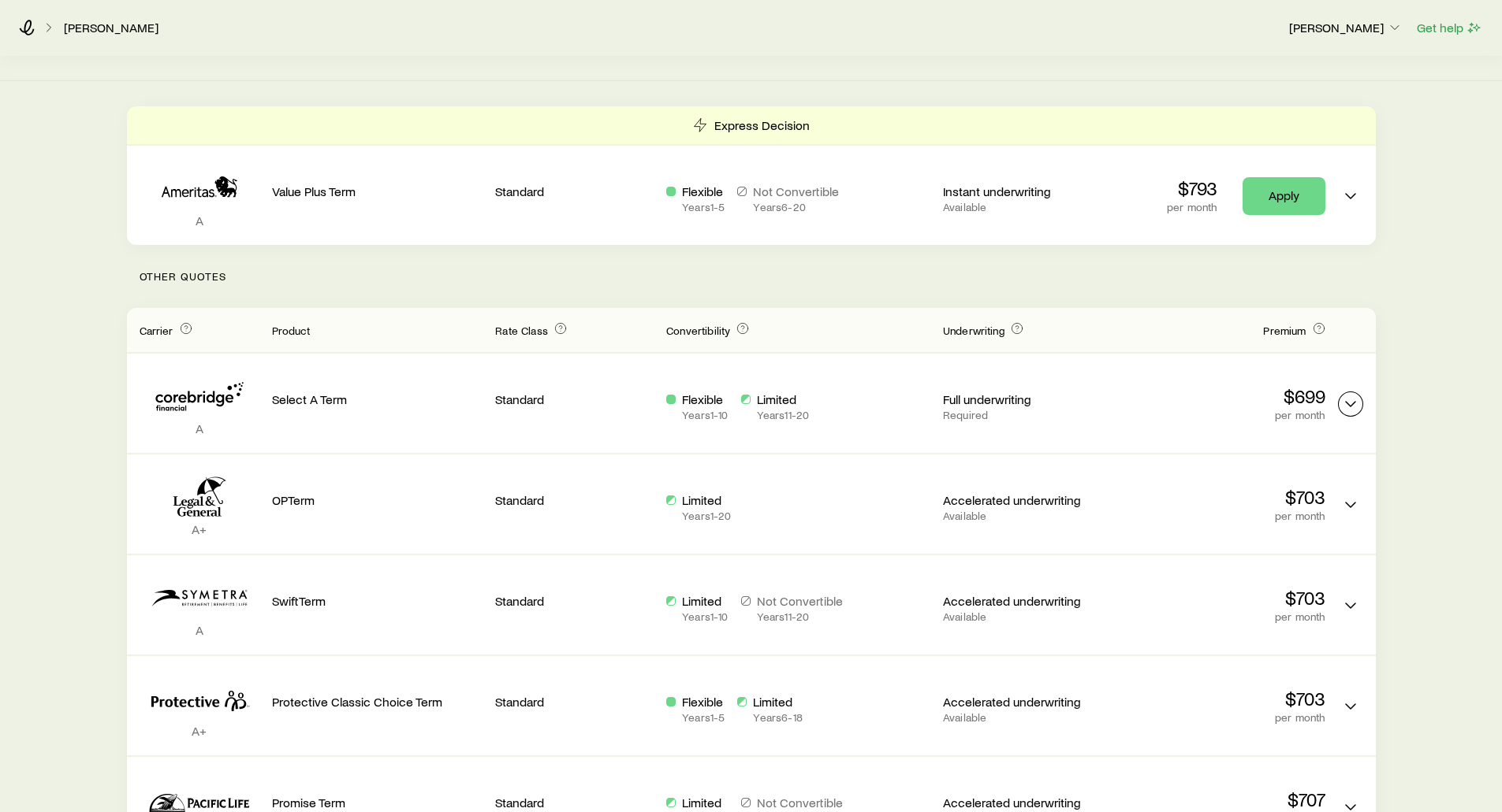
drag, startPoint x: 1349, startPoint y: 397, endPoint x: 1412, endPoint y: 359, distance: 73.6
click at [1412, 359] on div "Term life $500,000+ face value 10, 20 year term Permanent life (Protection) $50…" at bounding box center [751, 715] width 1502 height 1895
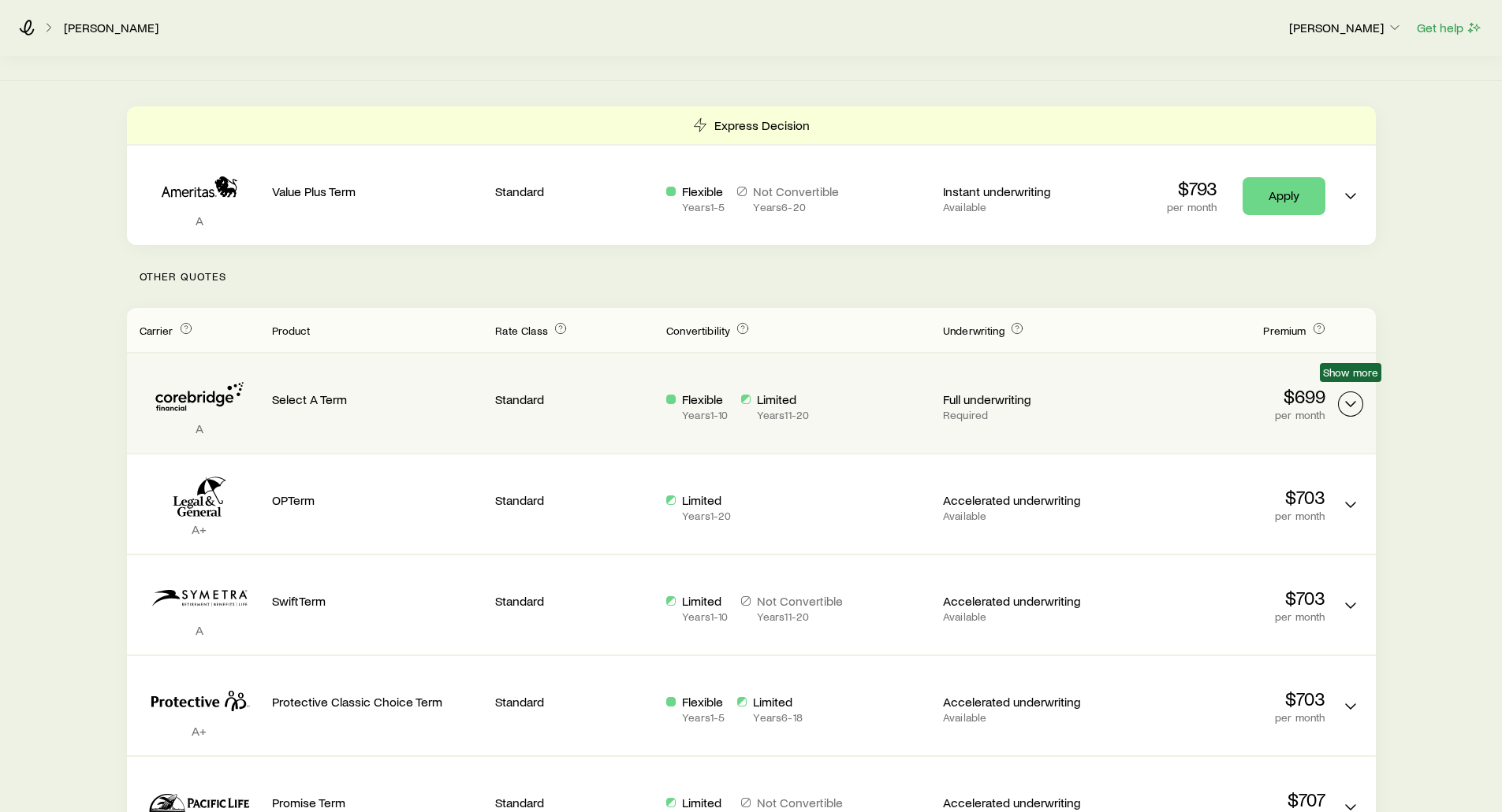
click at [1350, 394] on icon "Term quotes" at bounding box center [1350, 404] width 19 height 19
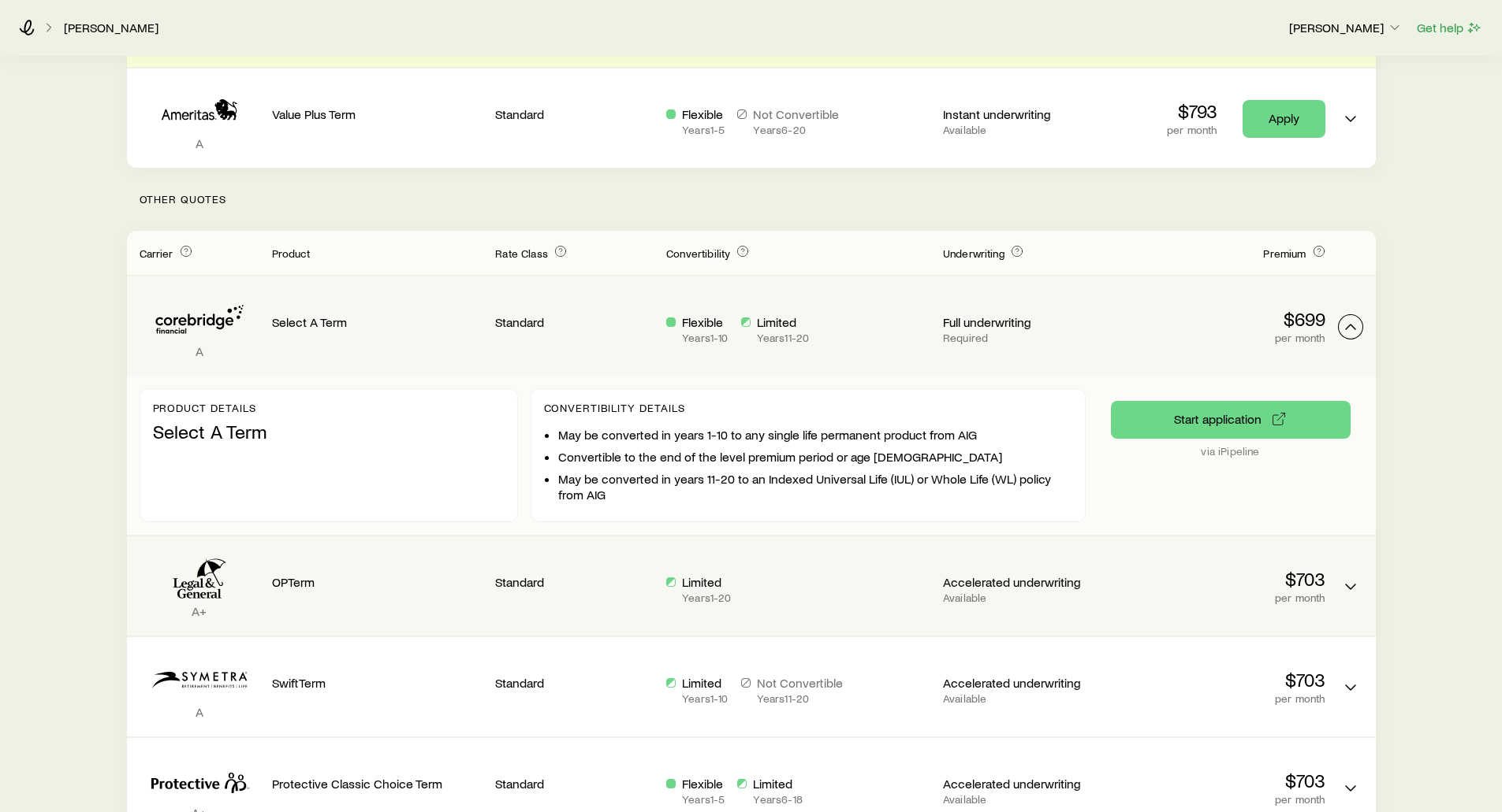
scroll to position [408, 0]
click at [1345, 579] on icon "Term quotes" at bounding box center [1350, 585] width 19 height 19
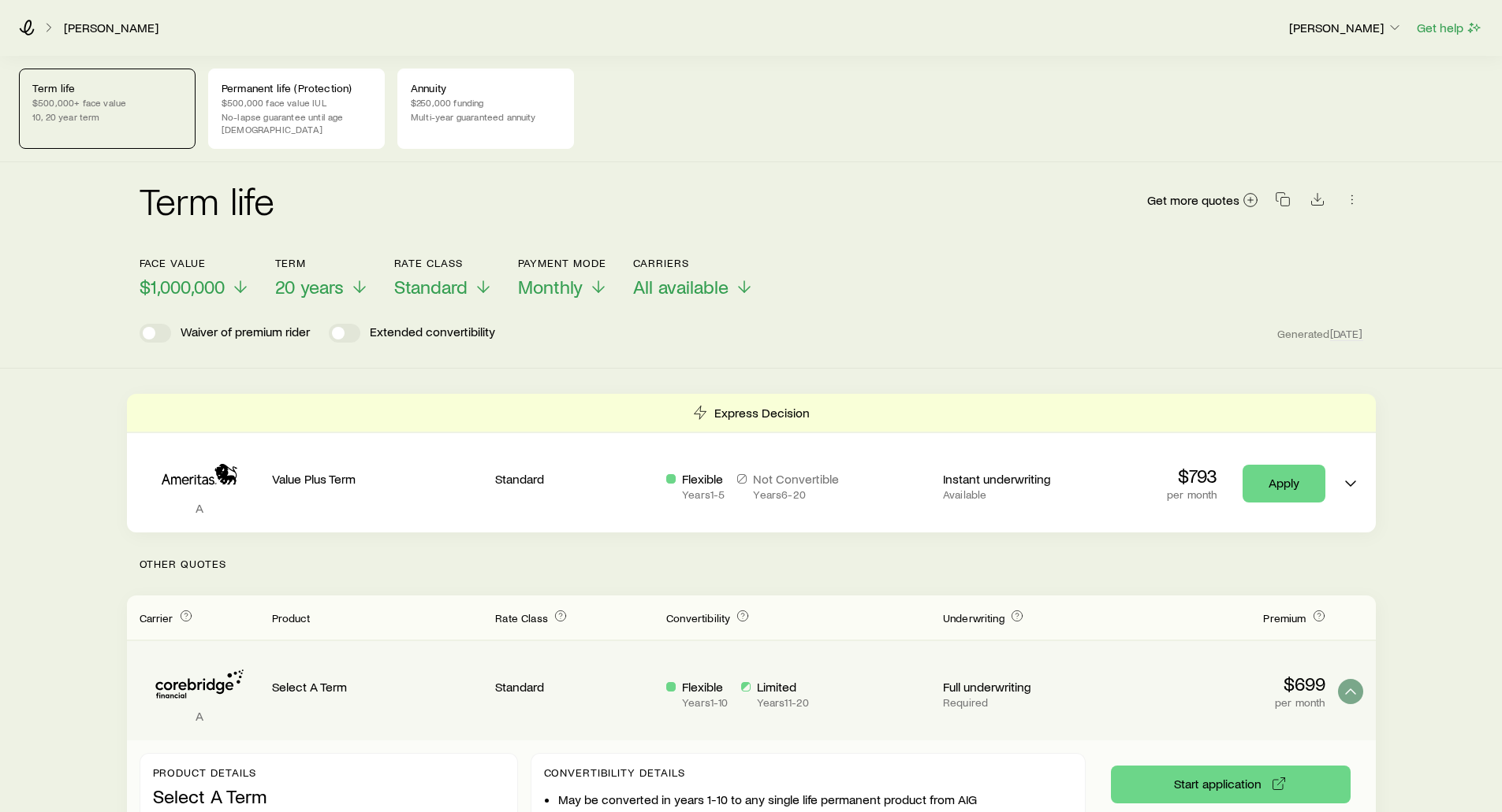
scroll to position [14, 0]
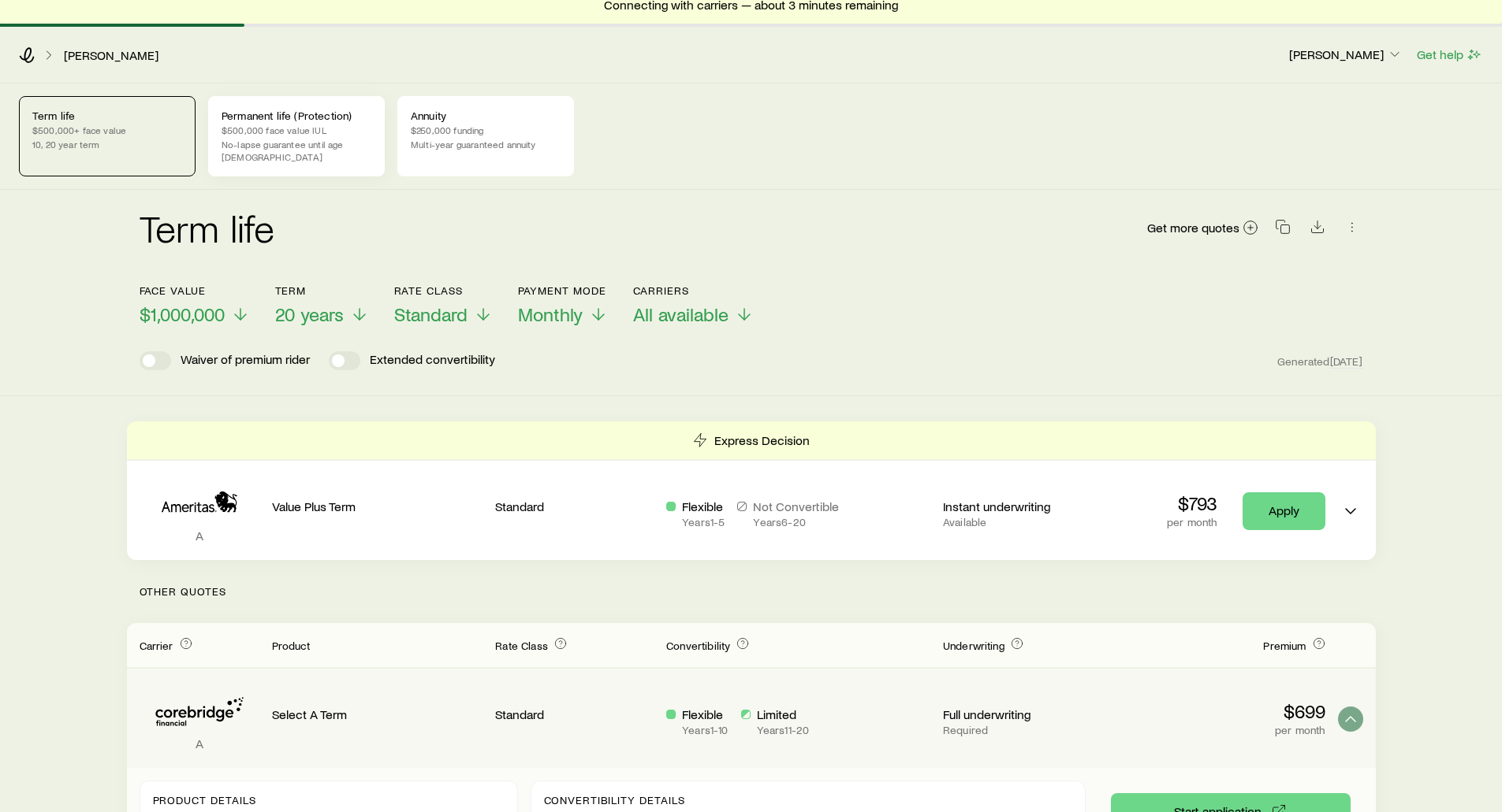
click at [311, 122] on div "Permanent life (Protection) $500,000 face value IUL No-lapse guarantee until ag…" at bounding box center [296, 136] width 177 height 80
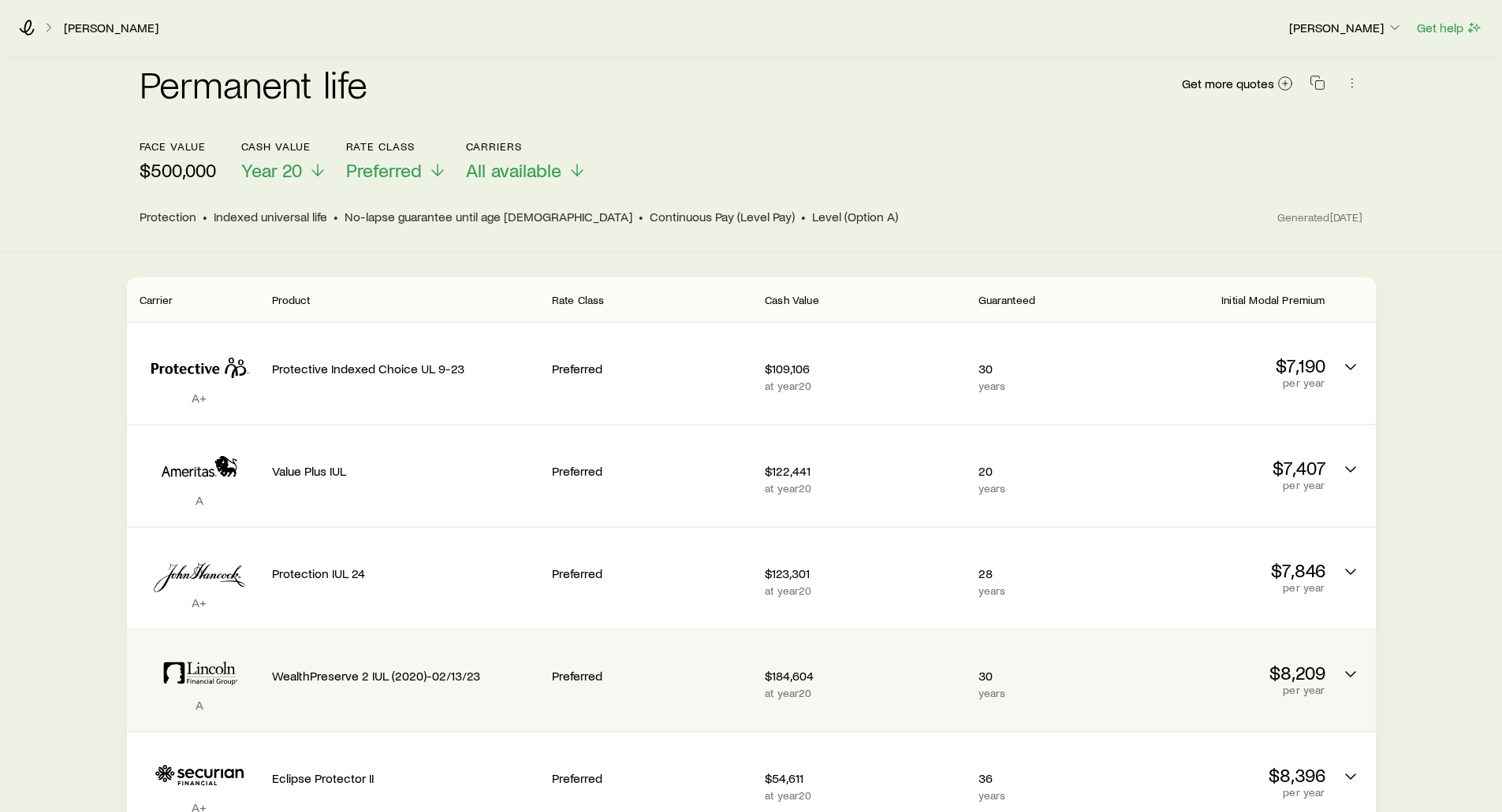
scroll to position [157, 0]
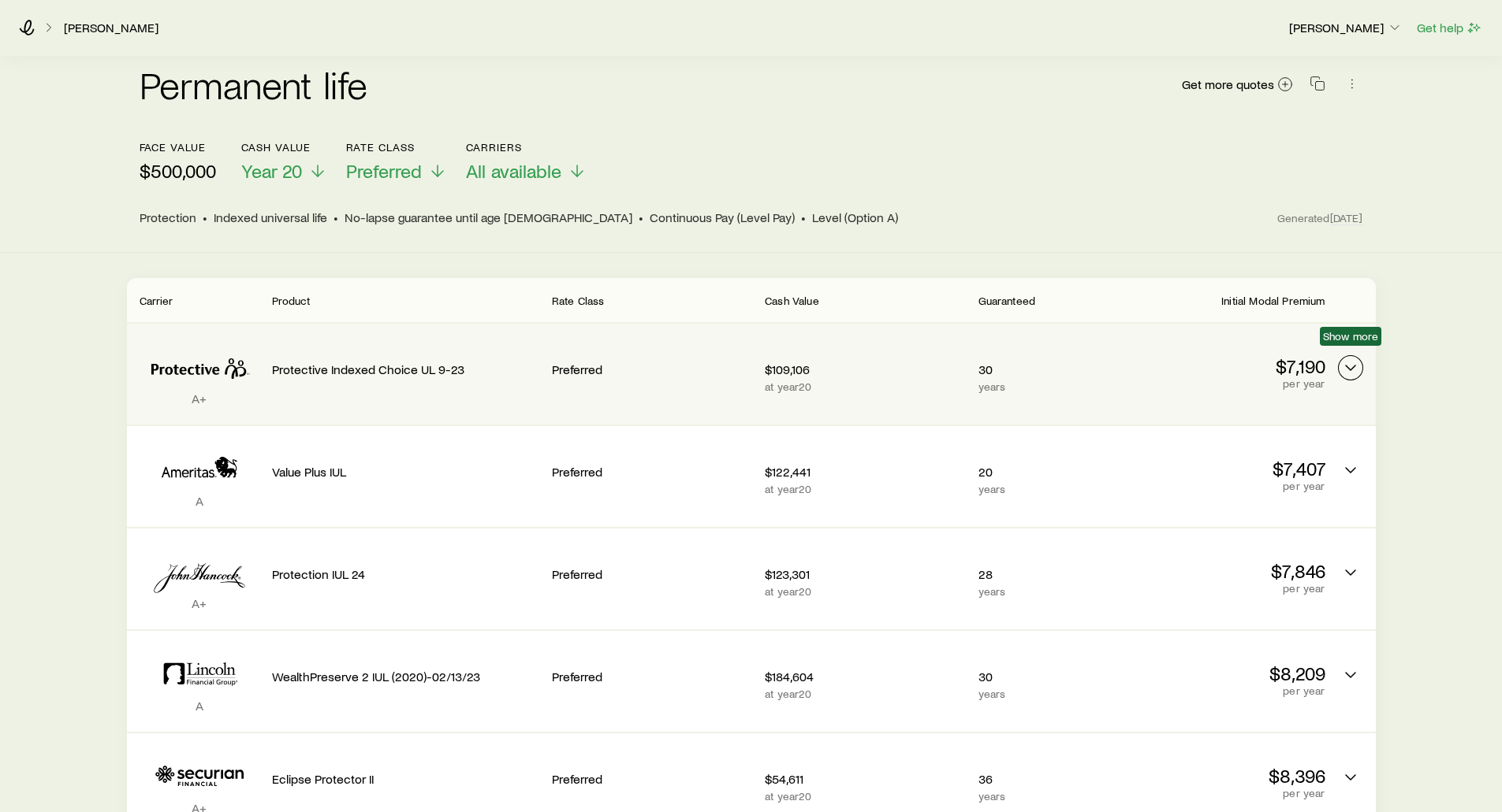
click at [1349, 360] on icon "Permanent quotes" at bounding box center [1350, 368] width 19 height 19
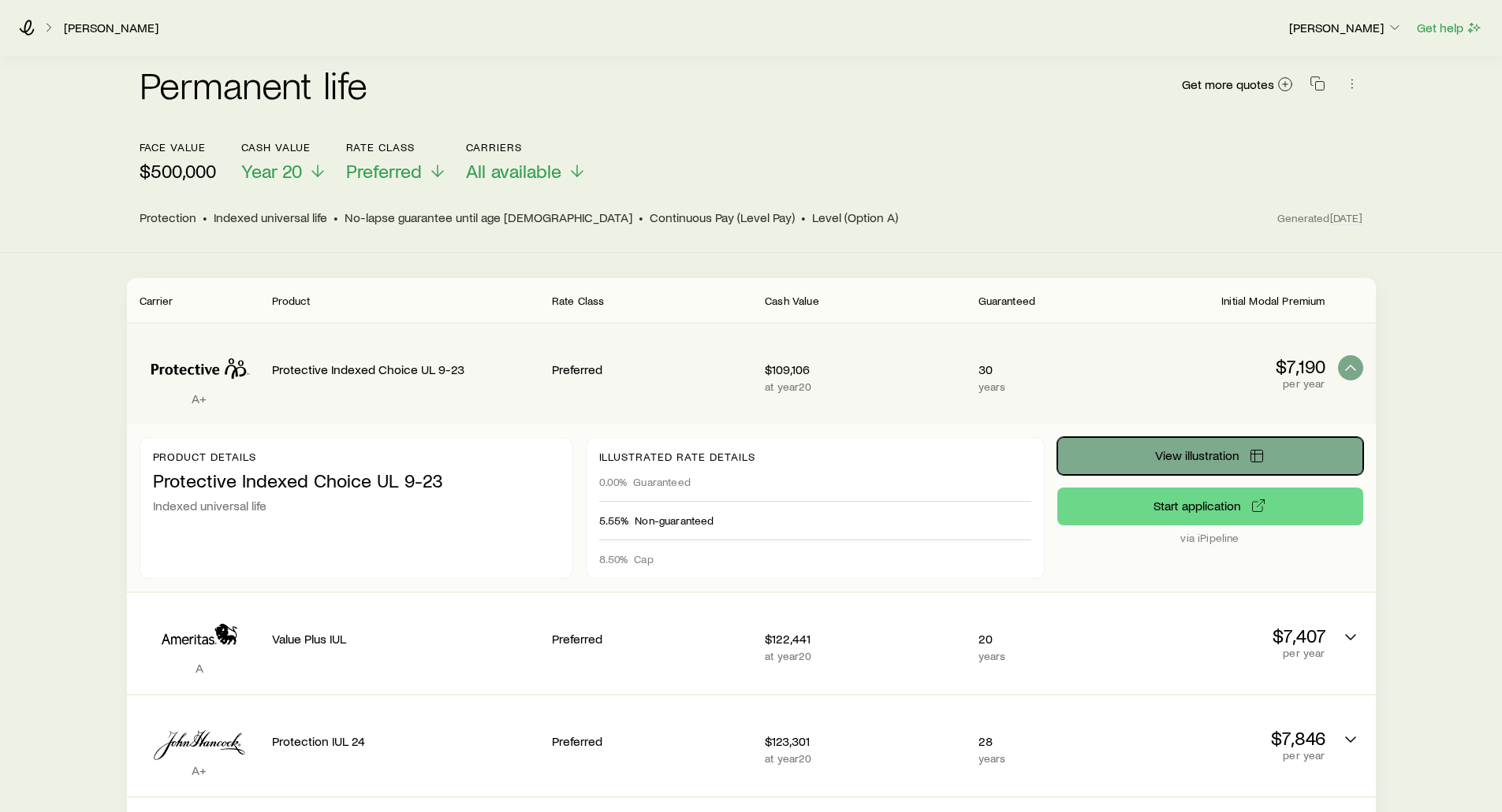
click at [1217, 449] on span "View illustration" at bounding box center [1197, 455] width 85 height 12
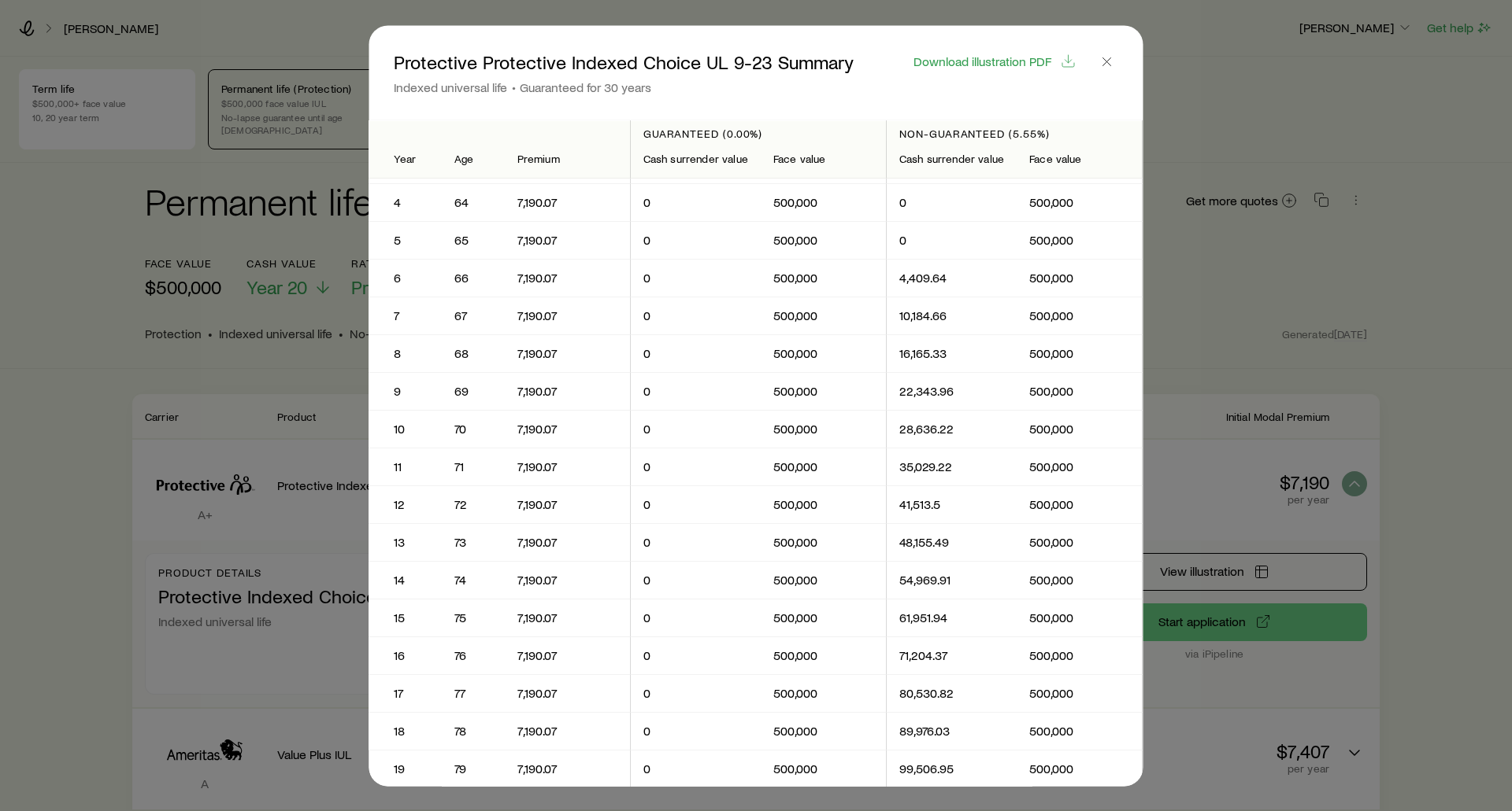
scroll to position [0, 0]
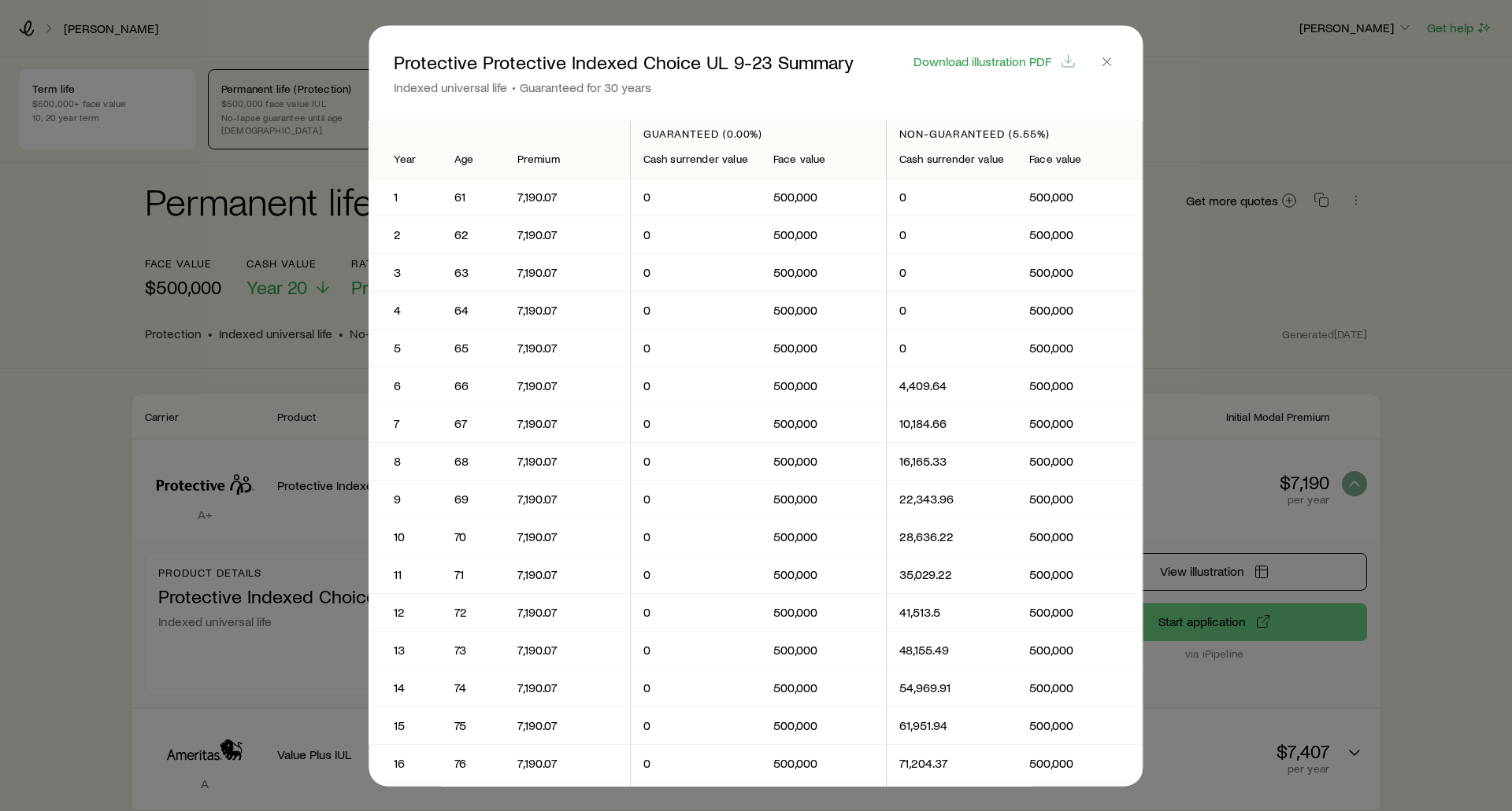
click at [1013, 50] on div "Download illustration PDF" at bounding box center [994, 58] width 202 height 22
click at [999, 60] on span "Download illustration PDF" at bounding box center [982, 60] width 137 height 12
click at [1103, 66] on icon "button" at bounding box center [1107, 61] width 16 height 16
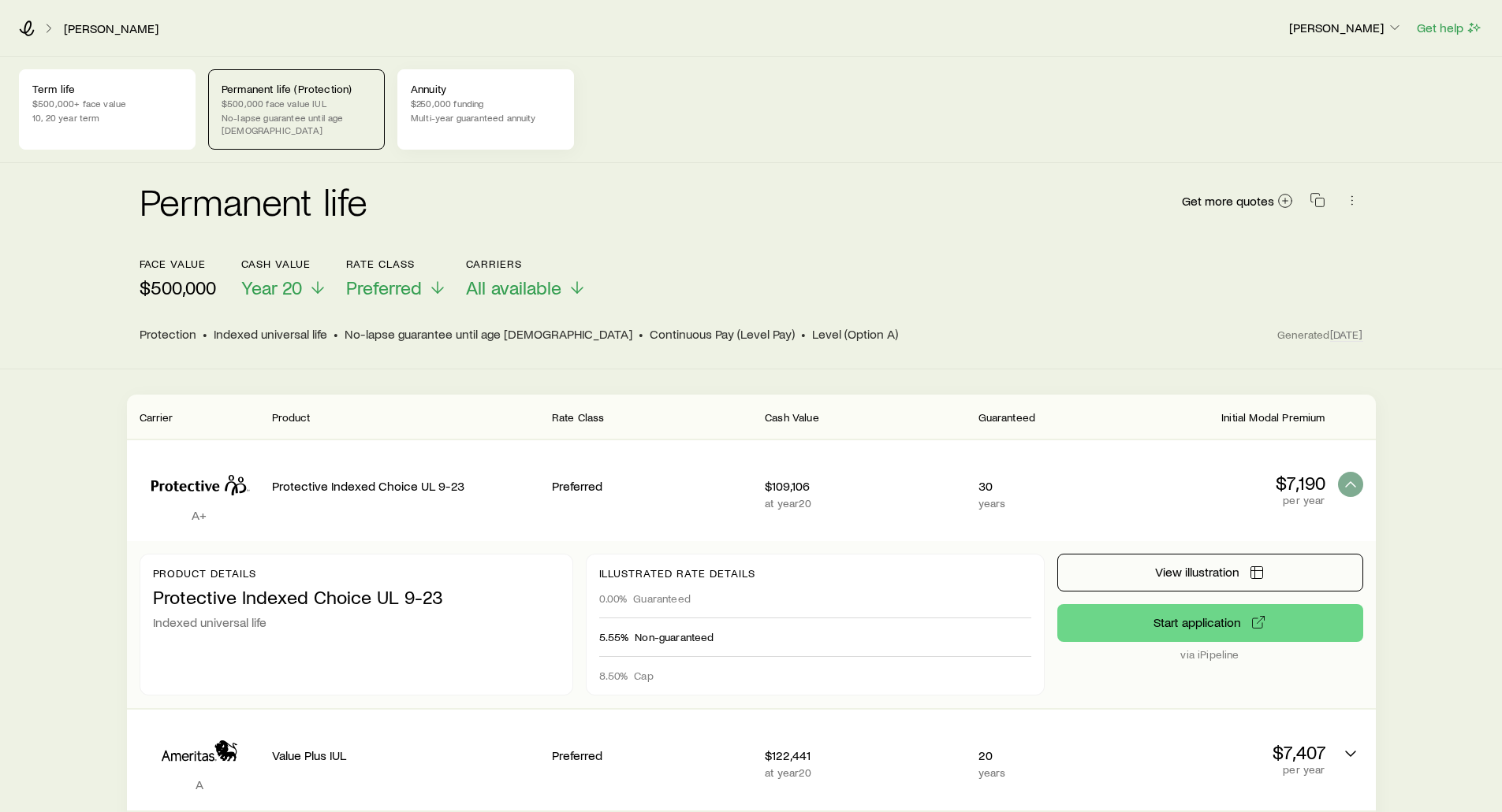
click at [484, 111] on p "Multi-year guaranteed annuity" at bounding box center [485, 117] width 150 height 12
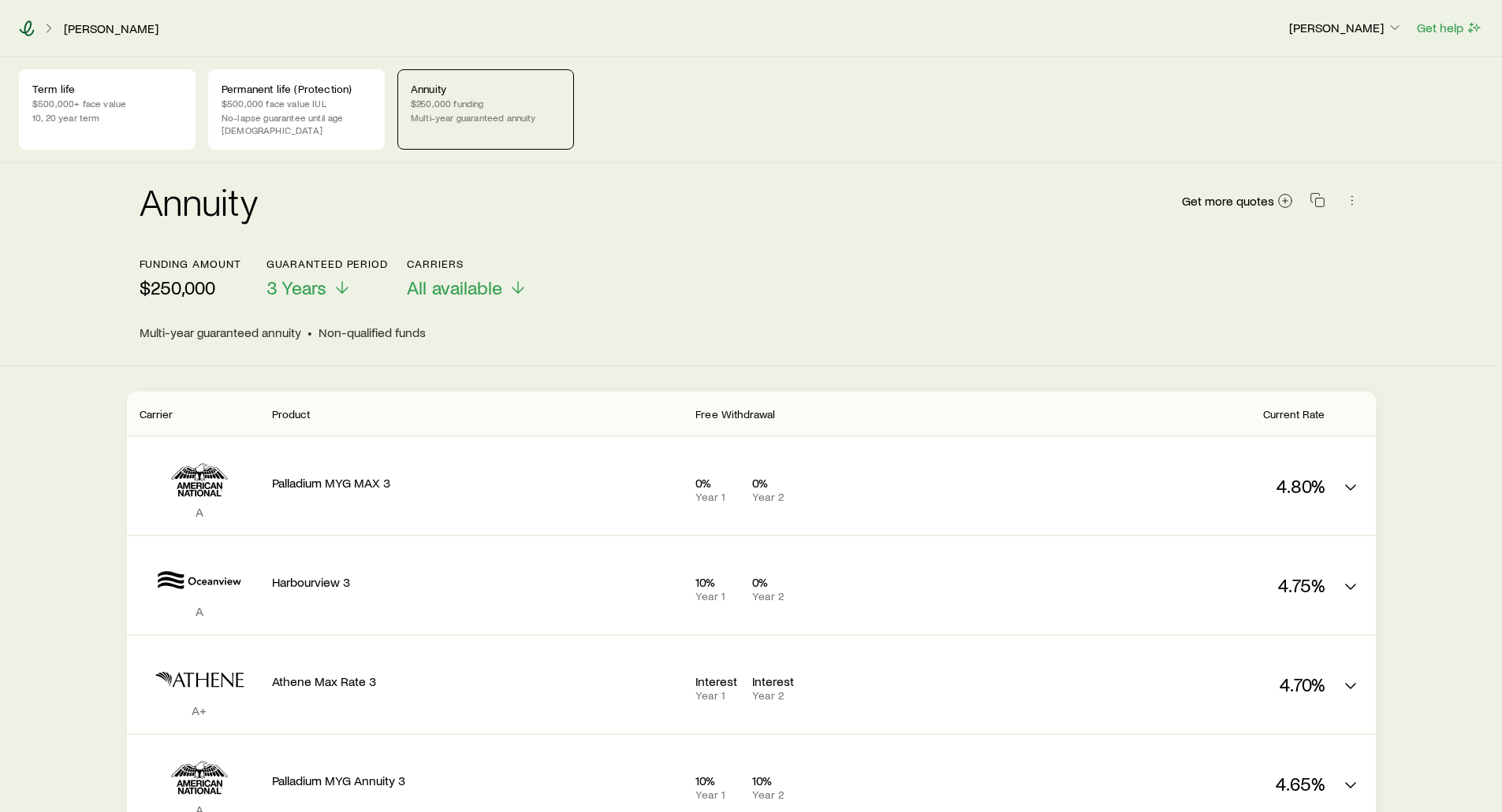
click at [30, 34] on icon at bounding box center [27, 28] width 16 height 16
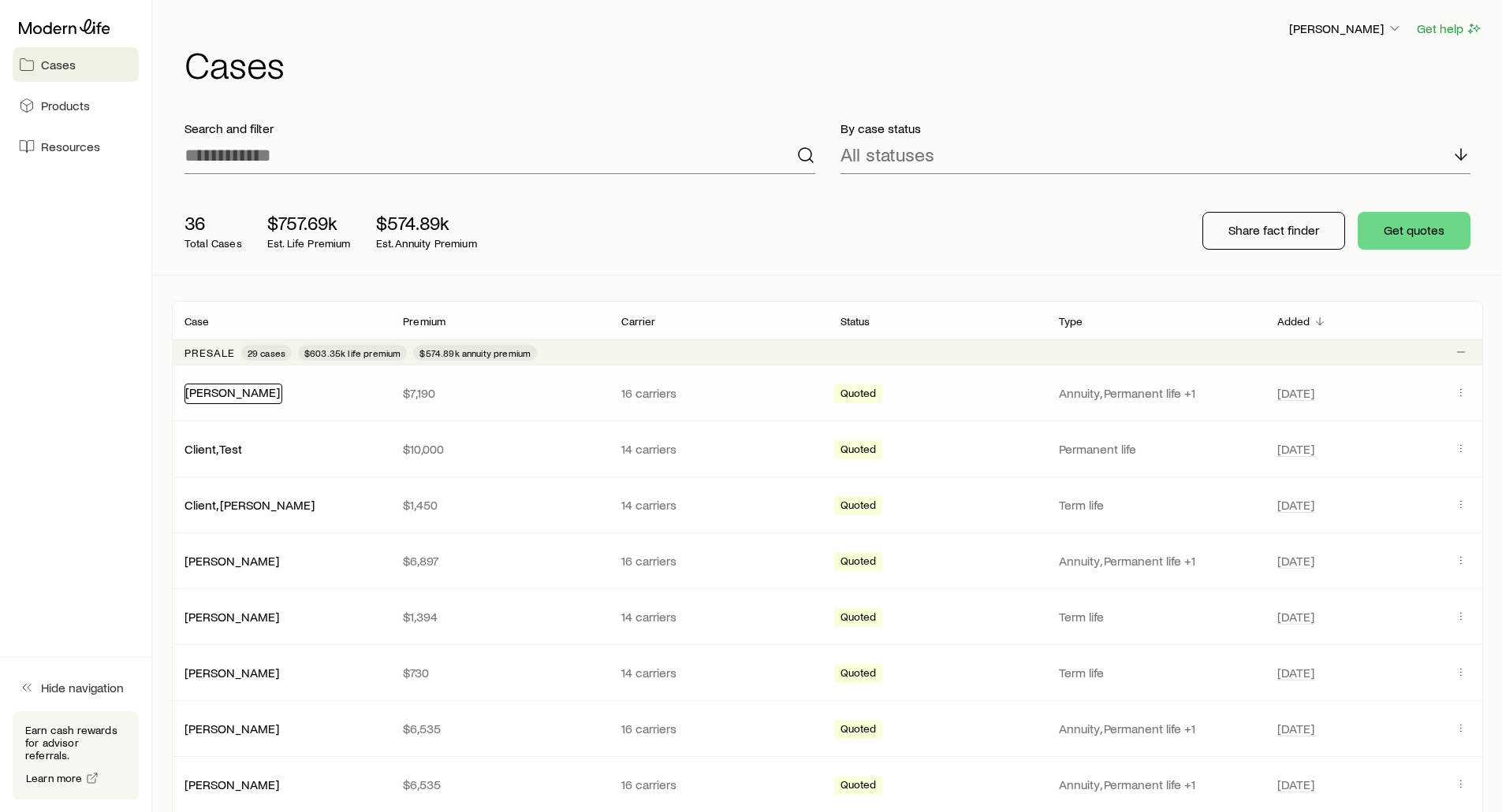
click at [223, 389] on link "[PERSON_NAME]" at bounding box center [232, 392] width 94 height 15
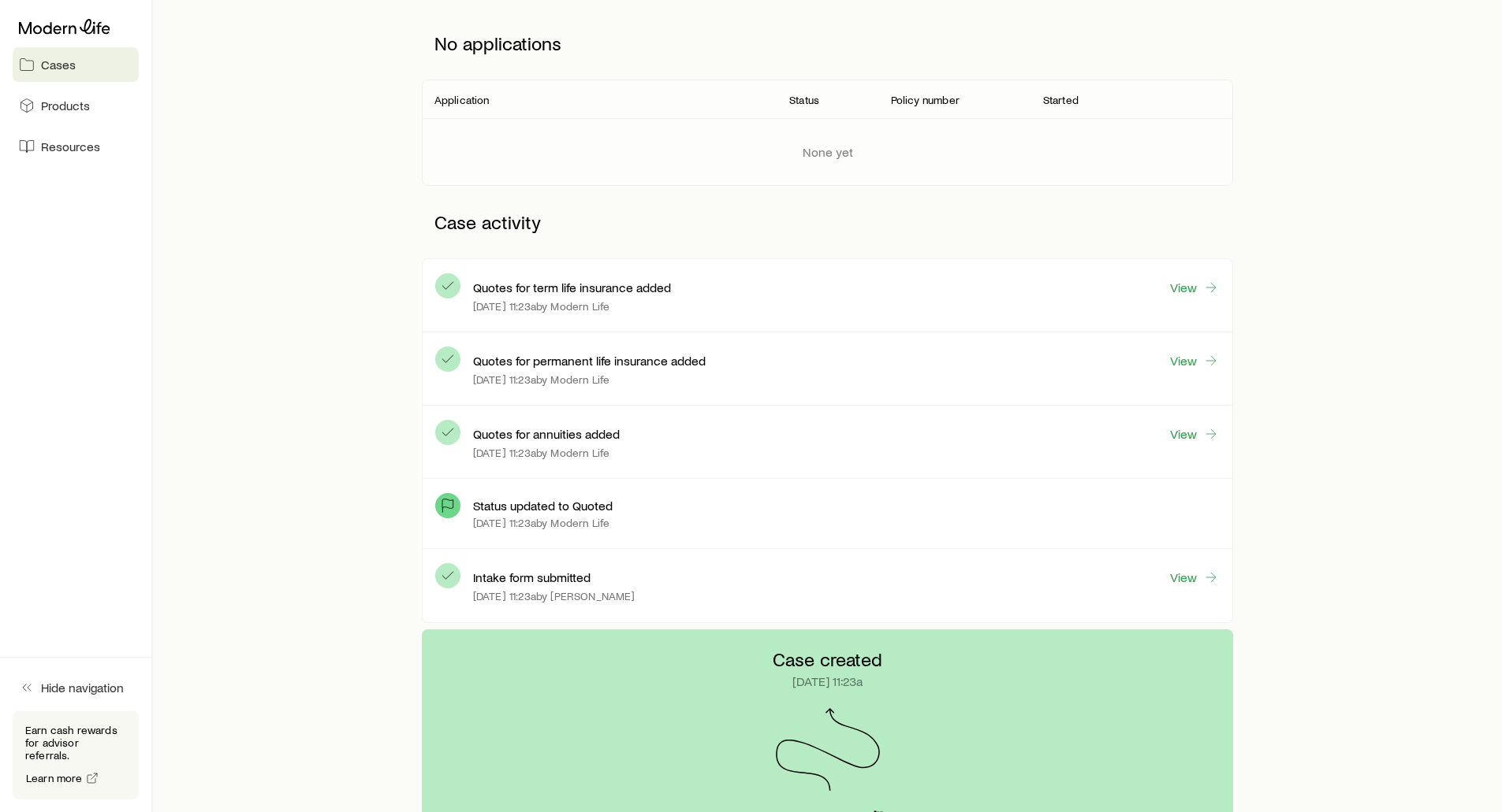
scroll to position [394, 0]
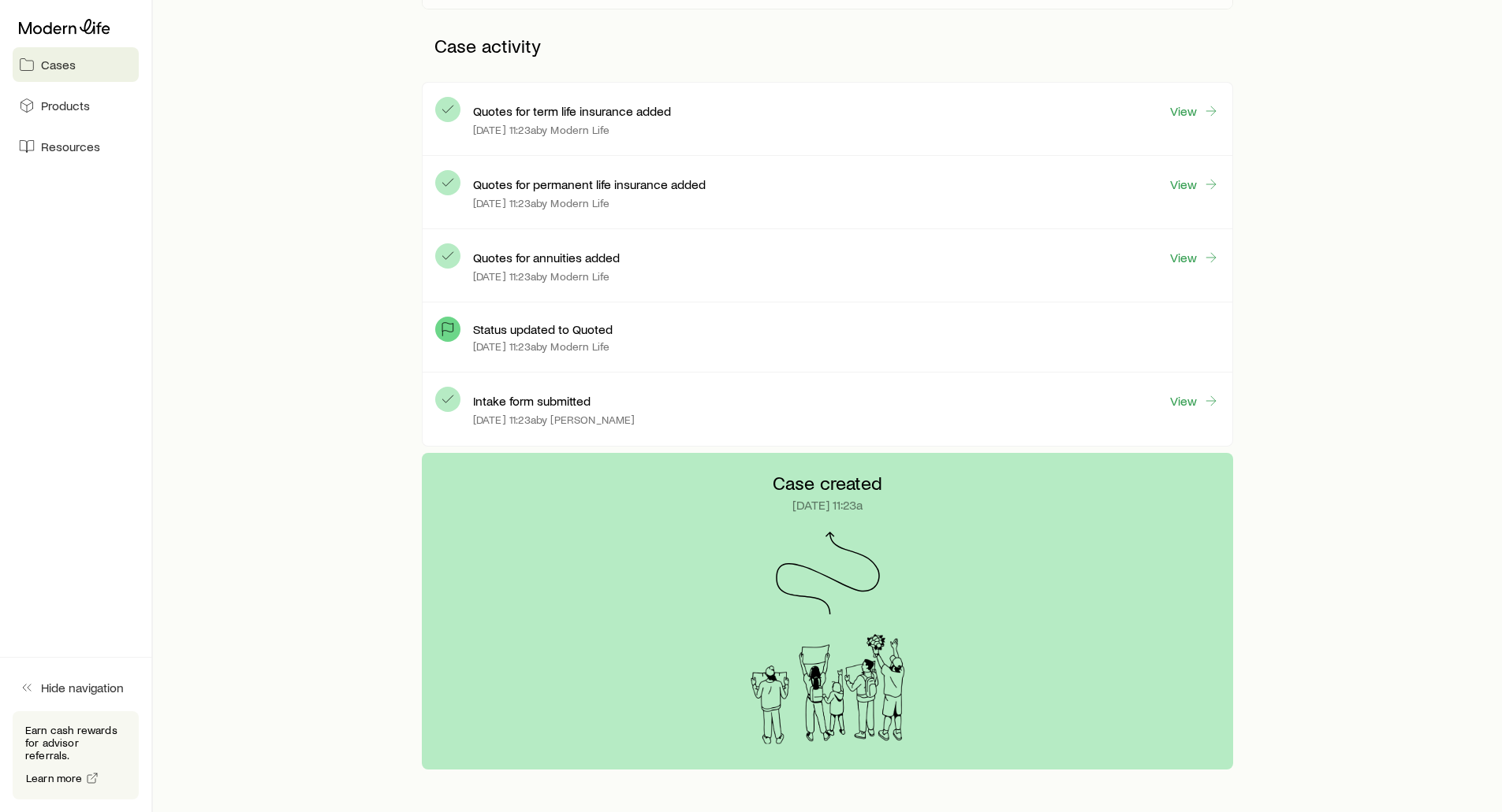
click at [1188, 196] on div "Quotes for permanent life insurance added View [DATE] 11:23a by Modern Life" at bounding box center [846, 192] width 747 height 47
click at [1188, 181] on link "View" at bounding box center [1194, 185] width 51 height 18
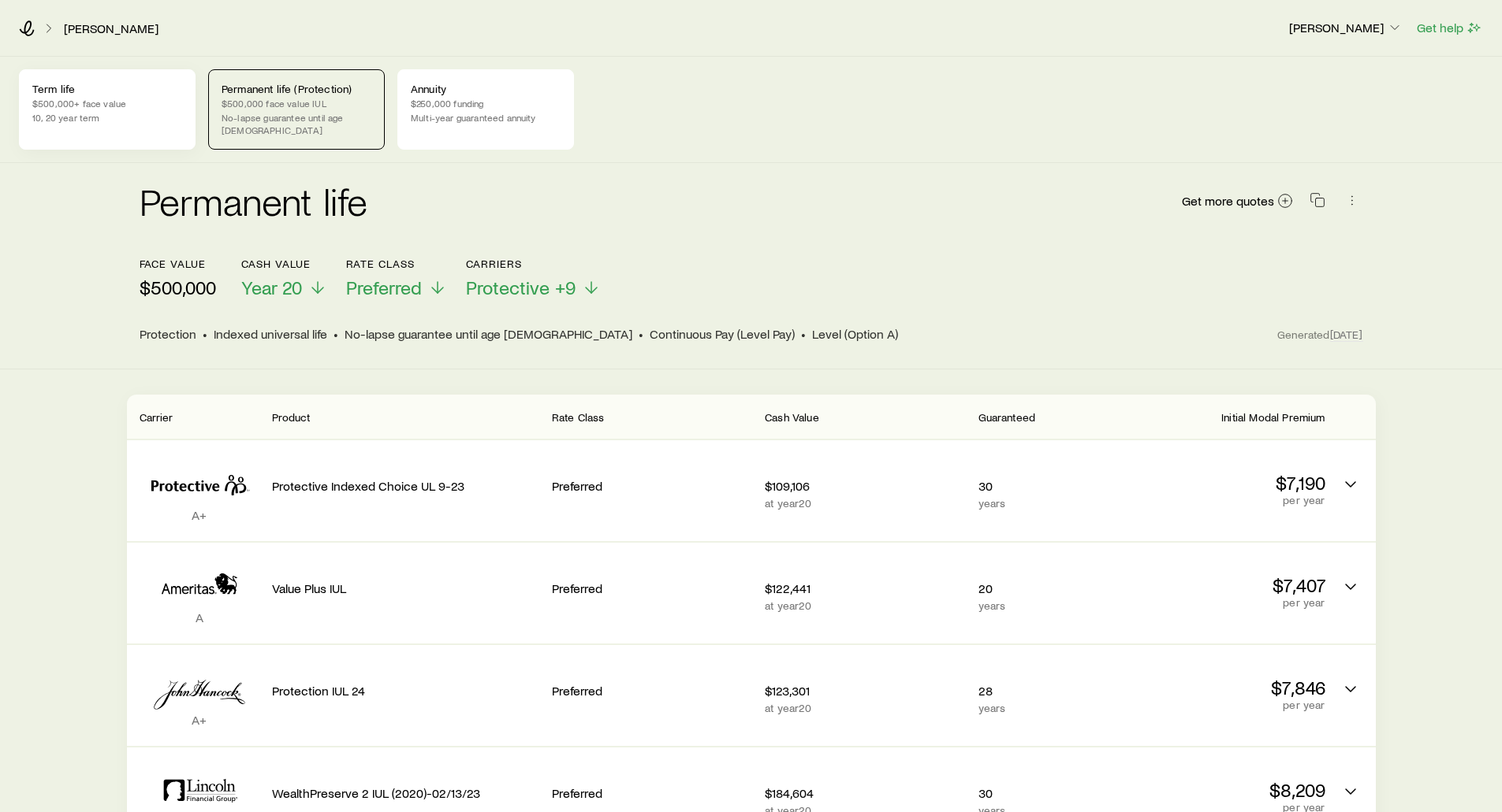
click at [94, 110] on div "Term life $500,000+ face value 10, 20 year term" at bounding box center [107, 109] width 177 height 80
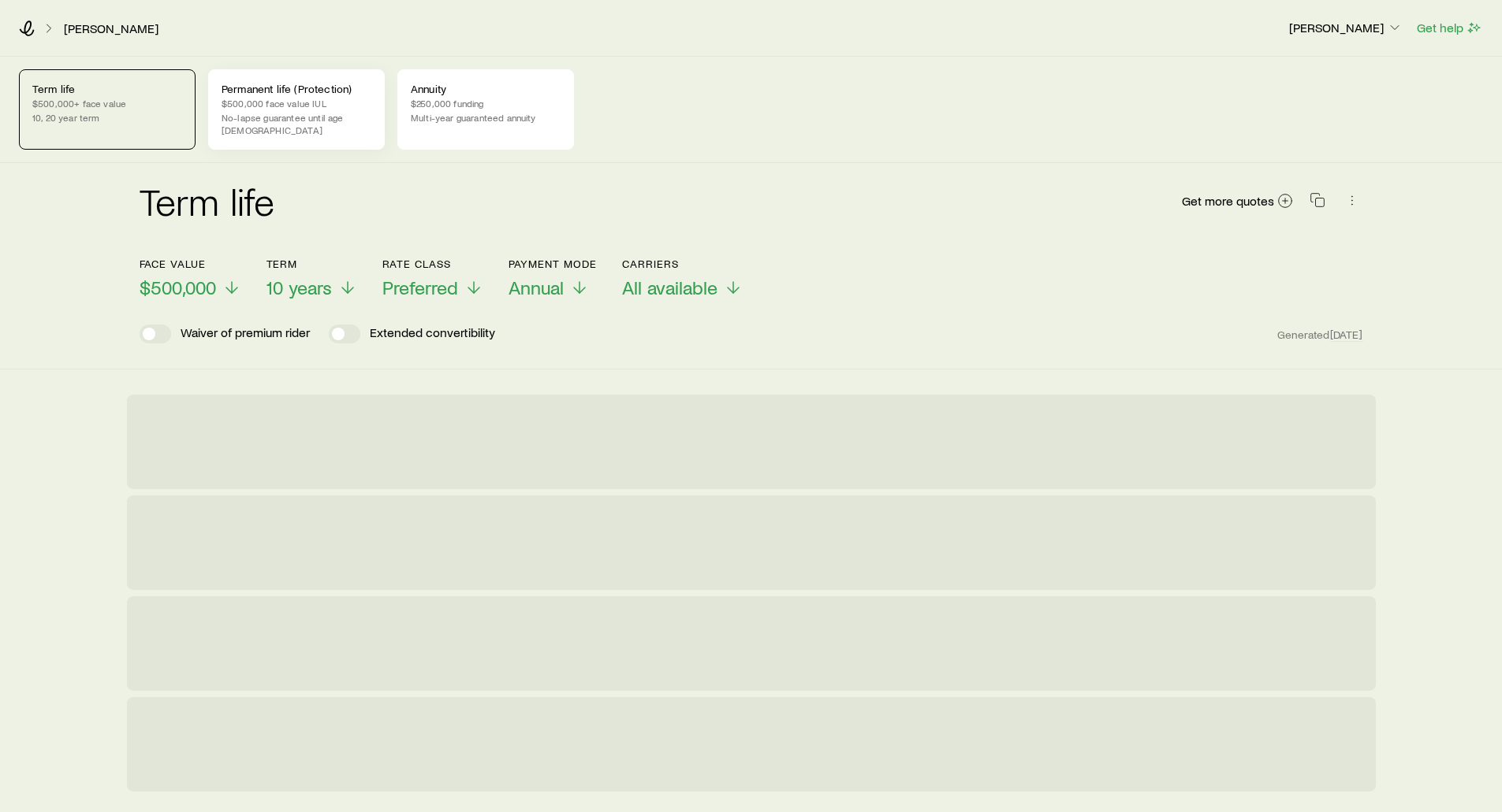
click at [252, 112] on p "No-lapse guarantee until age [DEMOGRAPHIC_DATA]" at bounding box center [296, 123] width 150 height 25
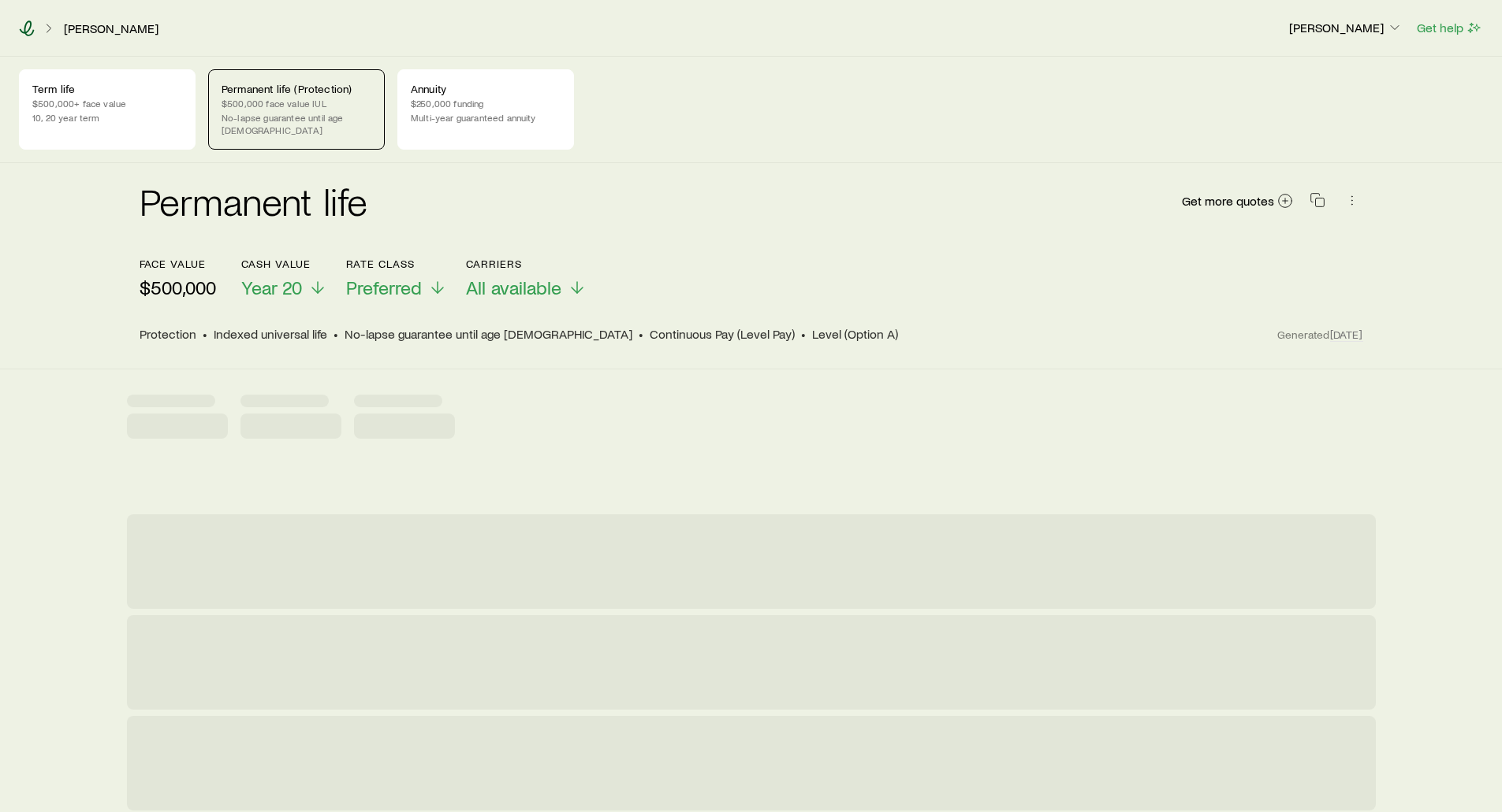
click at [29, 25] on icon at bounding box center [27, 28] width 16 height 16
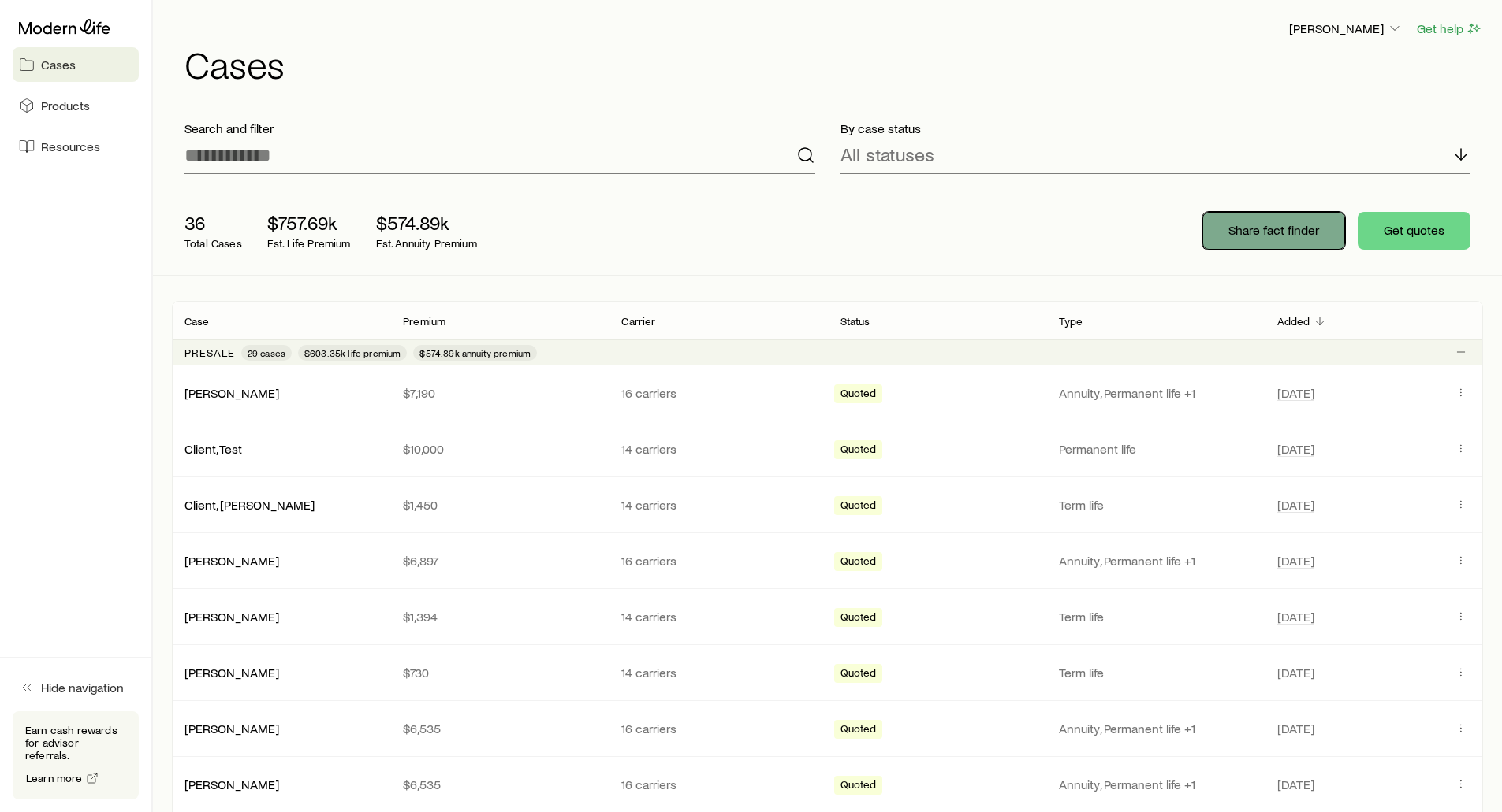
click at [1224, 235] on button "Share fact finder" at bounding box center [1273, 231] width 143 height 38
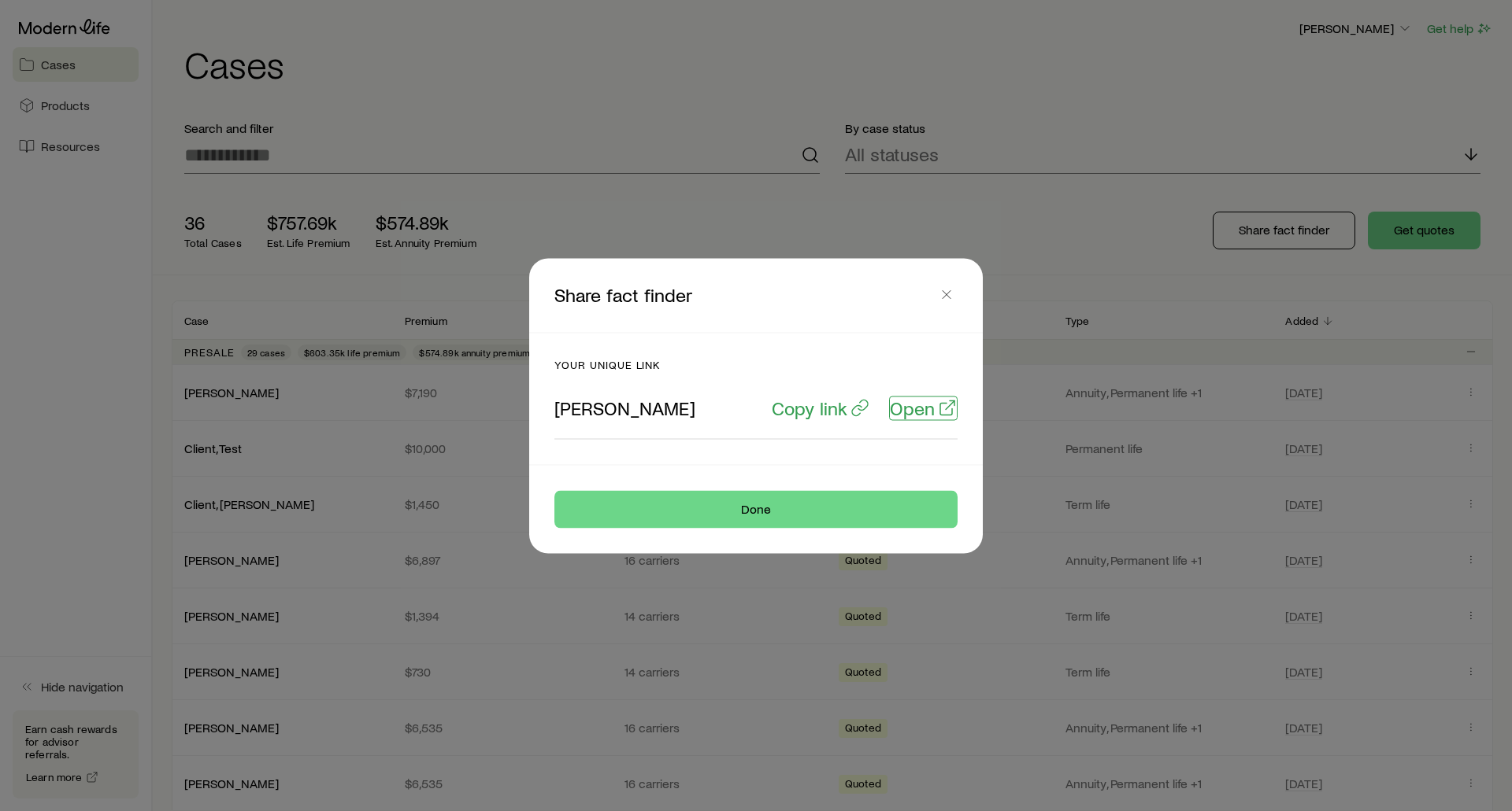
click at [920, 404] on p "Open" at bounding box center [912, 407] width 45 height 22
click at [806, 410] on p "Copy link" at bounding box center [809, 407] width 75 height 22
click at [944, 293] on icon "button" at bounding box center [946, 294] width 16 height 16
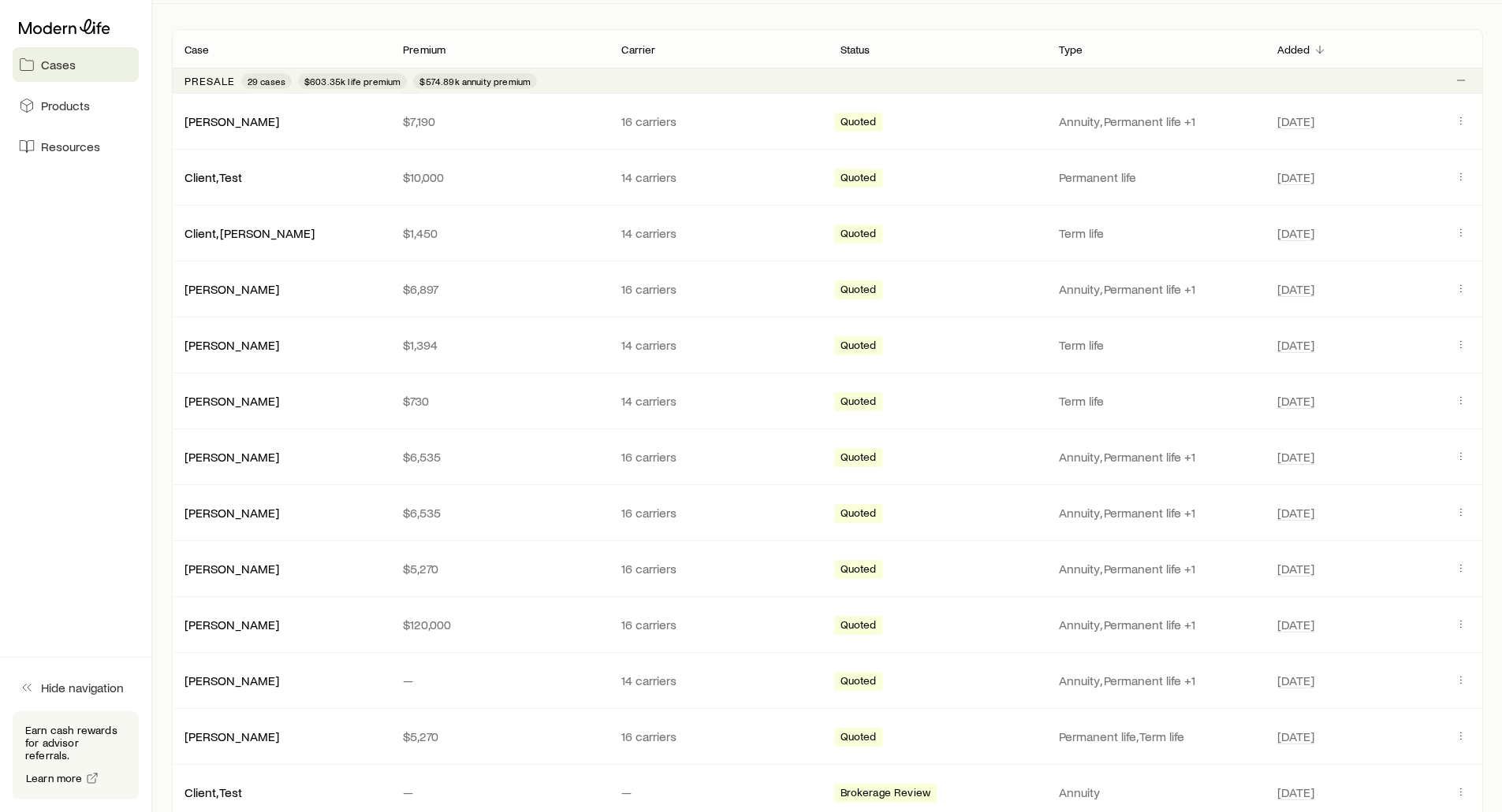
scroll to position [79, 0]
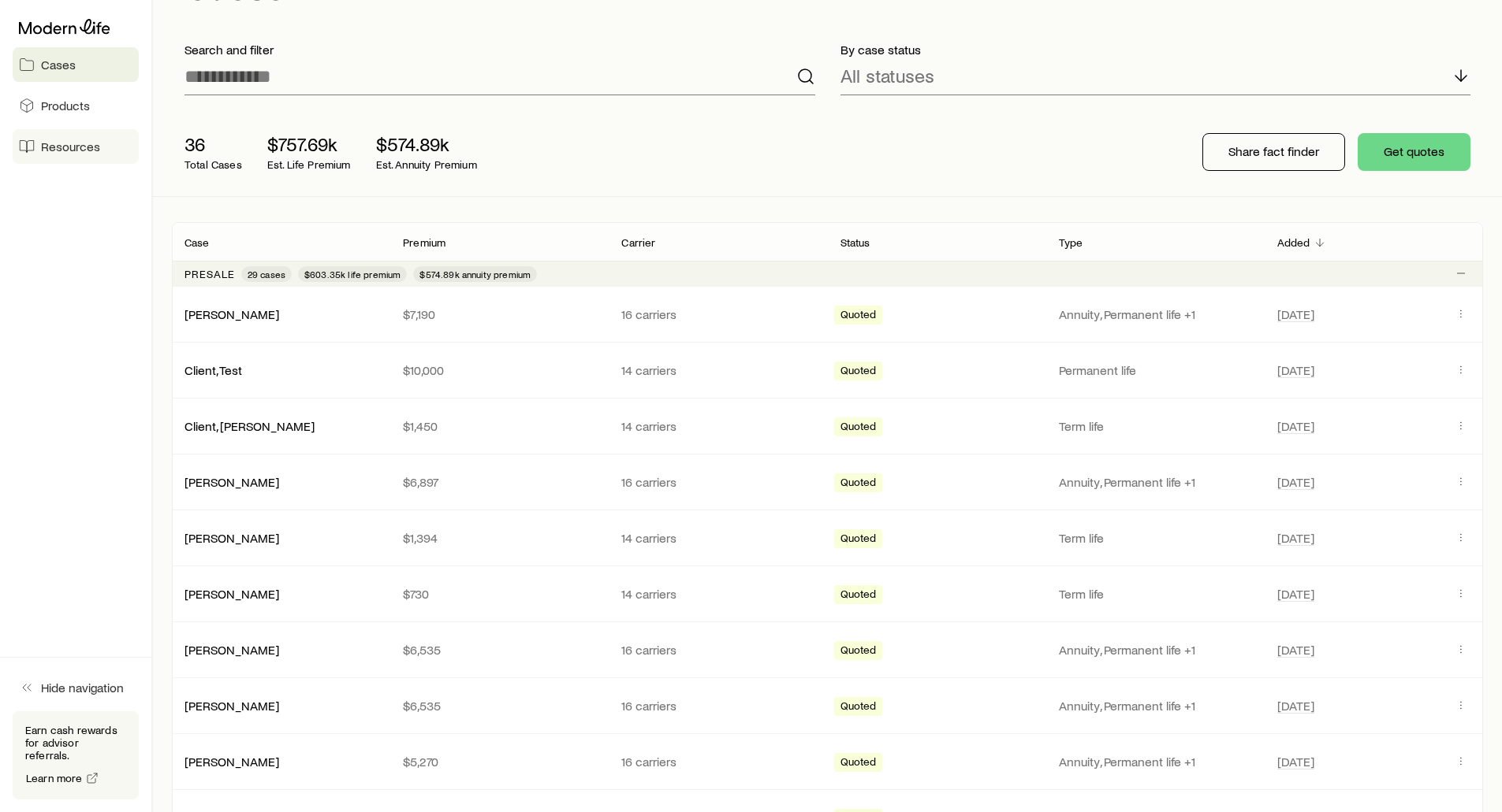
click at [55, 151] on span "Resources" at bounding box center [70, 146] width 59 height 16
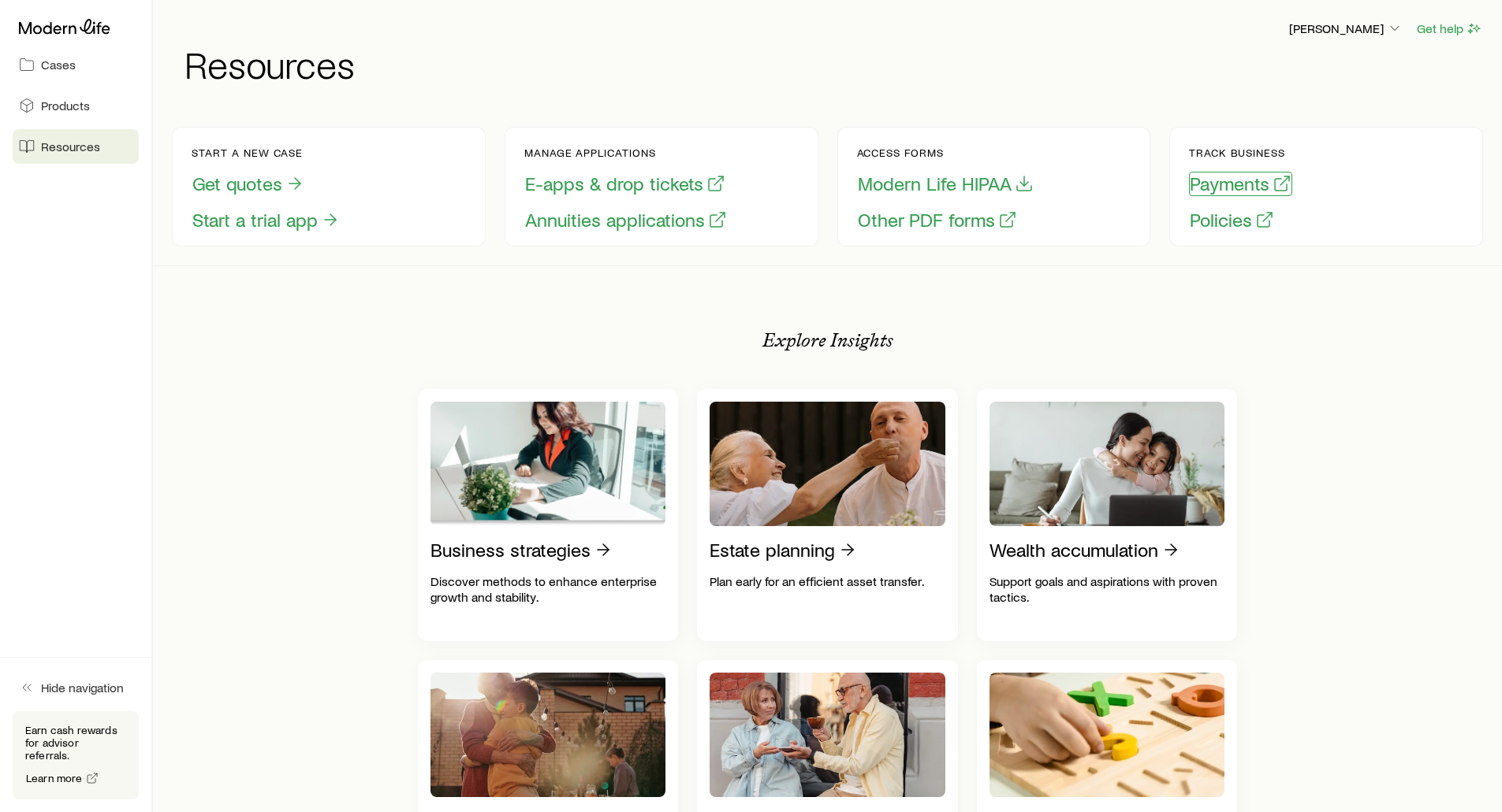
click at [1211, 189] on button "Payments" at bounding box center [1240, 183] width 104 height 24
click at [1191, 217] on button "Policies" at bounding box center [1232, 220] width 86 height 24
click at [70, 30] on icon at bounding box center [65, 27] width 91 height 15
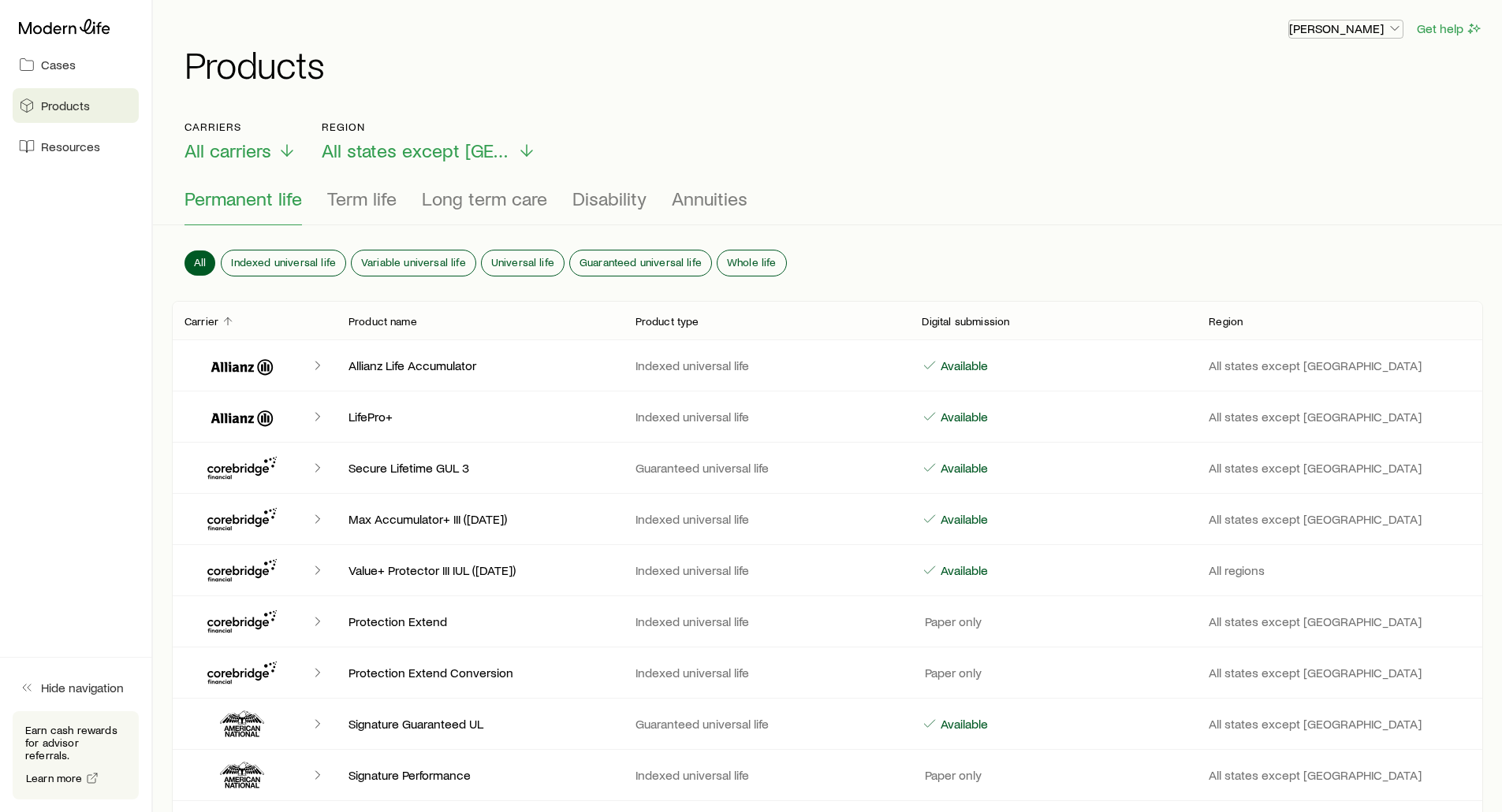
click at [1361, 26] on p "[PERSON_NAME]" at bounding box center [1345, 28] width 114 height 16
click at [1263, 190] on span "Sign out" at bounding box center [1271, 190] width 43 height 16
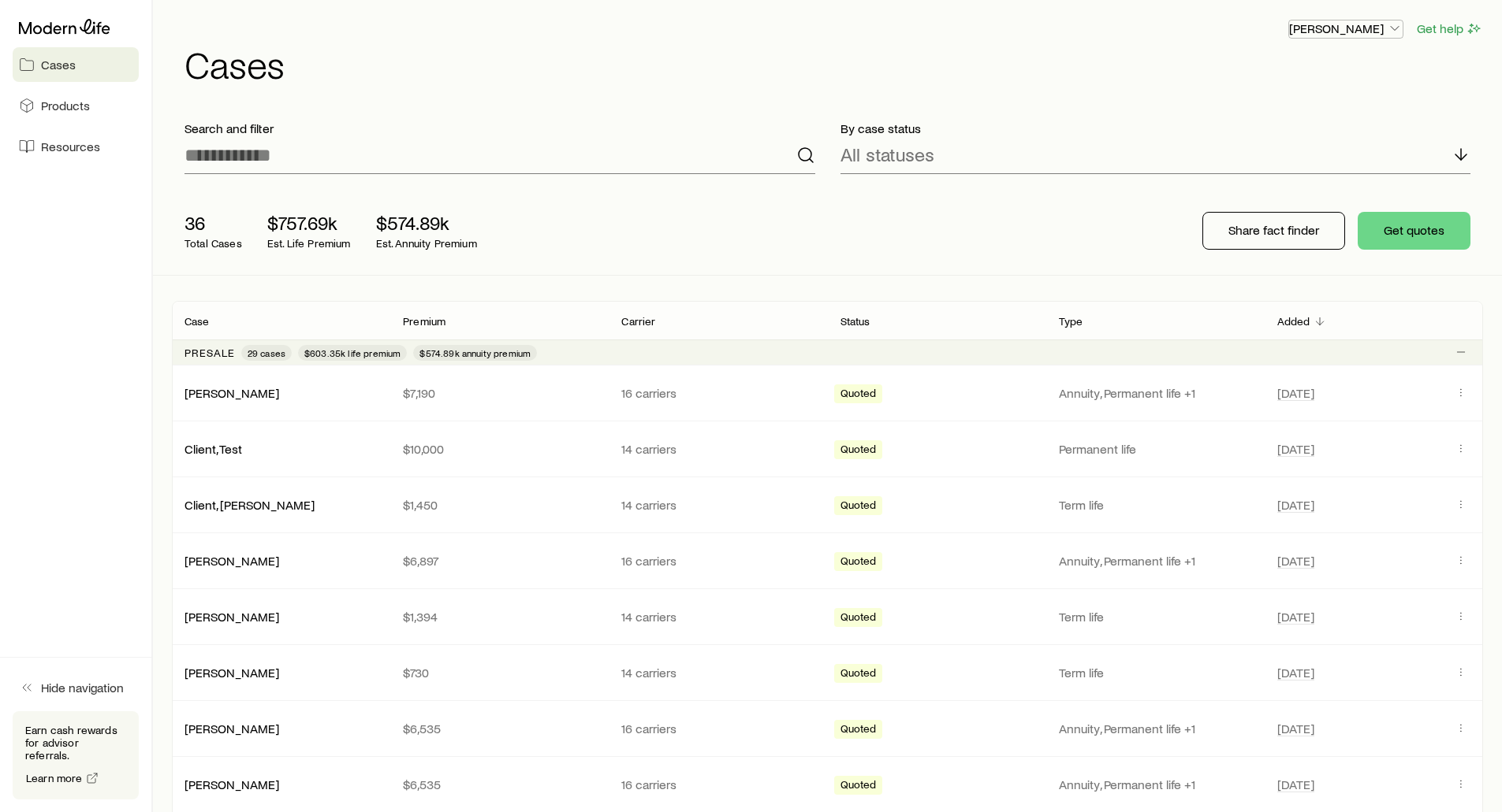
click at [1350, 22] on p "[PERSON_NAME]" at bounding box center [1345, 28] width 114 height 16
click at [1256, 192] on span "Sign out" at bounding box center [1271, 190] width 43 height 16
